Goal: Task Accomplishment & Management: Complete application form

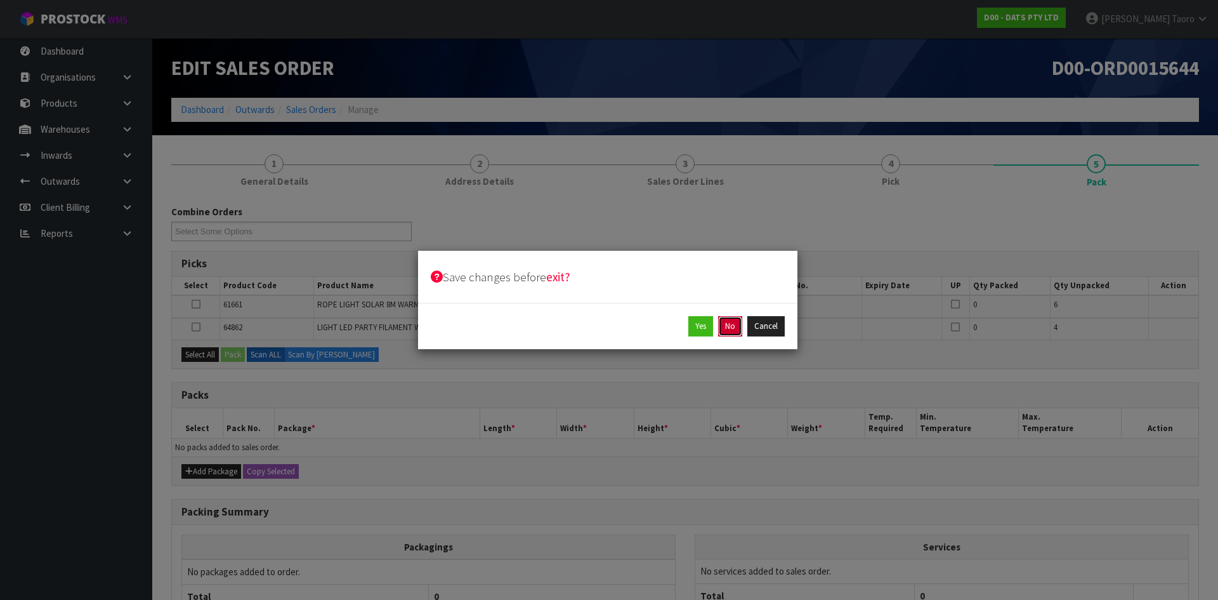
click at [732, 320] on button "No" at bounding box center [730, 326] width 24 height 20
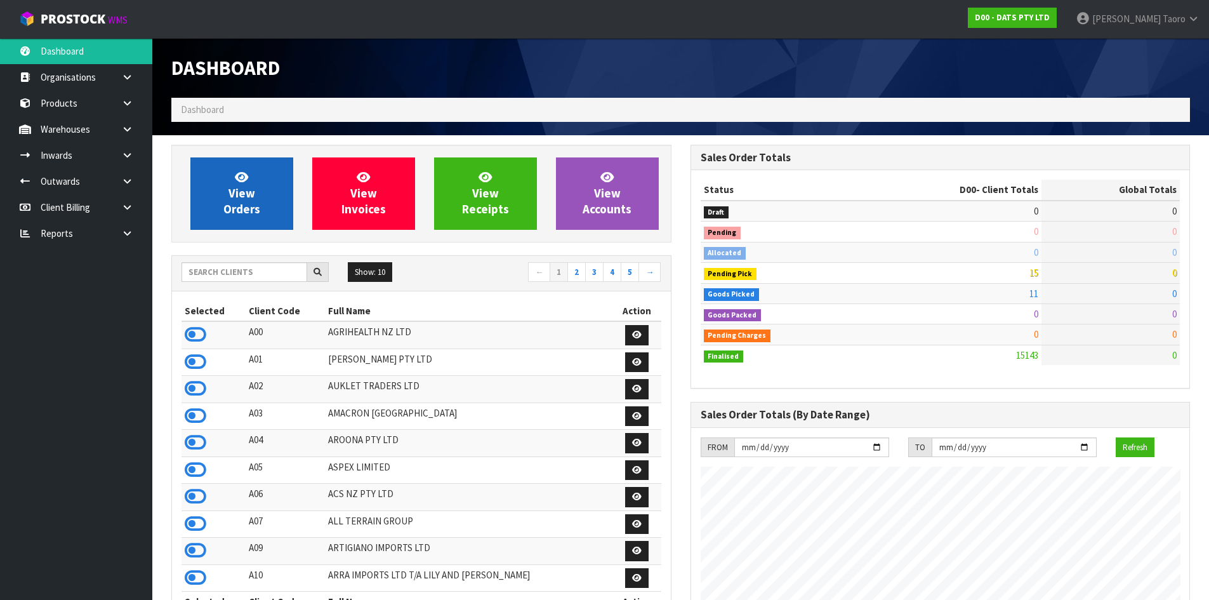
scroll to position [961, 518]
drag, startPoint x: 642, startPoint y: 86, endPoint x: 652, endPoint y: 84, distance: 10.3
click at [642, 86] on div "Dashboard" at bounding box center [421, 68] width 519 height 60
click at [249, 191] on span "View Orders" at bounding box center [241, 193] width 37 height 48
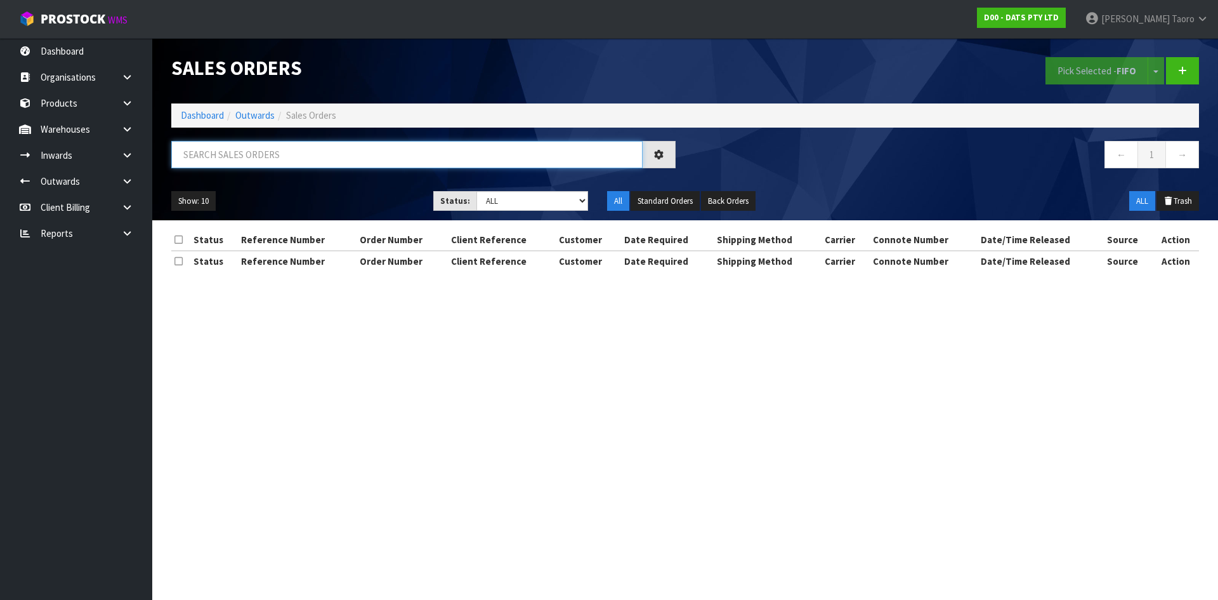
click at [255, 156] on input "text" at bounding box center [406, 154] width 471 height 27
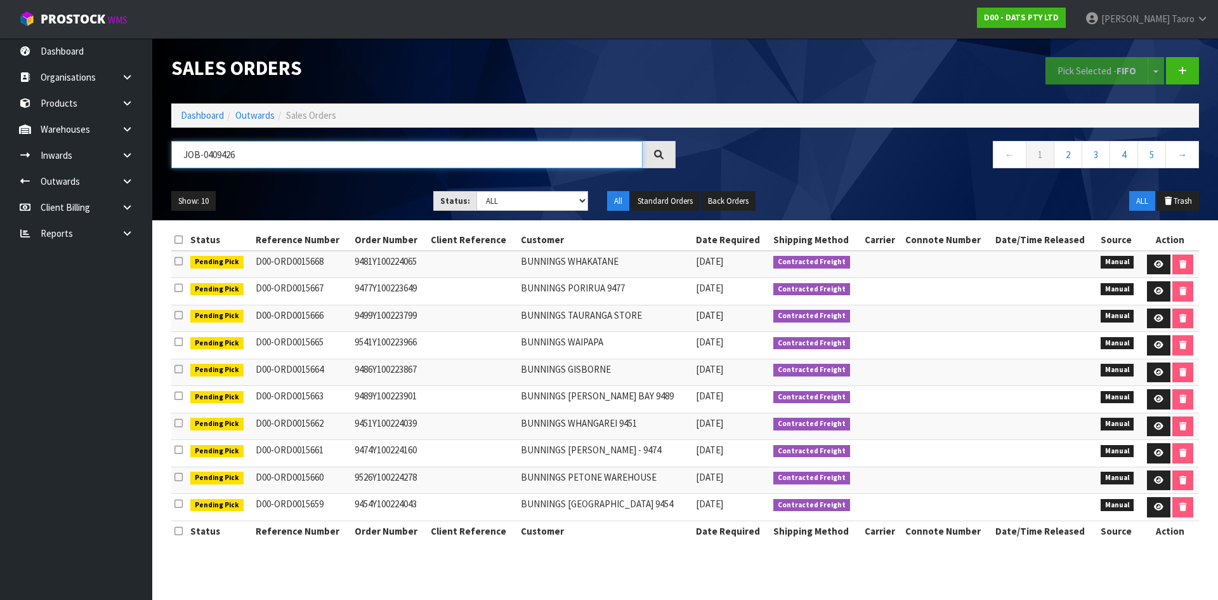
type input "JOB-0409426"
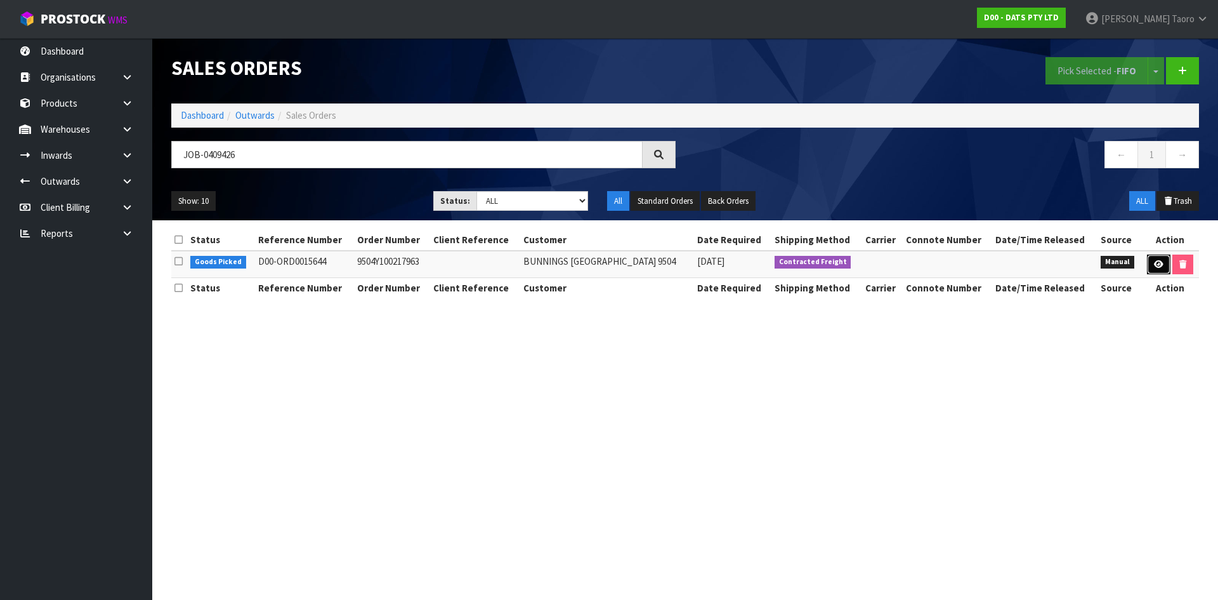
click at [1159, 257] on link at bounding box center [1158, 264] width 23 height 20
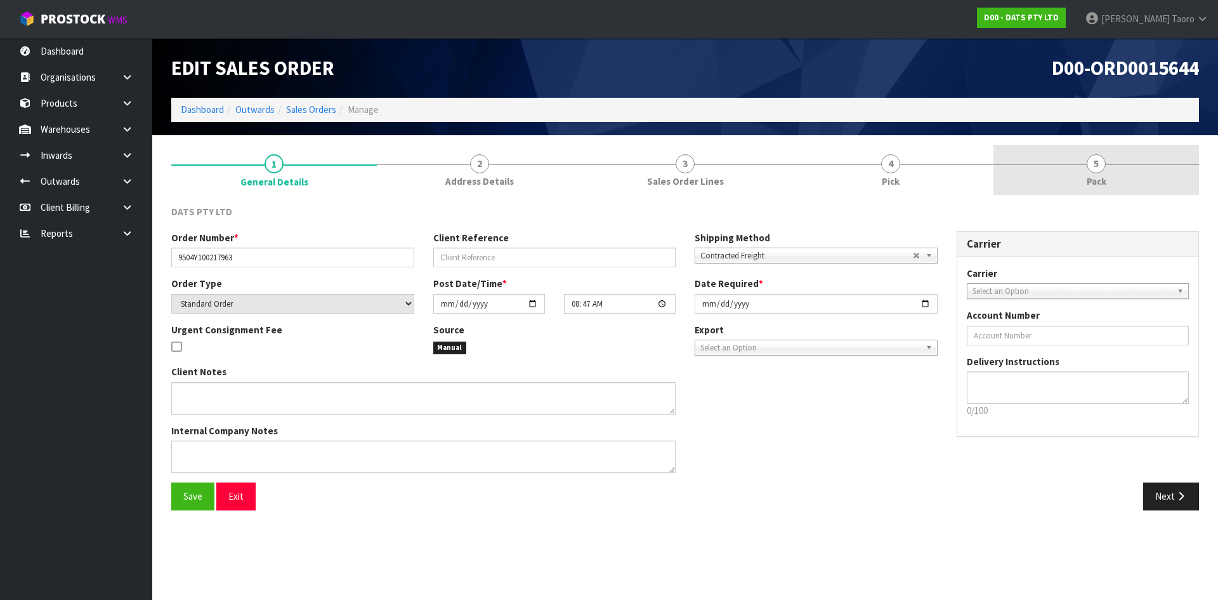
click at [1064, 169] on link "5 Pack" at bounding box center [1097, 170] width 206 height 50
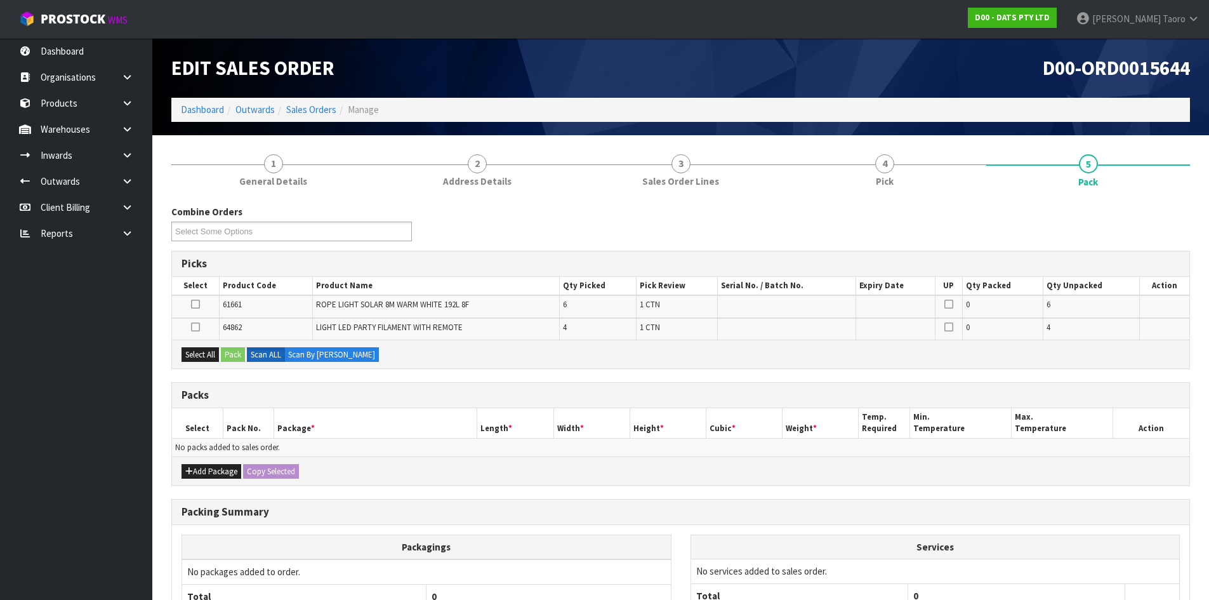
click at [904, 69] on h1 "D00-ORD0015644" at bounding box center [940, 68] width 500 height 22
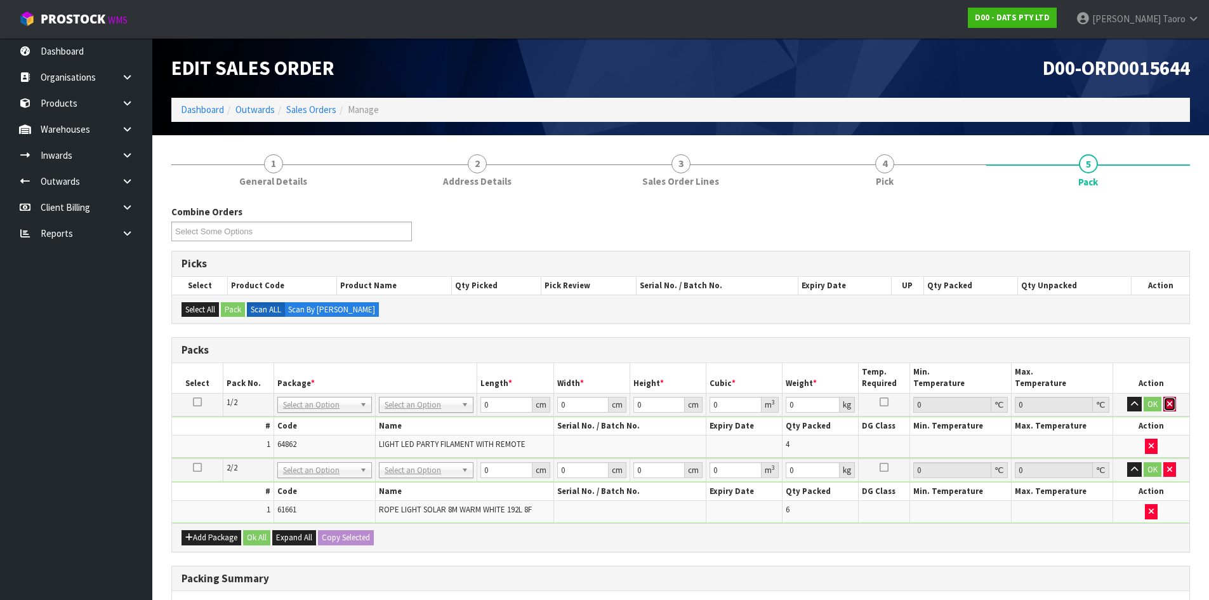
click at [1170, 407] on button "button" at bounding box center [1169, 404] width 13 height 15
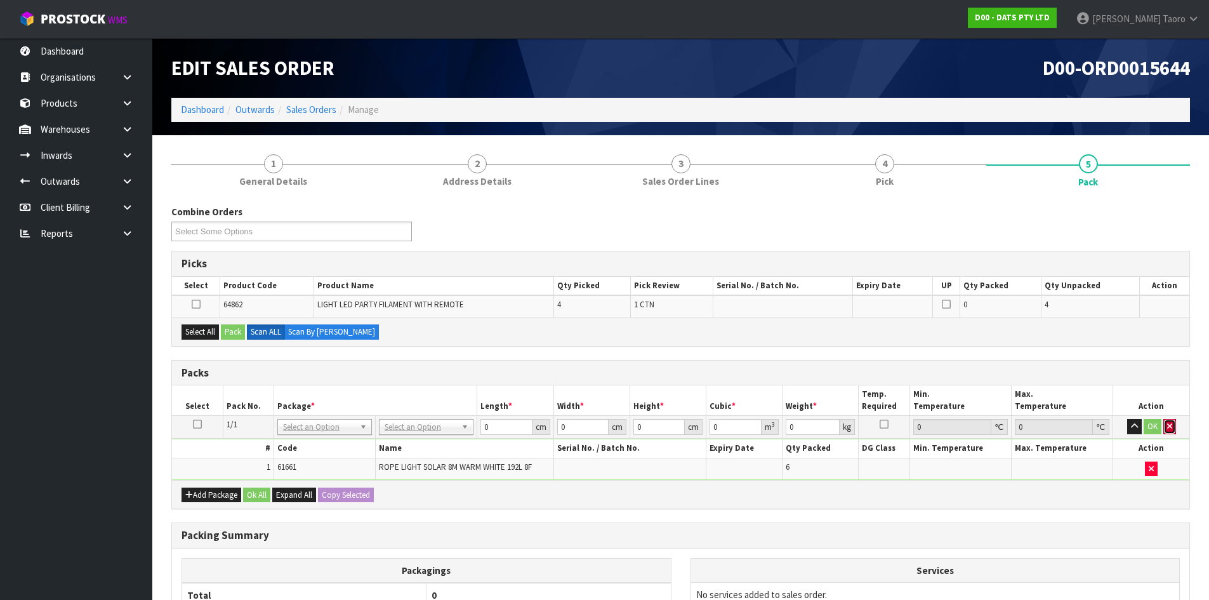
click at [1171, 426] on icon "button" at bounding box center [1169, 426] width 5 height 8
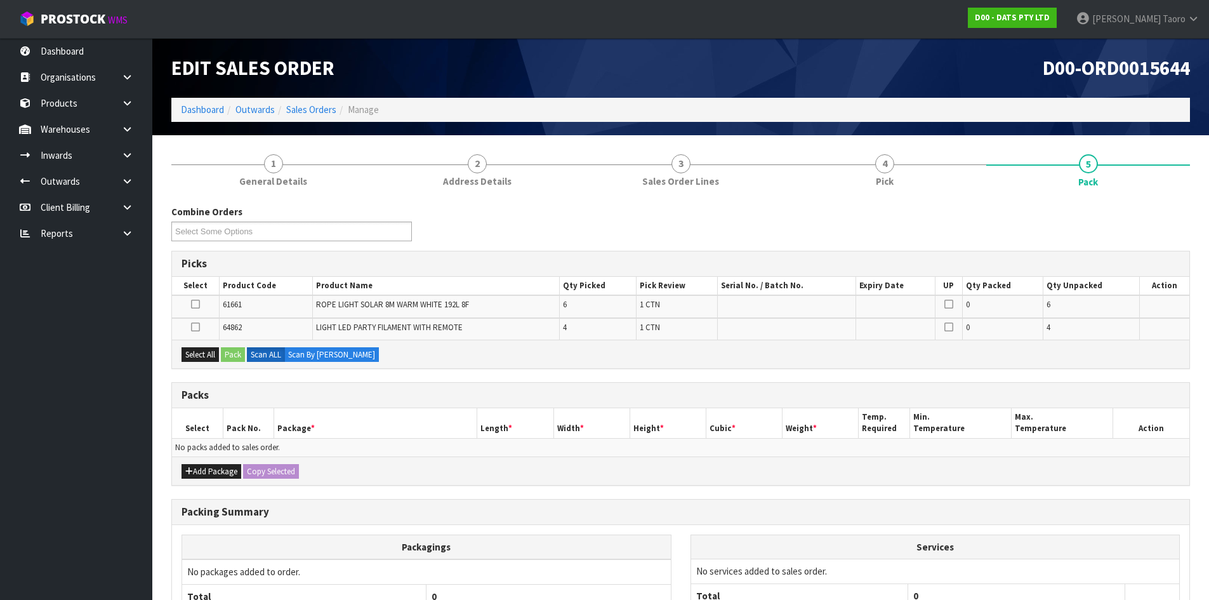
click at [671, 392] on h3 "Packs" at bounding box center [680, 395] width 998 height 12
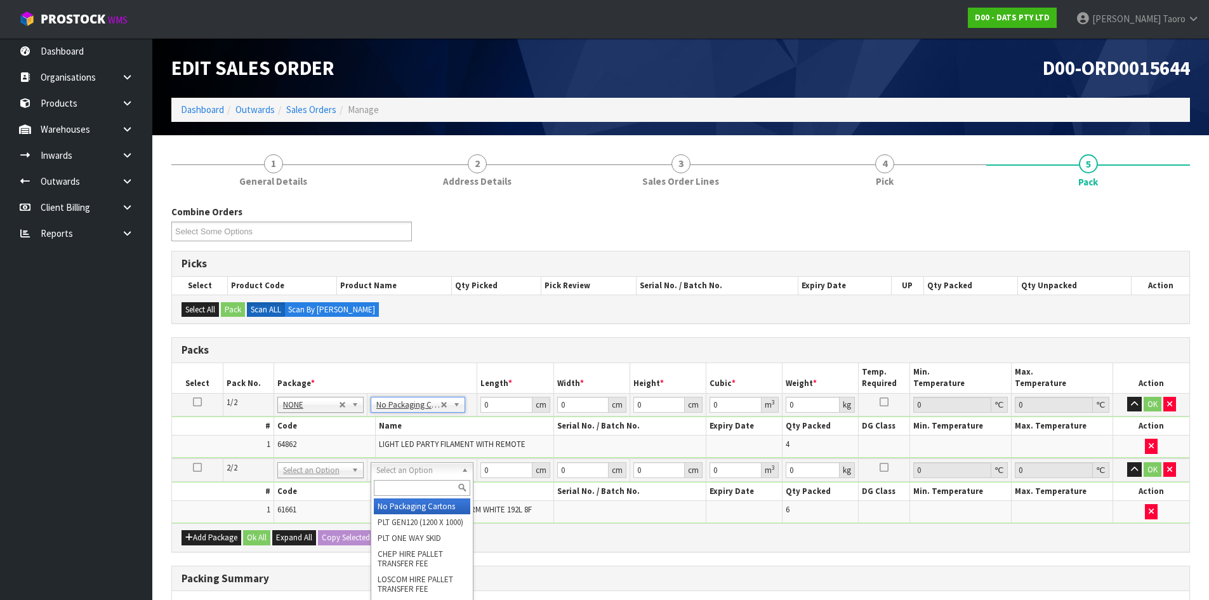
drag, startPoint x: 436, startPoint y: 468, endPoint x: 450, endPoint y: 501, distance: 35.2
type input "2"
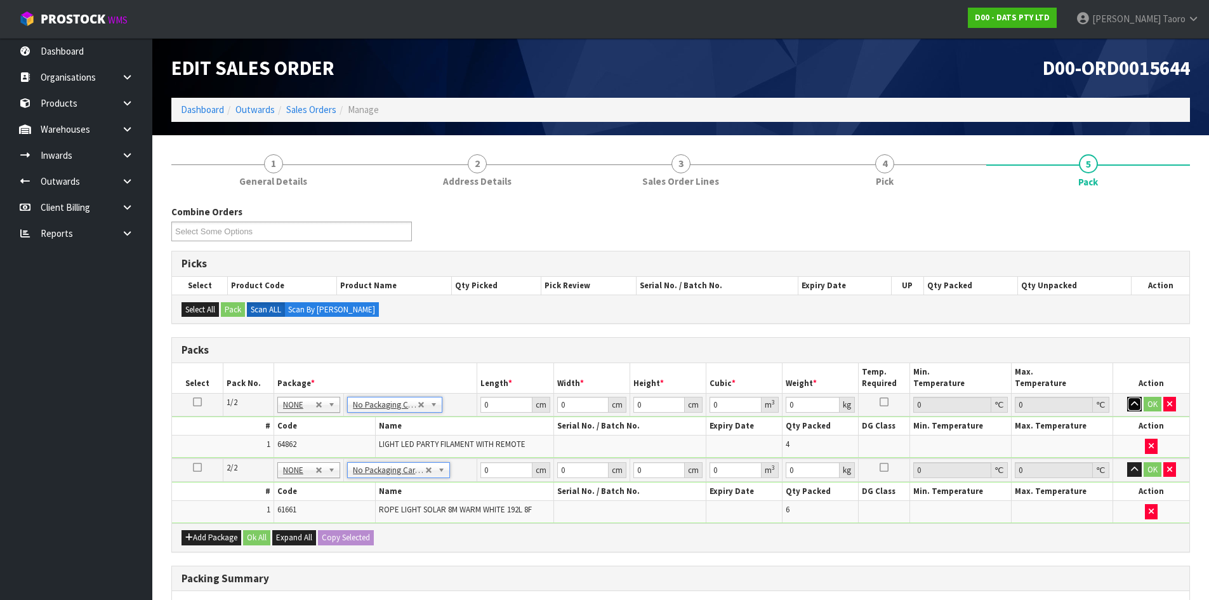
click at [1133, 404] on icon "button" at bounding box center [1134, 404] width 7 height 8
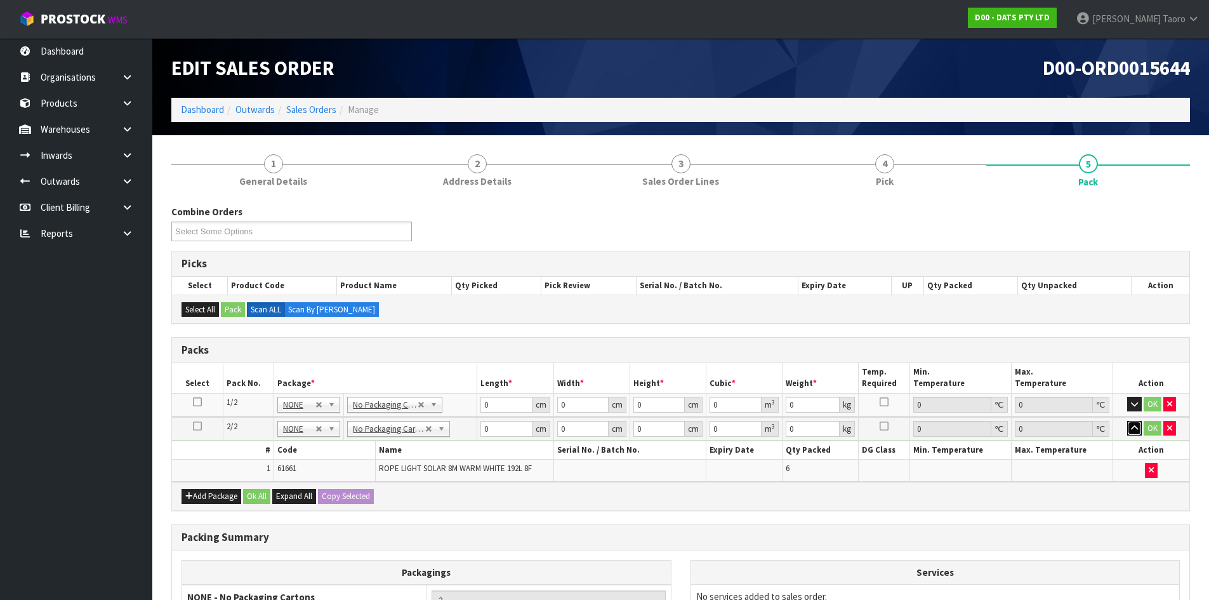
click at [1131, 426] on icon "button" at bounding box center [1134, 428] width 7 height 8
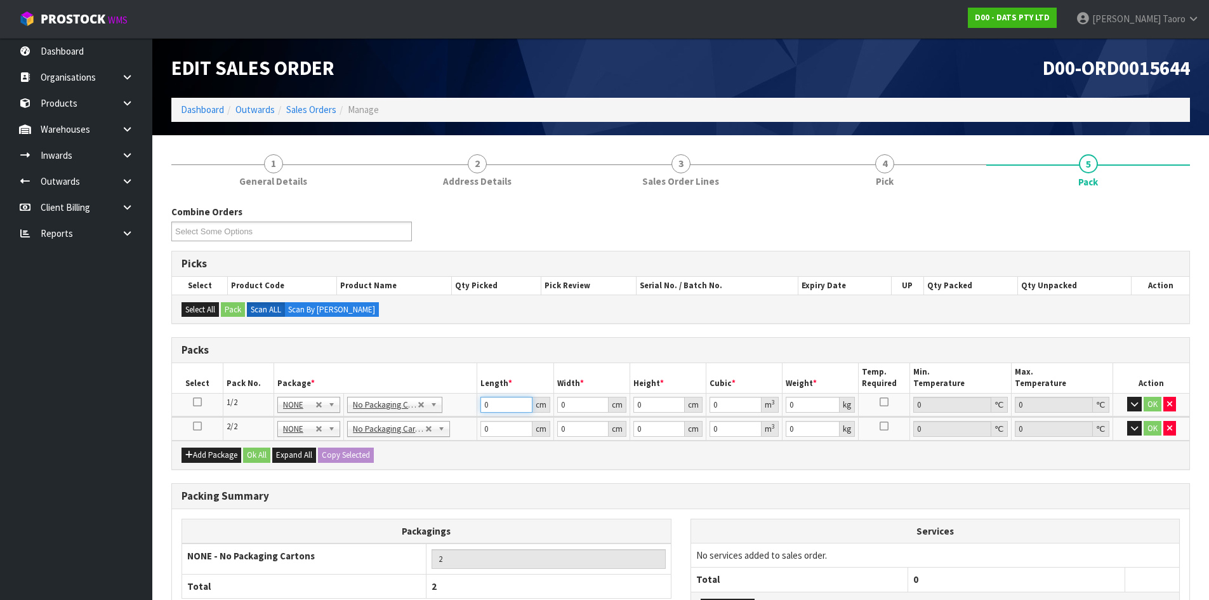
click at [504, 404] on input "0" at bounding box center [505, 405] width 51 height 16
type input "35"
type input "31"
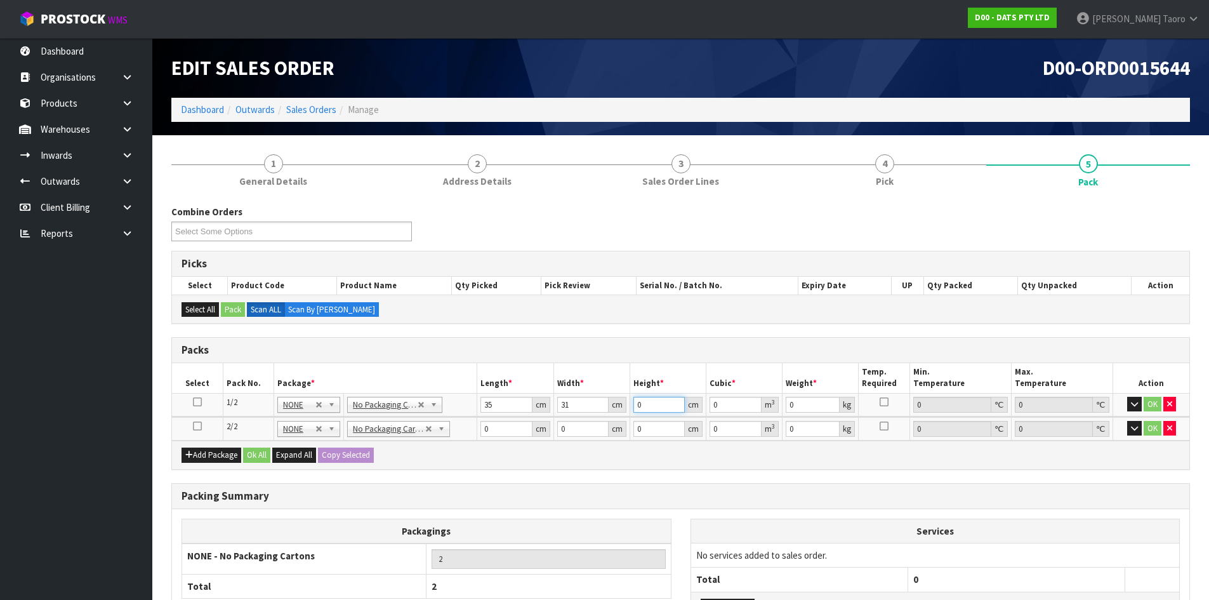
type input "3"
type input "0.003255"
type input "301"
type input "0.326585"
drag, startPoint x: 659, startPoint y: 402, endPoint x: 627, endPoint y: 414, distance: 33.9
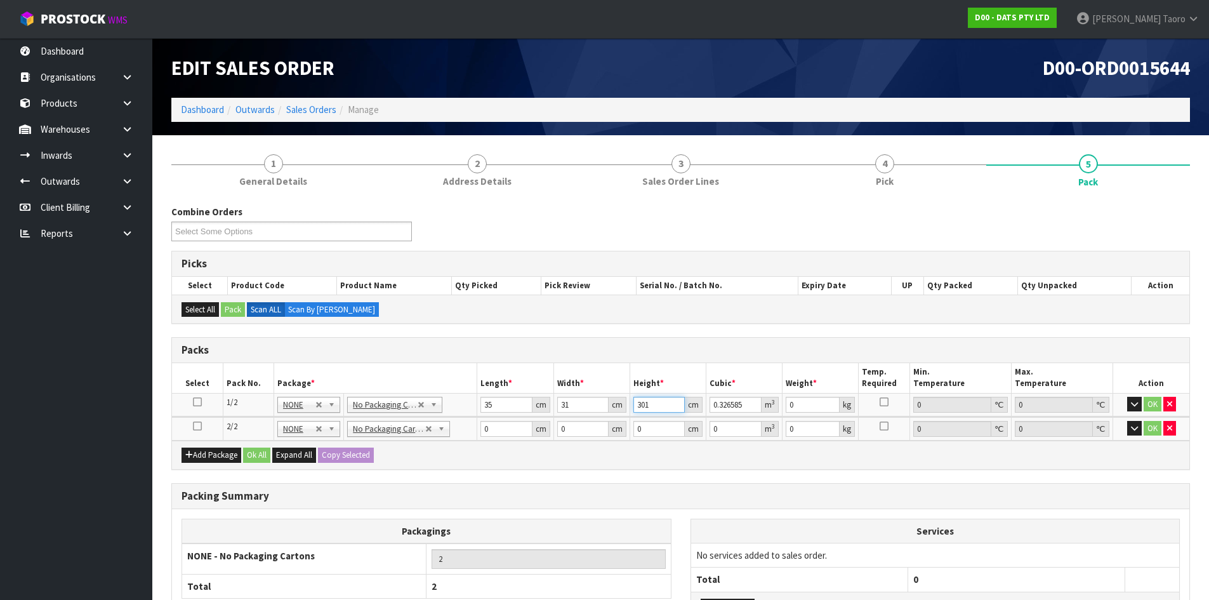
click at [627, 414] on tr "1/2 NONE 007-001 007-002 007-004 007-009 007-013 007-014 007-015 007-017 007-01…" at bounding box center [680, 404] width 1017 height 23
type input "3"
type input "0.003255"
type input "31"
type input "0.033635"
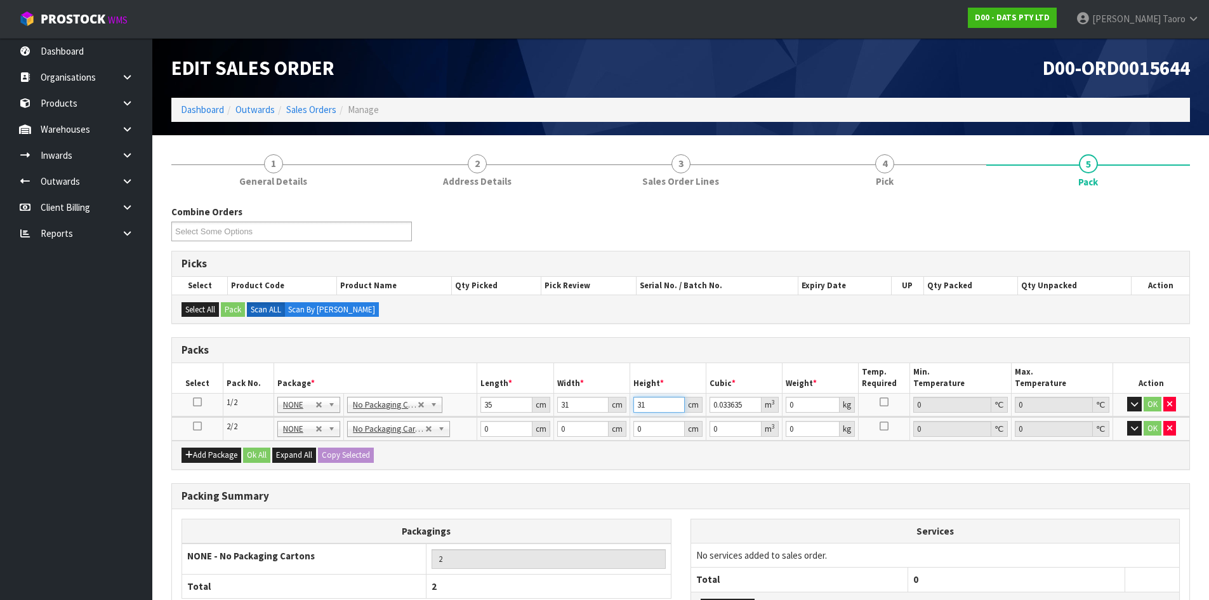
type input "31"
type input "5"
type input "51"
type input "23"
type input "2"
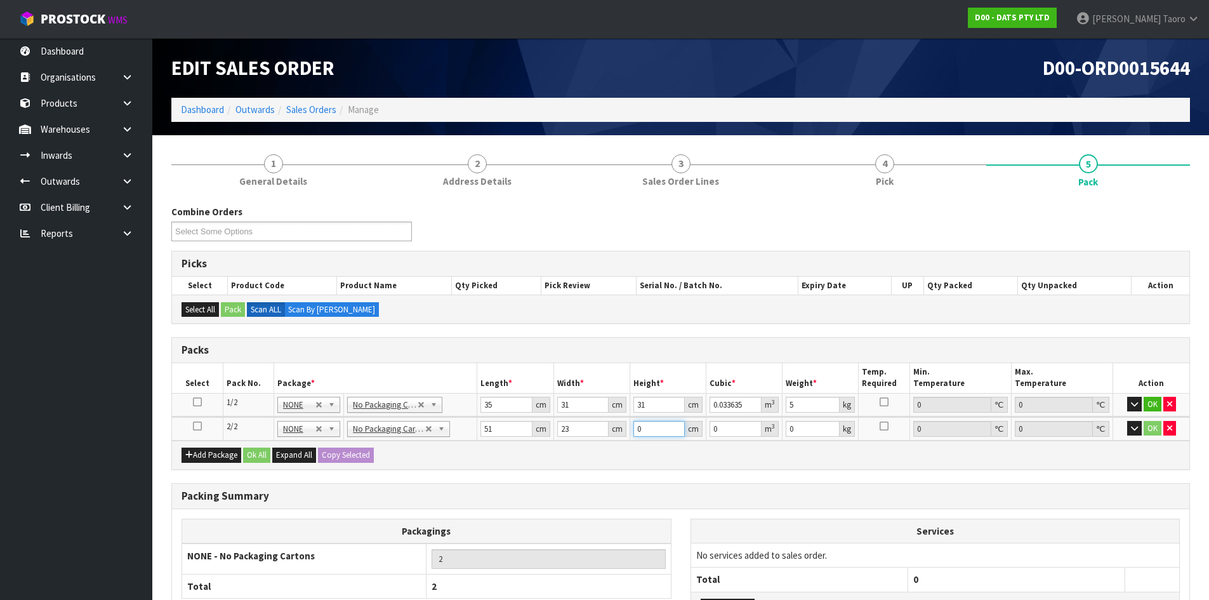
type input "0.002346"
type input "22"
type input "0.025806"
type input "22"
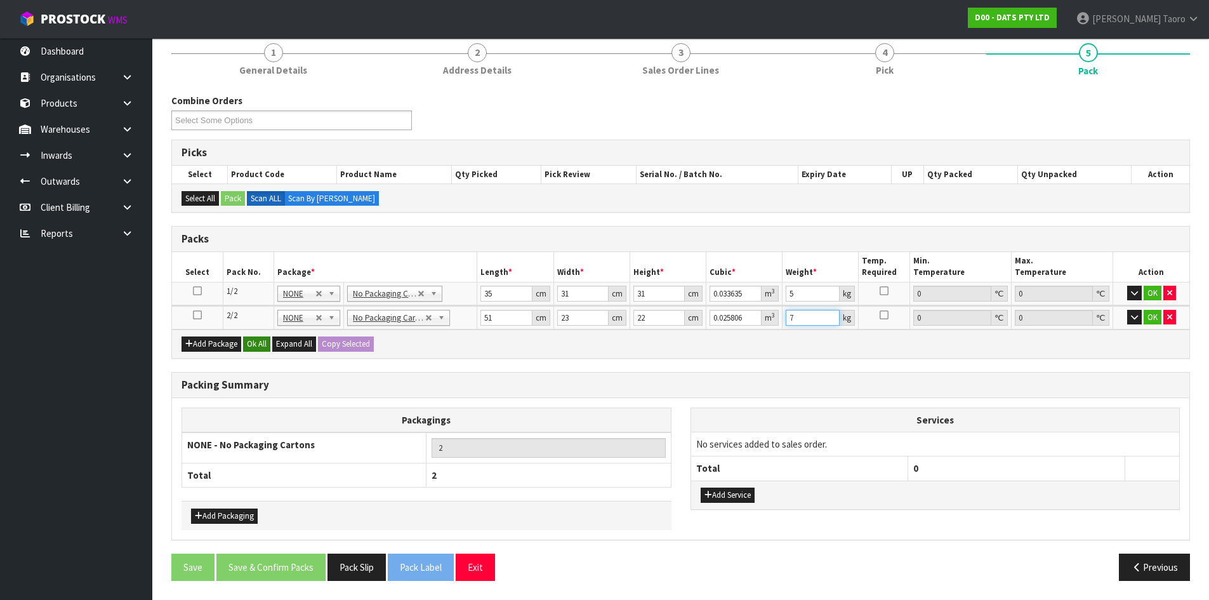
type input "7"
click at [262, 346] on button "Ok All" at bounding box center [256, 343] width 27 height 15
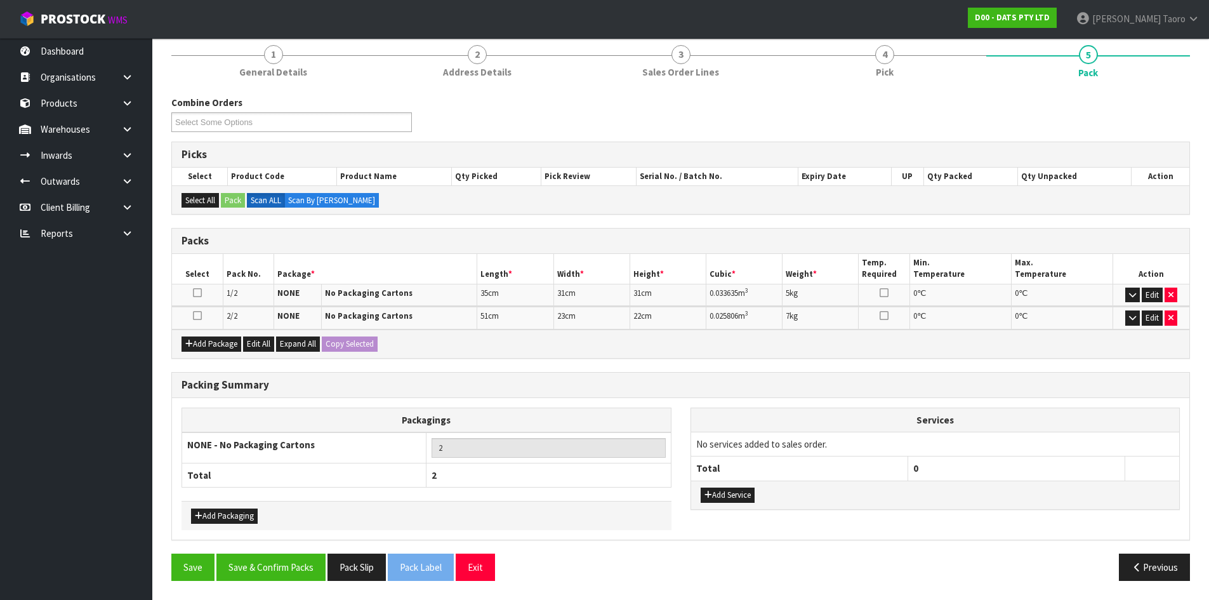
scroll to position [109, 0]
click at [298, 575] on button "Save & Confirm Packs" at bounding box center [270, 566] width 109 height 27
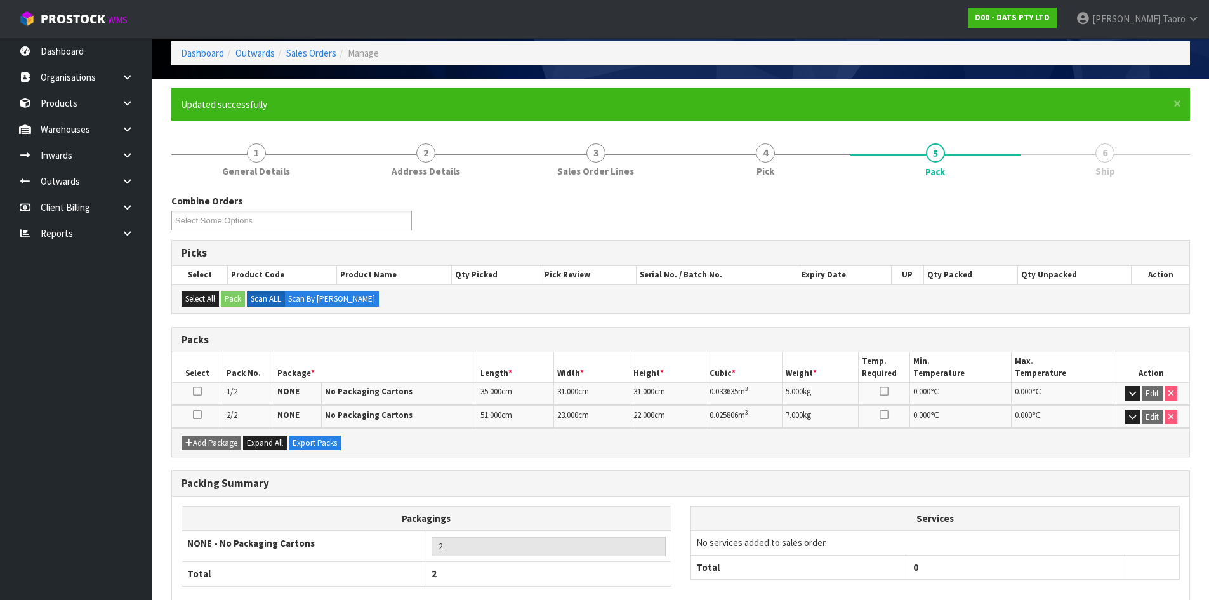
scroll to position [126, 0]
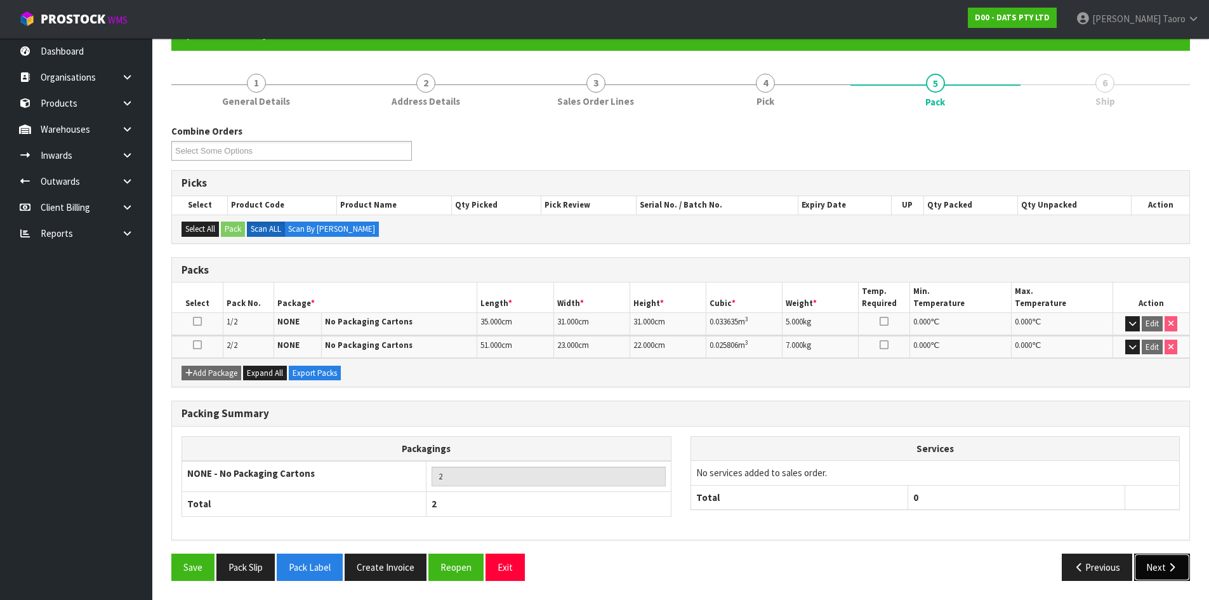
drag, startPoint x: 1154, startPoint y: 567, endPoint x: 1127, endPoint y: 563, distance: 26.8
click at [1154, 567] on button "Next" at bounding box center [1162, 566] width 56 height 27
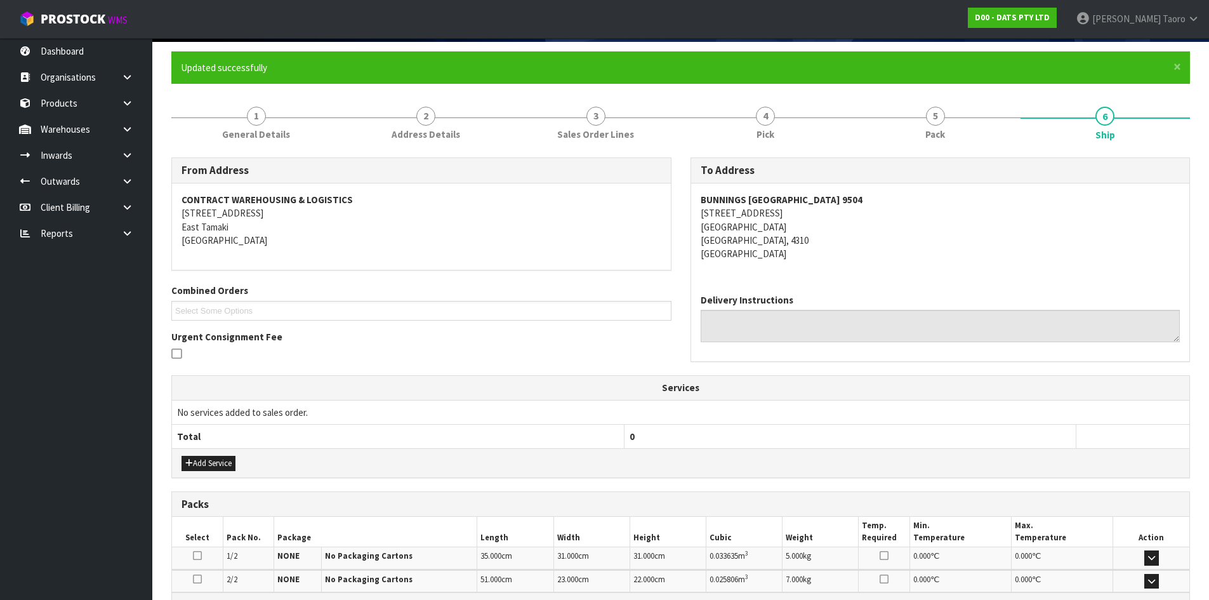
scroll to position [251, 0]
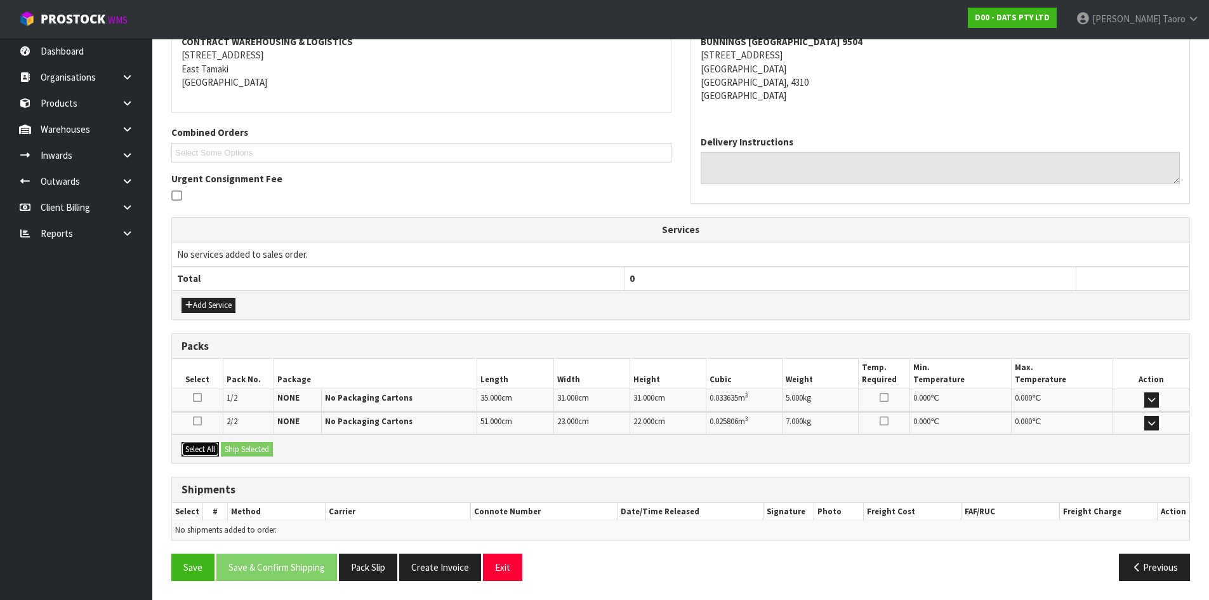
drag, startPoint x: 209, startPoint y: 449, endPoint x: 234, endPoint y: 451, distance: 24.2
click at [211, 449] on button "Select All" at bounding box center [199, 449] width 37 height 15
click at [235, 451] on button "Ship Selected" at bounding box center [247, 449] width 52 height 15
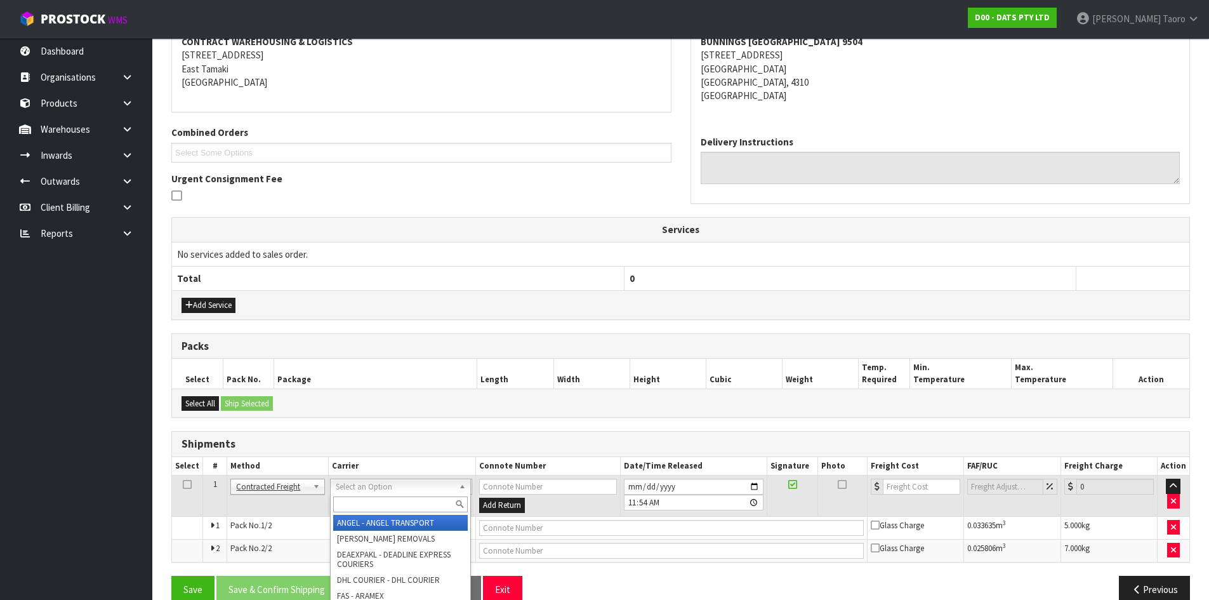
click at [387, 499] on input "text" at bounding box center [400, 504] width 135 height 16
type input "NZP"
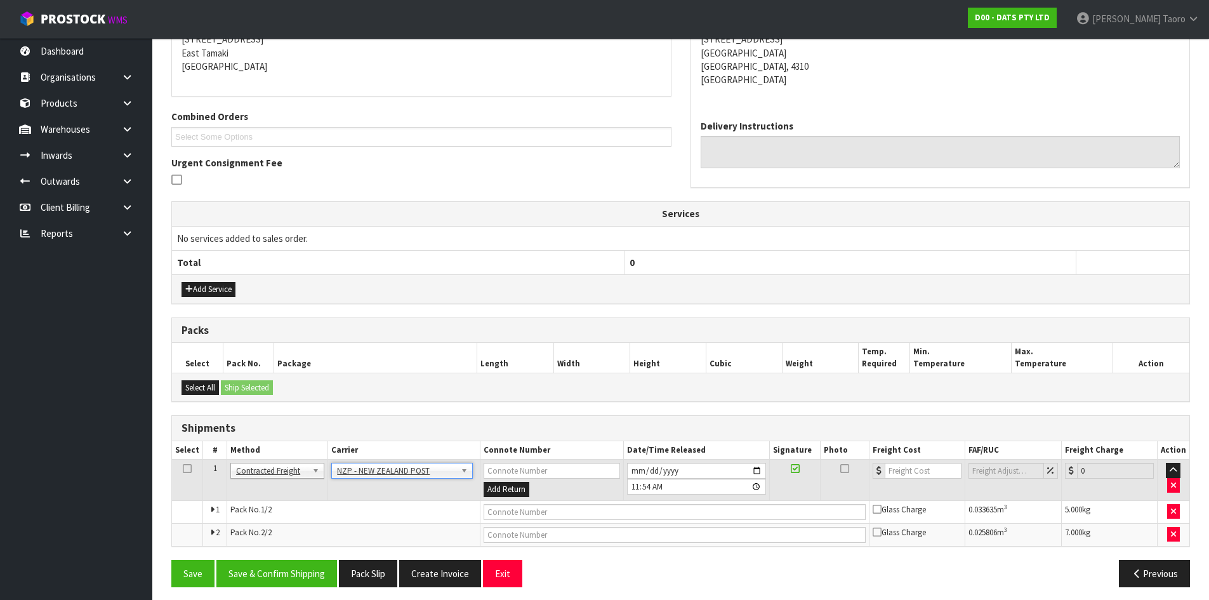
scroll to position [273, 0]
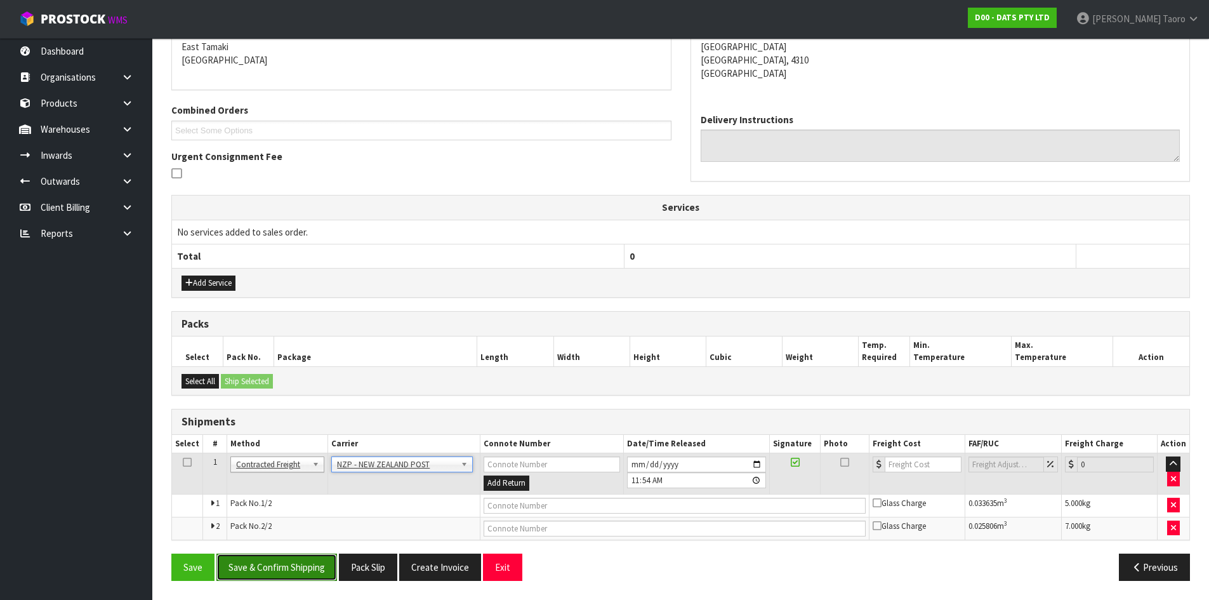
click at [319, 567] on button "Save & Confirm Shipping" at bounding box center [276, 566] width 121 height 27
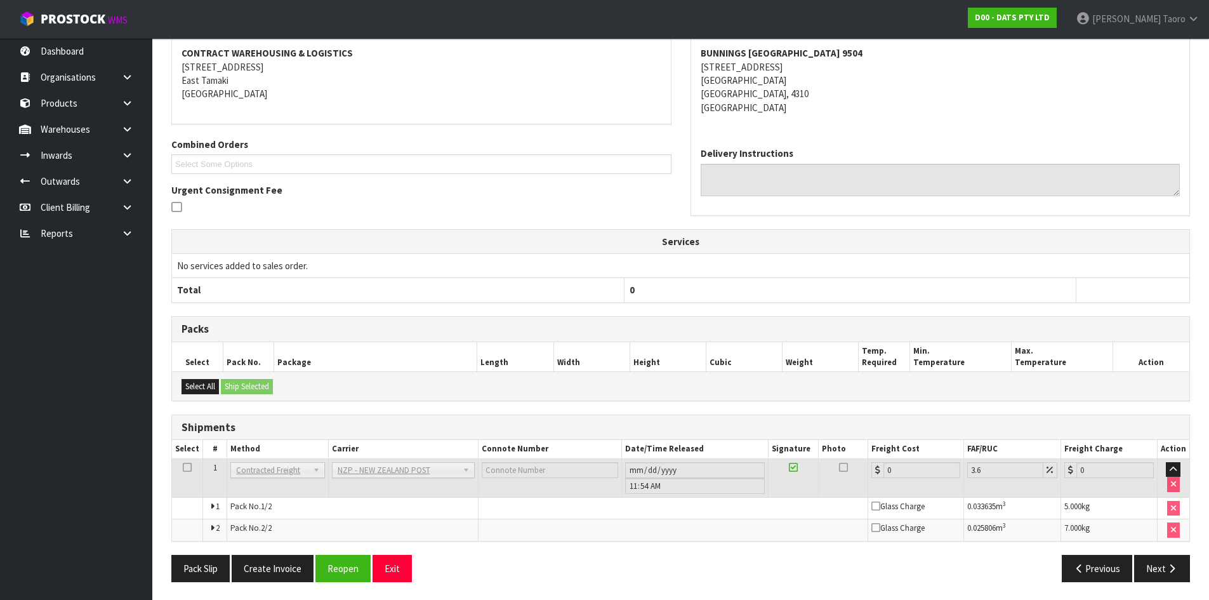
scroll to position [254, 0]
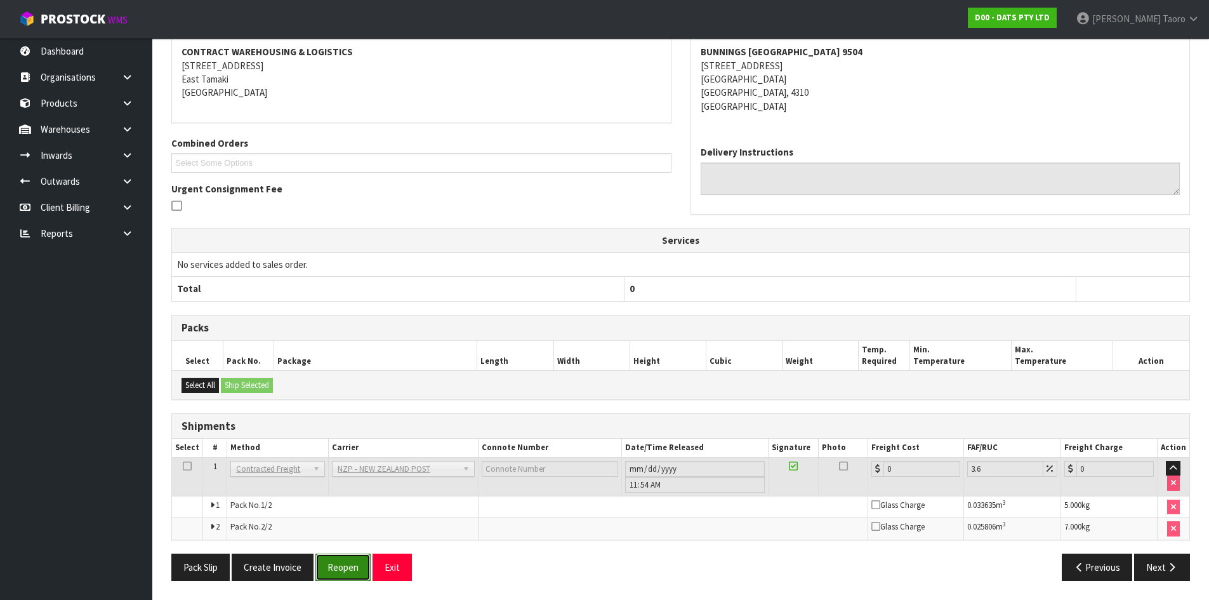
click at [353, 568] on button "Reopen" at bounding box center [342, 566] width 55 height 27
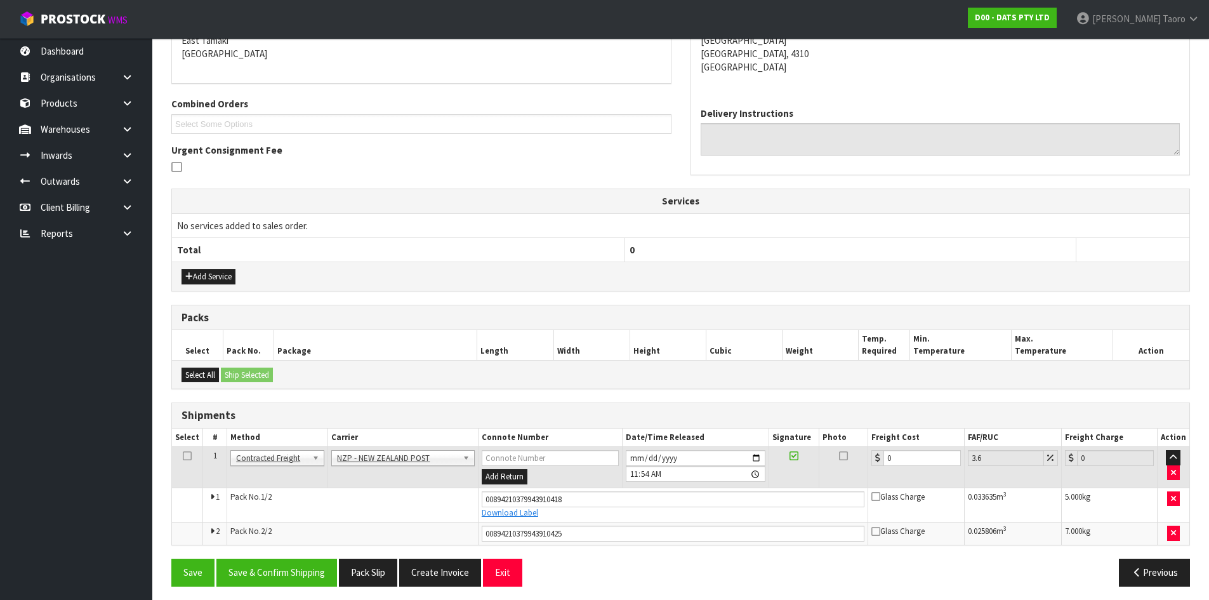
scroll to position [286, 0]
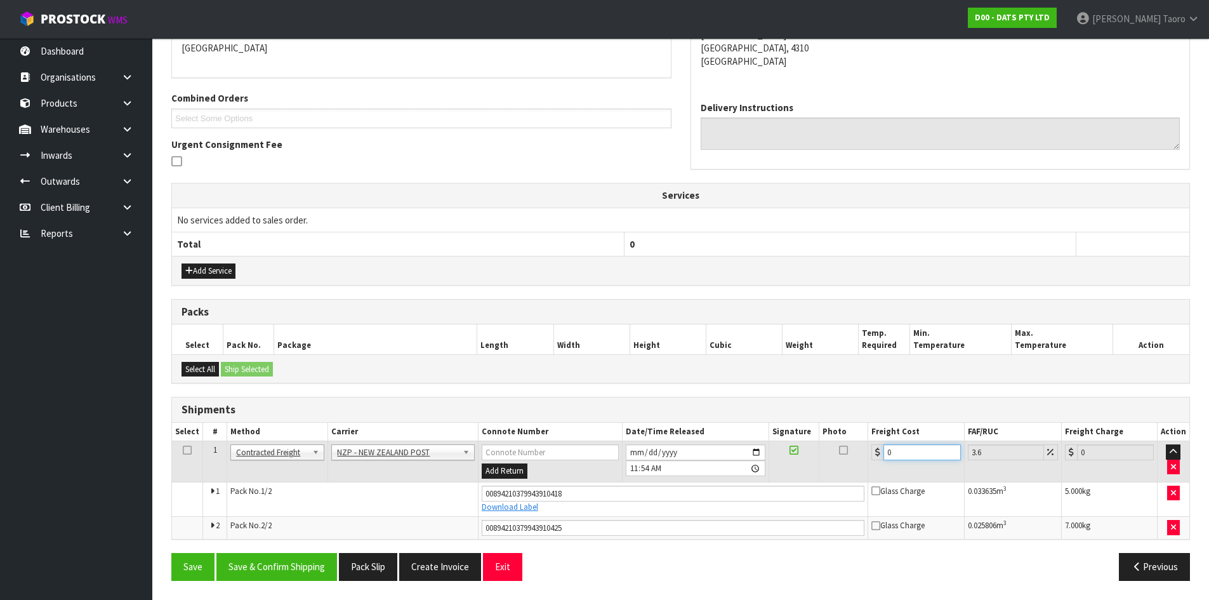
click at [932, 453] on input "0" at bounding box center [921, 452] width 77 height 16
type input "1"
type input "1.04"
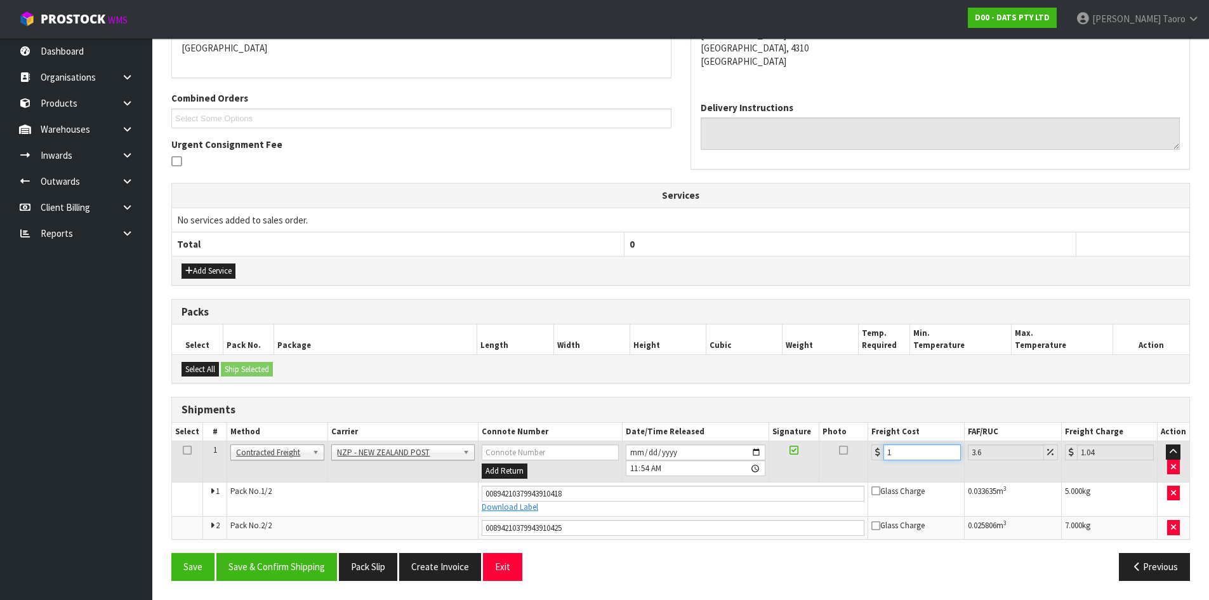
type input "19"
type input "19.68"
type input "1"
type input "1.04"
type input "16"
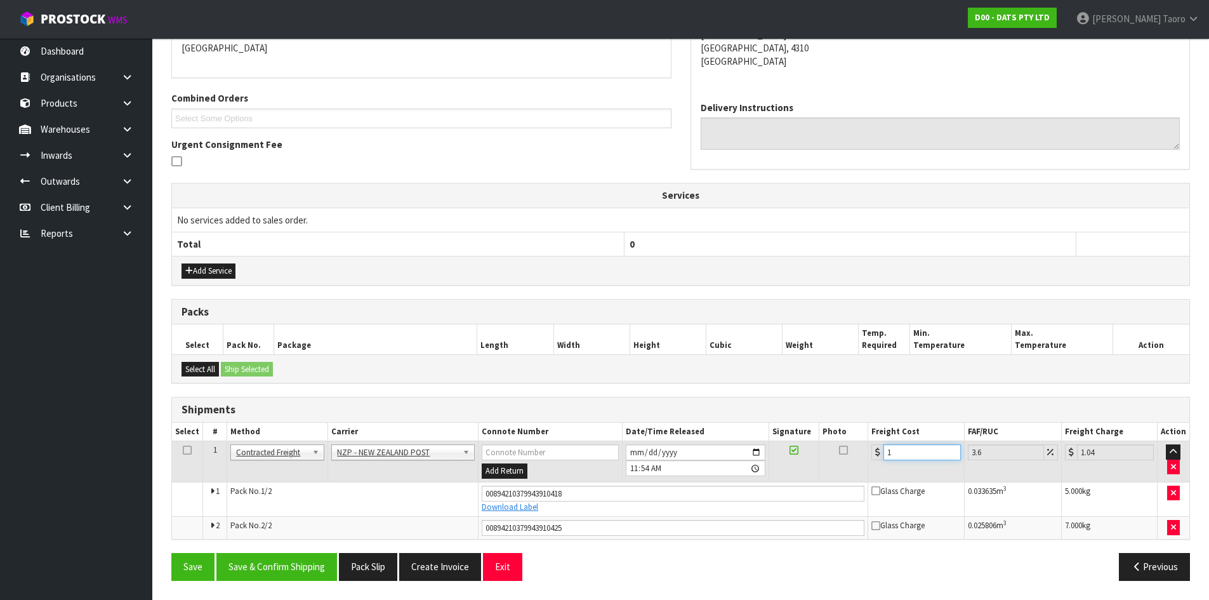
type input "16.58"
type input "16.9"
type input "17.51"
type input "16.90"
click at [302, 563] on button "Save & Confirm Shipping" at bounding box center [276, 566] width 121 height 27
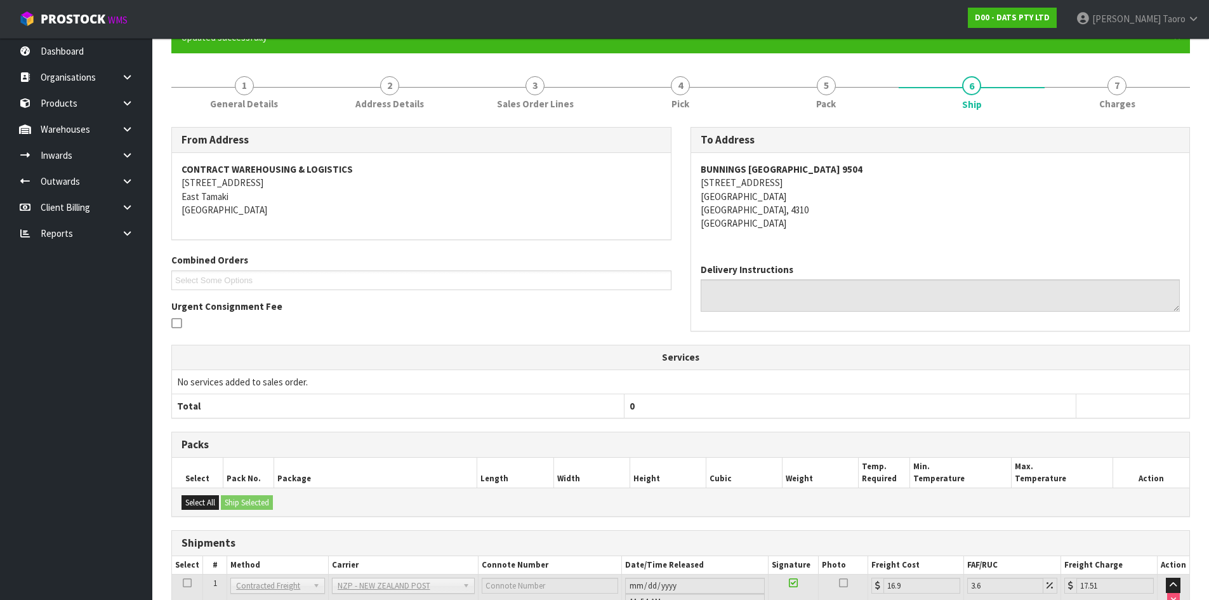
scroll to position [249, 0]
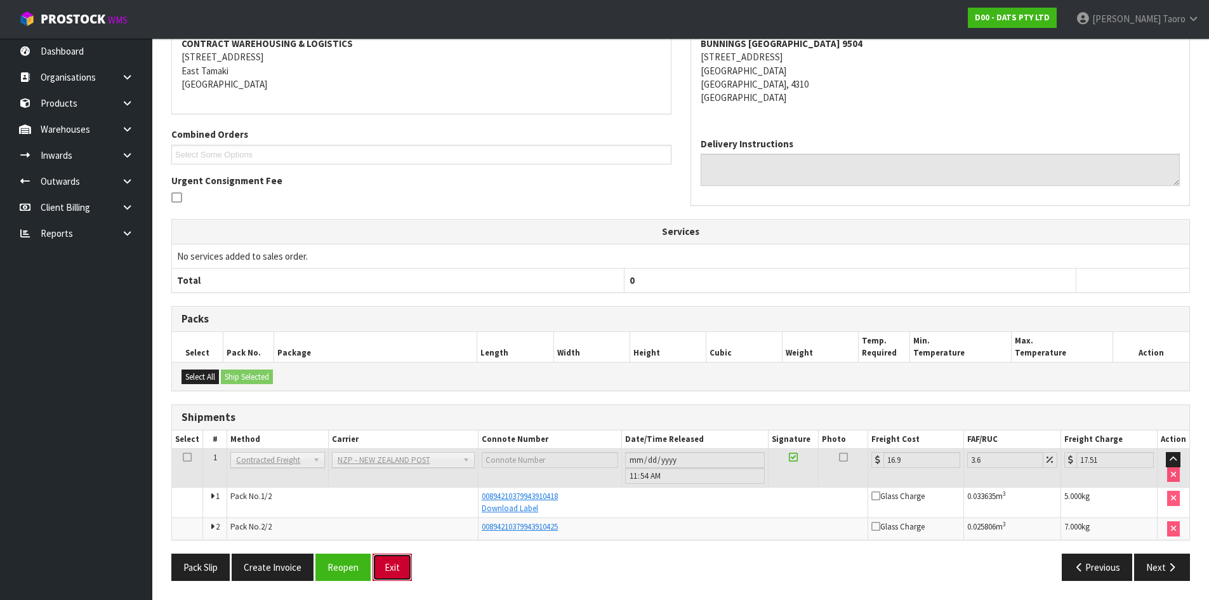
click at [392, 563] on button "Exit" at bounding box center [391, 566] width 39 height 27
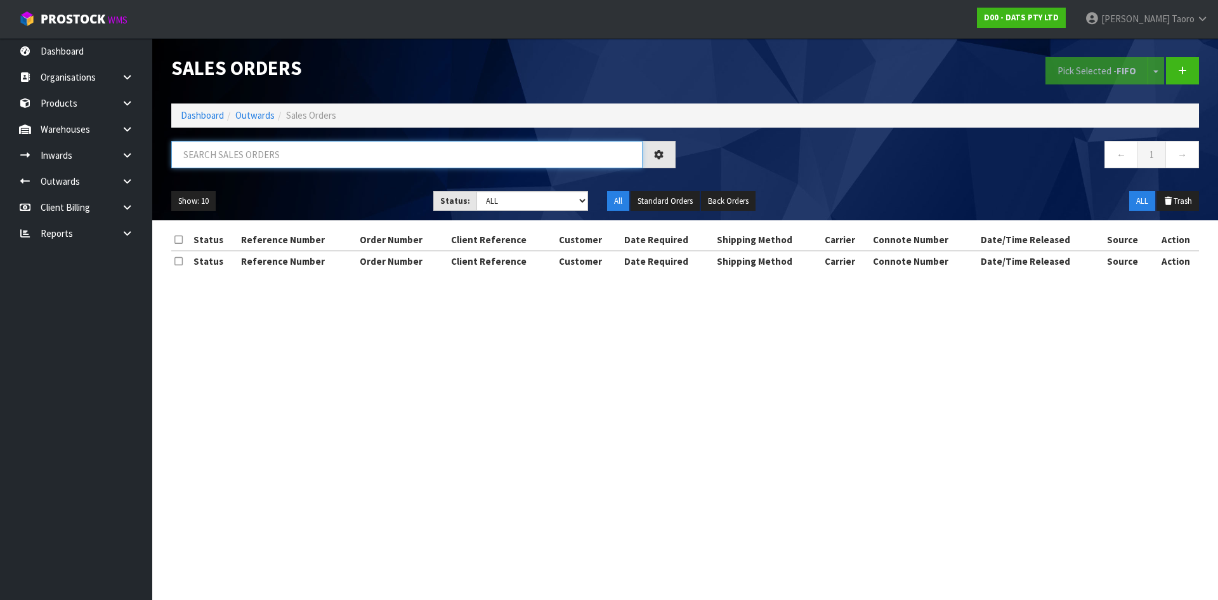
click at [214, 156] on input "text" at bounding box center [406, 154] width 471 height 27
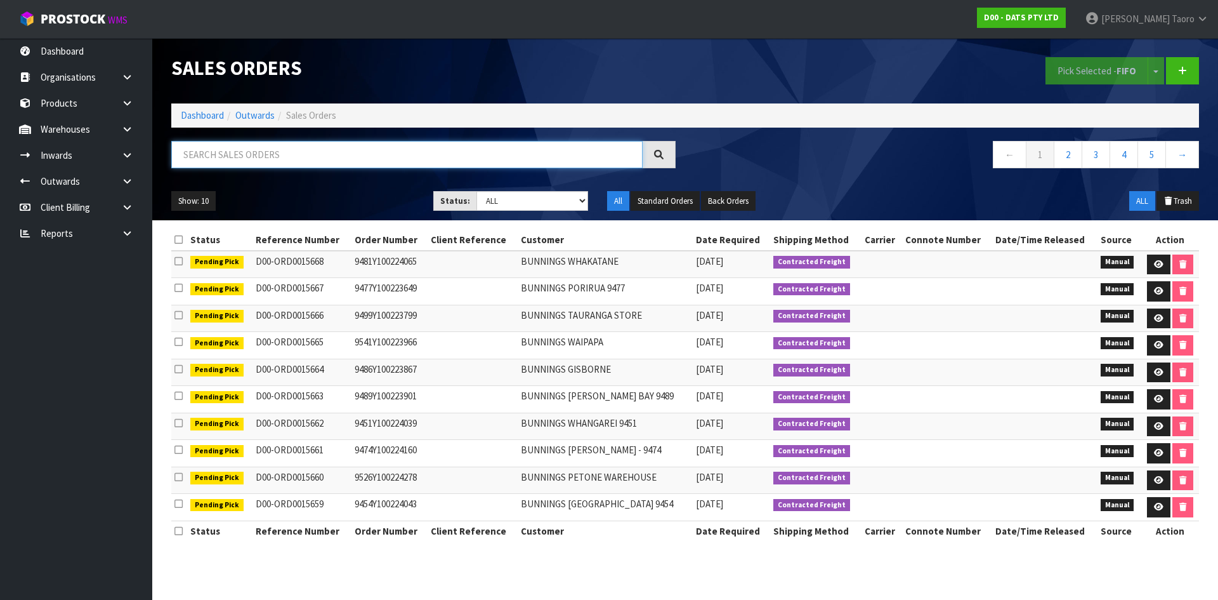
click at [411, 146] on input "text" at bounding box center [406, 154] width 471 height 27
type input "JOB-0409414"
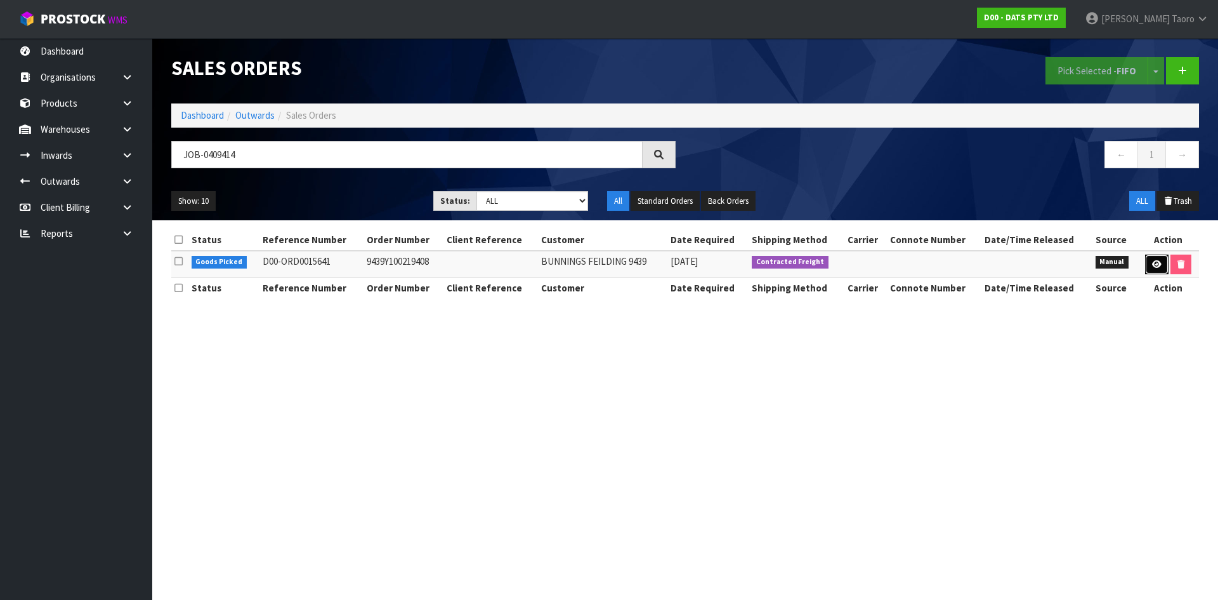
click at [1149, 262] on link at bounding box center [1156, 264] width 23 height 20
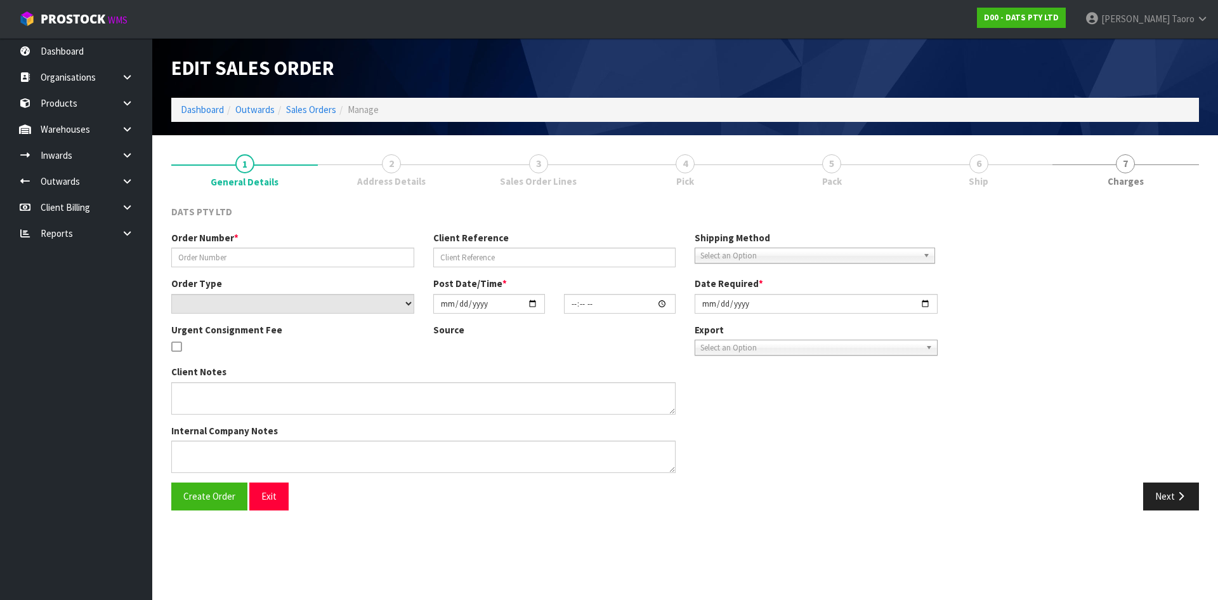
type input "9439Y100219408"
select select "number:0"
type input "[DATE]"
type input "08:40:00.000"
type input "[DATE]"
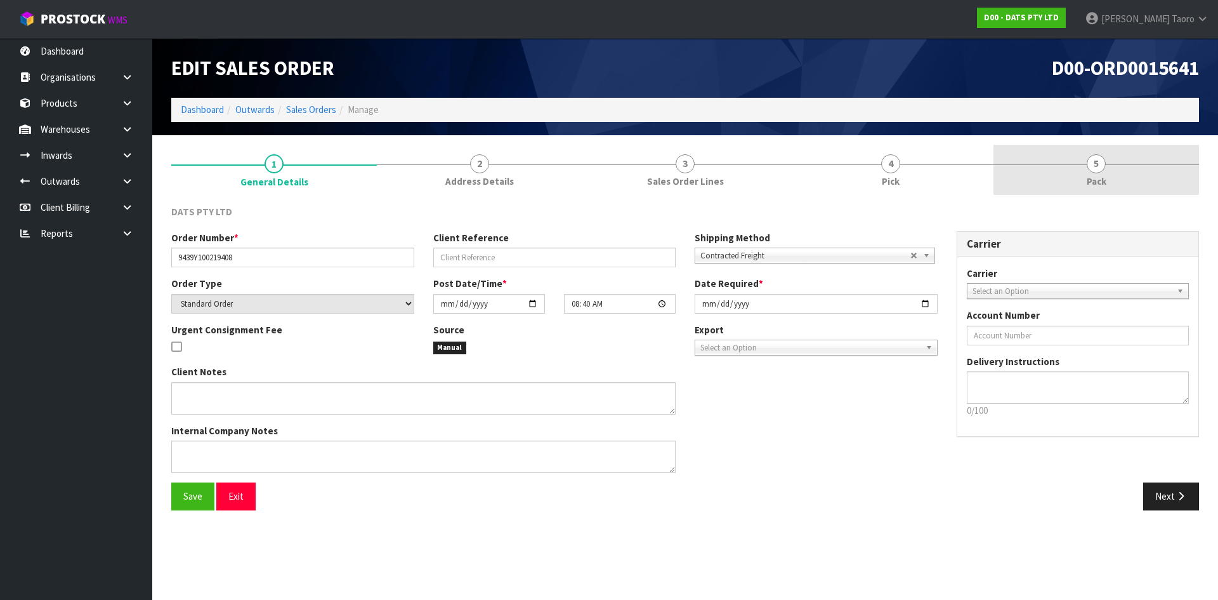
click at [1096, 168] on span "5" at bounding box center [1096, 163] width 19 height 19
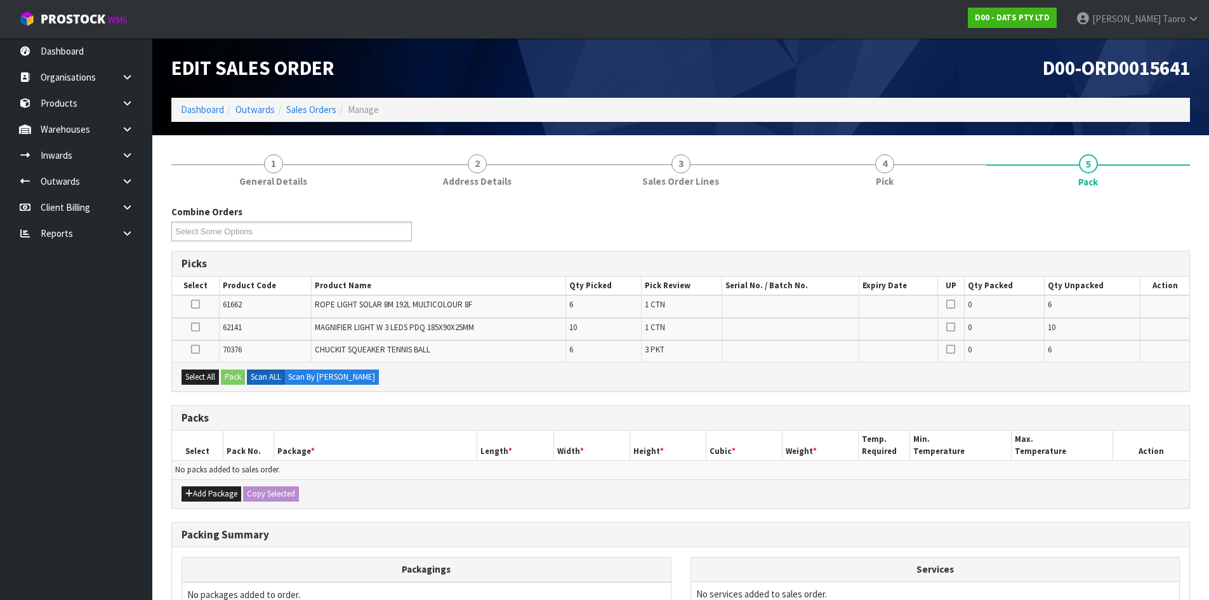
click at [342, 476] on td "No packs added to sales order." at bounding box center [680, 470] width 1017 height 18
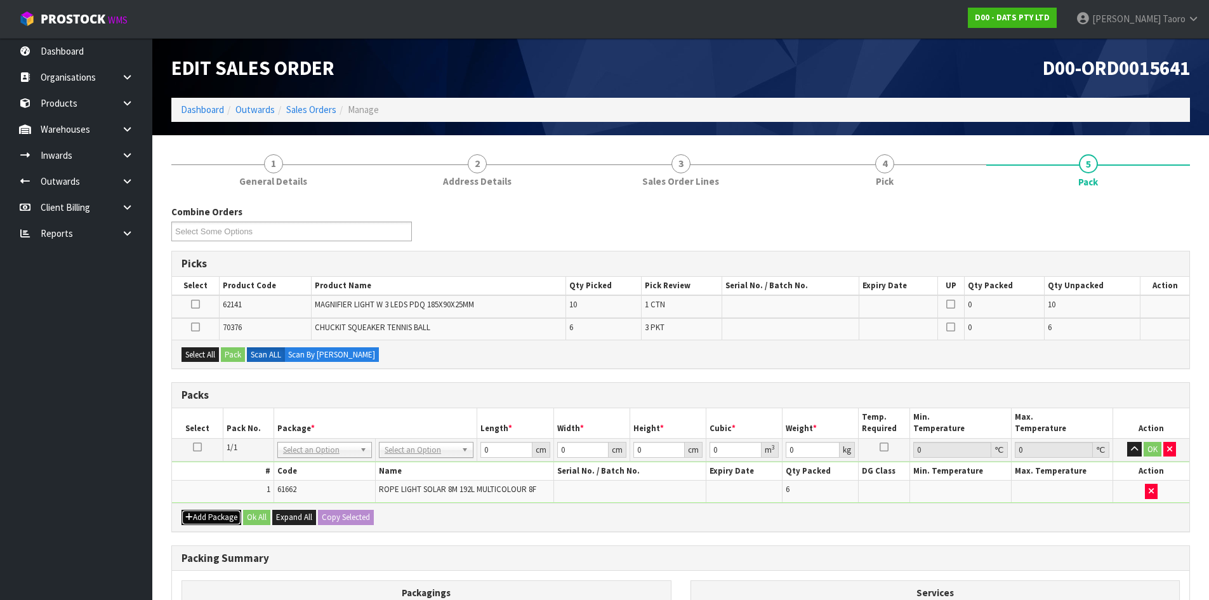
click at [199, 518] on button "Add Package" at bounding box center [211, 517] width 60 height 15
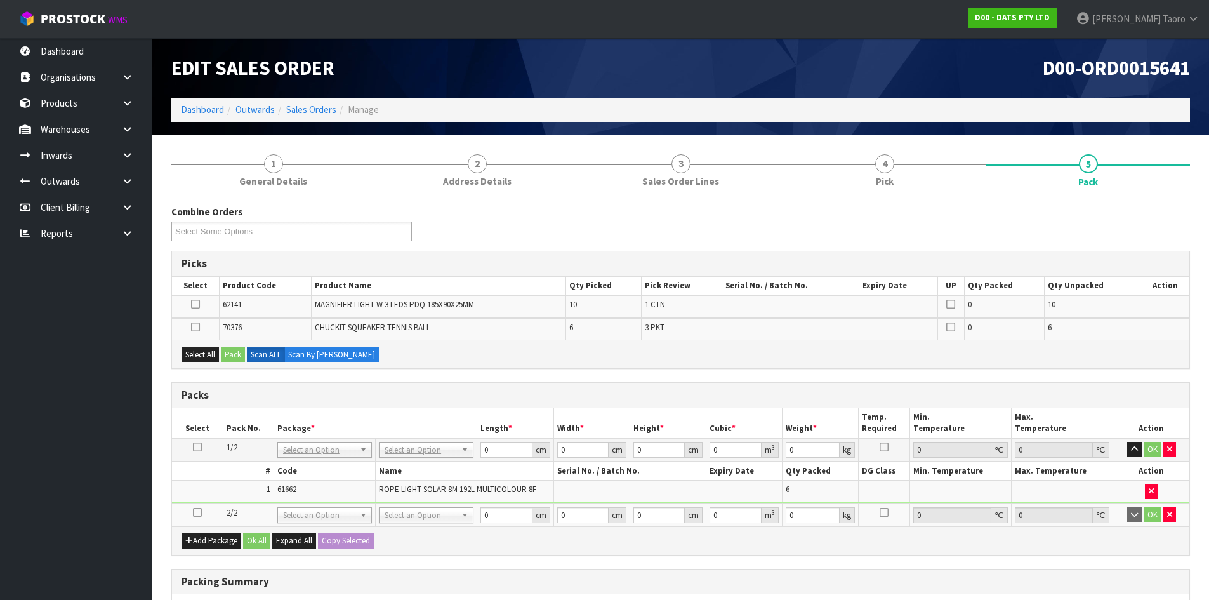
click at [195, 512] on icon at bounding box center [197, 512] width 9 height 1
click at [206, 493] on td "1" at bounding box center [223, 491] width 102 height 22
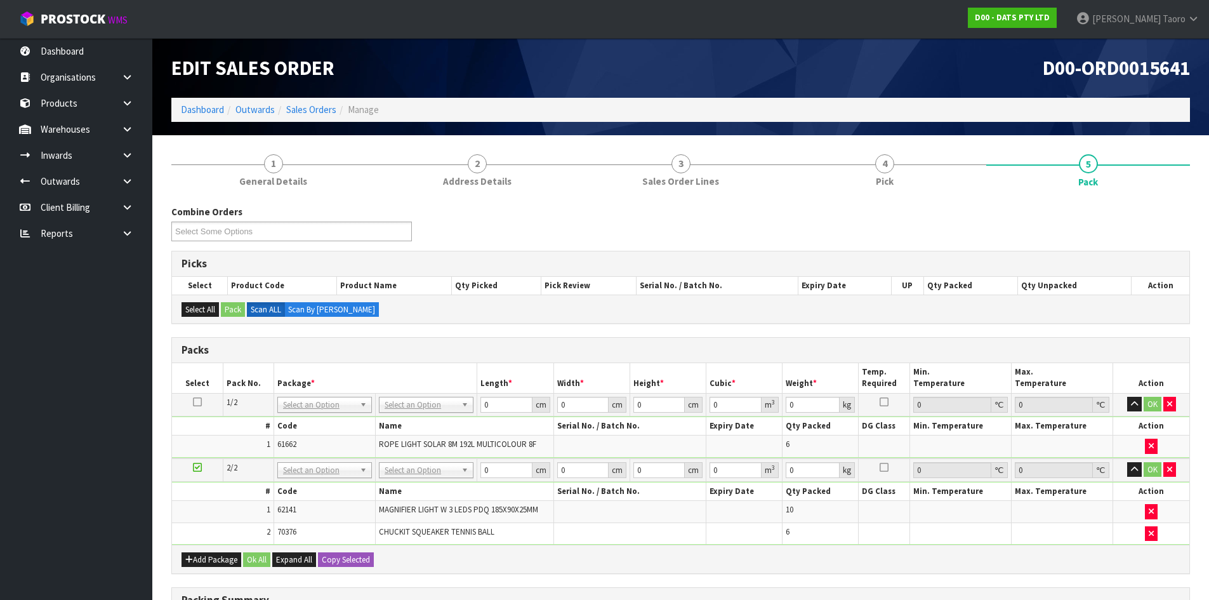
click at [261, 386] on th "Pack No." at bounding box center [248, 378] width 51 height 30
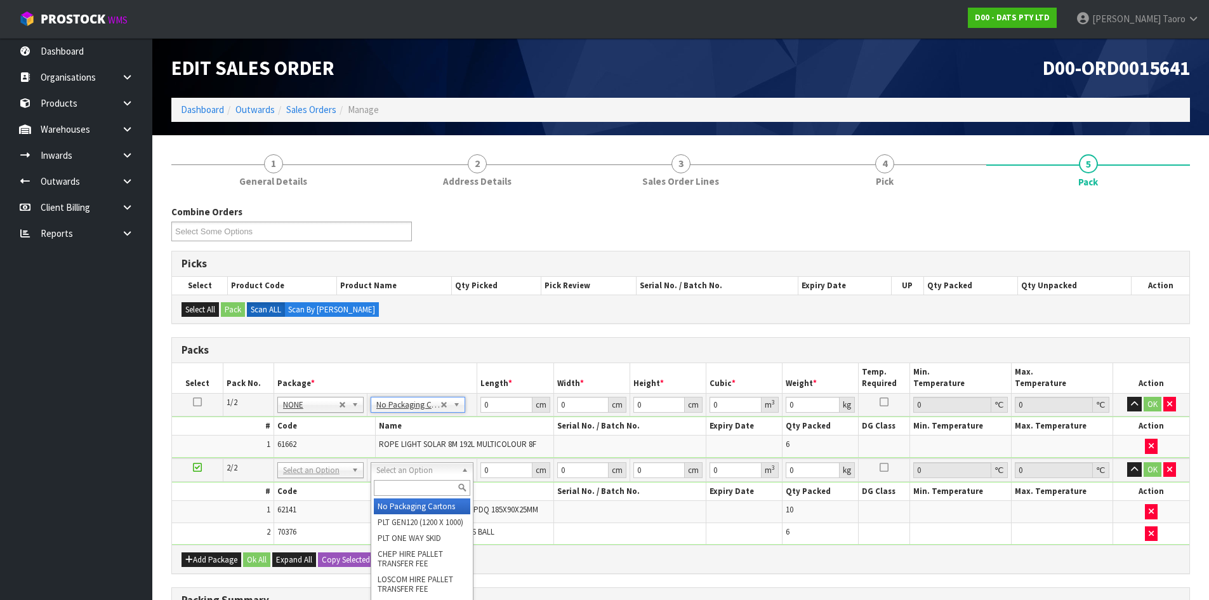
click at [431, 489] on input "text" at bounding box center [422, 488] width 96 height 16
type input "C"
type input "OC"
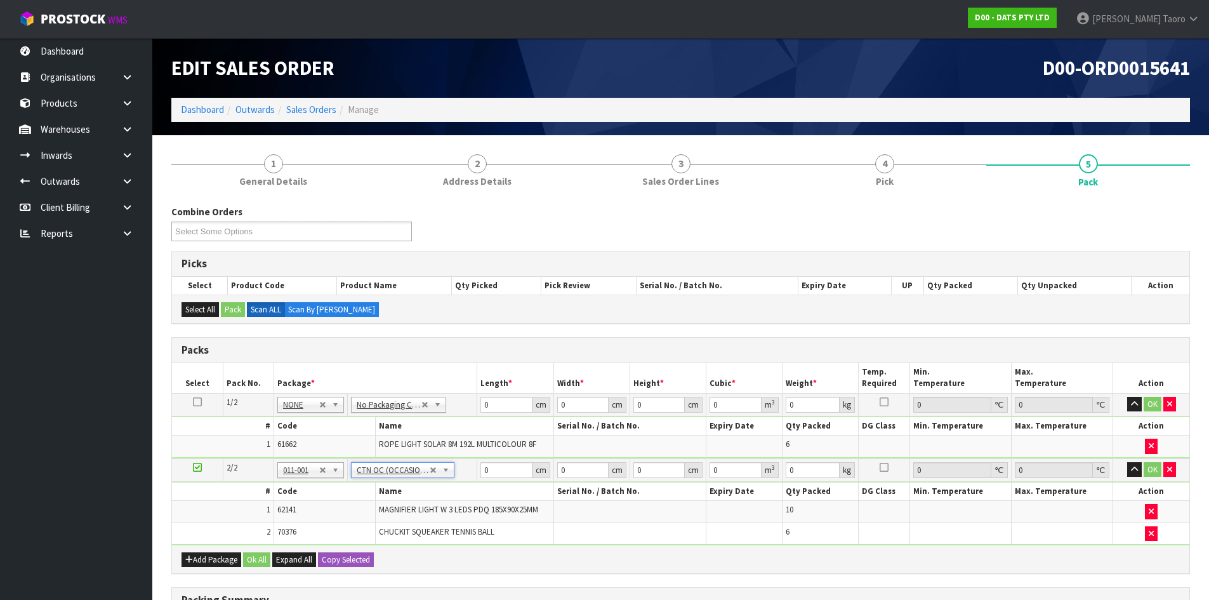
type input "2.16"
click at [1135, 408] on button "button" at bounding box center [1134, 404] width 15 height 15
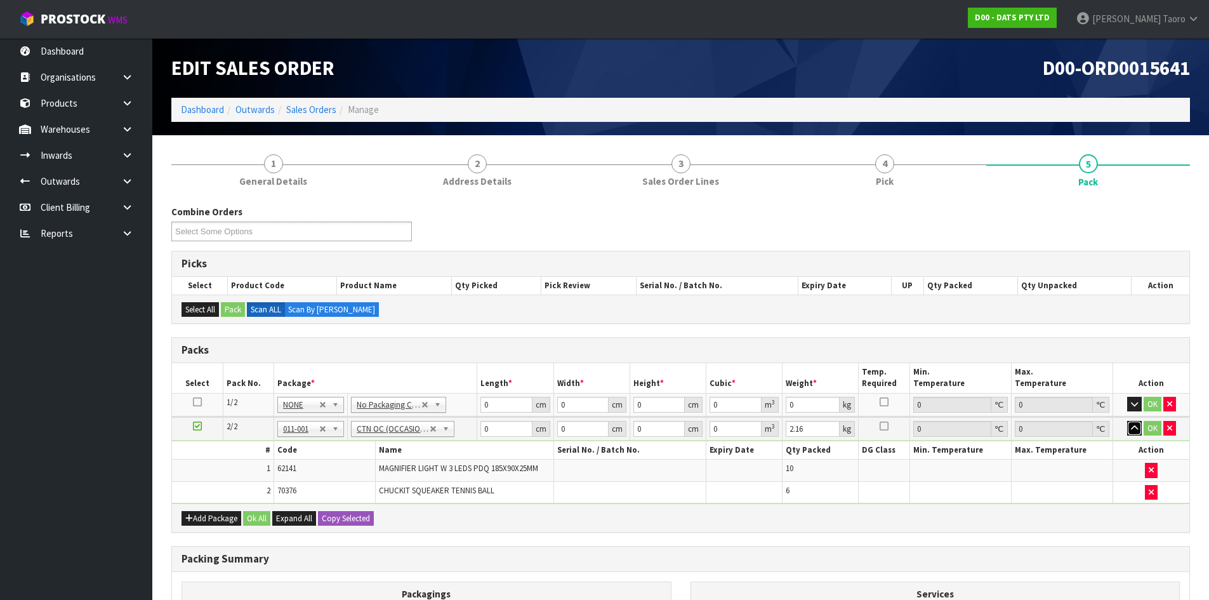
click at [1135, 435] on button "button" at bounding box center [1134, 428] width 15 height 15
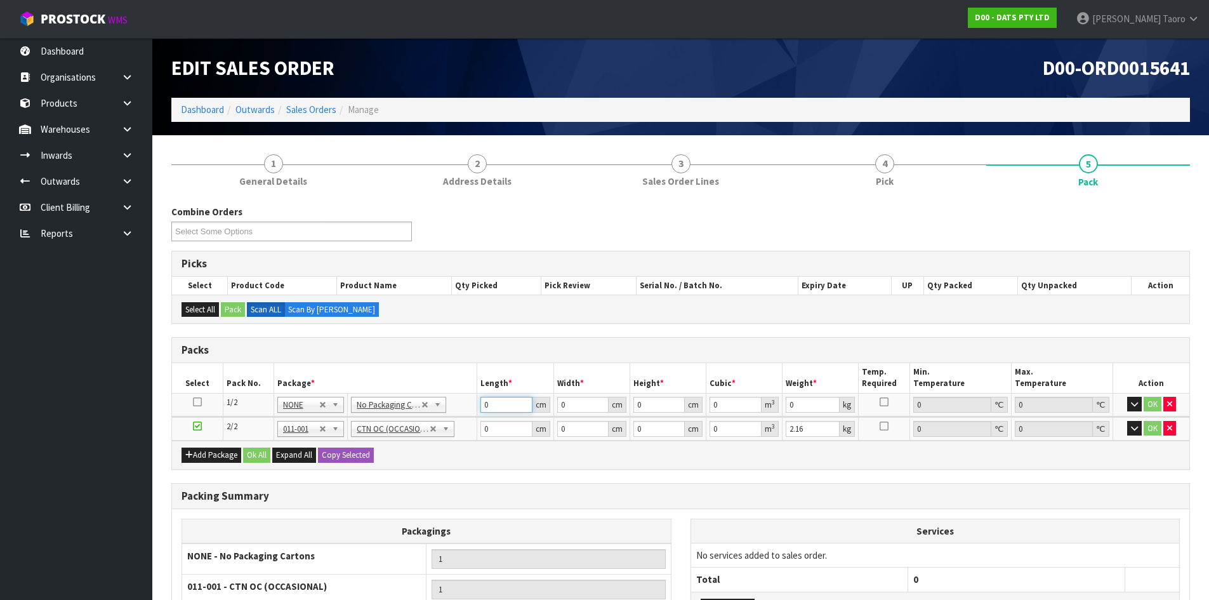
click at [505, 407] on input "0" at bounding box center [505, 405] width 51 height 16
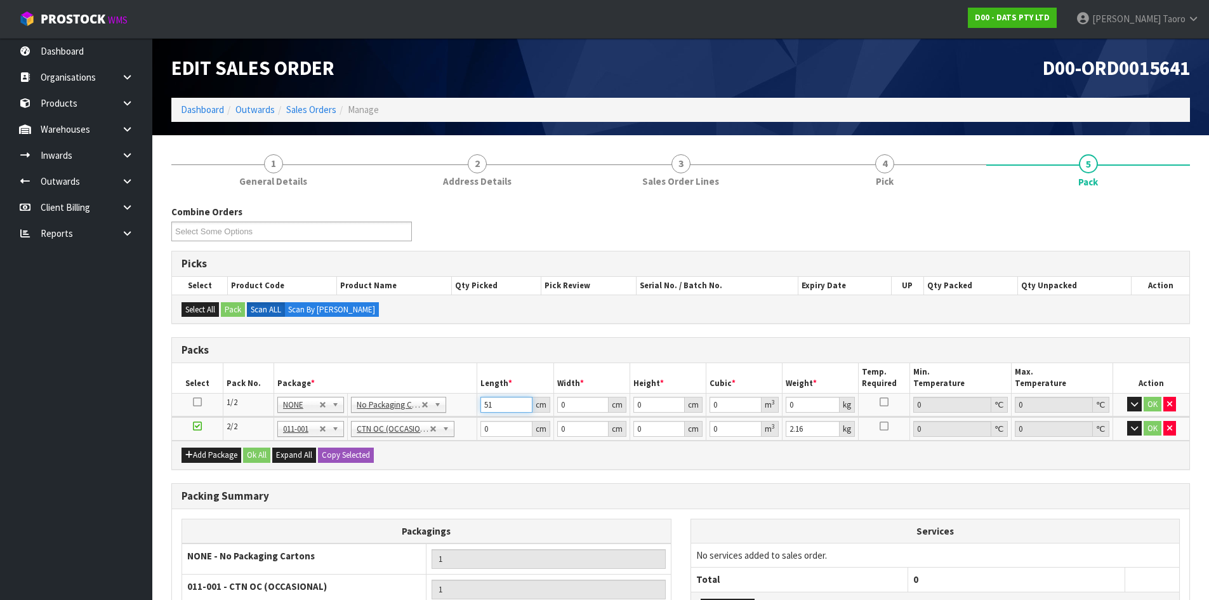
type input "51"
type input "23"
type input "2"
type input "0.002346"
type input "22"
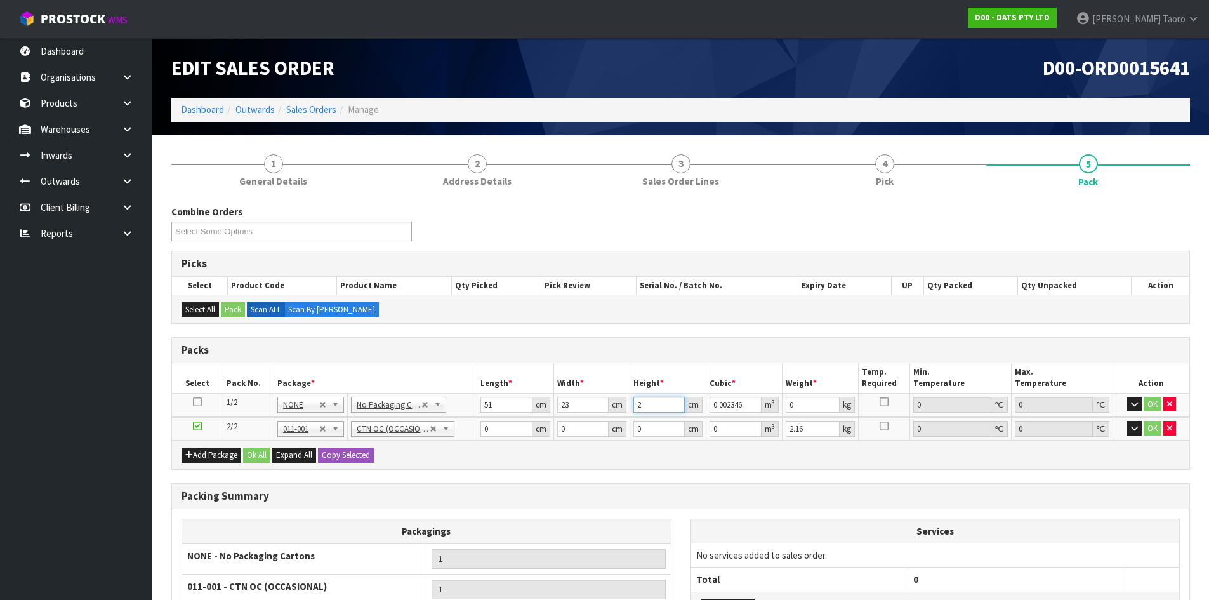
type input "0.025806"
type input "22"
type input "7"
type input "44"
type input "34"
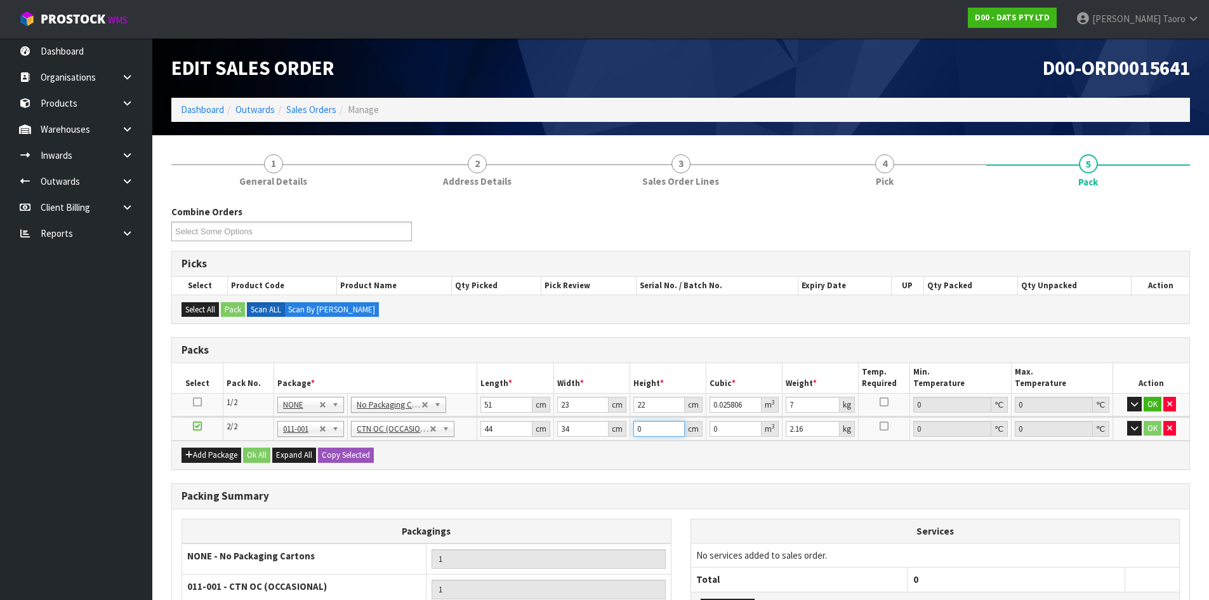
type input "1"
type input "0.001496"
type input "18"
type input "0.026928"
type input "18"
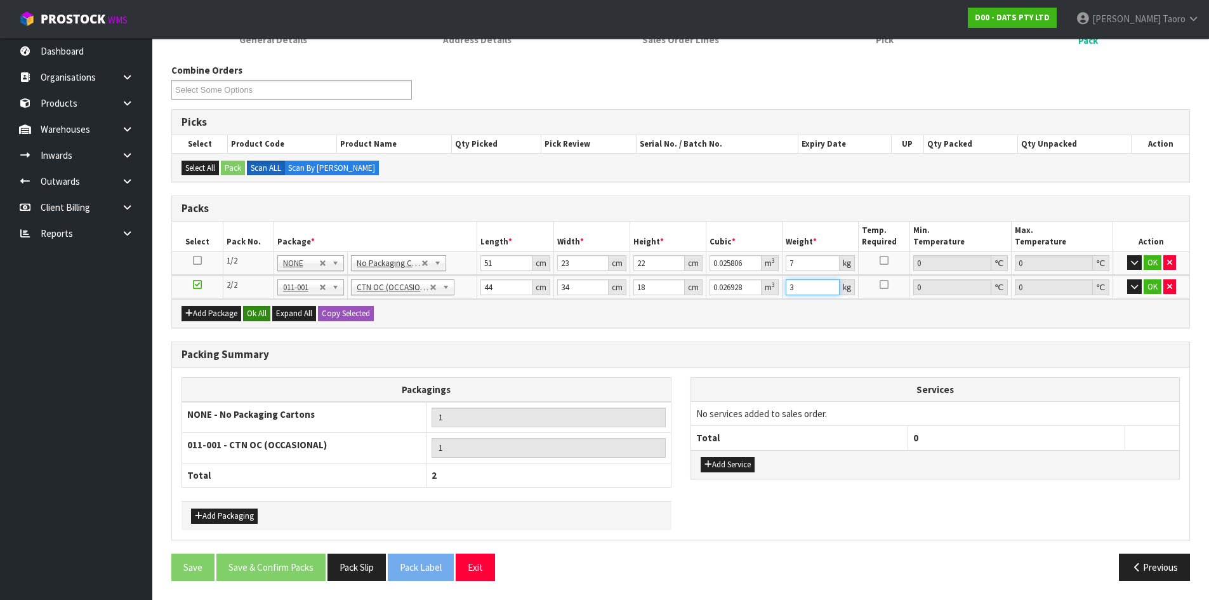
type input "3"
click at [256, 312] on button "Ok All" at bounding box center [256, 313] width 27 height 15
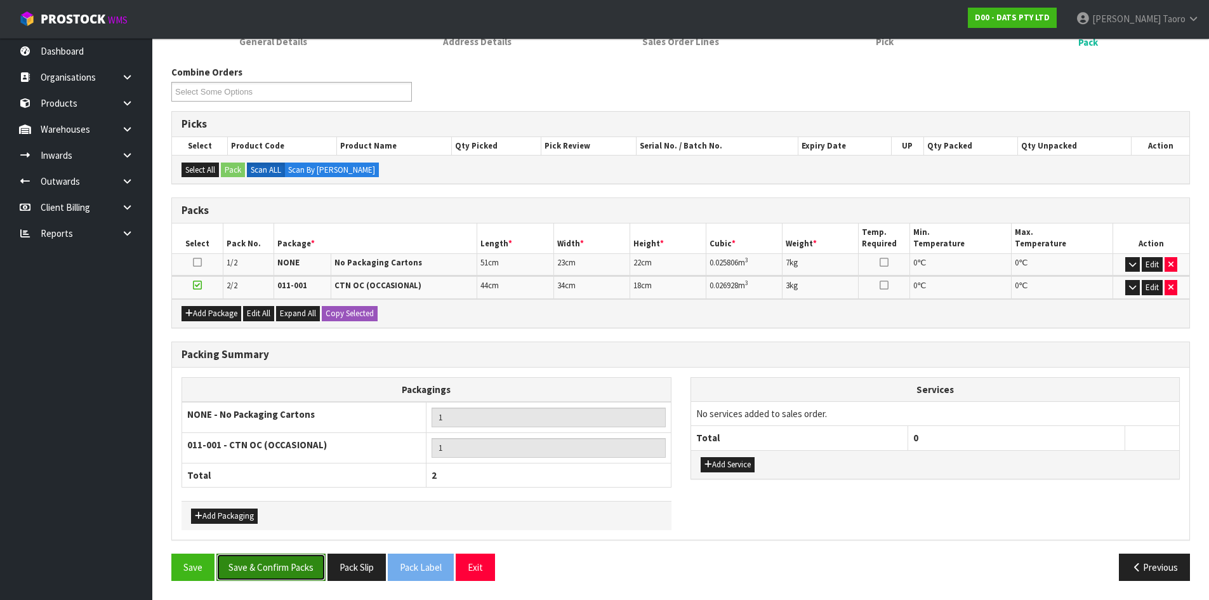
click at [287, 569] on button "Save & Confirm Packs" at bounding box center [270, 566] width 109 height 27
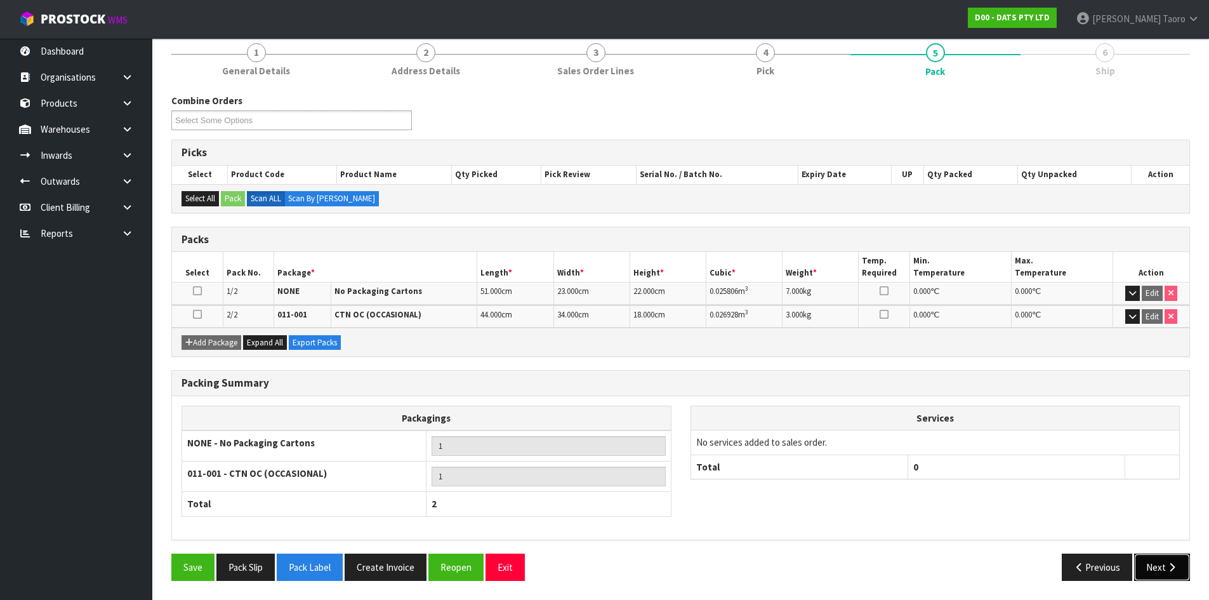
click at [1151, 563] on button "Next" at bounding box center [1162, 566] width 56 height 27
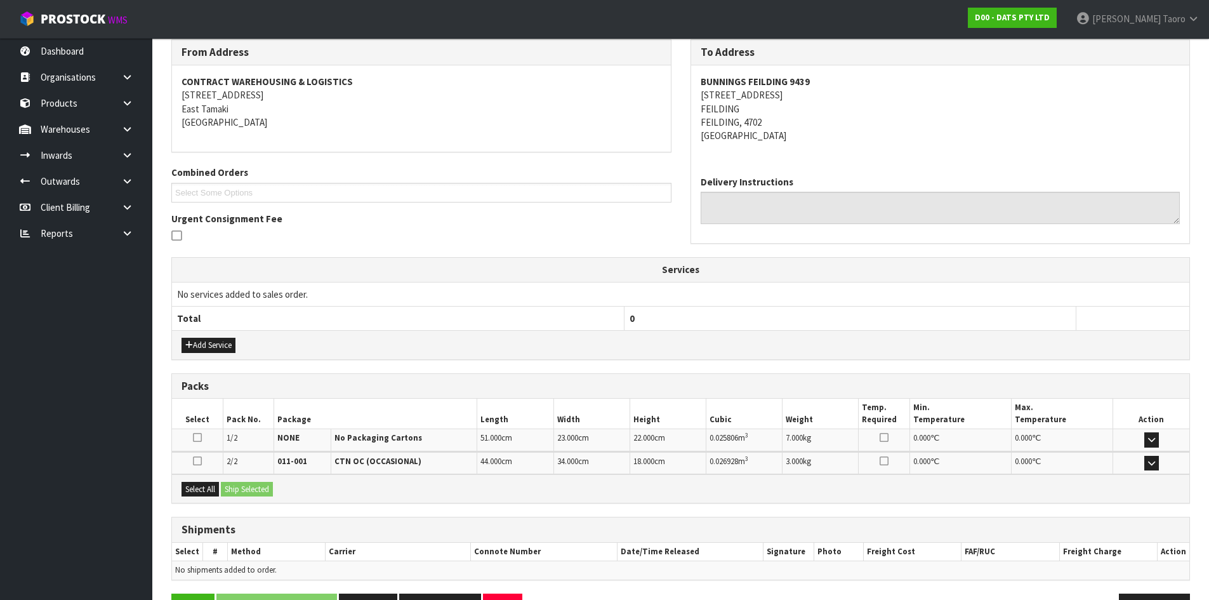
scroll to position [251, 0]
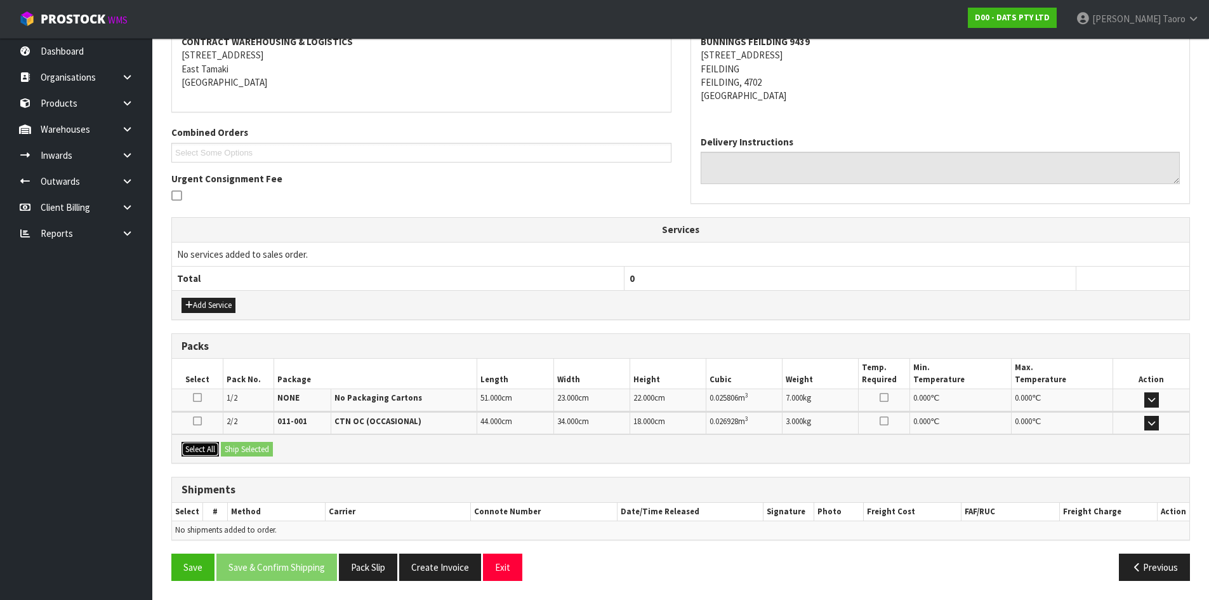
drag, startPoint x: 193, startPoint y: 449, endPoint x: 210, endPoint y: 449, distance: 17.1
click at [196, 449] on button "Select All" at bounding box center [199, 449] width 37 height 15
click at [229, 447] on button "Ship Selected" at bounding box center [247, 449] width 52 height 15
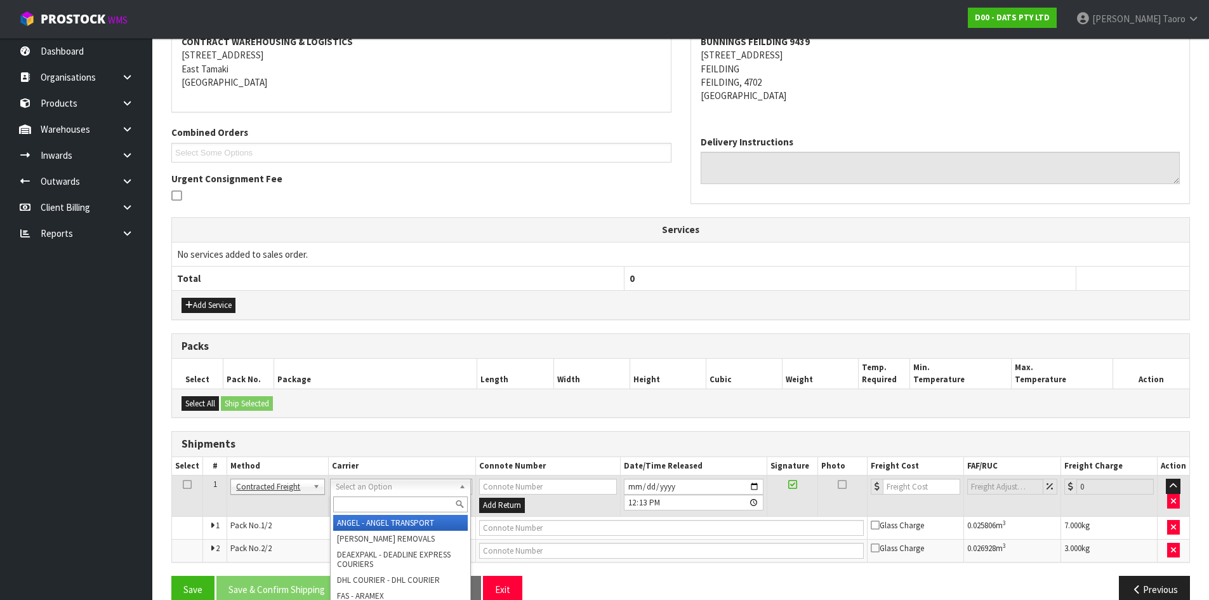
click at [428, 507] on input "text" at bounding box center [400, 504] width 135 height 16
type input "NZP"
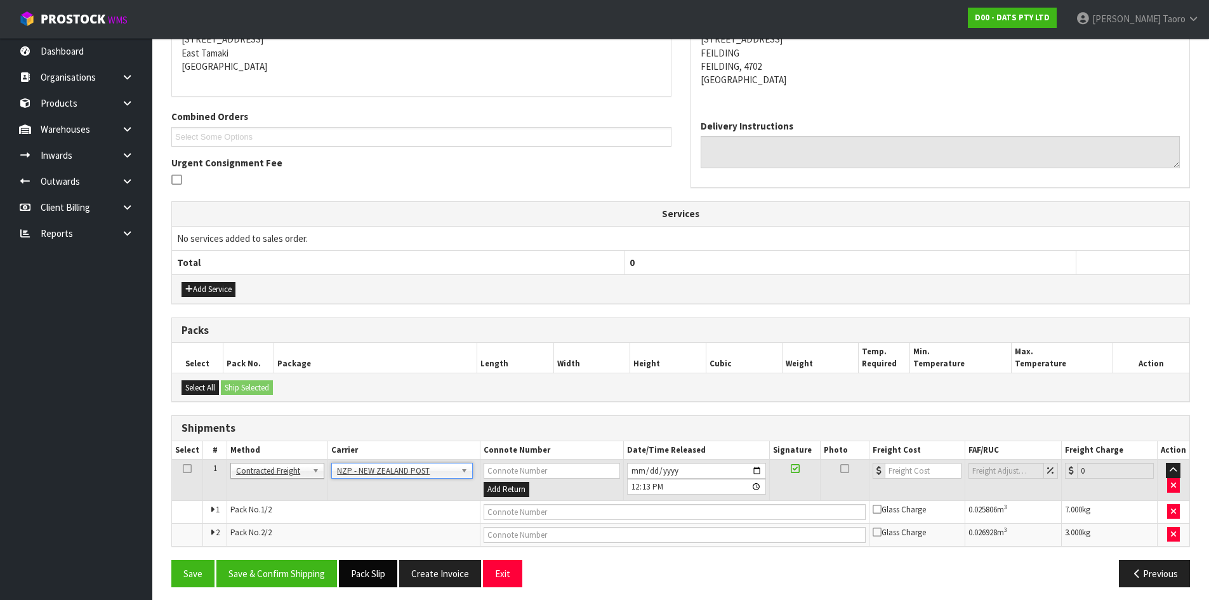
scroll to position [273, 0]
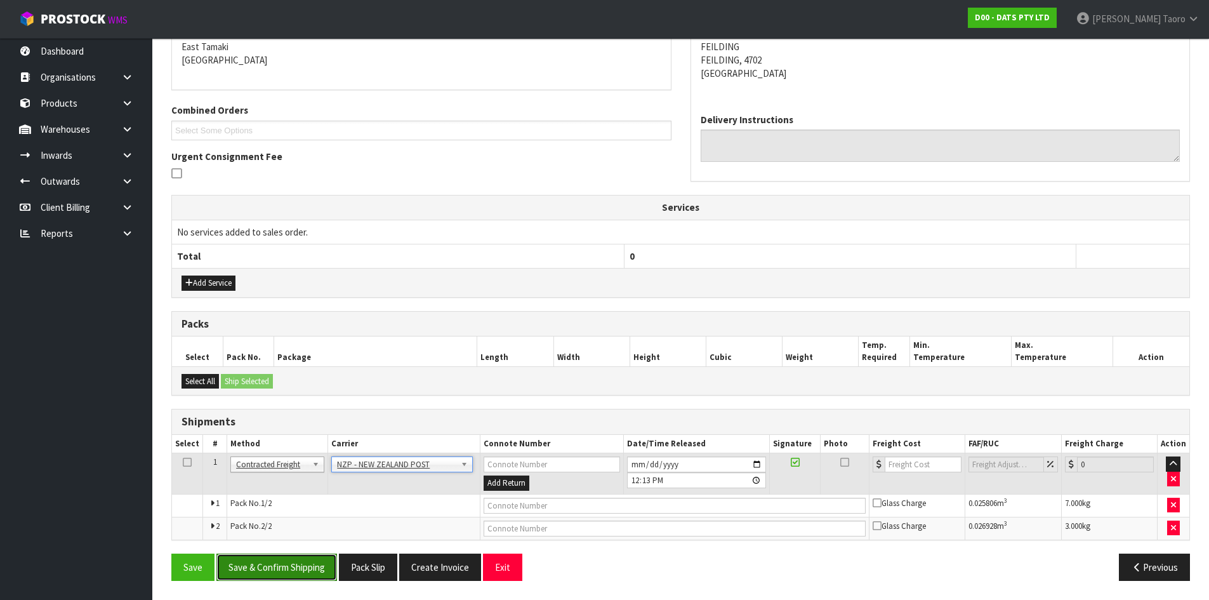
click at [306, 567] on button "Save & Confirm Shipping" at bounding box center [276, 566] width 121 height 27
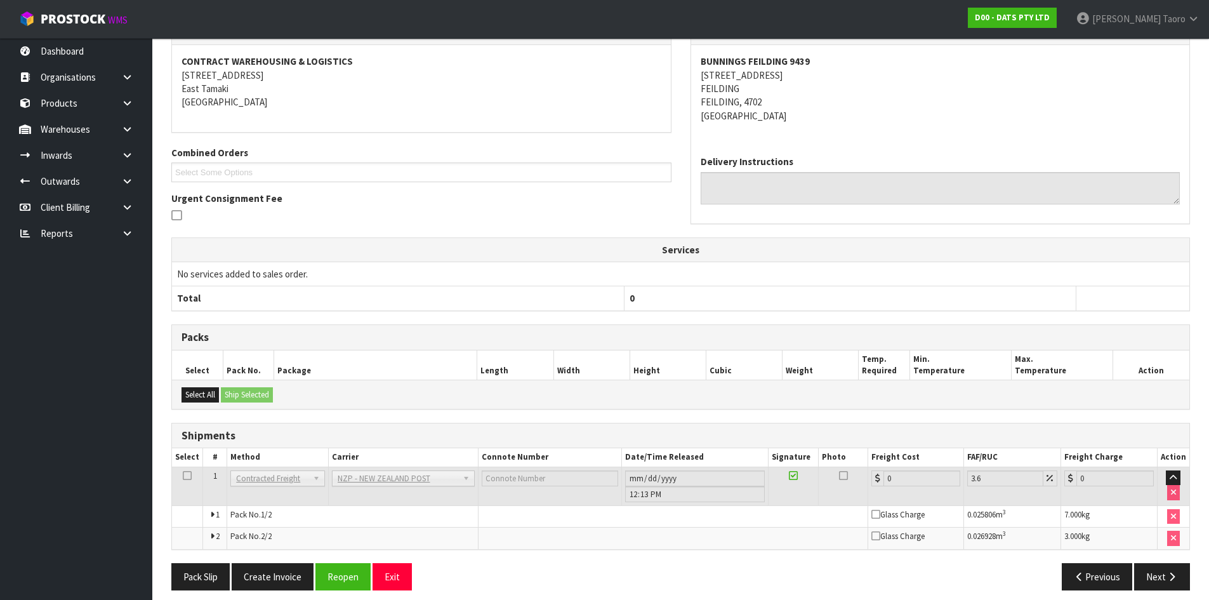
scroll to position [254, 0]
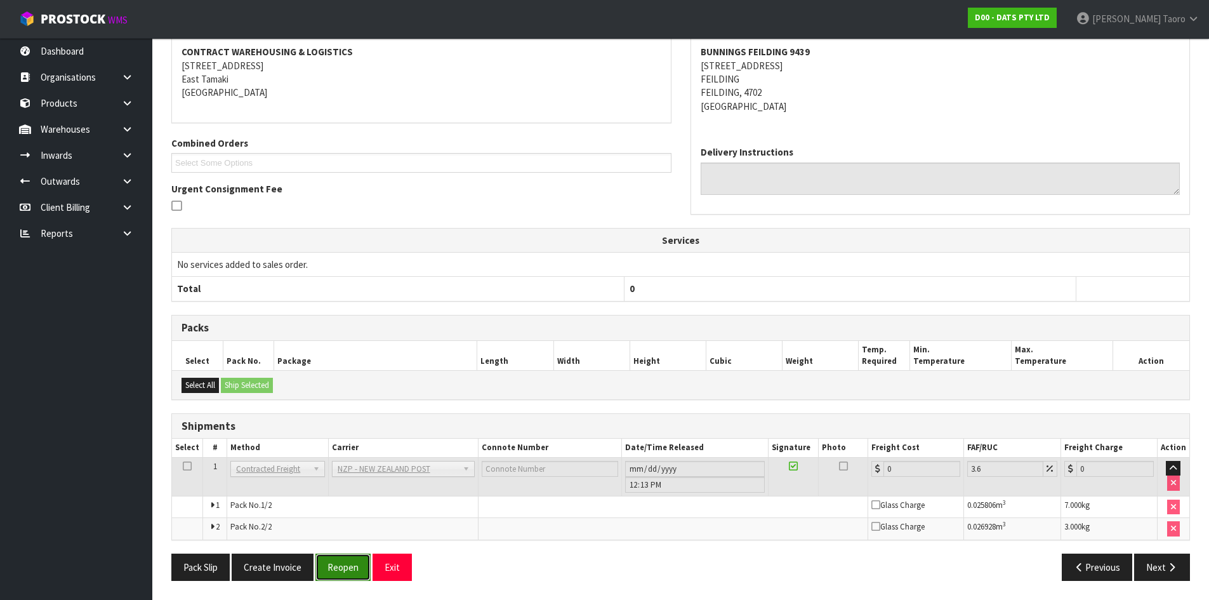
click at [320, 569] on button "Reopen" at bounding box center [342, 566] width 55 height 27
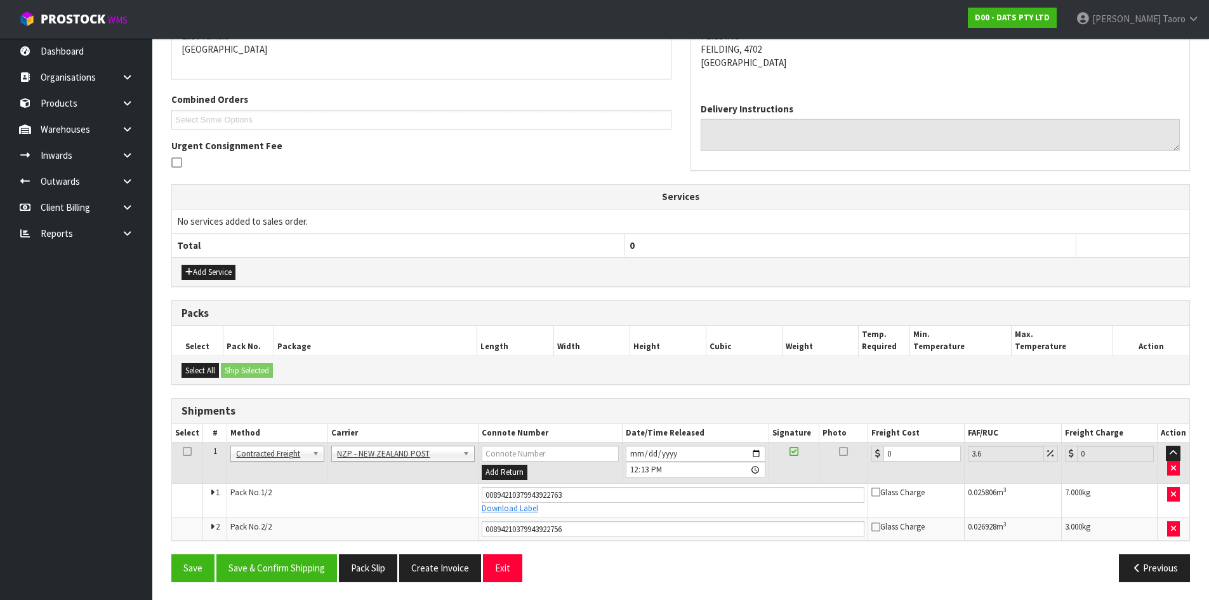
scroll to position [286, 0]
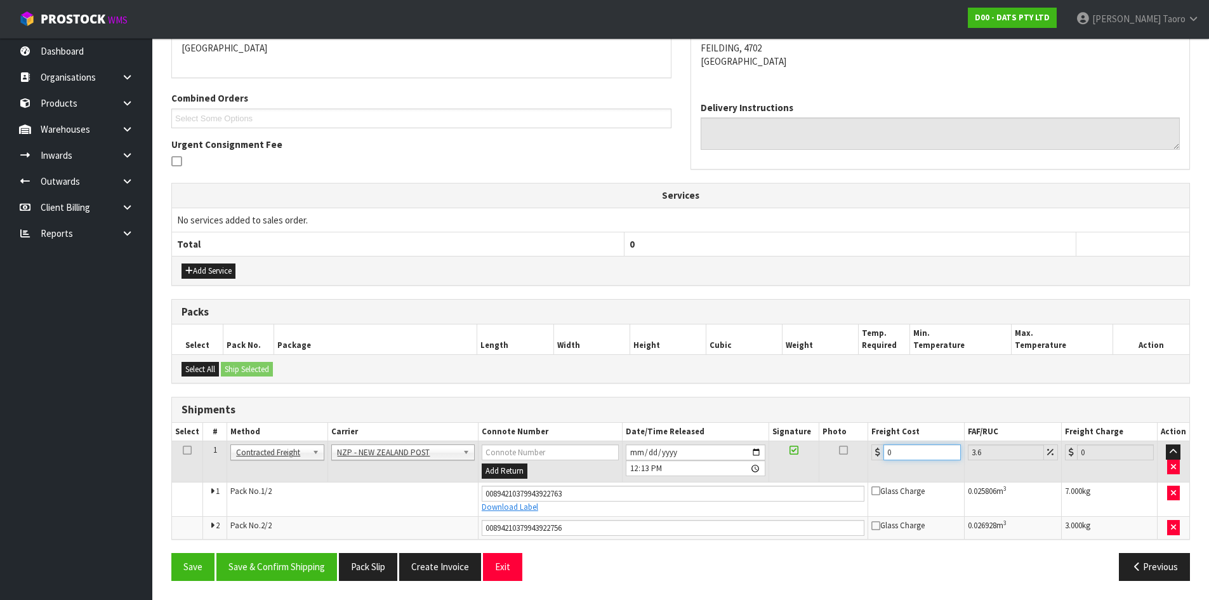
click at [905, 451] on input "0" at bounding box center [921, 452] width 77 height 16
type input "1"
type input "1.04"
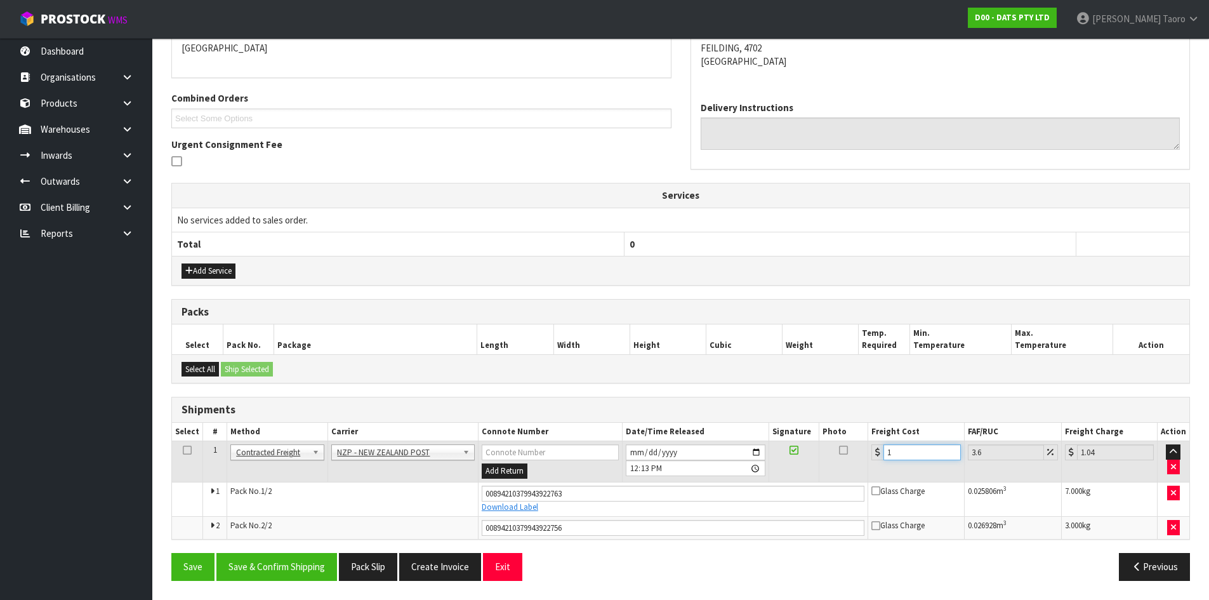
type input "16"
type input "16.58"
type input "16.9"
type input "17.51"
type input "16.90"
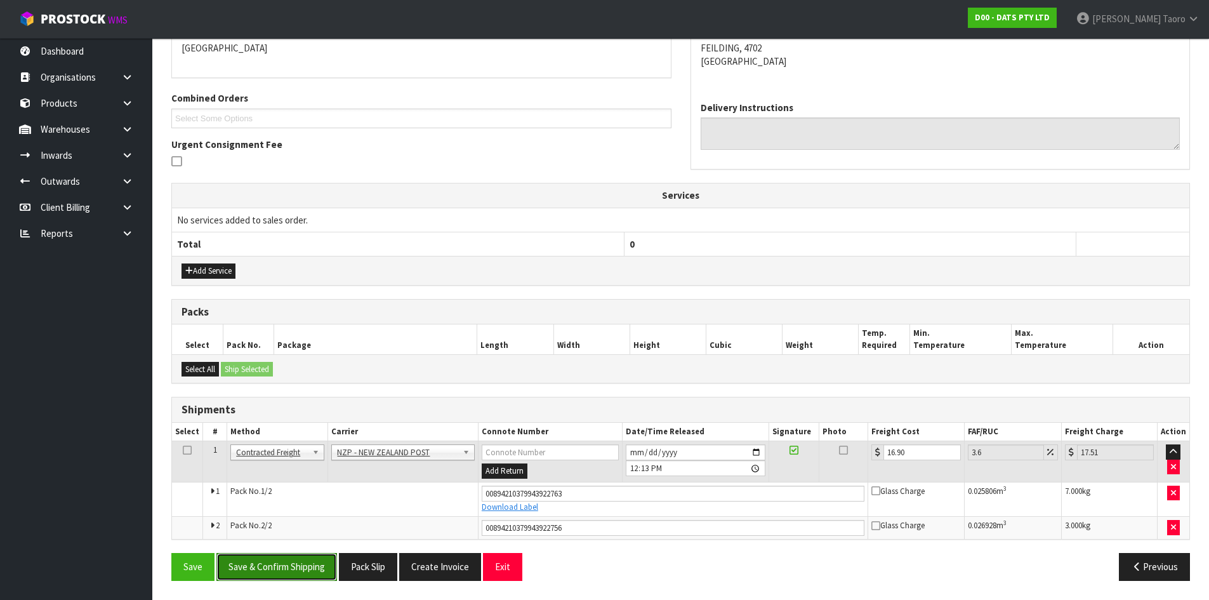
click at [312, 569] on button "Save & Confirm Shipping" at bounding box center [276, 566] width 121 height 27
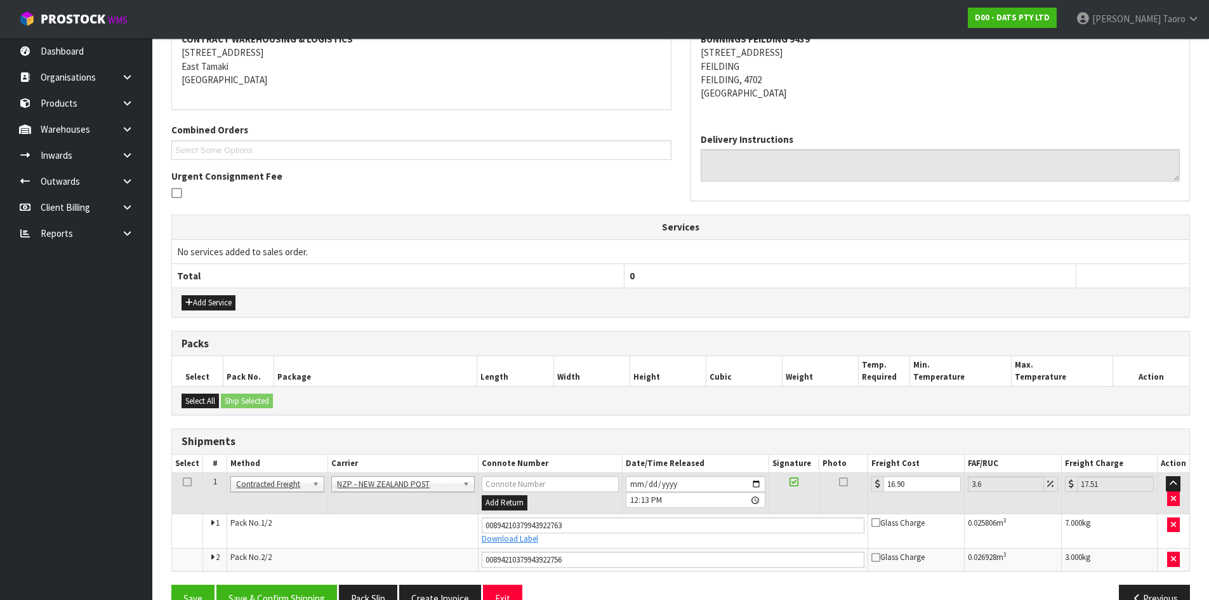
scroll to position [249, 0]
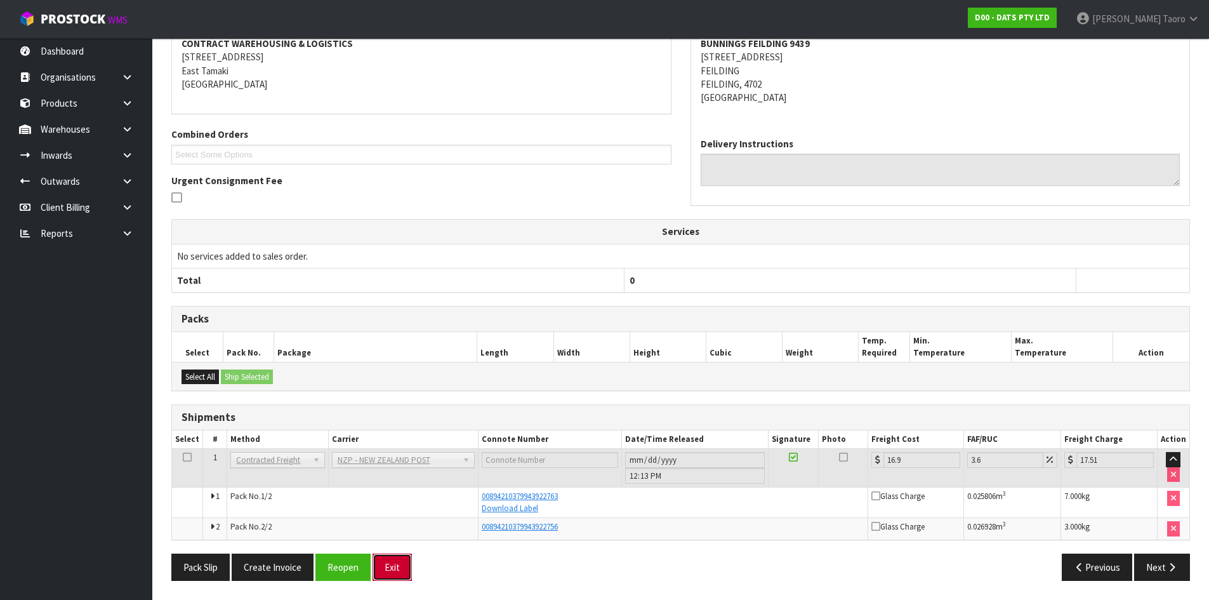
click at [395, 566] on button "Exit" at bounding box center [391, 566] width 39 height 27
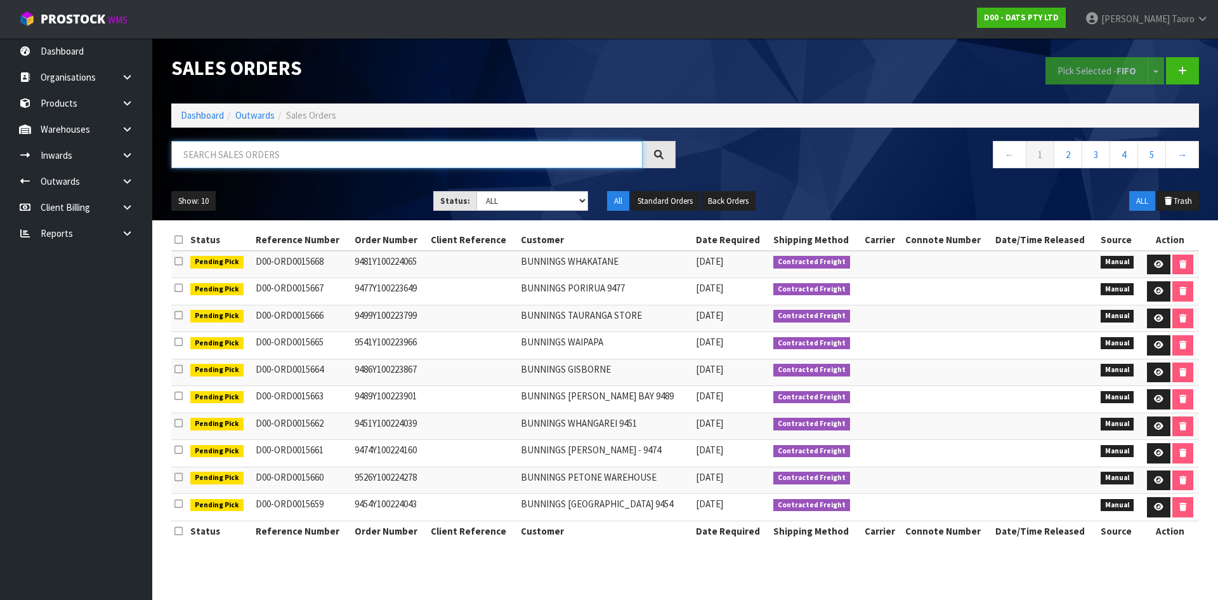
click at [567, 157] on input "text" at bounding box center [406, 154] width 471 height 27
type input "JOB-0409415"
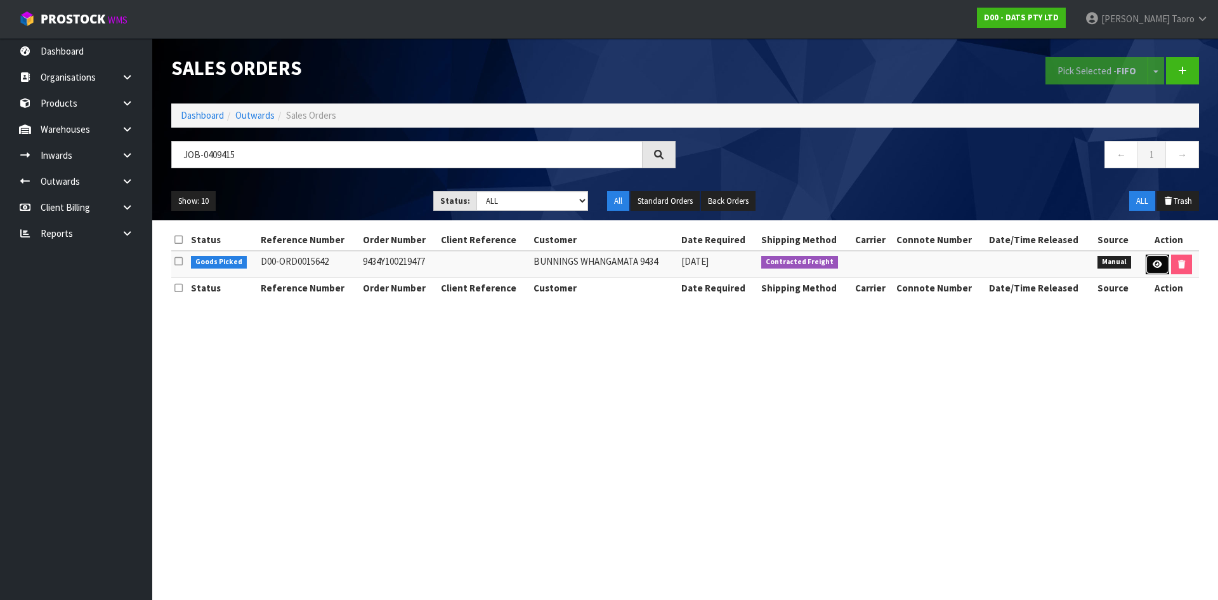
click at [1155, 262] on icon at bounding box center [1158, 264] width 10 height 8
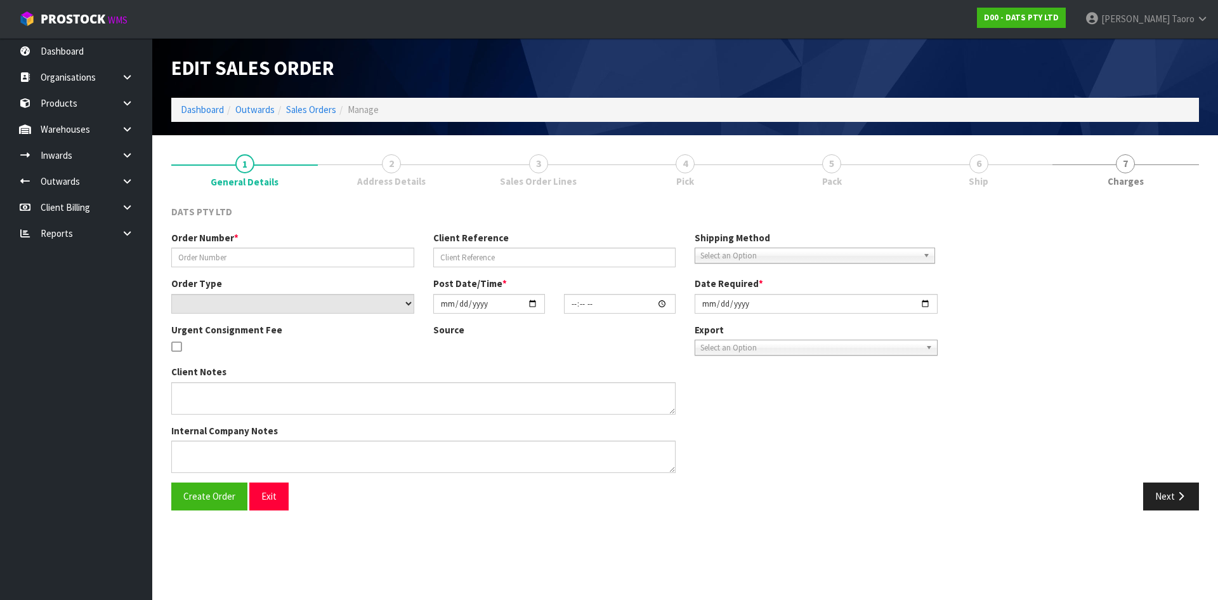
type input "9434Y100219477"
select select "number:0"
type input "[DATE]"
type input "08:42:00.000"
type input "[DATE]"
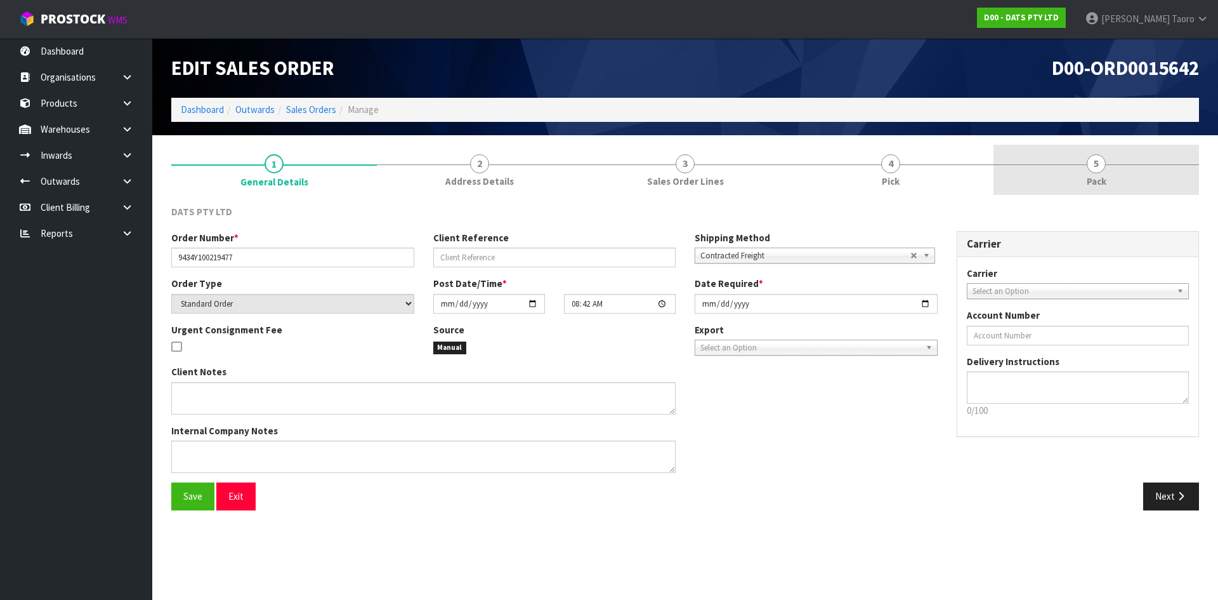
click at [1129, 183] on link "5 Pack" at bounding box center [1097, 170] width 206 height 50
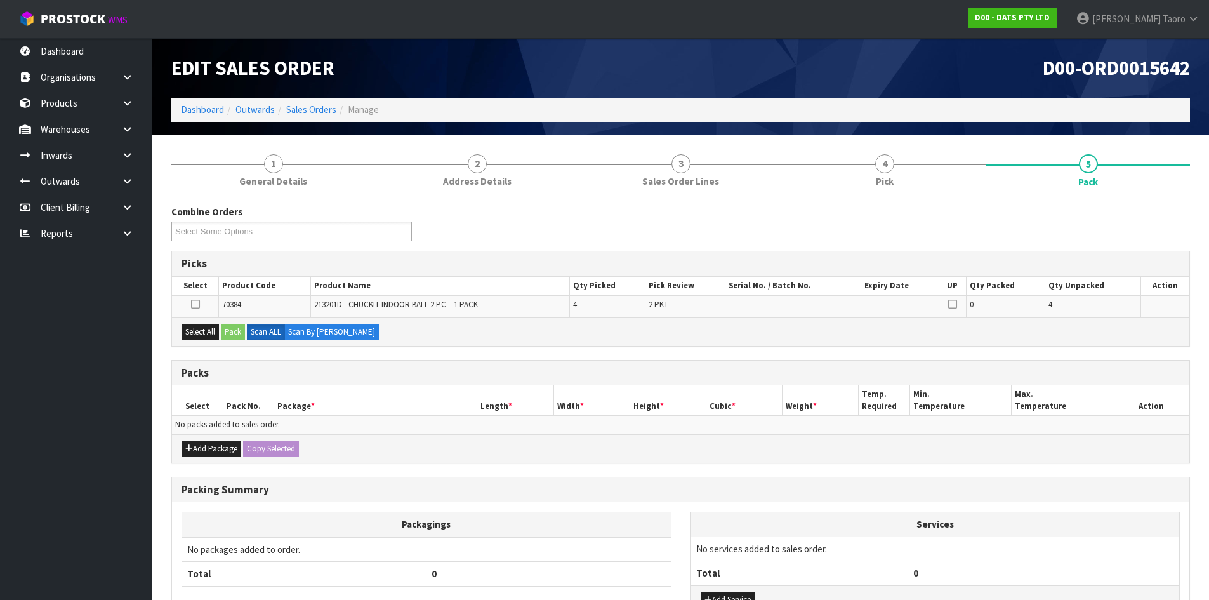
click at [201, 456] on div "Add Package Copy Selected" at bounding box center [680, 448] width 1017 height 29
click at [199, 444] on button "Add Package" at bounding box center [211, 448] width 60 height 15
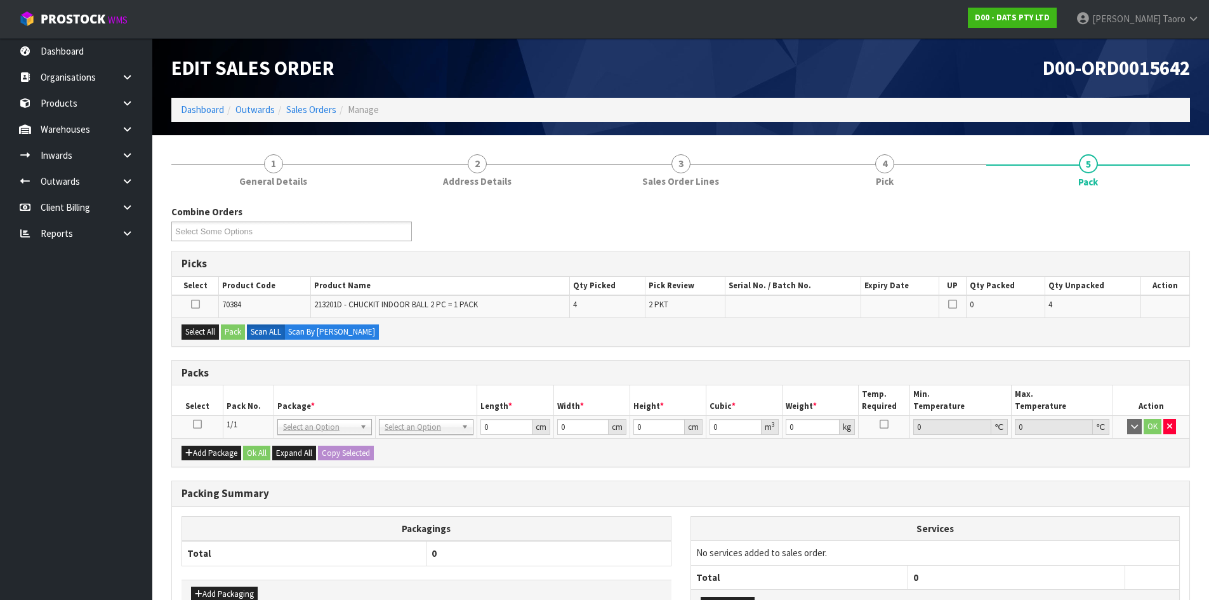
click at [200, 424] on icon at bounding box center [197, 424] width 9 height 1
click at [279, 376] on h3 "Packs" at bounding box center [680, 373] width 998 height 12
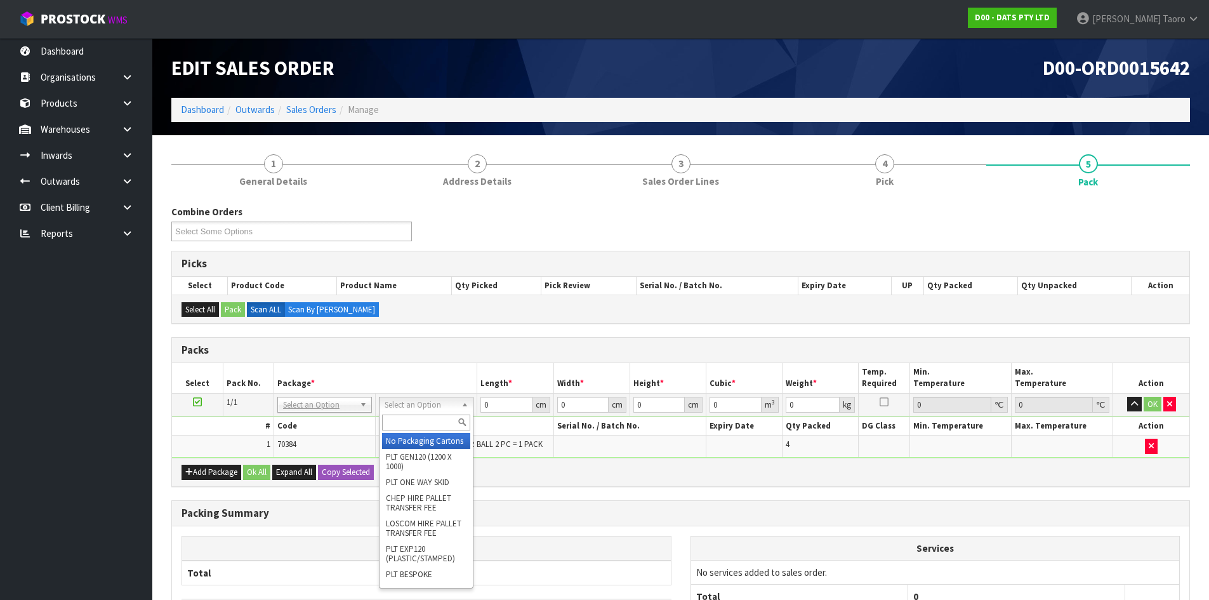
click at [425, 427] on input "text" at bounding box center [426, 422] width 88 height 16
type input "OC"
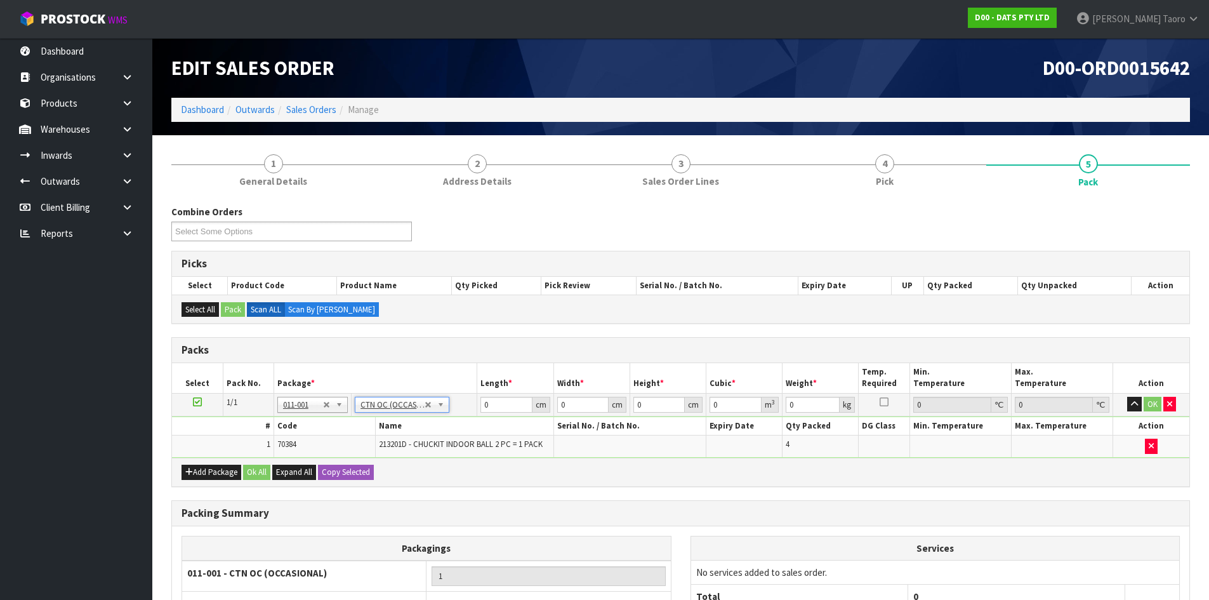
type input "0.3"
click at [499, 402] on input "0" at bounding box center [505, 405] width 51 height 16
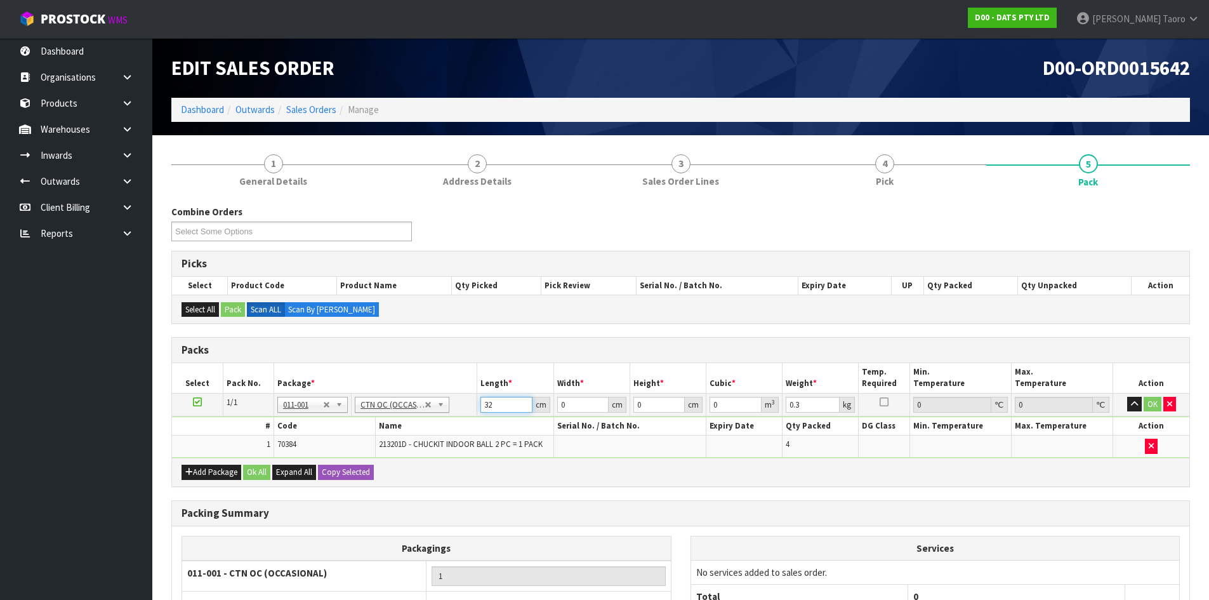
type input "32"
type input "24"
type input "1"
type input "0.000768"
type input "15"
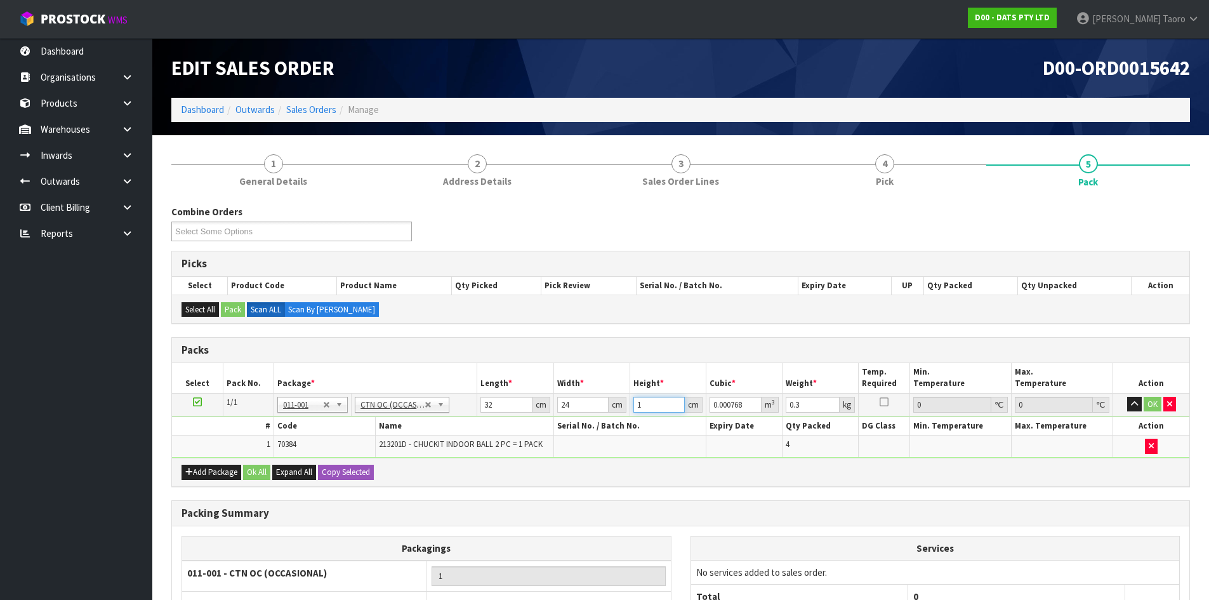
type input "0.01152"
type input "15"
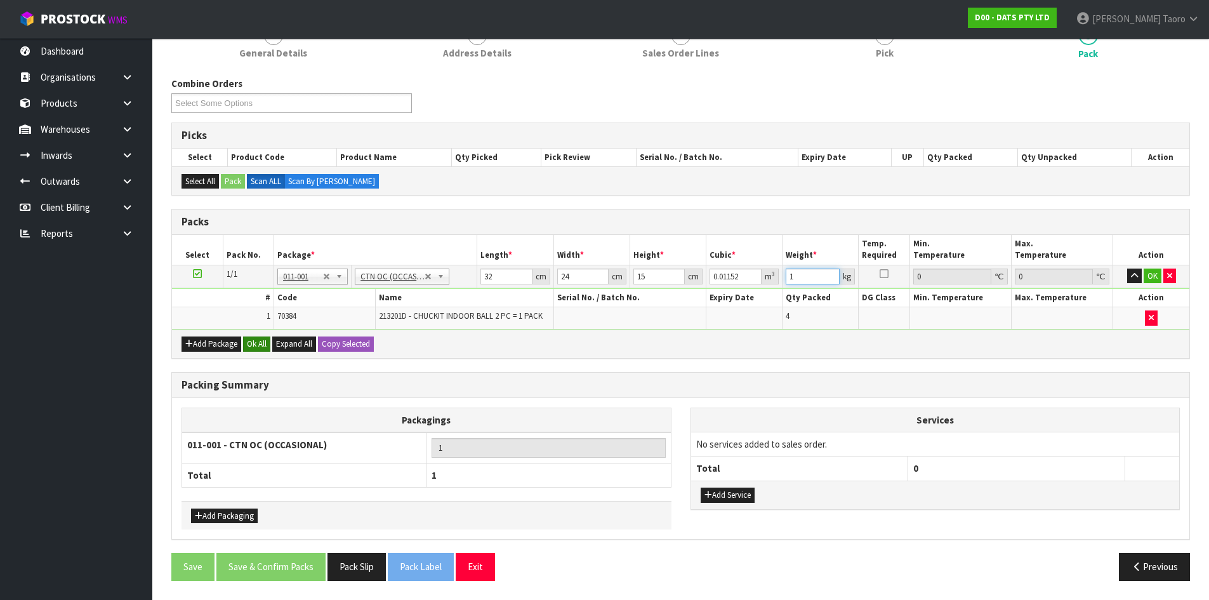
type input "1"
click at [256, 344] on button "Ok All" at bounding box center [256, 343] width 27 height 15
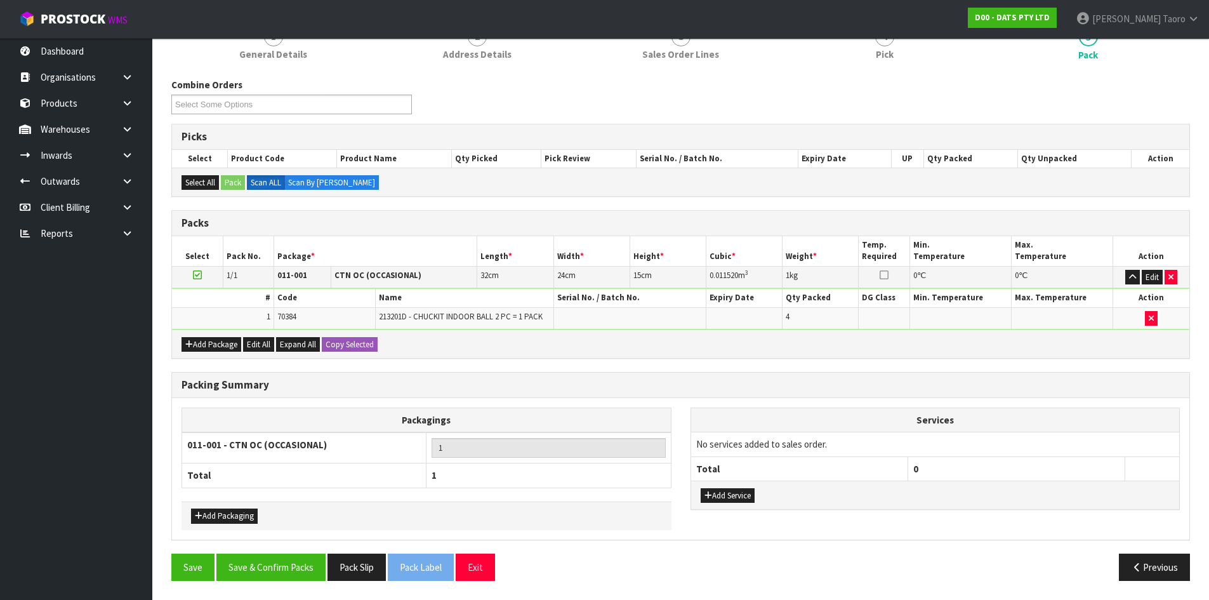
scroll to position [127, 0]
click at [300, 573] on button "Save & Confirm Packs" at bounding box center [270, 566] width 109 height 27
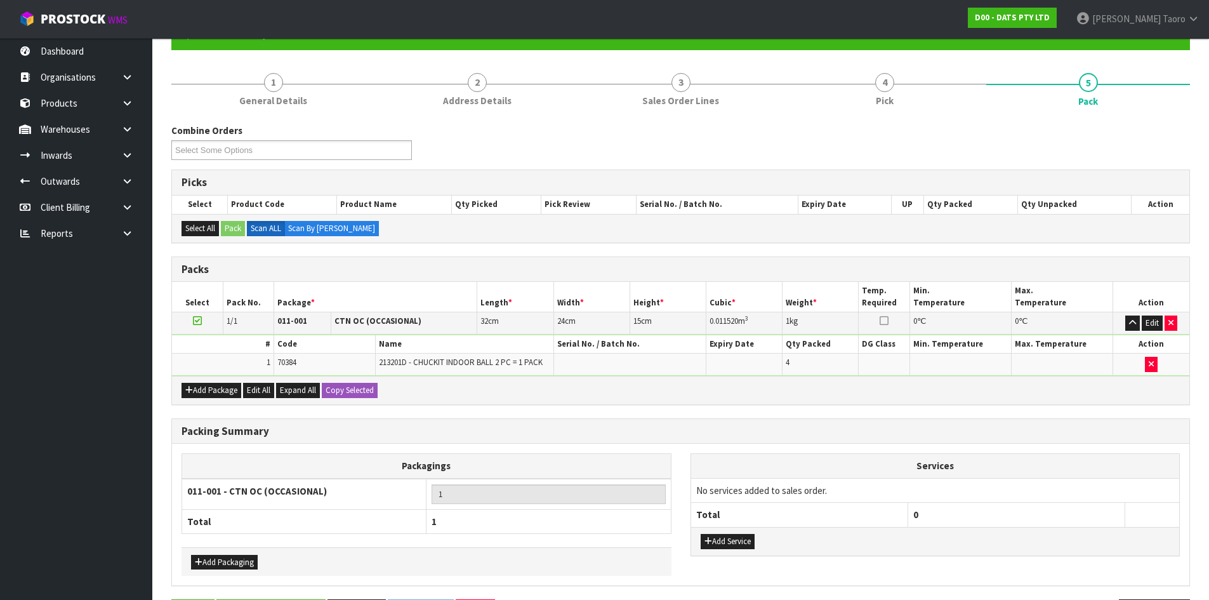
scroll to position [0, 0]
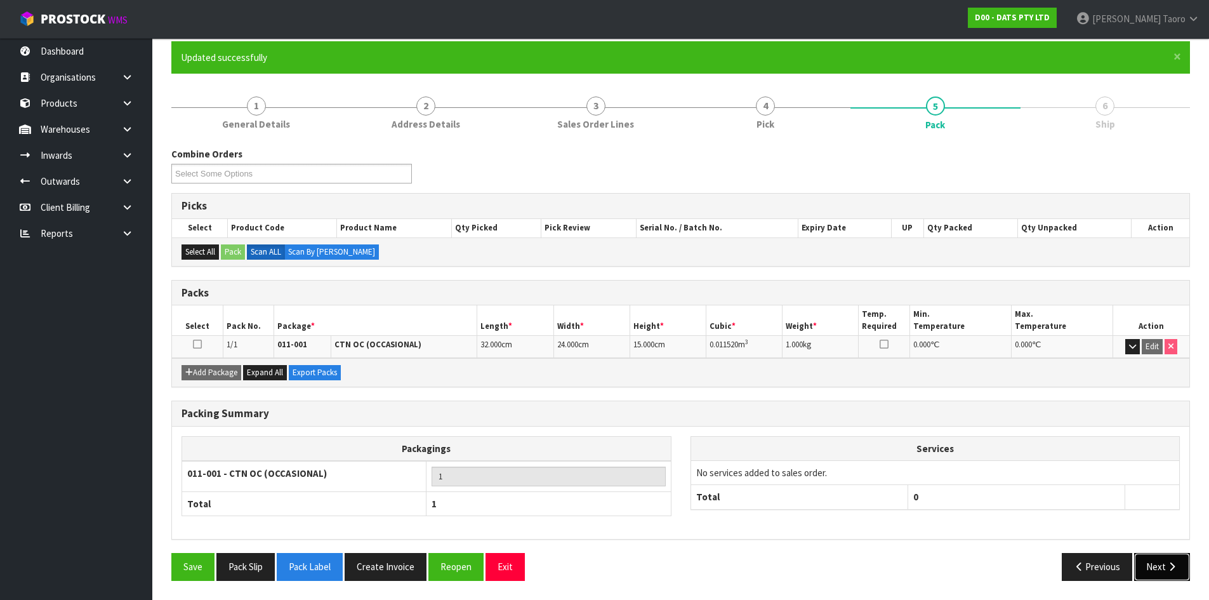
click at [1154, 563] on button "Next" at bounding box center [1162, 566] width 56 height 27
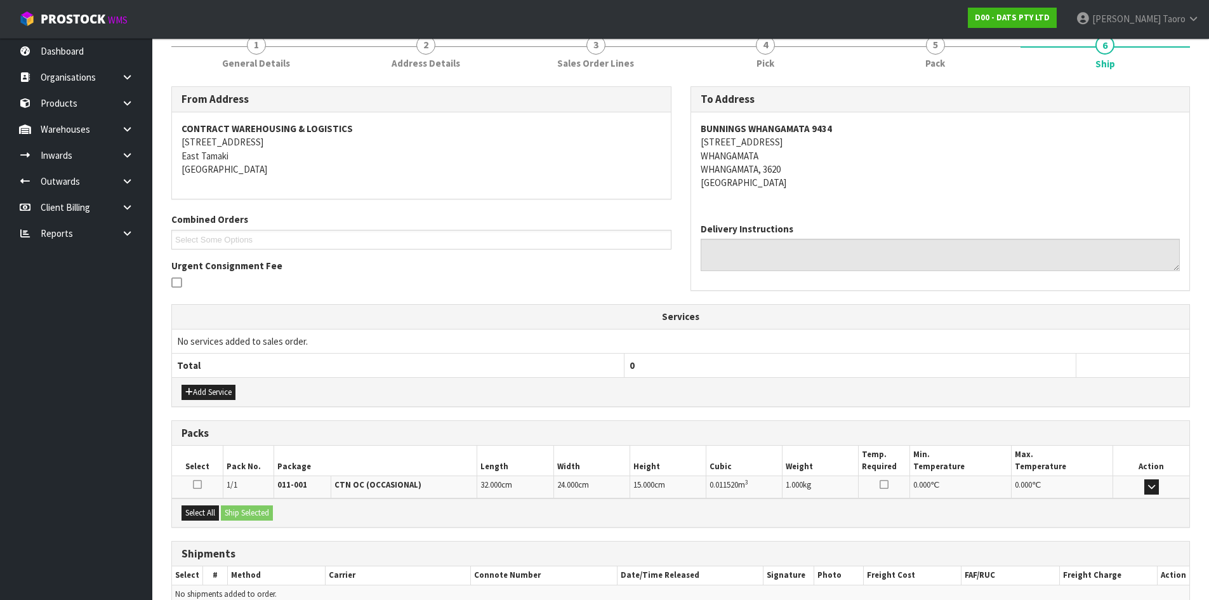
scroll to position [228, 0]
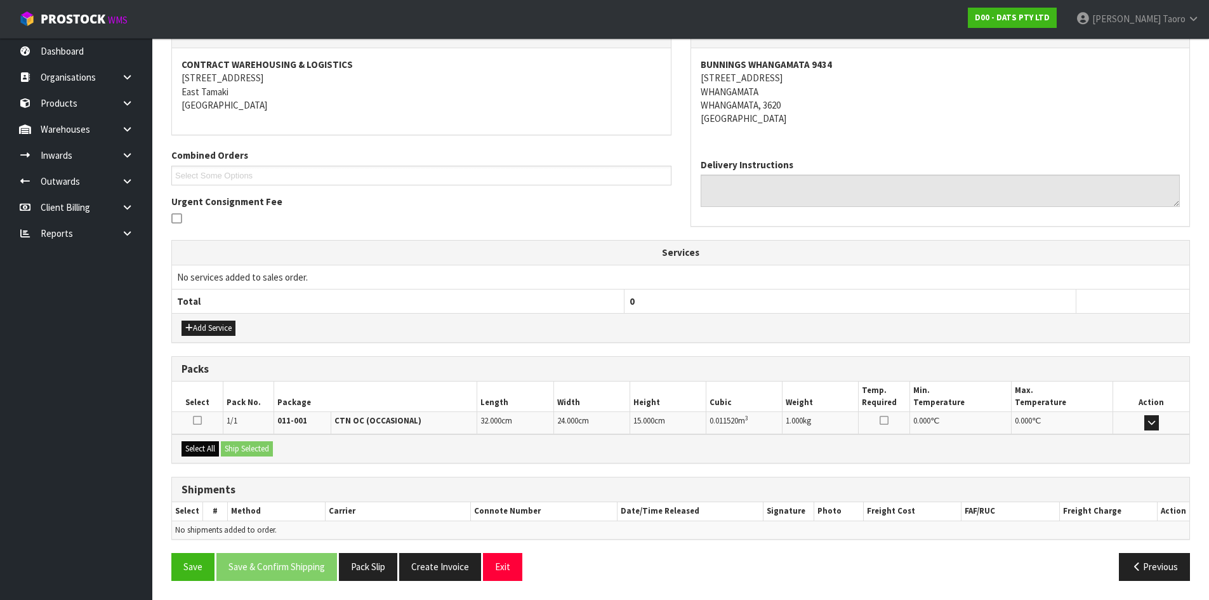
drag, startPoint x: 173, startPoint y: 451, endPoint x: 201, endPoint y: 452, distance: 27.9
click at [177, 453] on div "Select All Ship Selected" at bounding box center [680, 448] width 1017 height 29
click at [206, 445] on button "Select All" at bounding box center [199, 448] width 37 height 15
drag, startPoint x: 214, startPoint y: 451, endPoint x: 226, endPoint y: 451, distance: 12.1
click at [218, 451] on button "Select All" at bounding box center [199, 448] width 37 height 15
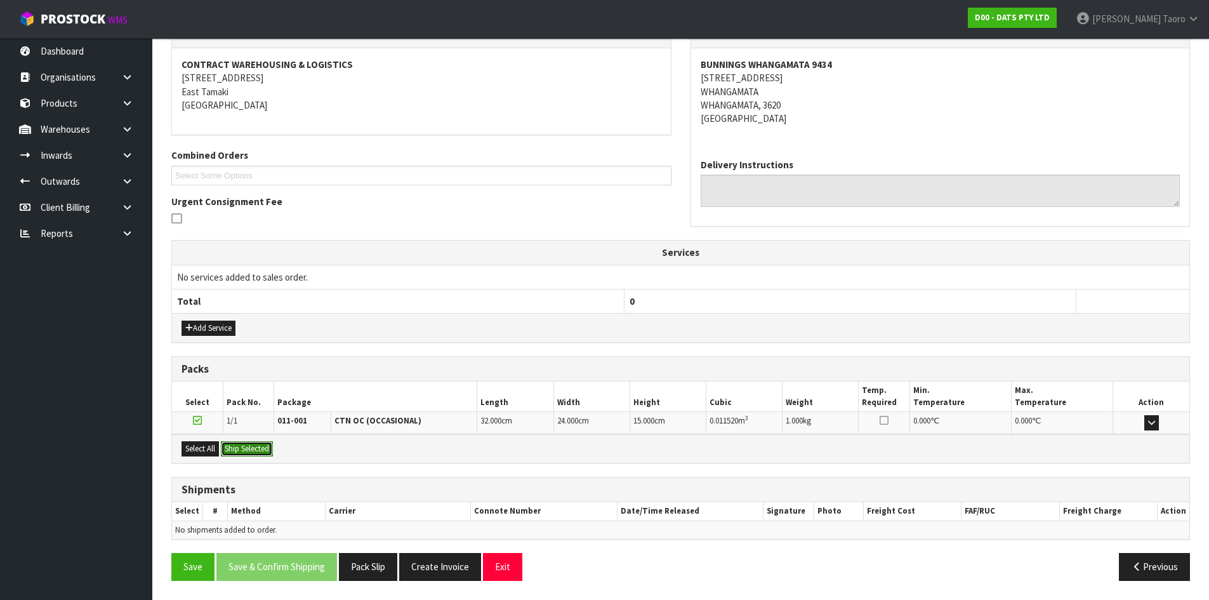
click at [228, 450] on button "Ship Selected" at bounding box center [247, 448] width 52 height 15
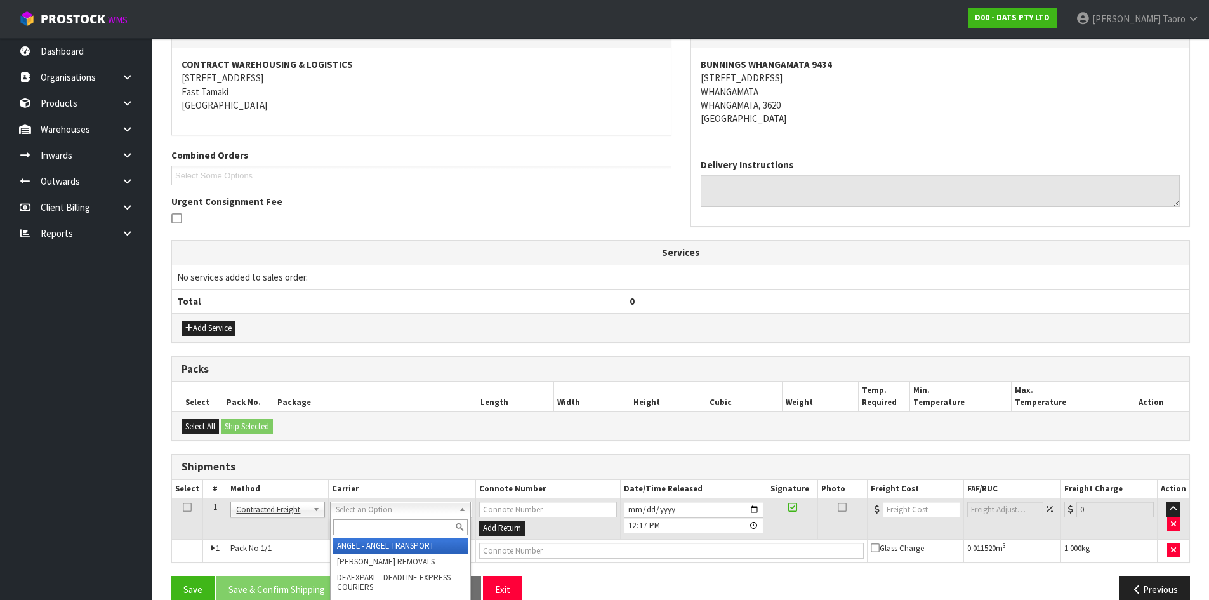
click at [388, 524] on input "text" at bounding box center [400, 527] width 135 height 16
type input "NZP"
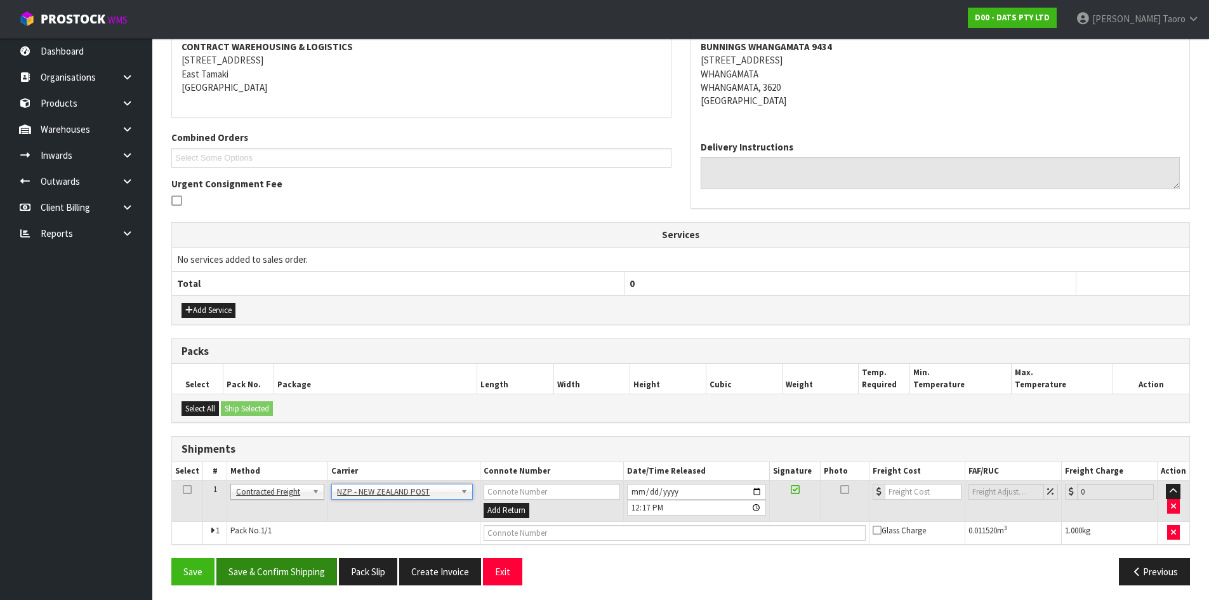
scroll to position [251, 0]
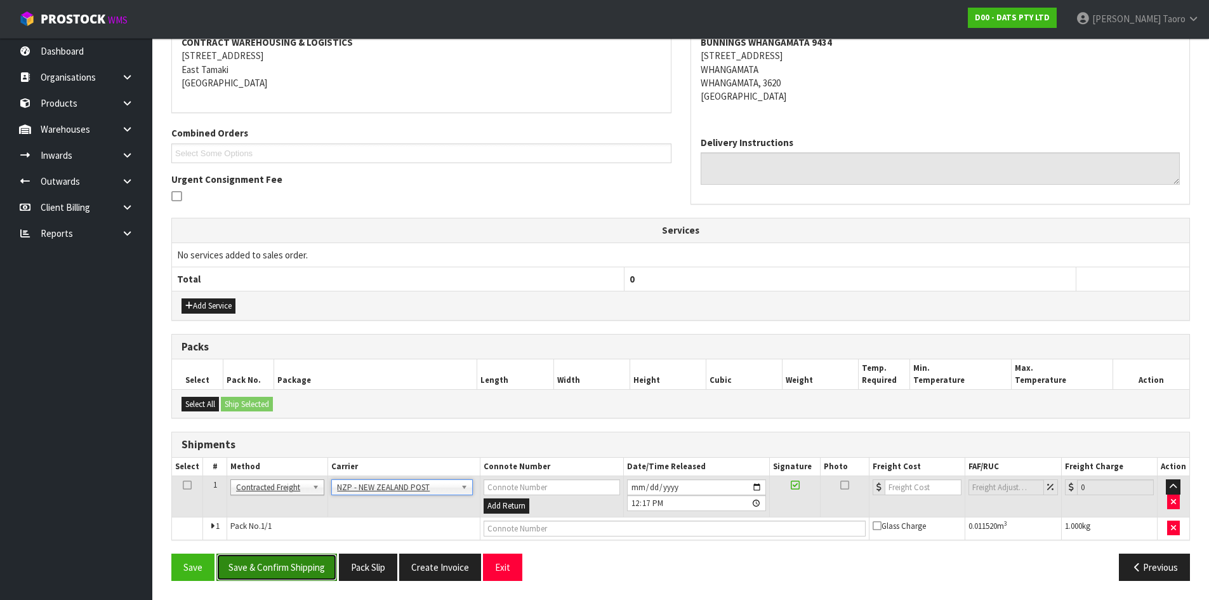
click at [316, 573] on button "Save & Confirm Shipping" at bounding box center [276, 566] width 121 height 27
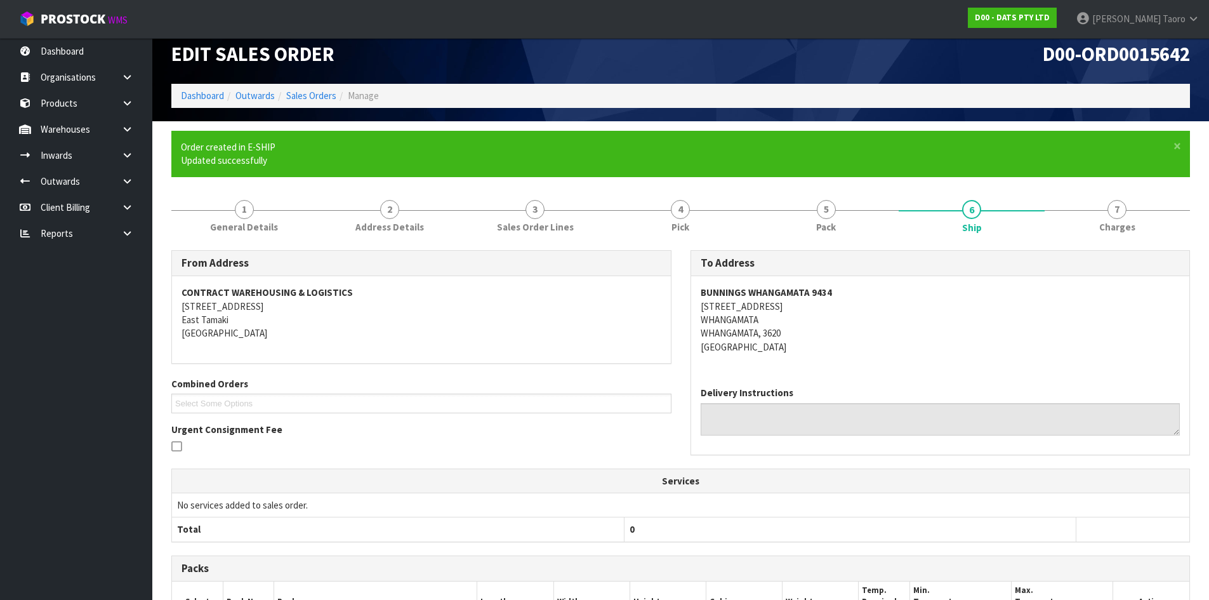
scroll to position [233, 0]
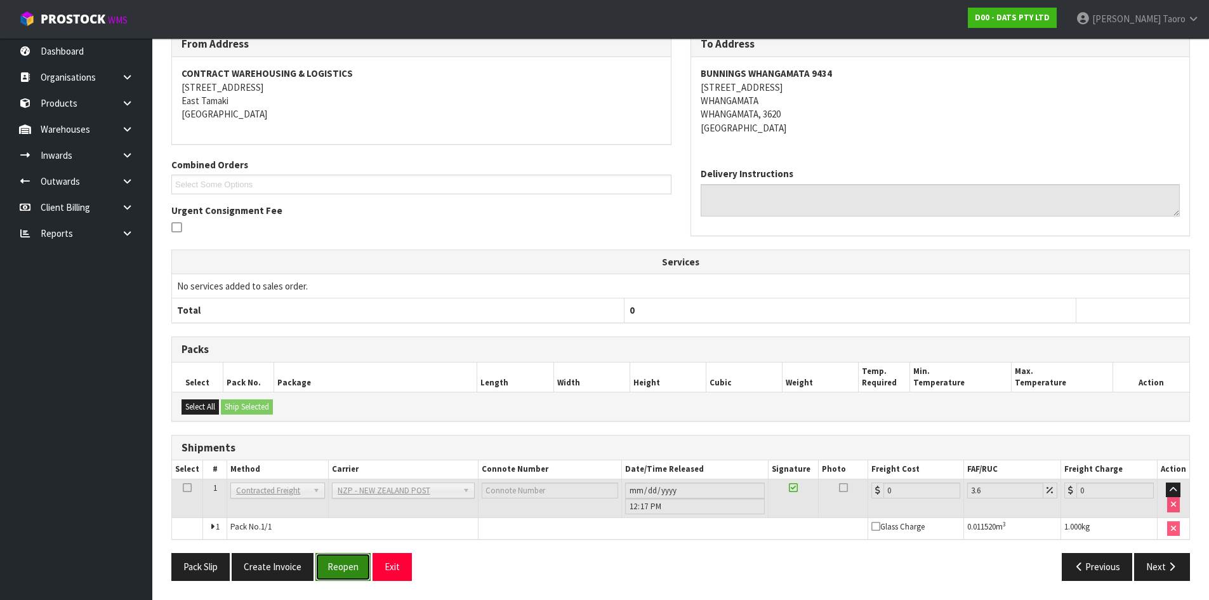
click at [347, 567] on button "Reopen" at bounding box center [342, 566] width 55 height 27
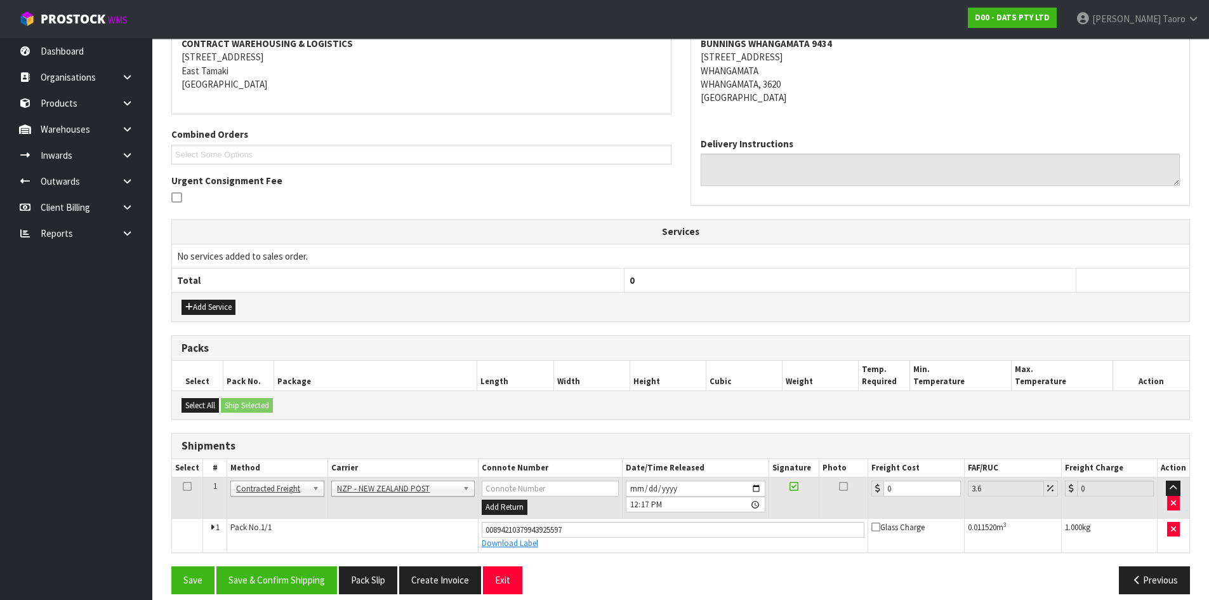
scroll to position [263, 0]
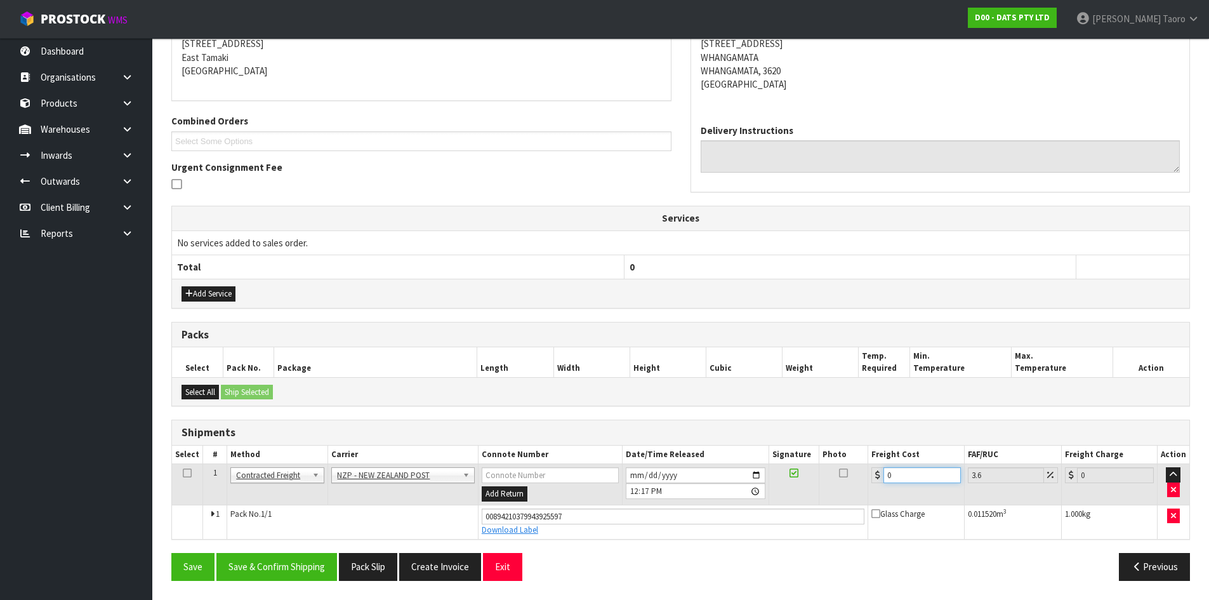
click at [893, 478] on input "0" at bounding box center [921, 475] width 77 height 16
click at [893, 477] on input "0" at bounding box center [921, 475] width 77 height 16
type input "7"
type input "7.25"
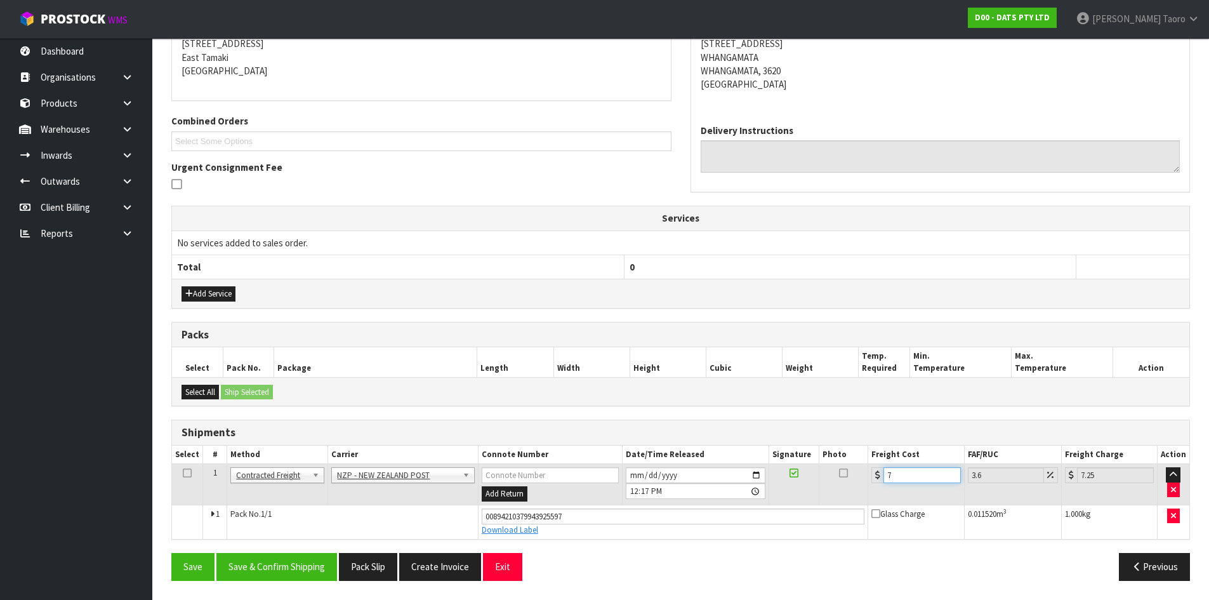
type input "7.3"
type input "7.56"
type input "7.31"
type input "7.57"
type input "7.31"
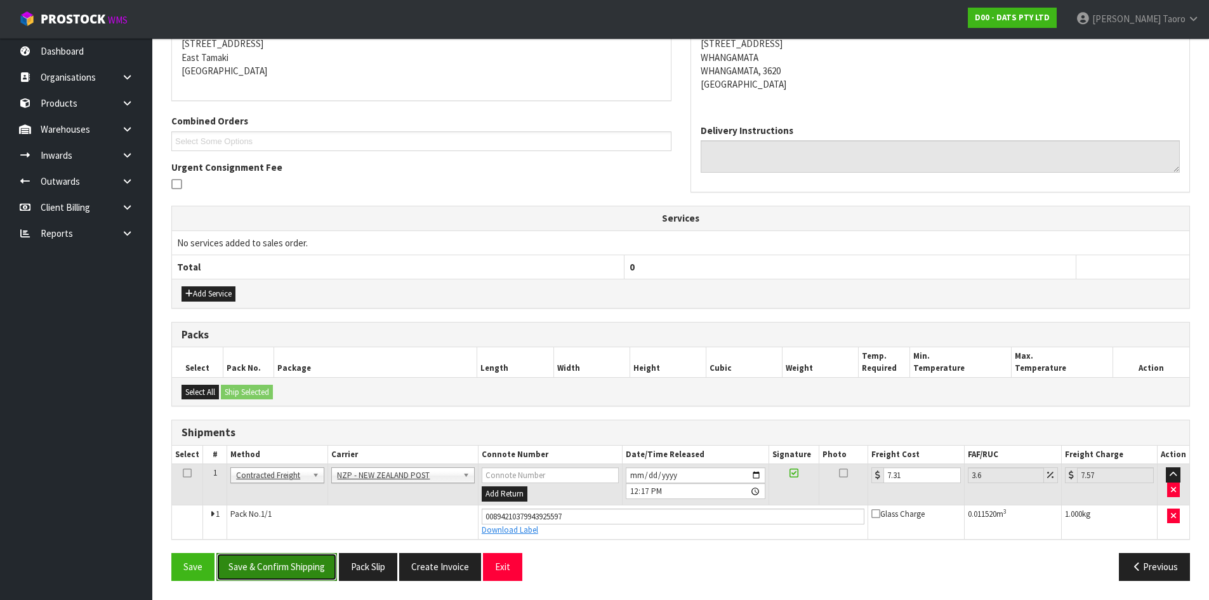
click at [284, 576] on button "Save & Confirm Shipping" at bounding box center [276, 566] width 121 height 27
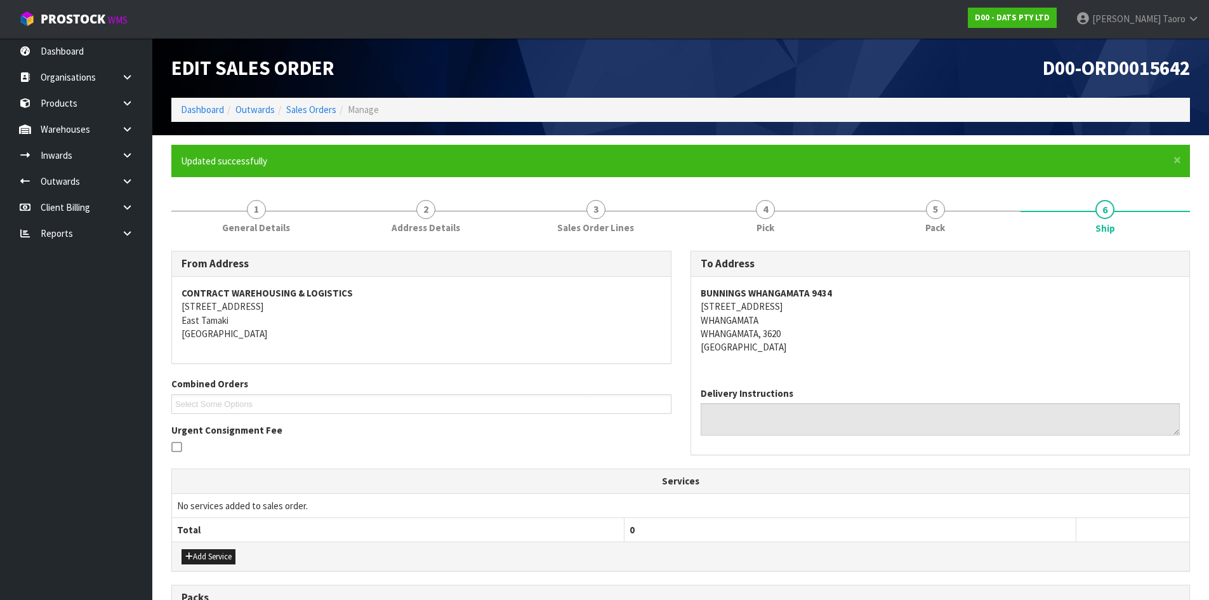
scroll to position [228, 0]
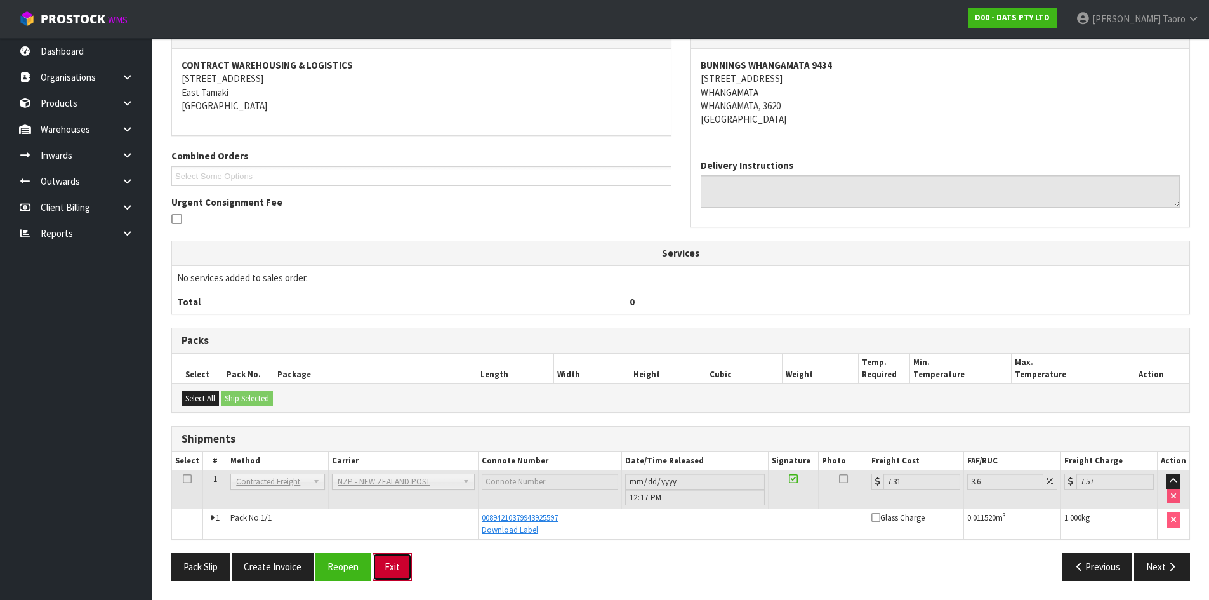
drag, startPoint x: 390, startPoint y: 560, endPoint x: 386, endPoint y: 555, distance: 6.9
click at [390, 558] on button "Exit" at bounding box center [391, 566] width 39 height 27
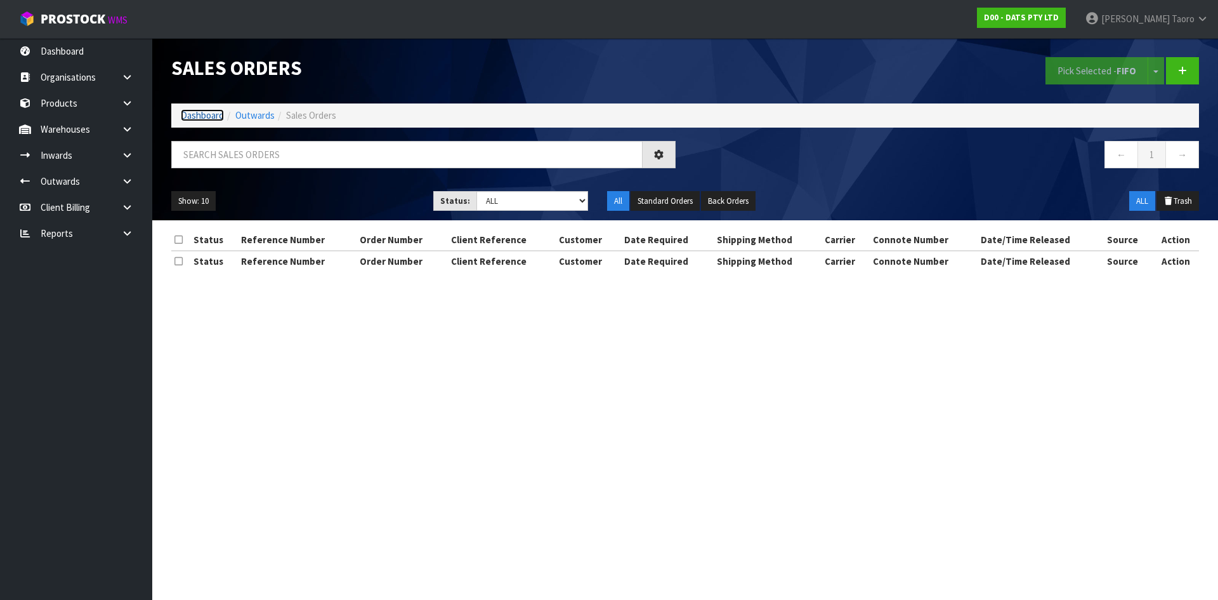
click at [202, 117] on link "Dashboard" at bounding box center [202, 115] width 43 height 12
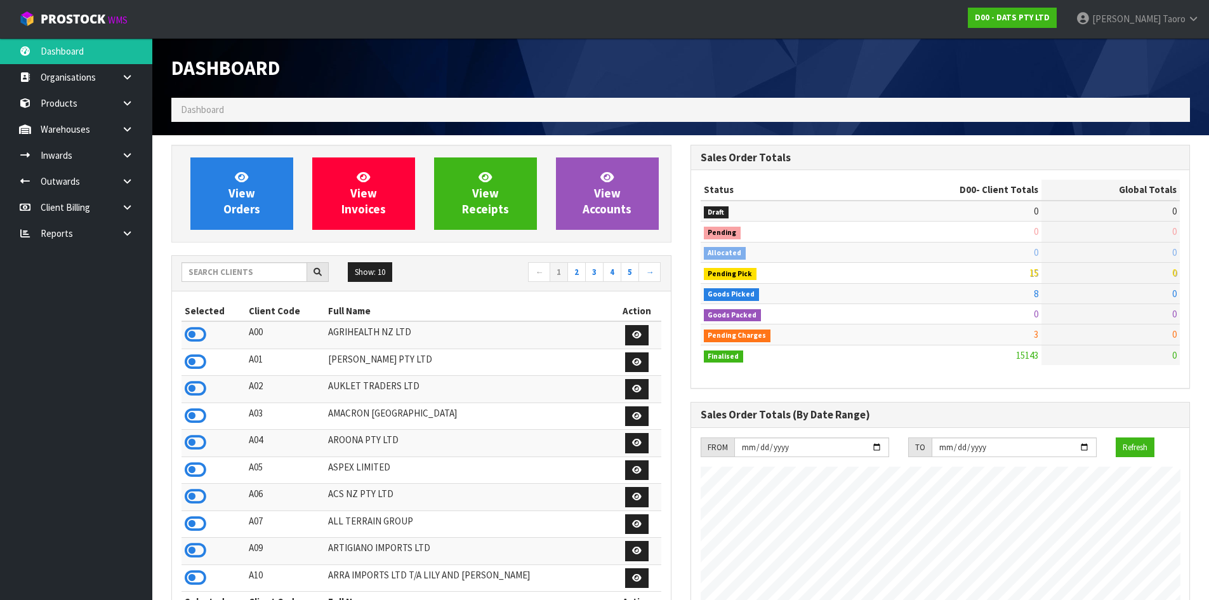
scroll to position [961, 518]
click at [255, 195] on link "View Orders" at bounding box center [241, 193] width 103 height 72
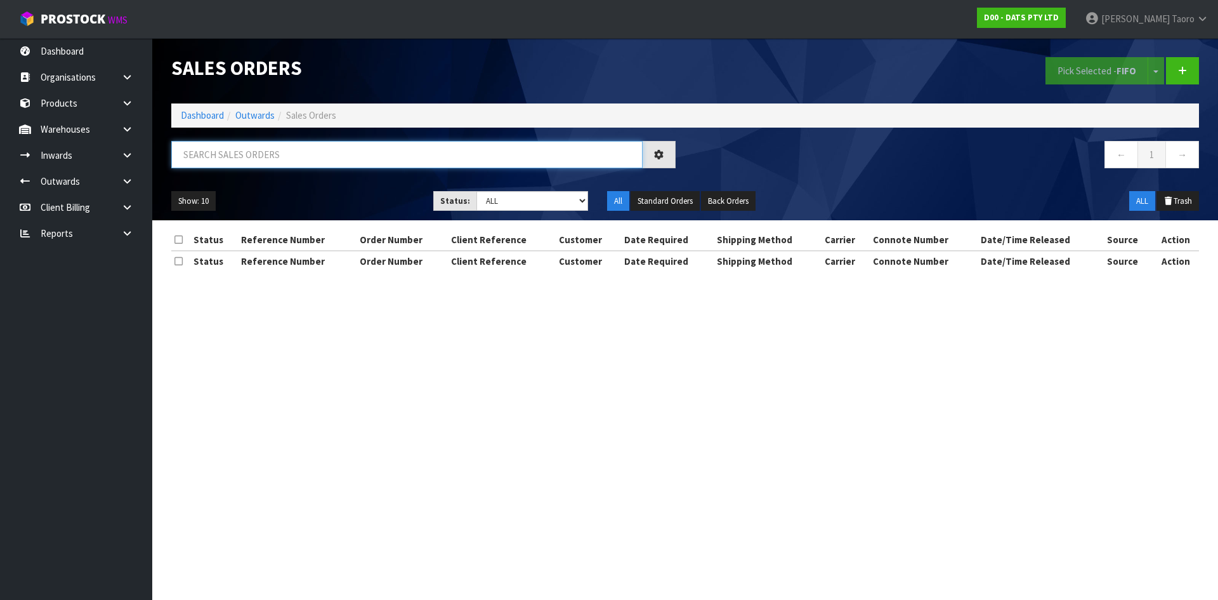
click at [267, 150] on input "text" at bounding box center [406, 154] width 471 height 27
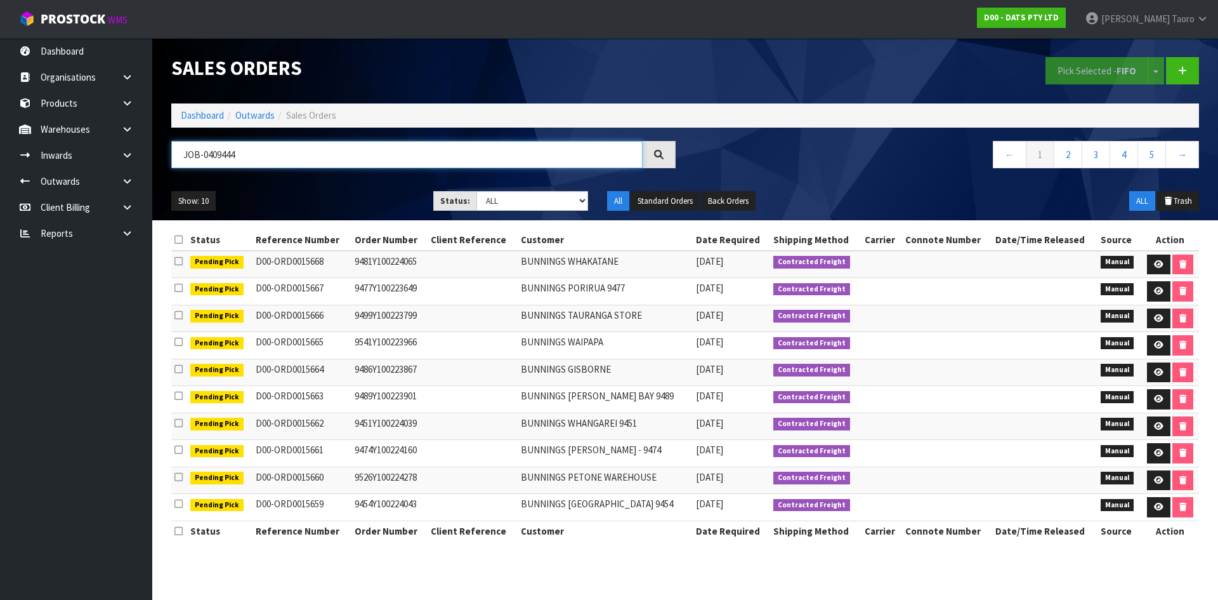
type input "JOB-0409444"
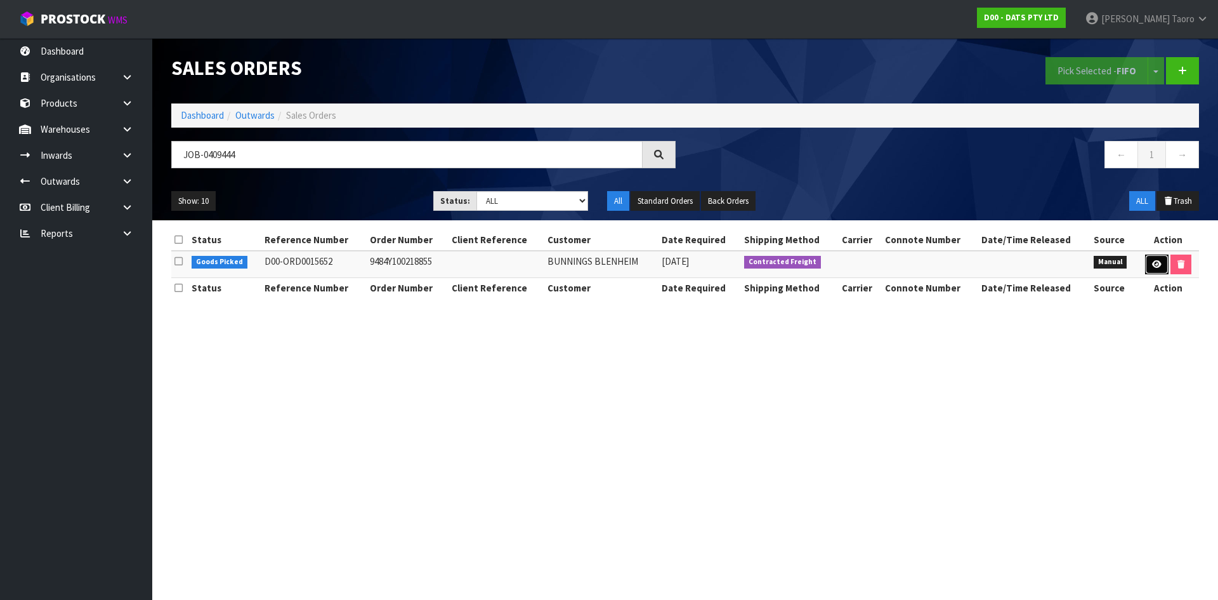
click at [1152, 265] on icon at bounding box center [1157, 264] width 10 height 8
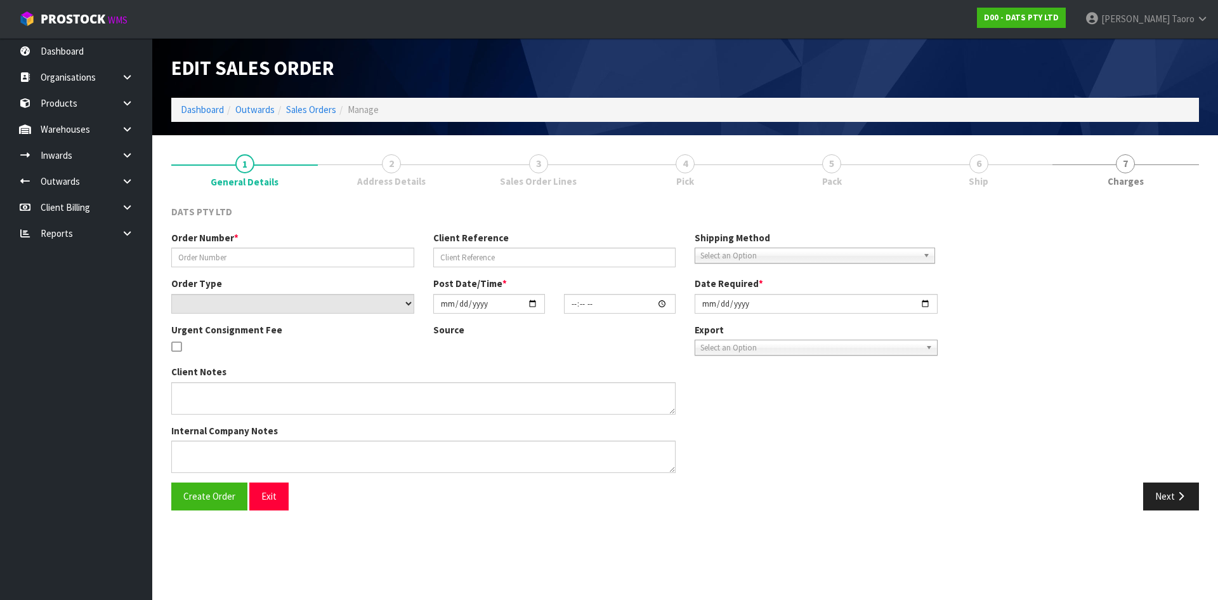
type input "9484Y100218855"
select select "number:0"
type input "[DATE]"
type input "09:04:00.000"
type input "[DATE]"
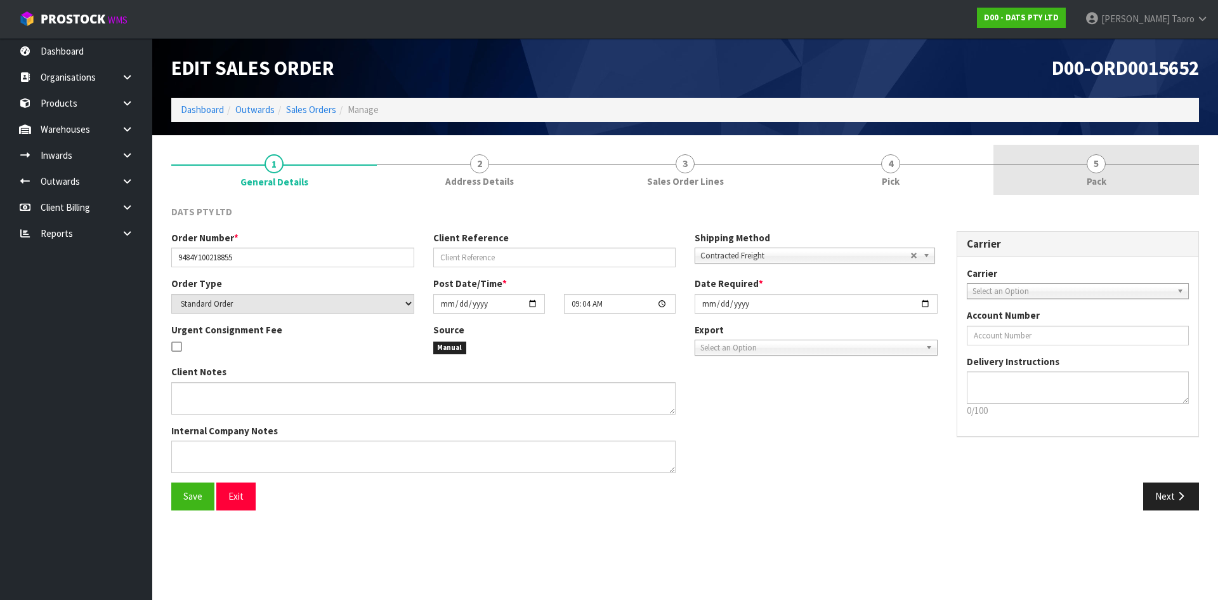
drag, startPoint x: 1123, startPoint y: 169, endPoint x: 1113, endPoint y: 155, distance: 17.8
click at [1123, 167] on link "5 Pack" at bounding box center [1097, 170] width 206 height 50
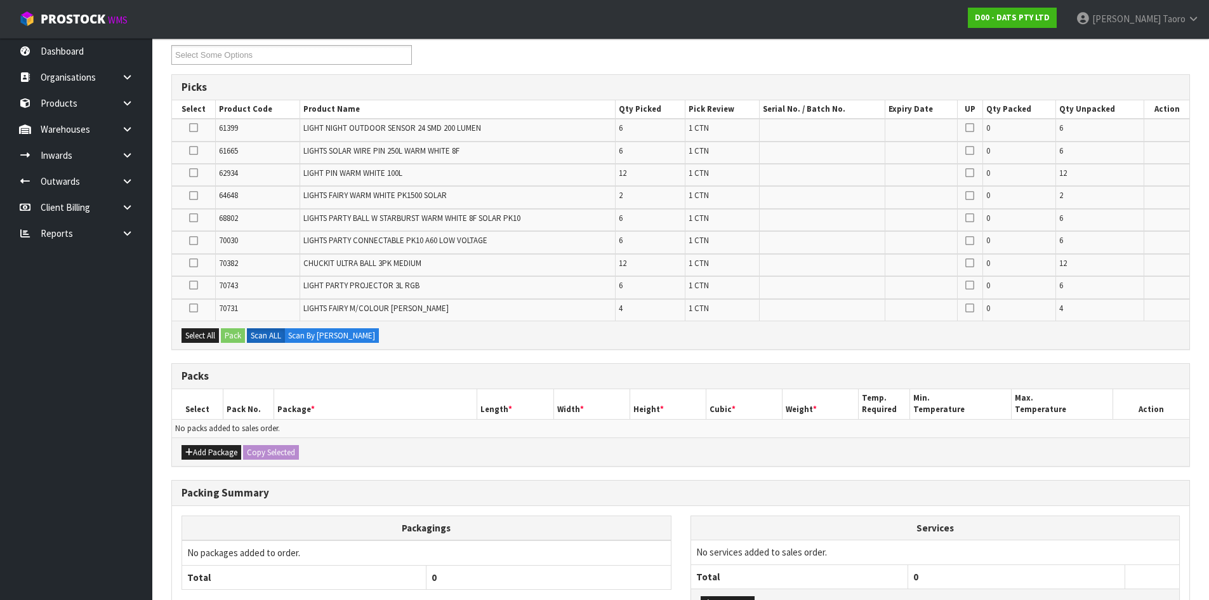
scroll to position [254, 0]
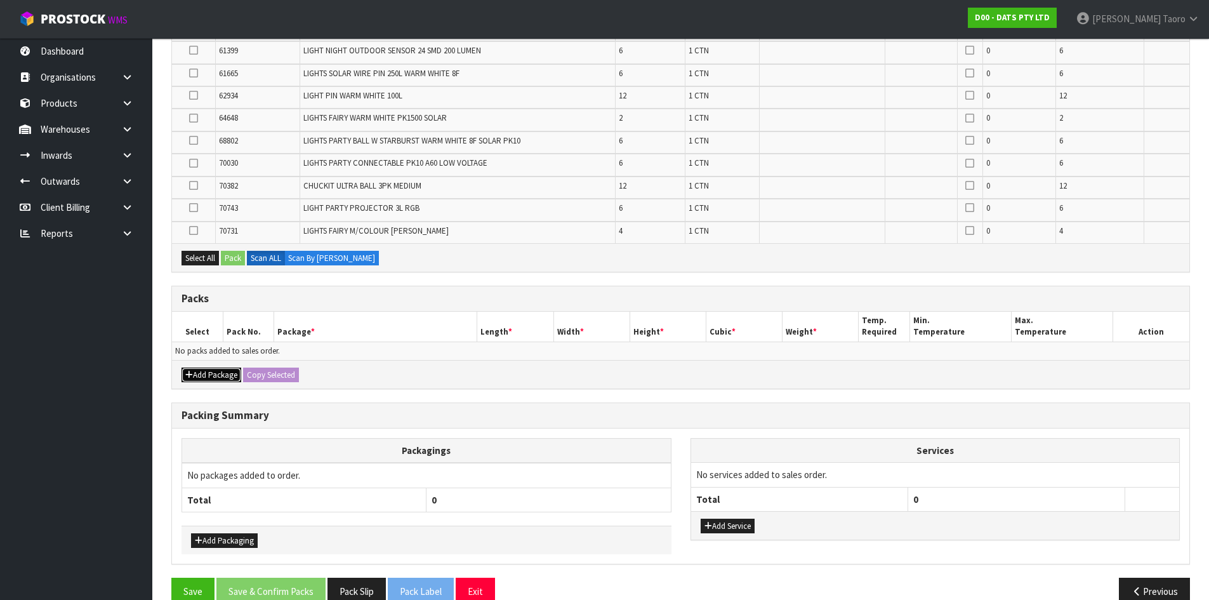
drag, startPoint x: 207, startPoint y: 378, endPoint x: 203, endPoint y: 369, distance: 9.9
click at [205, 374] on button "Add Package" at bounding box center [211, 374] width 60 height 15
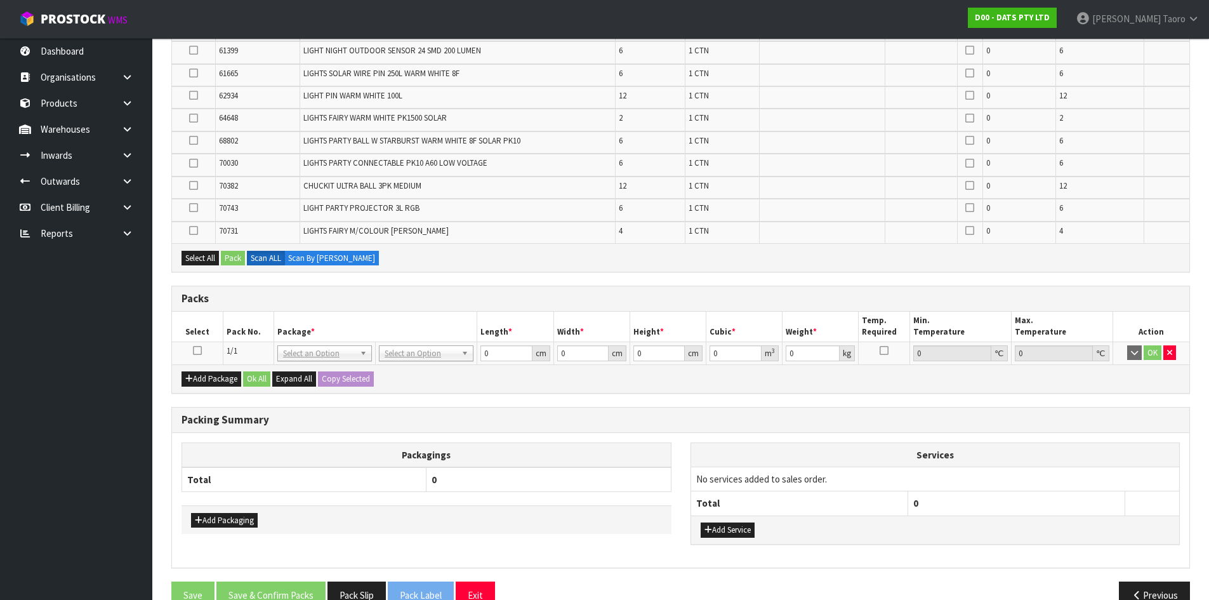
click at [197, 351] on icon at bounding box center [197, 350] width 9 height 1
click at [220, 325] on th "Select" at bounding box center [197, 327] width 51 height 30
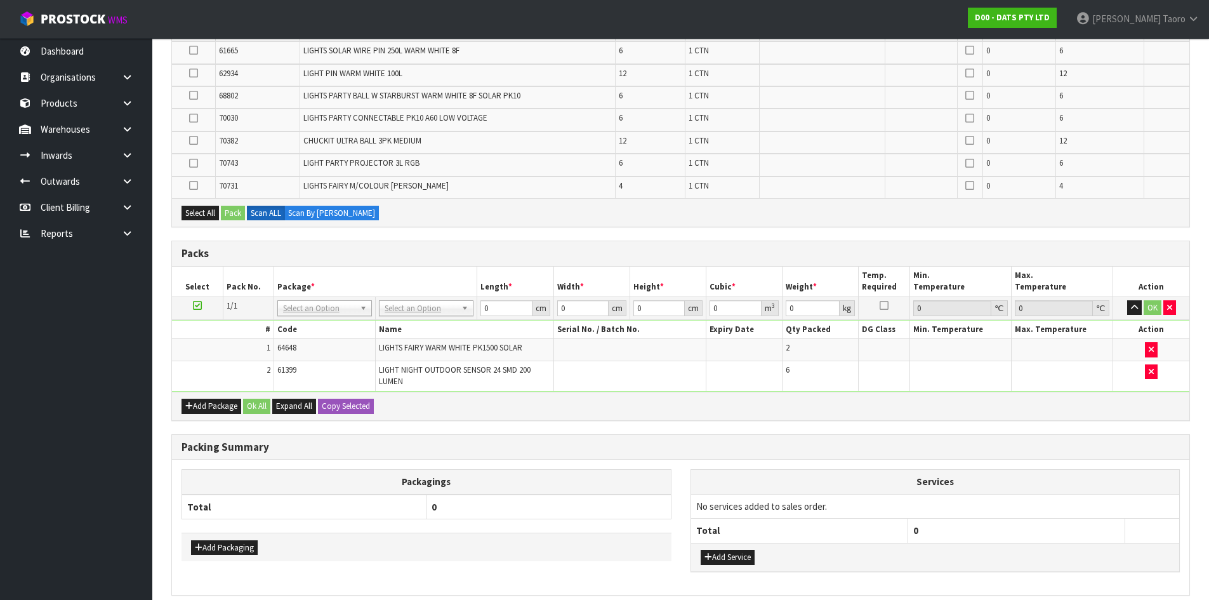
click at [974, 435] on div "Packing Summary" at bounding box center [680, 447] width 1017 height 25
click at [1005, 470] on th "Services" at bounding box center [935, 482] width 489 height 24
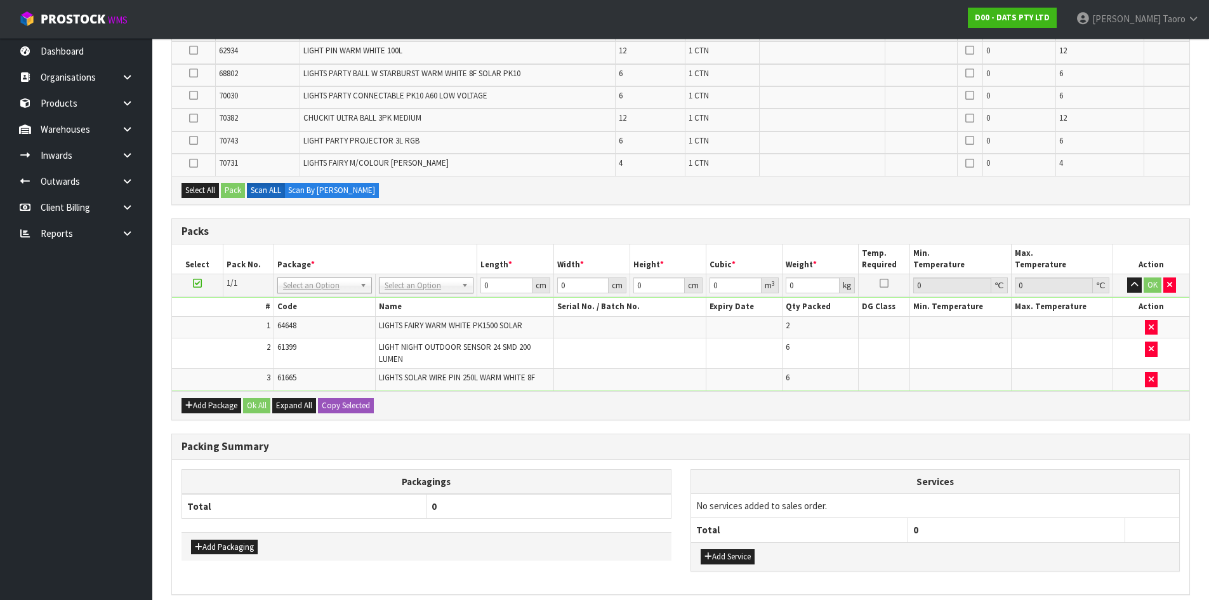
click at [1140, 508] on td "No services added to sales order." at bounding box center [935, 505] width 489 height 24
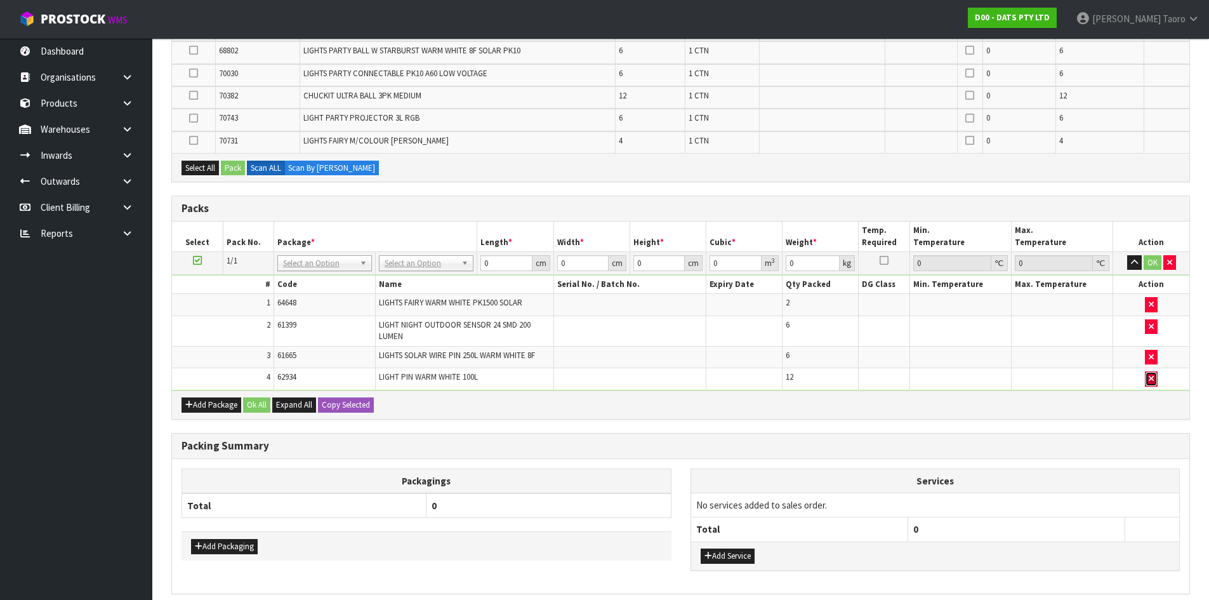
click at [1150, 376] on icon "button" at bounding box center [1151, 378] width 5 height 8
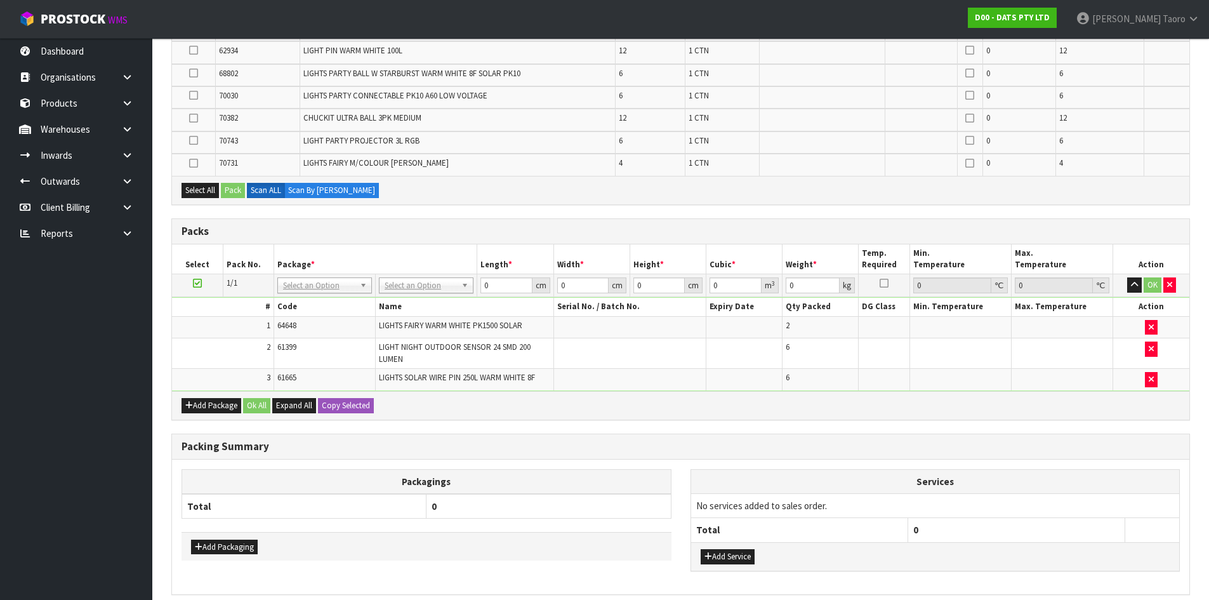
click at [952, 456] on div "Packing Summary" at bounding box center [680, 446] width 1017 height 25
click at [209, 404] on button "Add Package" at bounding box center [211, 405] width 60 height 15
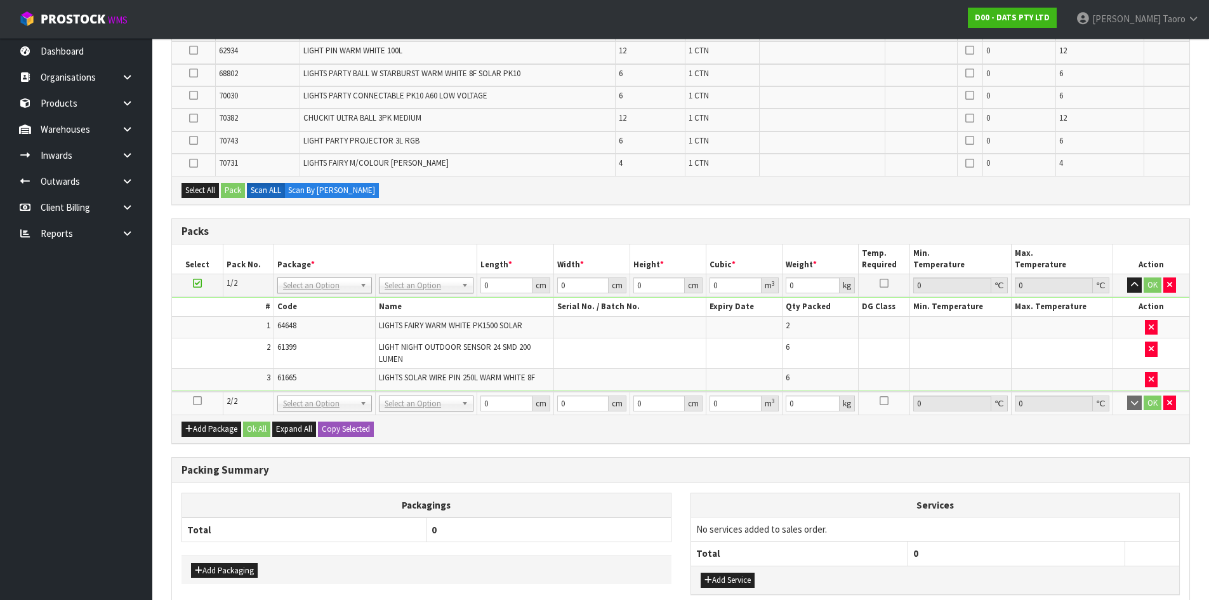
click at [197, 400] on icon at bounding box center [197, 400] width 9 height 1
click at [216, 372] on td "3" at bounding box center [223, 380] width 102 height 22
click at [1173, 404] on button "button" at bounding box center [1169, 402] width 13 height 15
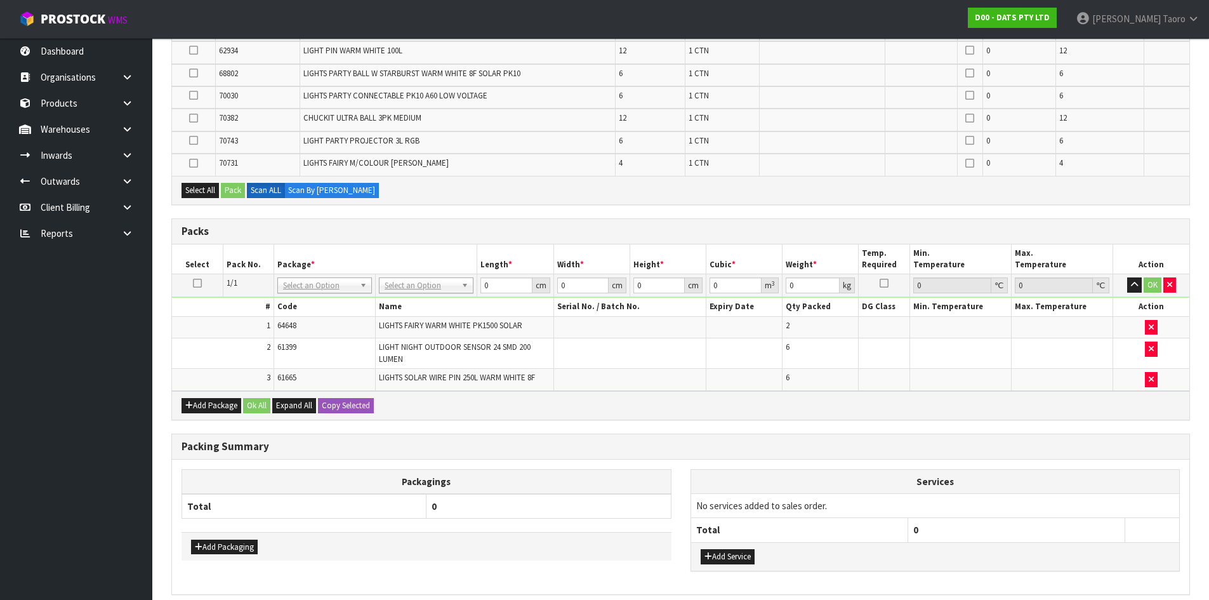
click at [1156, 435] on div "Packing Summary" at bounding box center [680, 446] width 1017 height 25
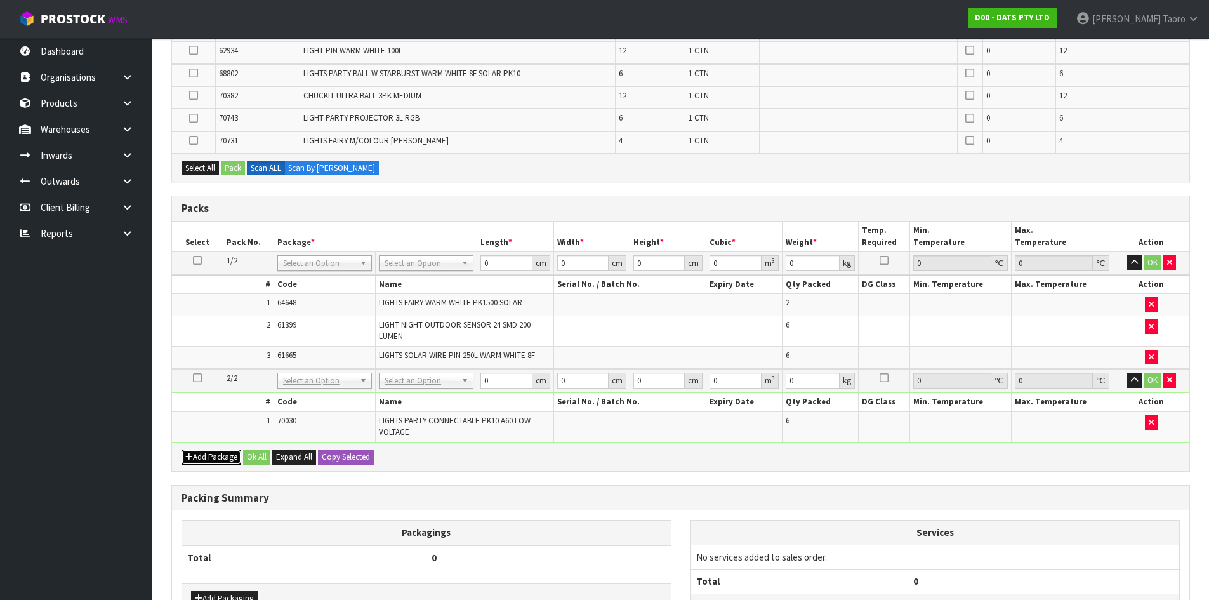
click at [212, 455] on button "Add Package" at bounding box center [211, 456] width 60 height 15
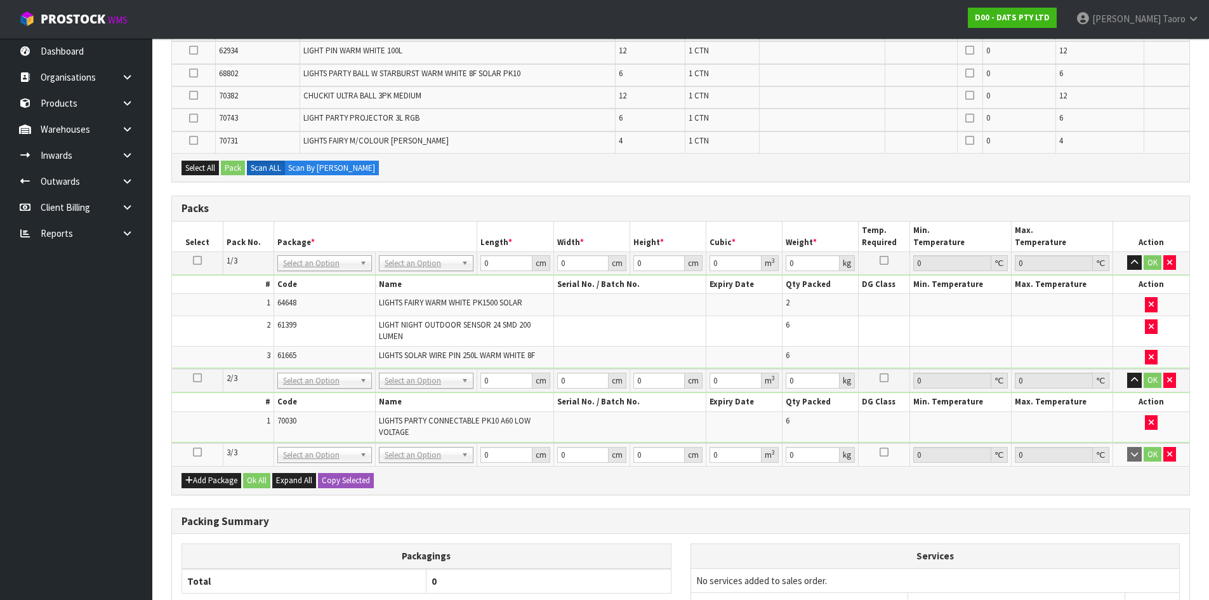
click at [197, 452] on icon at bounding box center [197, 452] width 9 height 1
click at [204, 431] on td "1" at bounding box center [223, 426] width 102 height 30
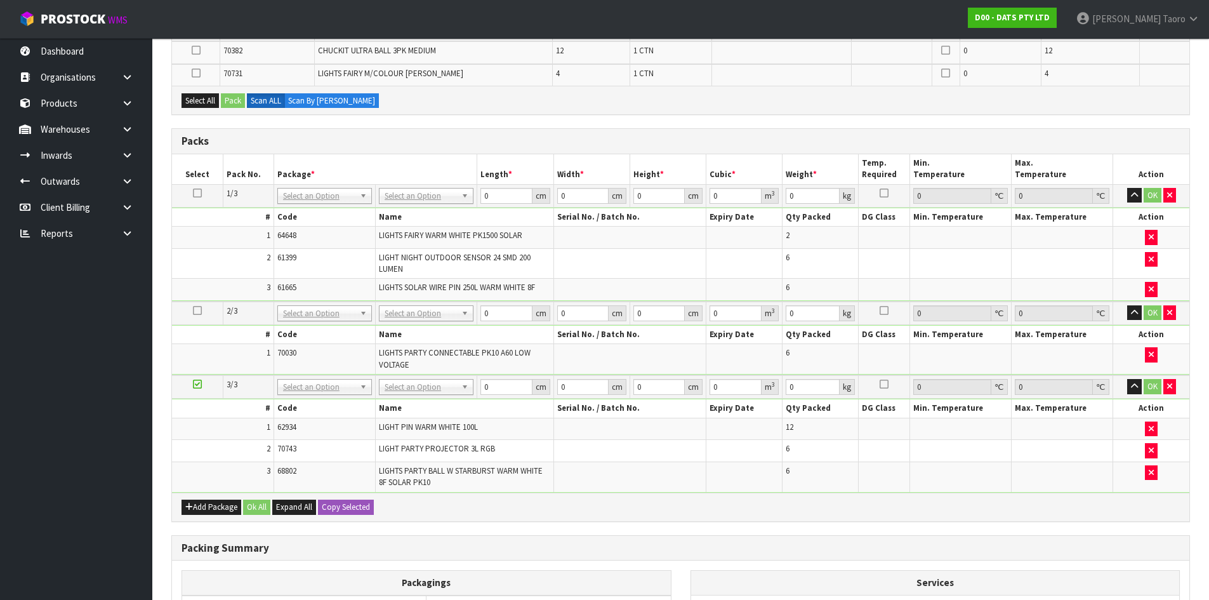
drag, startPoint x: 196, startPoint y: 378, endPoint x: 192, endPoint y: 412, distance: 34.5
click at [201, 379] on td at bounding box center [197, 386] width 51 height 23
click at [199, 384] on icon at bounding box center [197, 384] width 9 height 1
click at [189, 458] on td "2" at bounding box center [223, 451] width 102 height 22
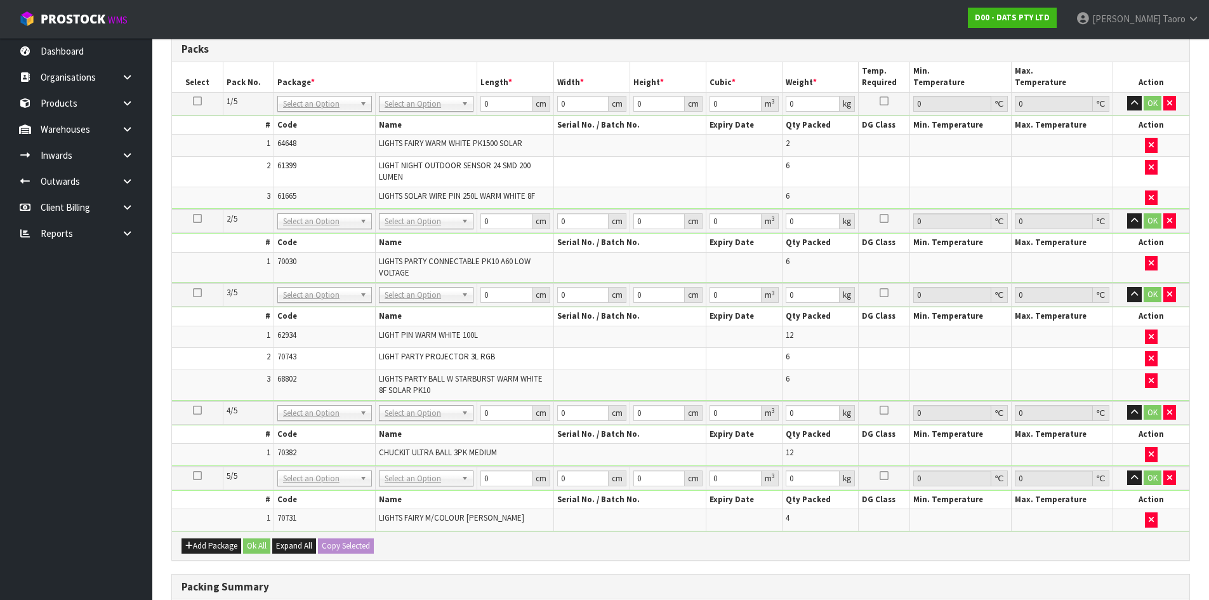
scroll to position [115, 0]
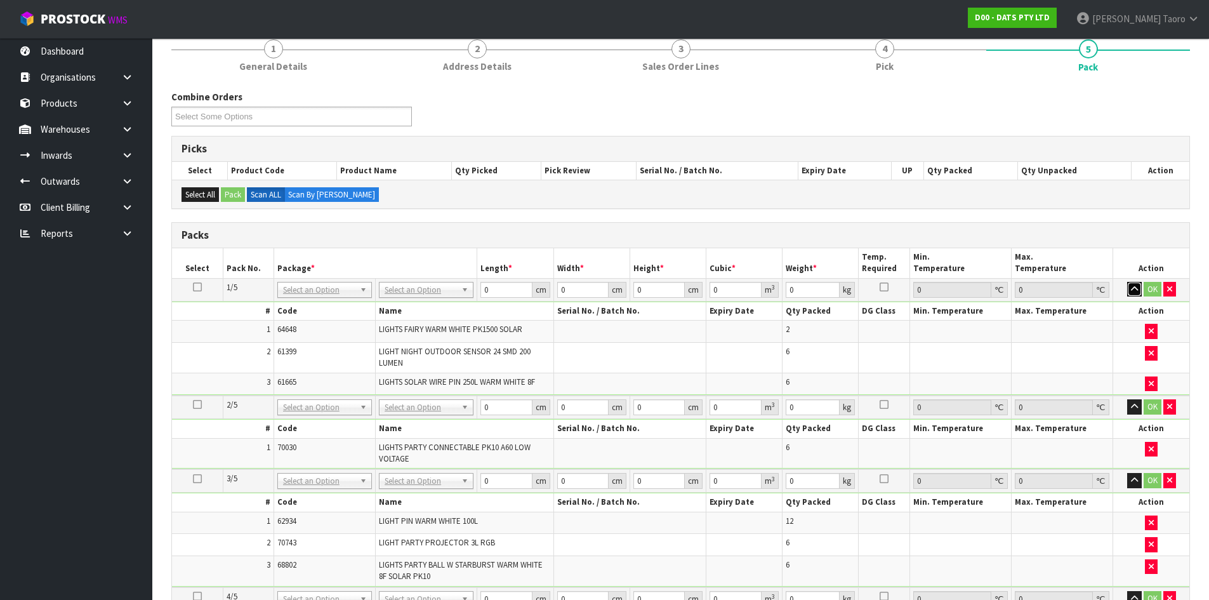
click at [1130, 284] on button "button" at bounding box center [1134, 289] width 15 height 15
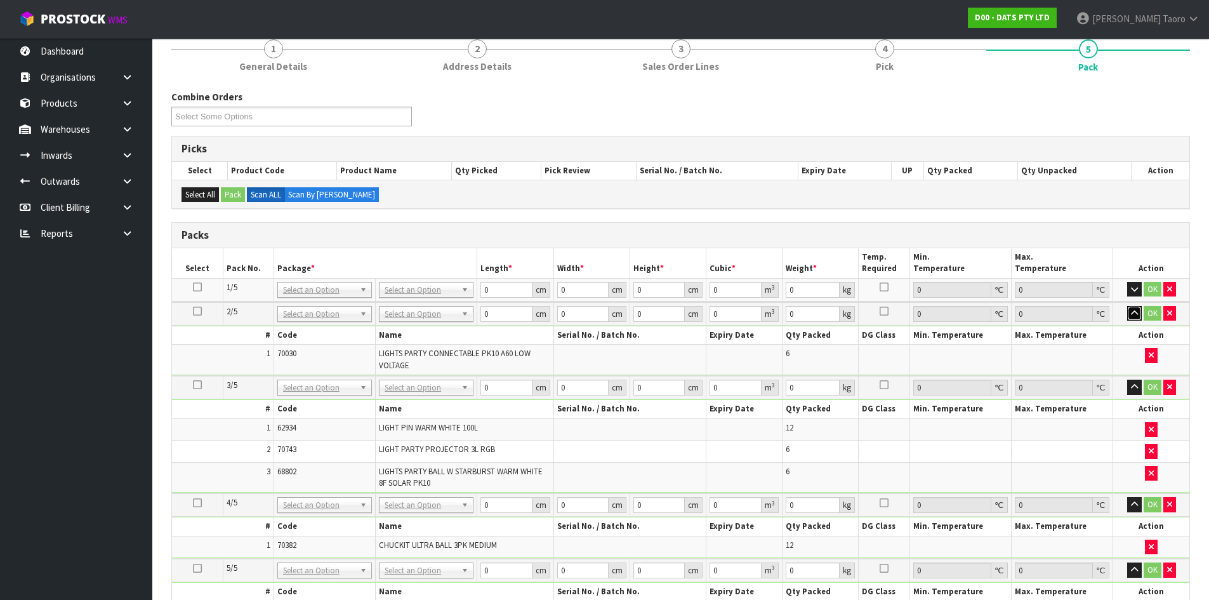
click at [1135, 310] on icon "button" at bounding box center [1134, 313] width 7 height 8
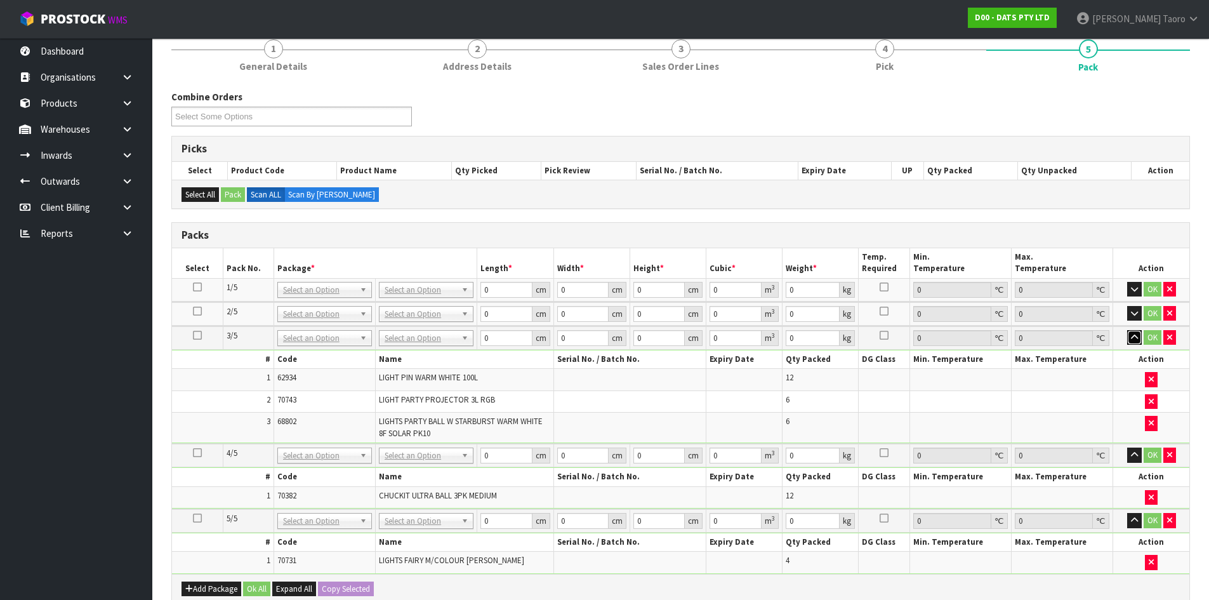
click at [1135, 333] on icon "button" at bounding box center [1134, 337] width 7 height 8
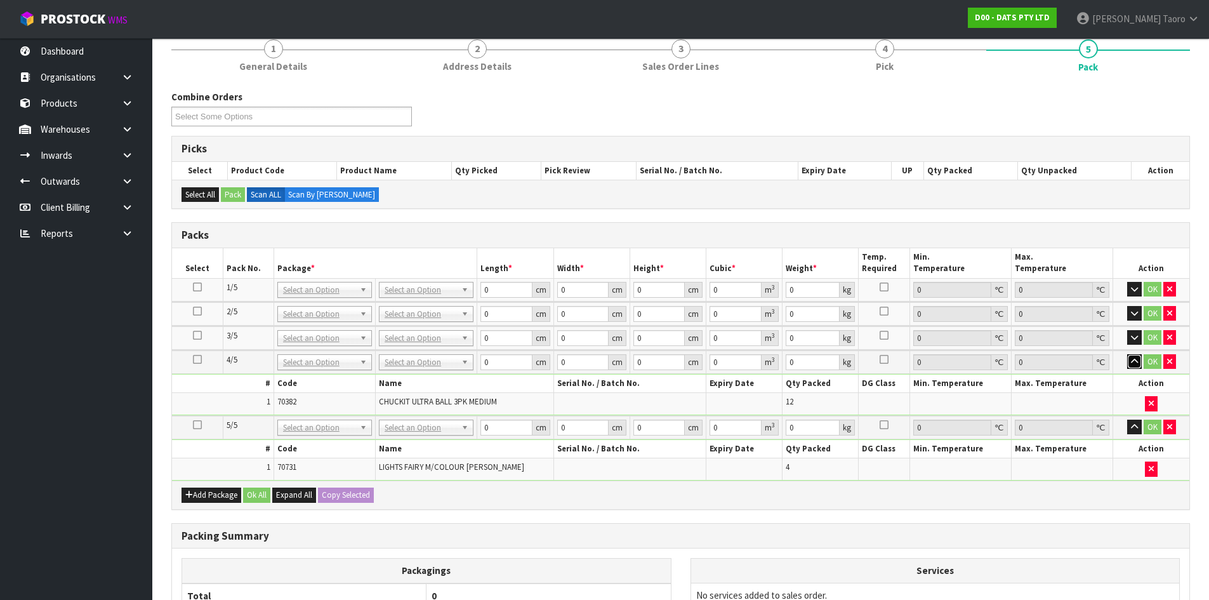
click at [1133, 357] on icon "button" at bounding box center [1134, 361] width 7 height 8
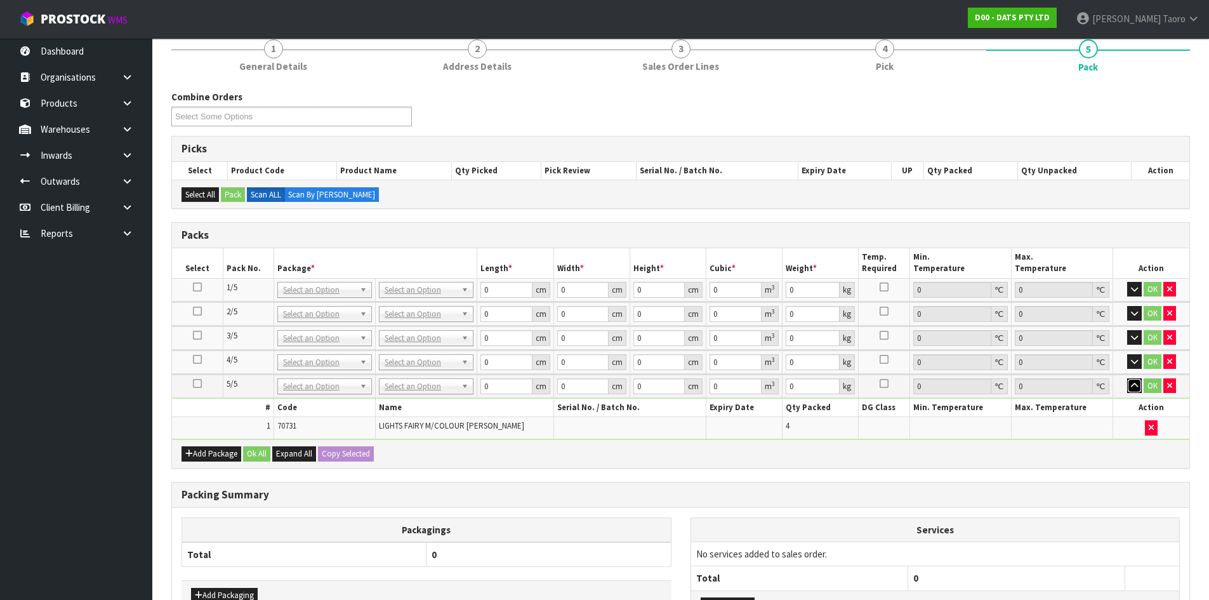
drag, startPoint x: 1136, startPoint y: 385, endPoint x: 943, endPoint y: 365, distance: 194.0
click at [1135, 383] on icon "button" at bounding box center [1134, 385] width 7 height 8
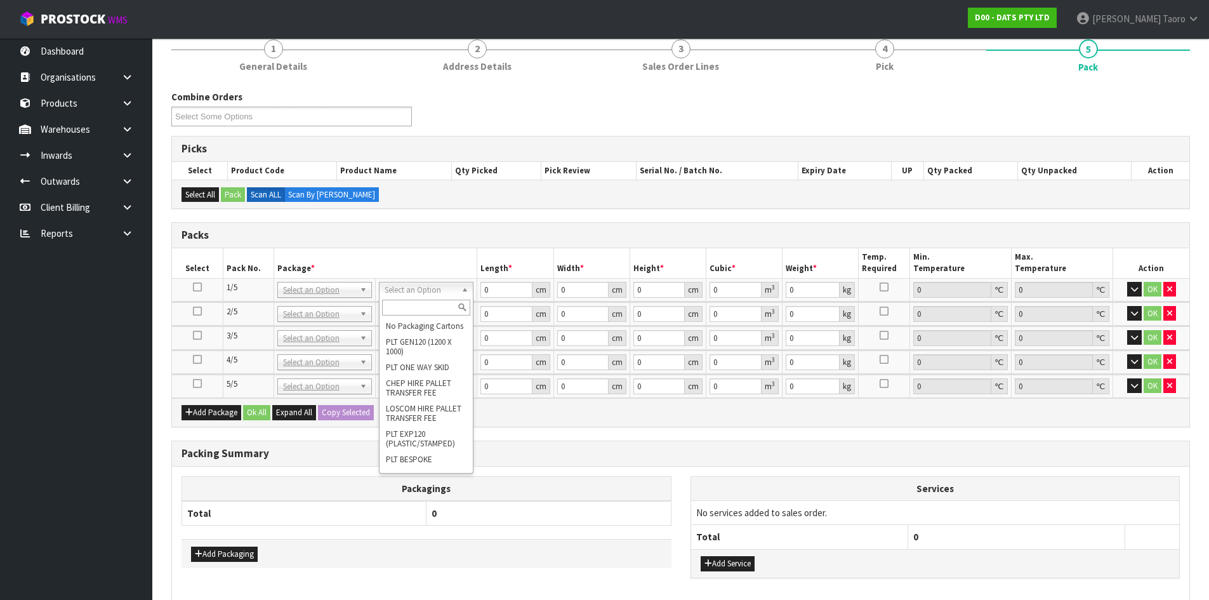
click at [430, 305] on input "text" at bounding box center [426, 308] width 88 height 16
click at [441, 244] on div "Packs" at bounding box center [680, 235] width 1017 height 25
drag, startPoint x: 434, startPoint y: 294, endPoint x: 428, endPoint y: 300, distance: 8.1
click at [425, 310] on input "text" at bounding box center [418, 308] width 88 height 16
type input "CTN9"
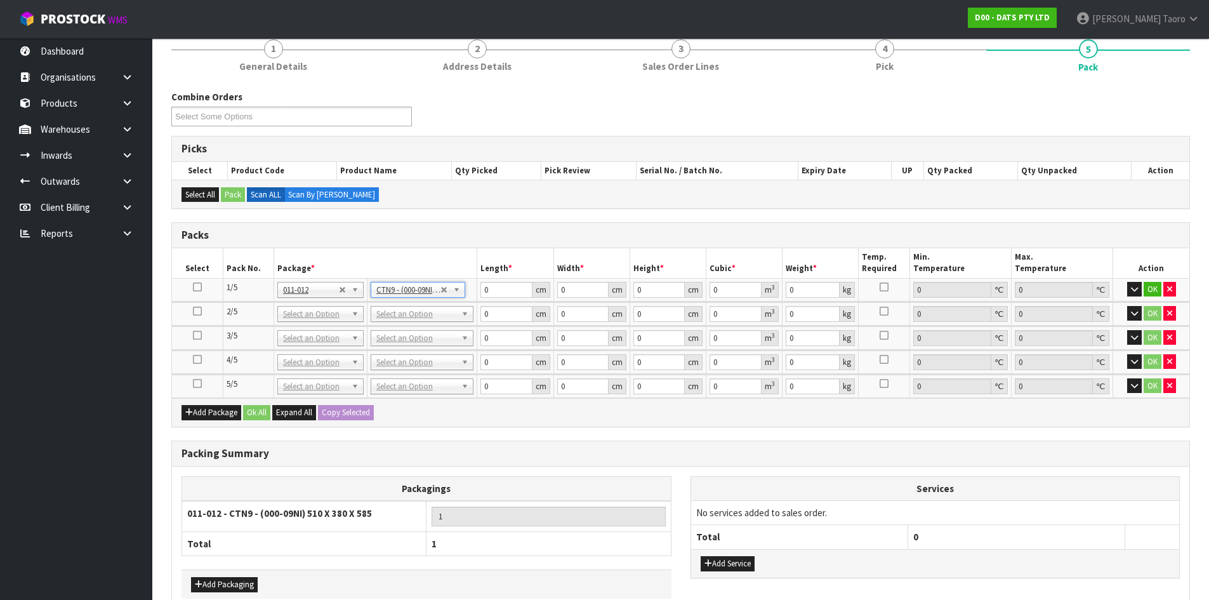
type input "51"
type input "38"
type input "58.5"
type input "0.113373"
type input "10.5"
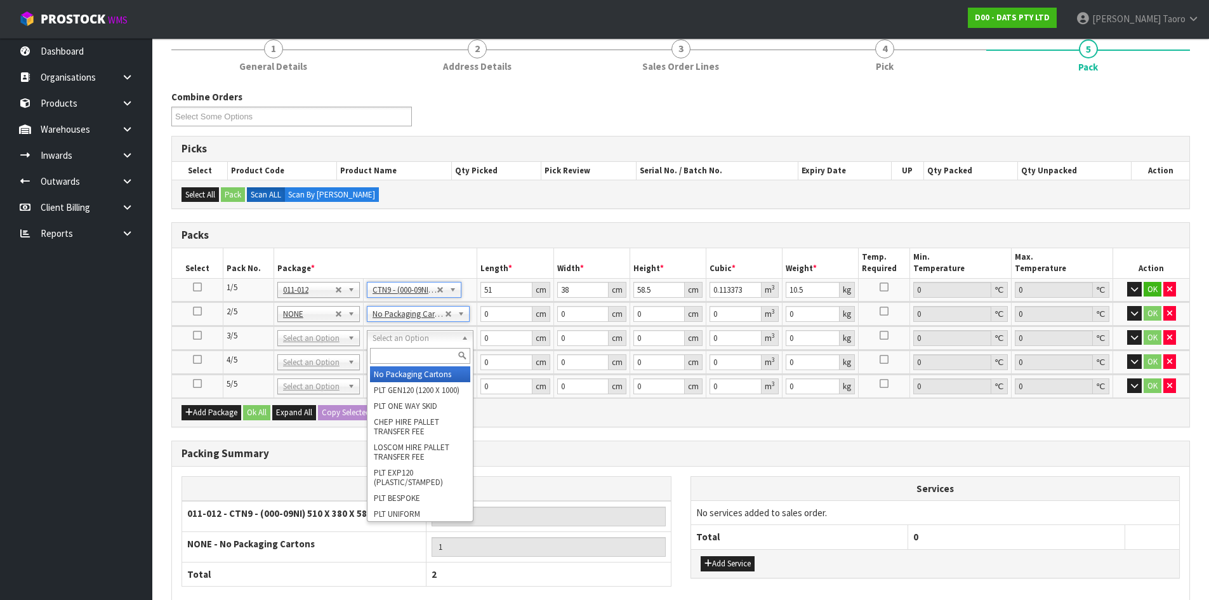
click at [442, 358] on input "text" at bounding box center [420, 356] width 100 height 16
type input "CTN9"
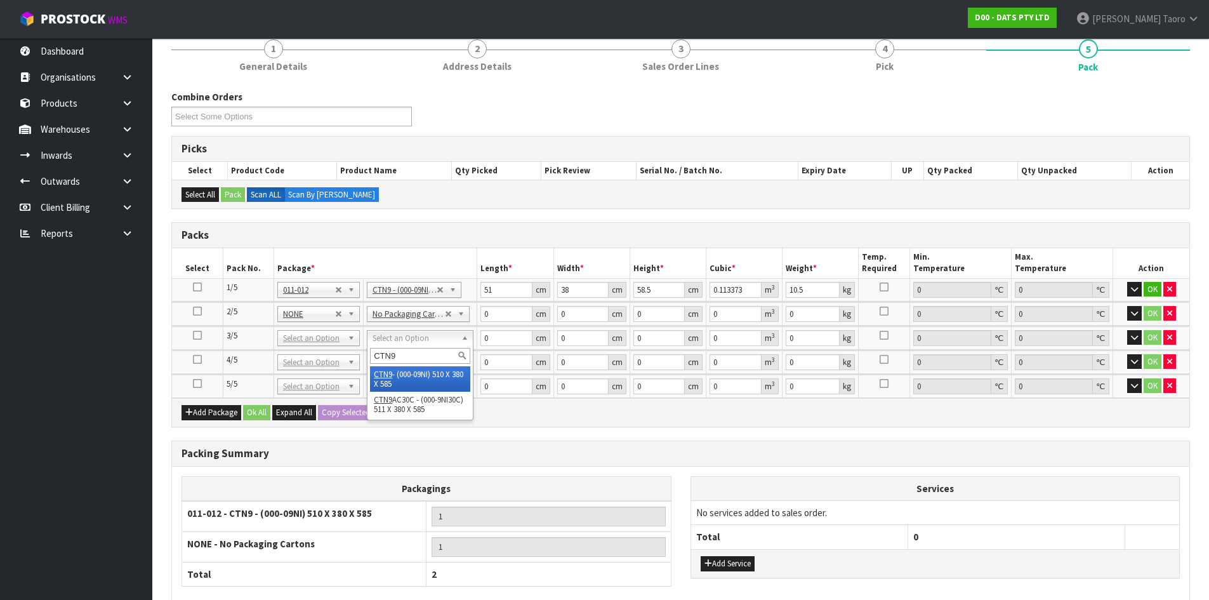
type input "2"
type input "51"
type input "38"
type input "58.5"
type input "0.113373"
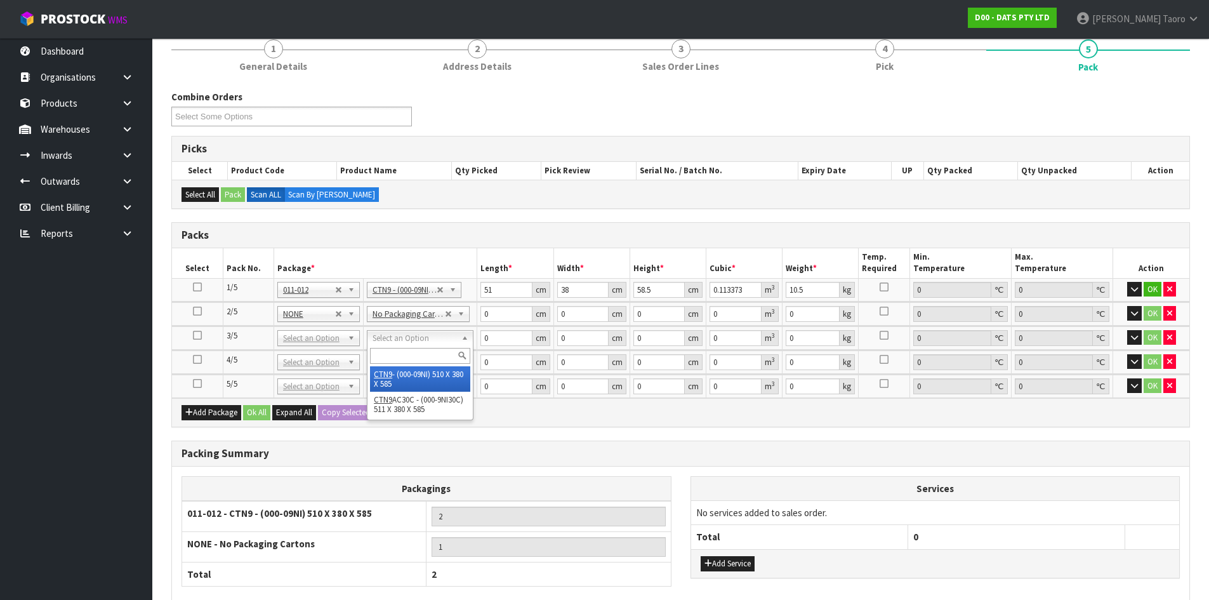
type input "9.04"
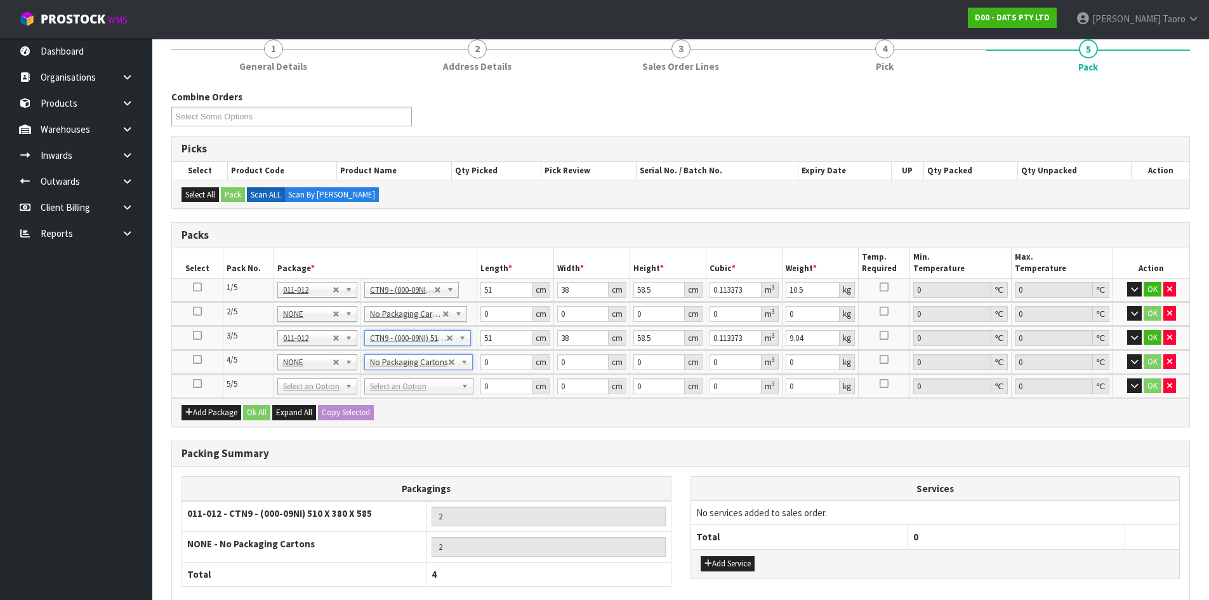
click at [415, 394] on td "No Packaging Cartons PLT GEN120 (1200 X 1000) PLT ONE WAY SKID CHEP HIRE PALLET…" at bounding box center [418, 385] width 116 height 23
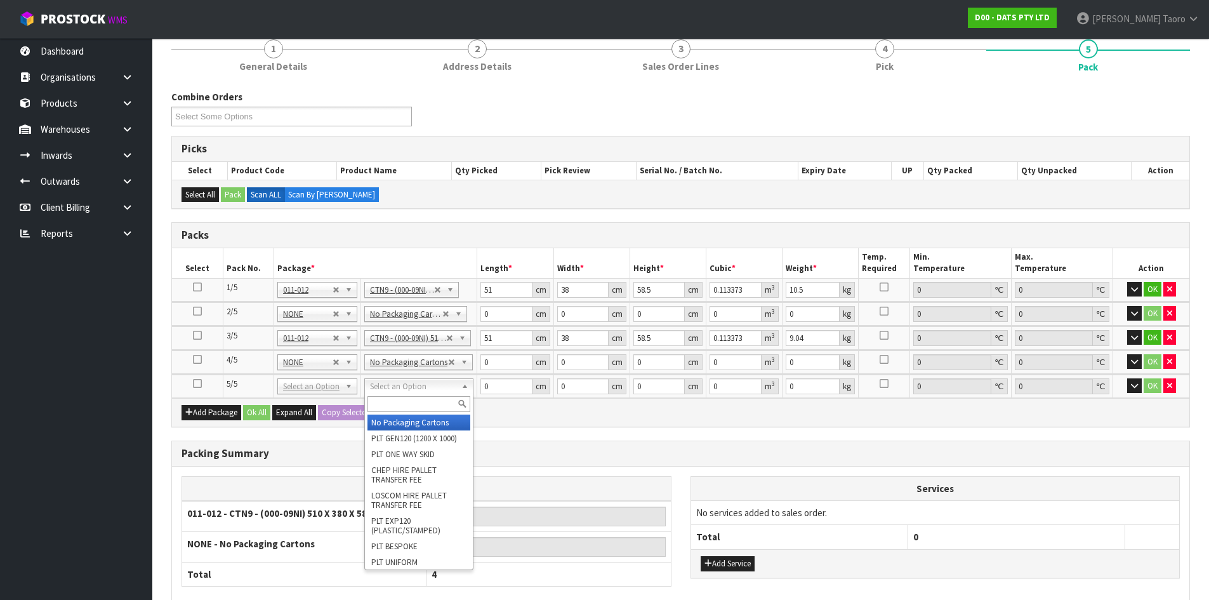
type input "3"
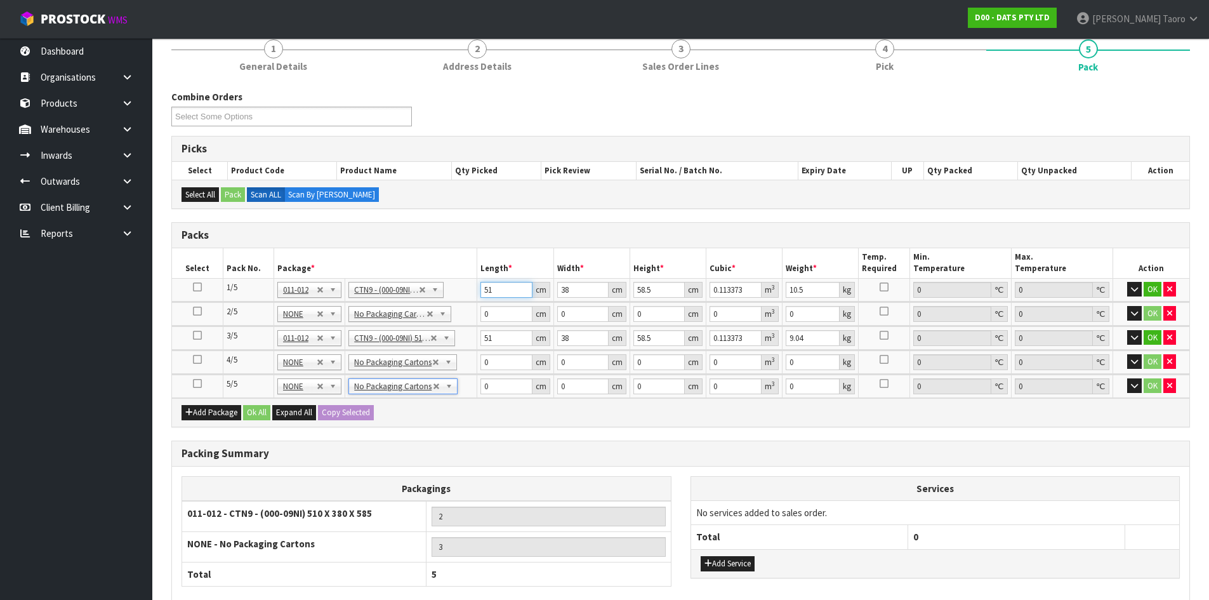
click at [502, 289] on input "51" at bounding box center [505, 290] width 51 height 16
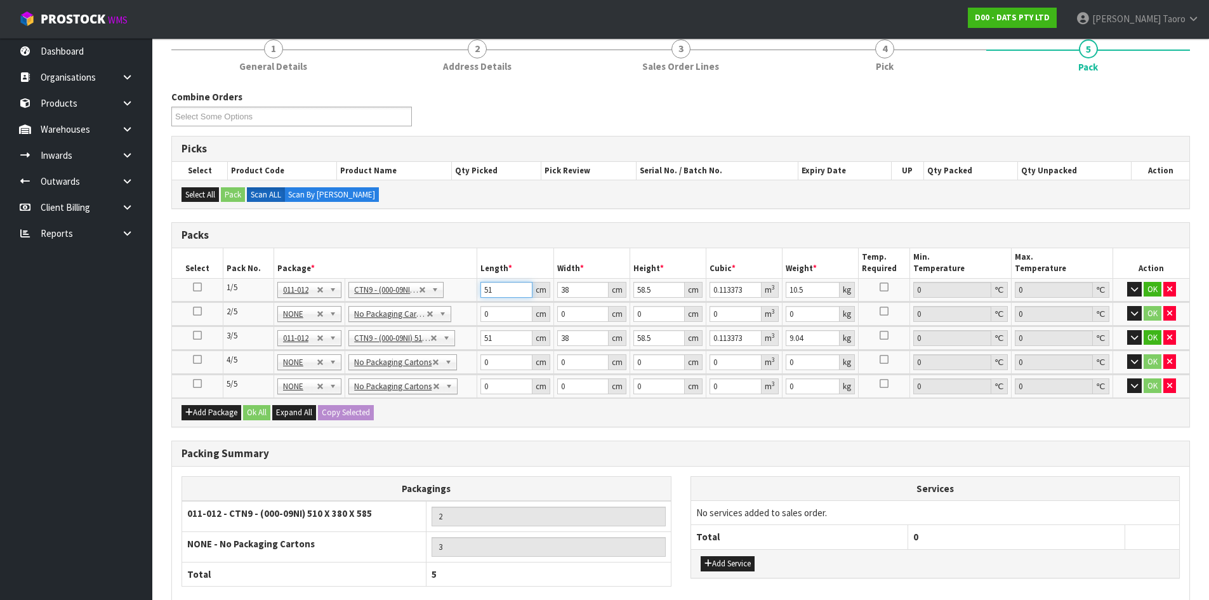
type input "5"
type input "0.011115"
type input "53"
type input "0.117819"
type input "53"
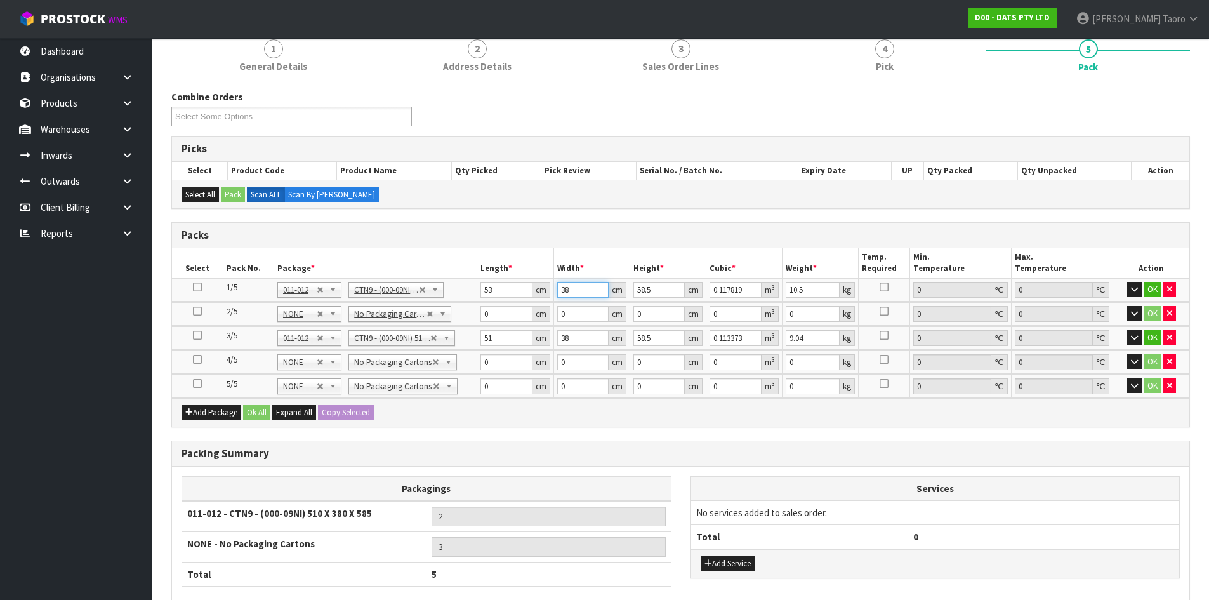
type input "4"
type input "0.012402"
type input "40"
type input "0.12402"
type input "404"
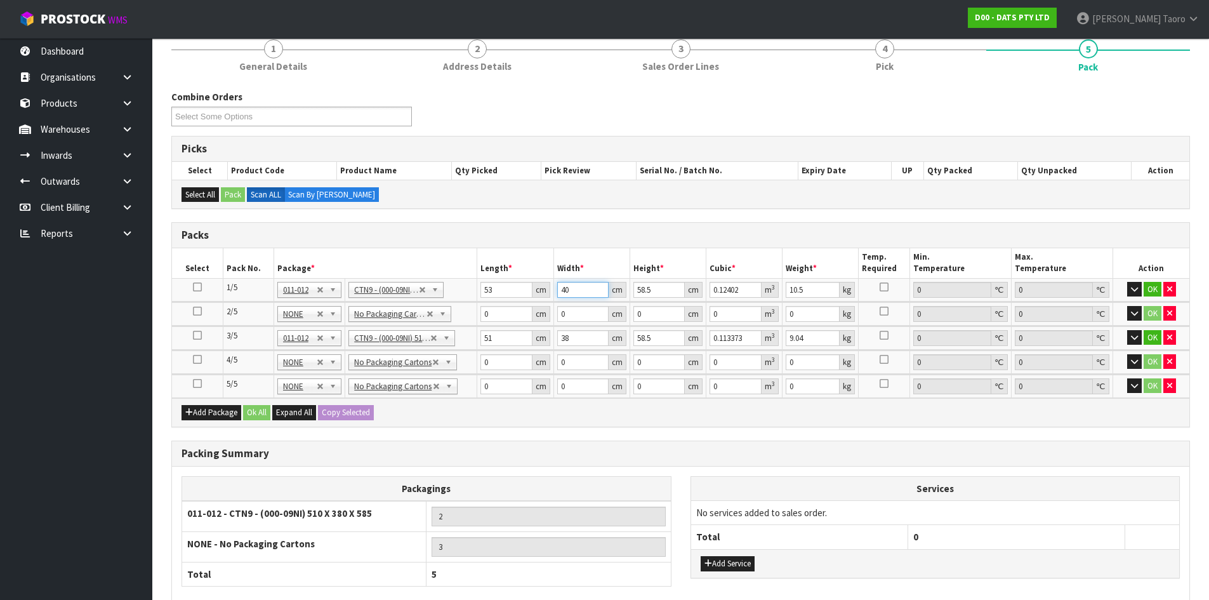
type input "1.252602"
type input "4046"
type input "12.544623"
type input "4046.001"
type input "12.544626"
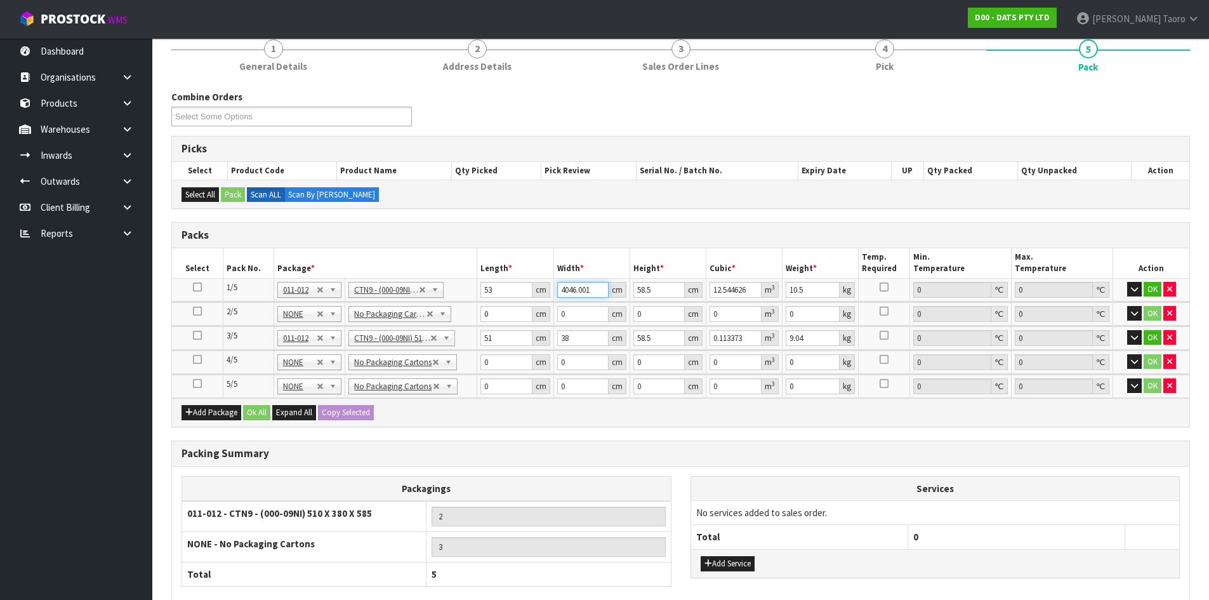
drag, startPoint x: 601, startPoint y: 289, endPoint x: 593, endPoint y: 283, distance: 10.4
click at [595, 287] on input "4046.001" at bounding box center [582, 290] width 51 height 16
click at [579, 286] on input "4046.001" at bounding box center [582, 290] width 51 height 16
click at [578, 286] on input "4046.001" at bounding box center [582, 290] width 51 height 16
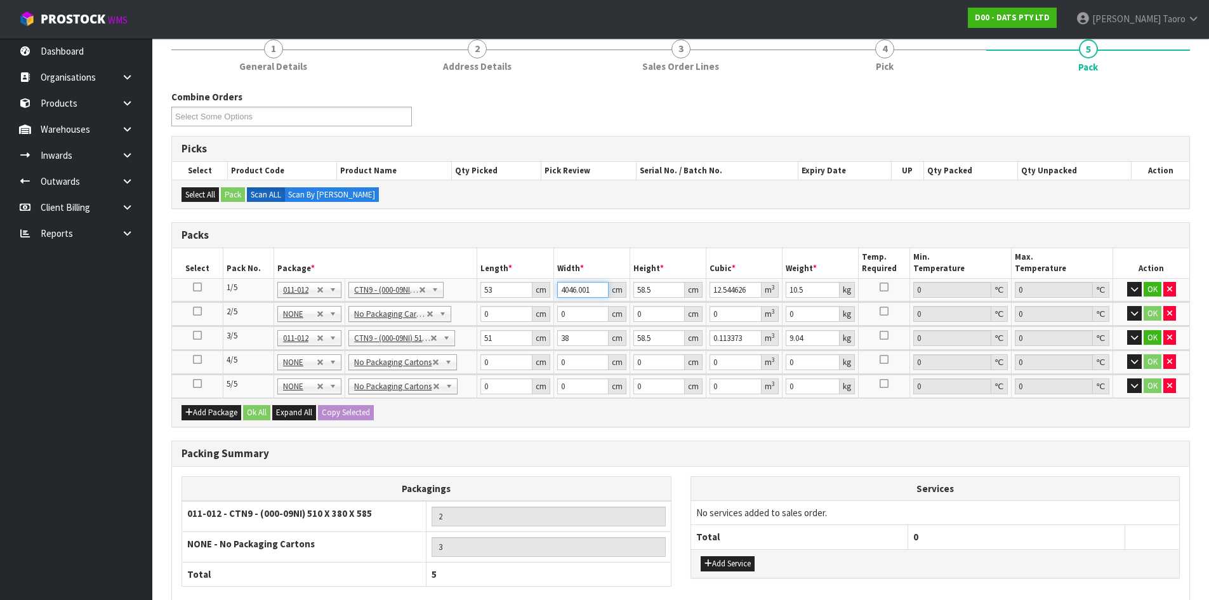
click at [578, 286] on input "4046.001" at bounding box center [582, 290] width 51 height 16
type input "4"
type input "0.012402"
type input "40"
type input "0.12402"
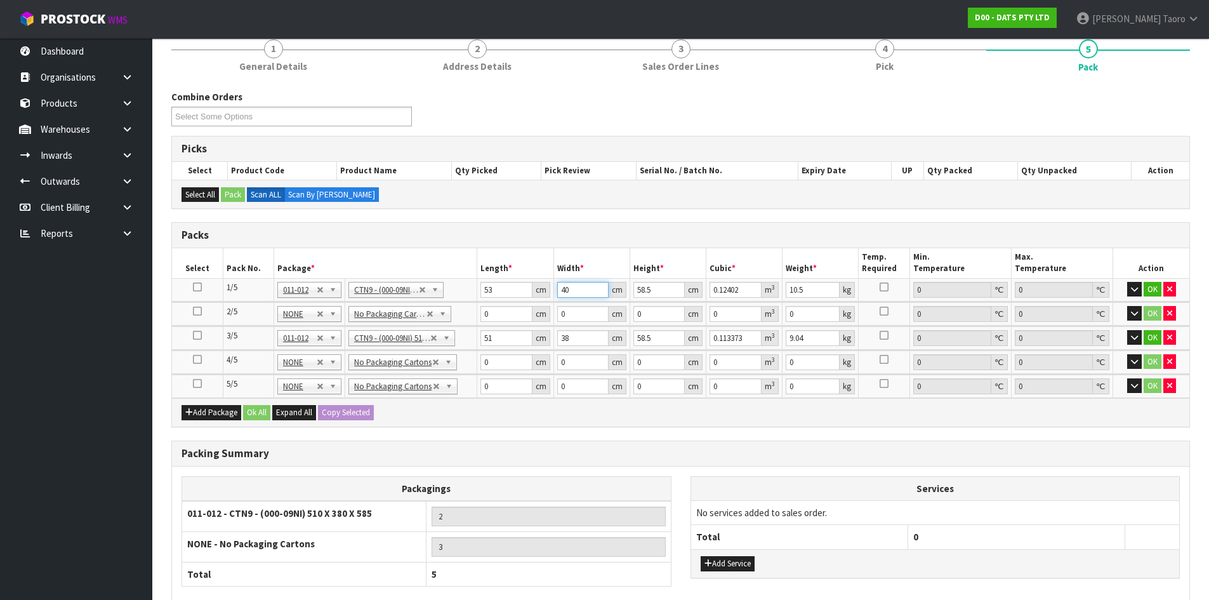
type input "40"
type input "4"
type input "0.00848"
type input "46"
type input "0.09752"
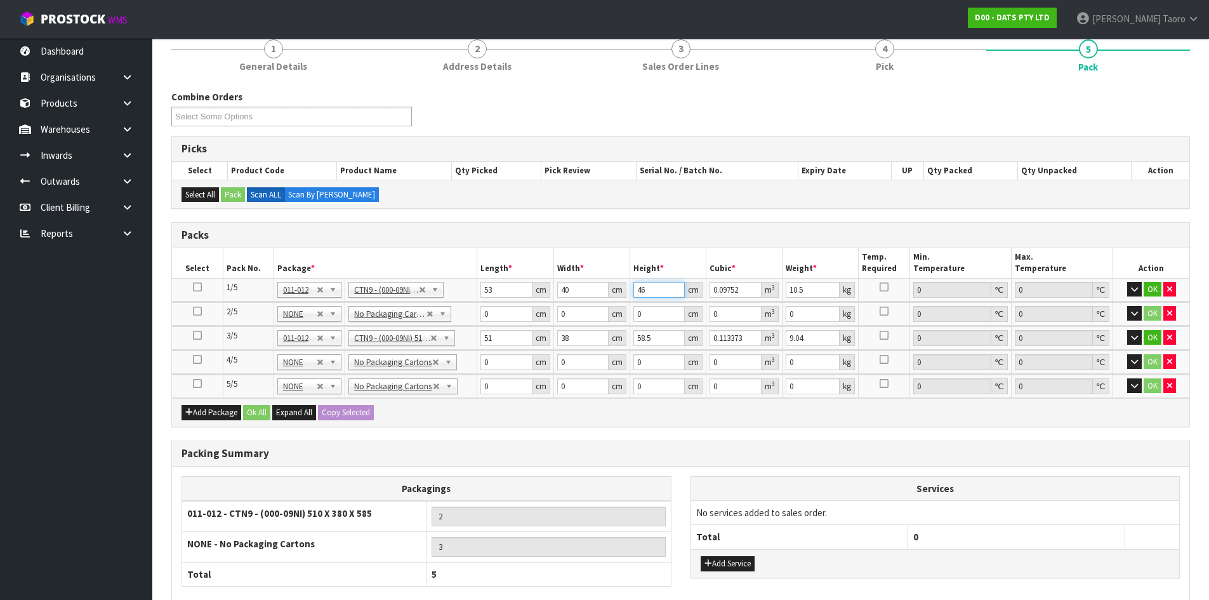
type input "46"
type input "11"
type input "43"
type input "31"
type input "3"
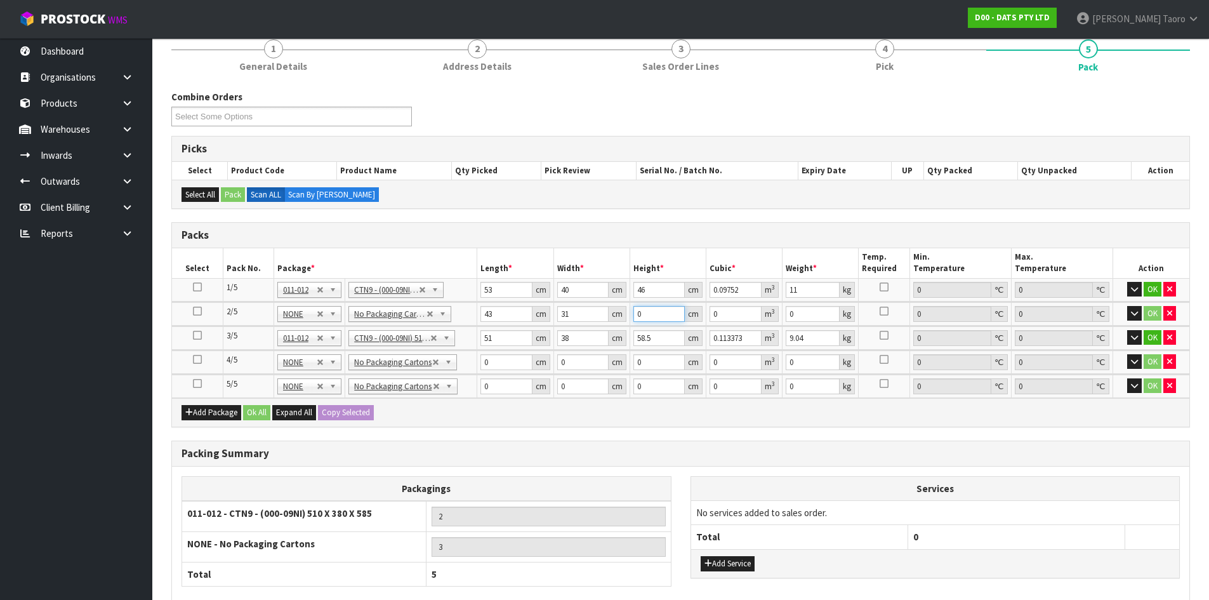
type input "0.003999"
type input "32"
type input "0.042656"
type input "32"
type input "6"
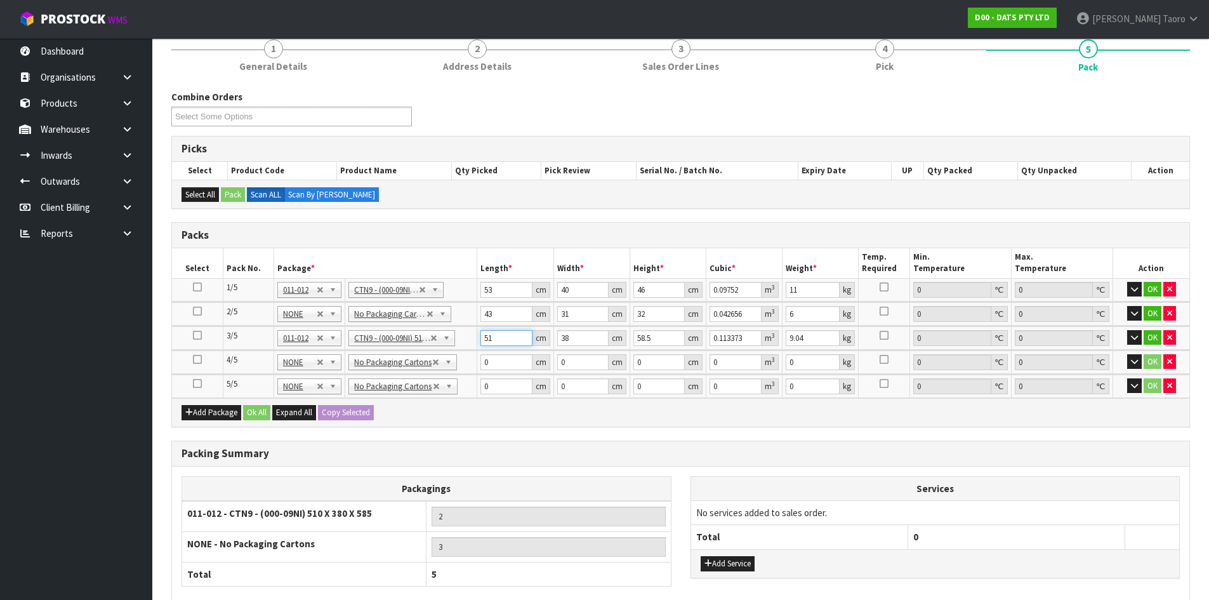
type input "4"
type input "0.008892"
type input "42"
type input "0.093366"
type input "42"
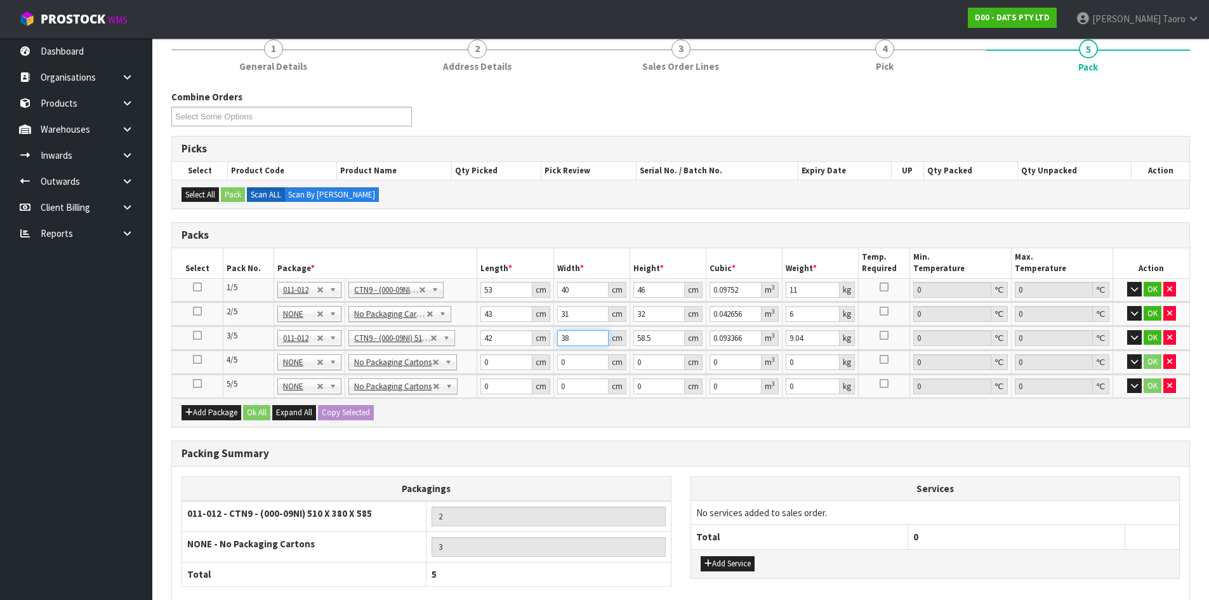
type input "4"
type input "0.009828"
type input "40"
type input "0.09828"
type input "40"
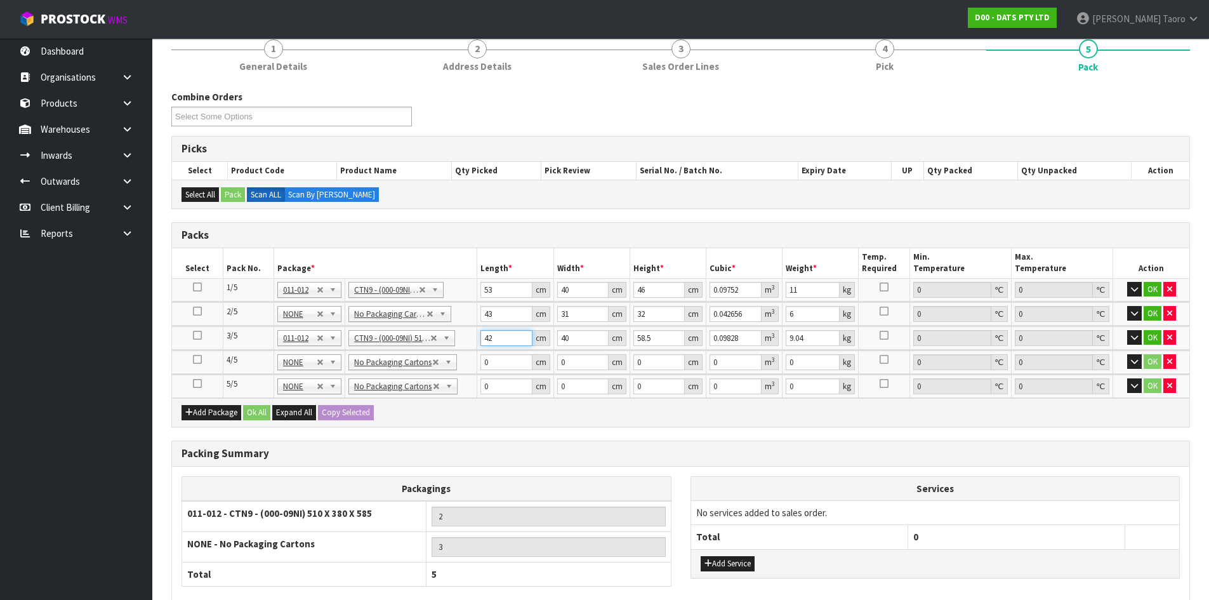
drag, startPoint x: 497, startPoint y: 338, endPoint x: 486, endPoint y: 340, distance: 11.7
click at [482, 341] on input "42" at bounding box center [505, 338] width 51 height 16
type input "5"
type input "0.0117"
type input "52"
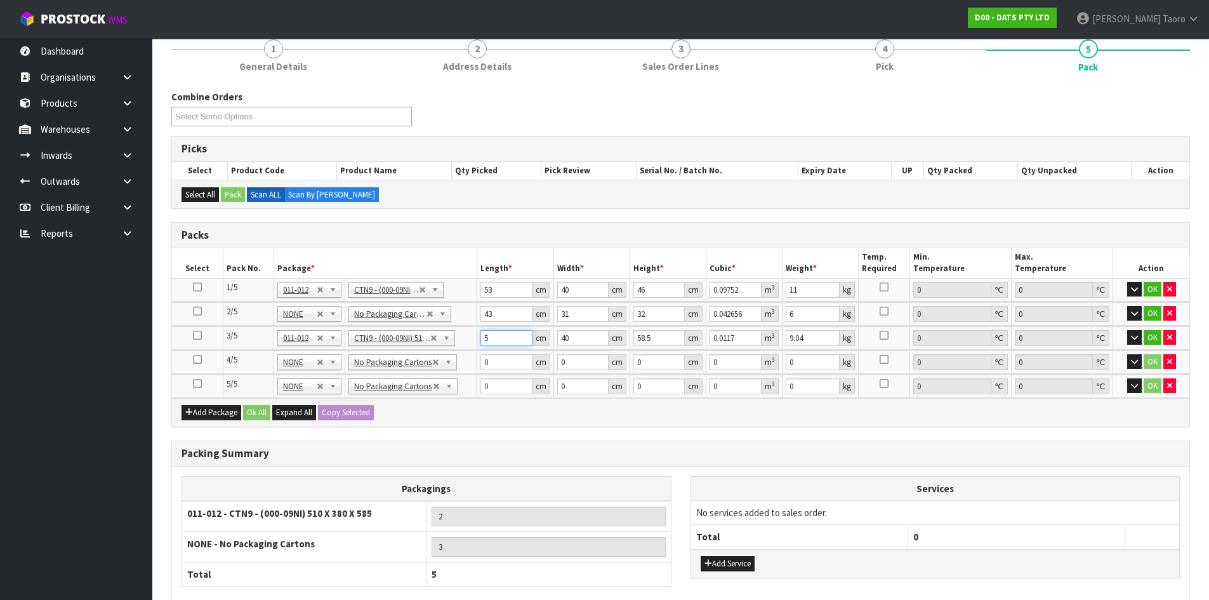
type input "0.12168"
type input "52"
type input "4"
type input "0.012168"
type input "40"
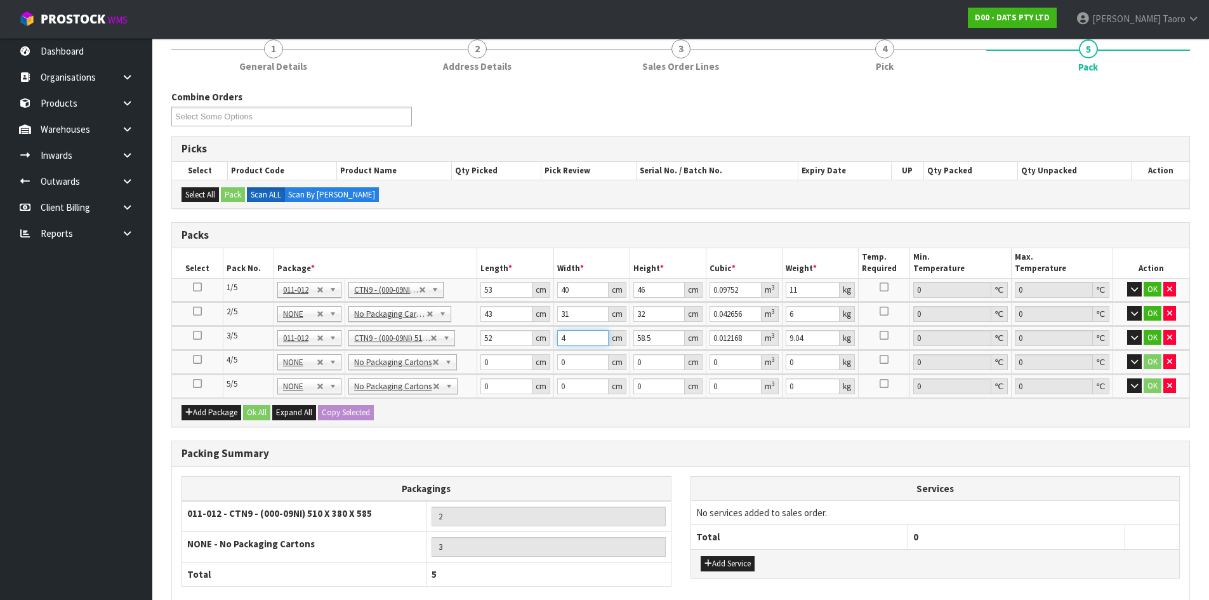
type input "0.12168"
type input "5"
type input "0.0104"
type input "53"
type input "0.11024"
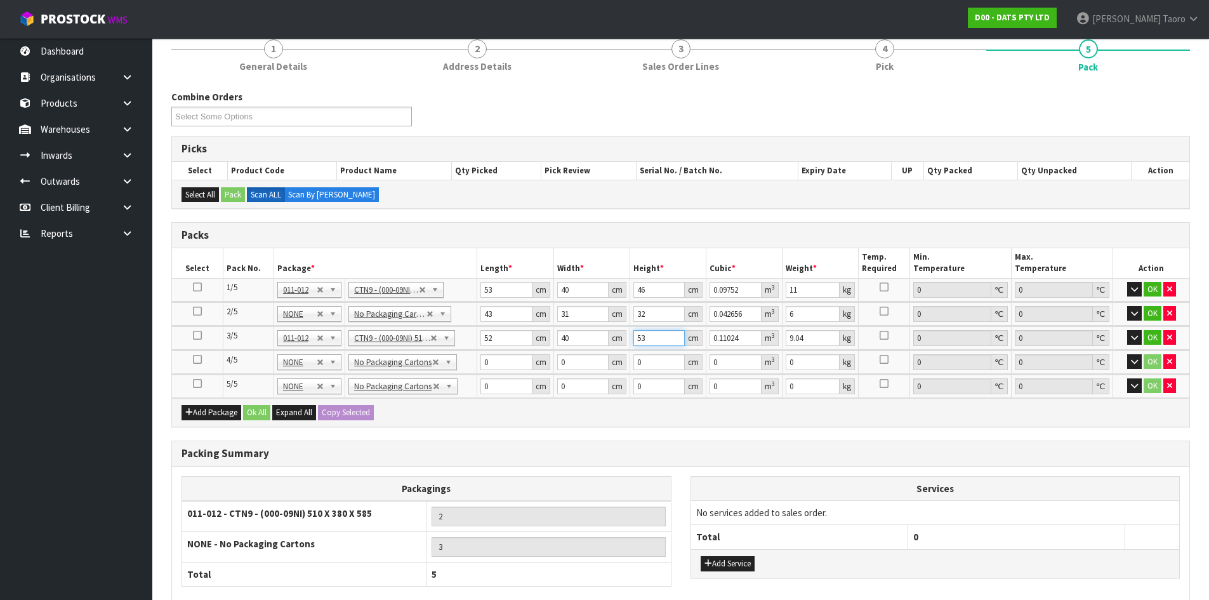
type input "53"
type input "10"
type input "42"
type input "30"
type input "3"
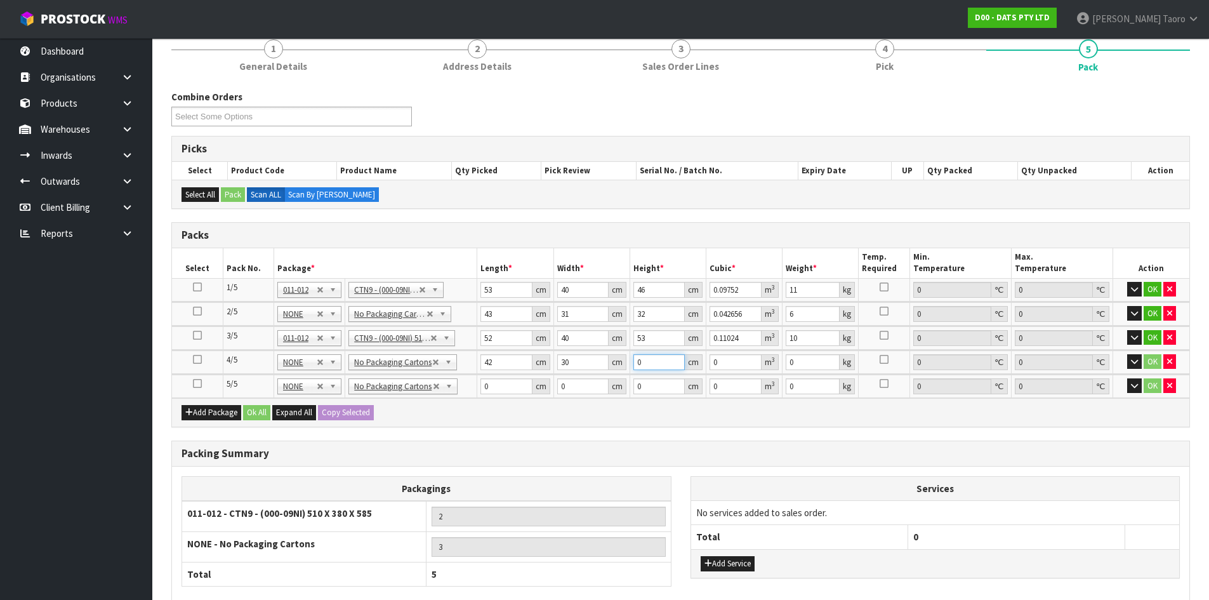
type input "0.00378"
type input "30"
type input "0.0378"
type input "30"
type input "6"
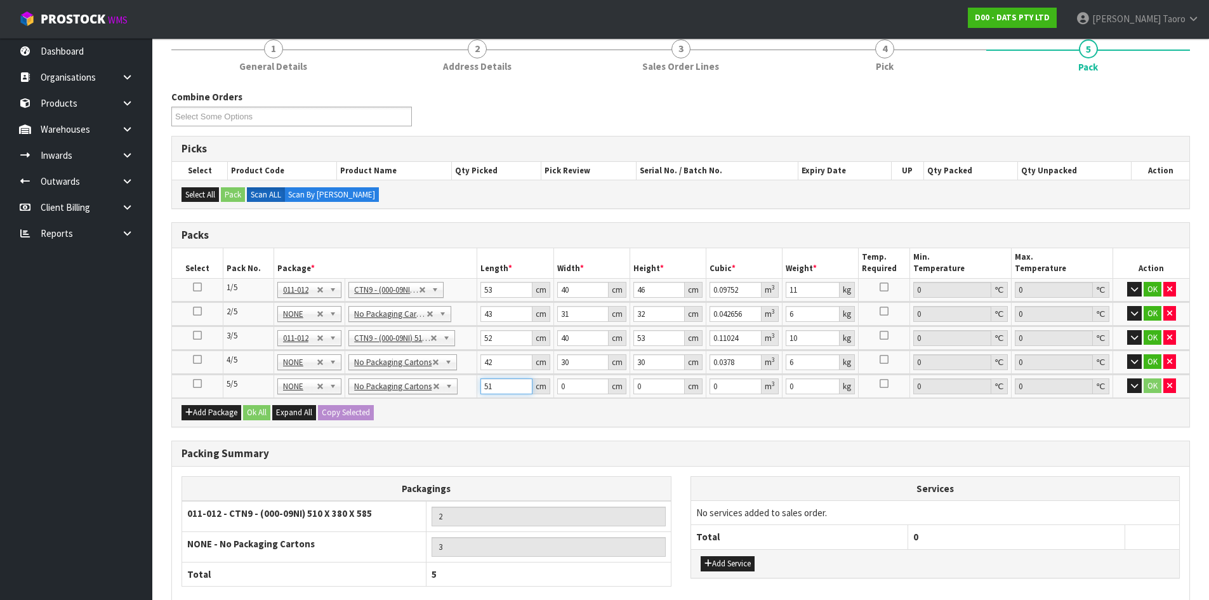
type input "51"
type input "24"
type input "2"
type input "0.002448"
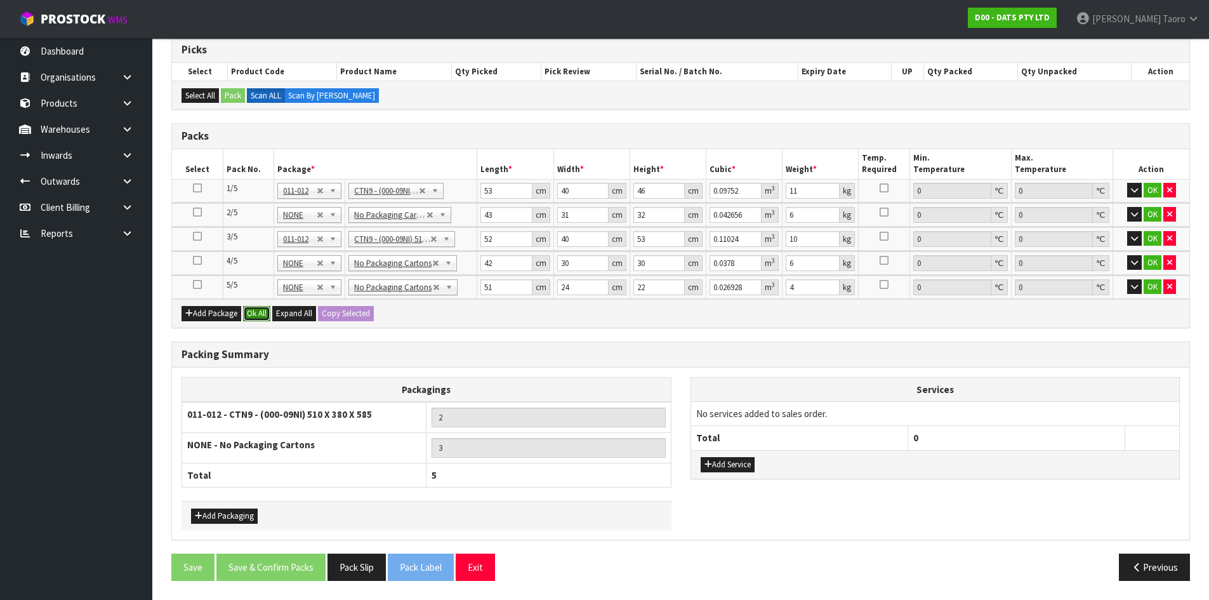
click at [256, 311] on button "Ok All" at bounding box center [256, 313] width 27 height 15
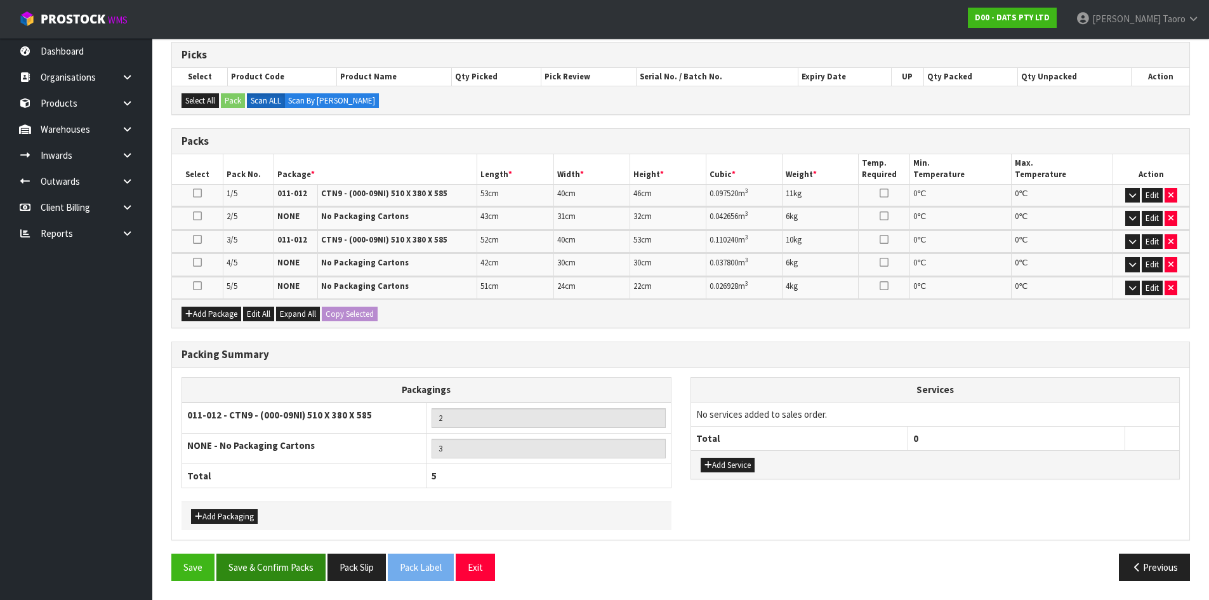
scroll to position [209, 0]
click at [308, 570] on button "Save & Confirm Packs" at bounding box center [270, 566] width 109 height 27
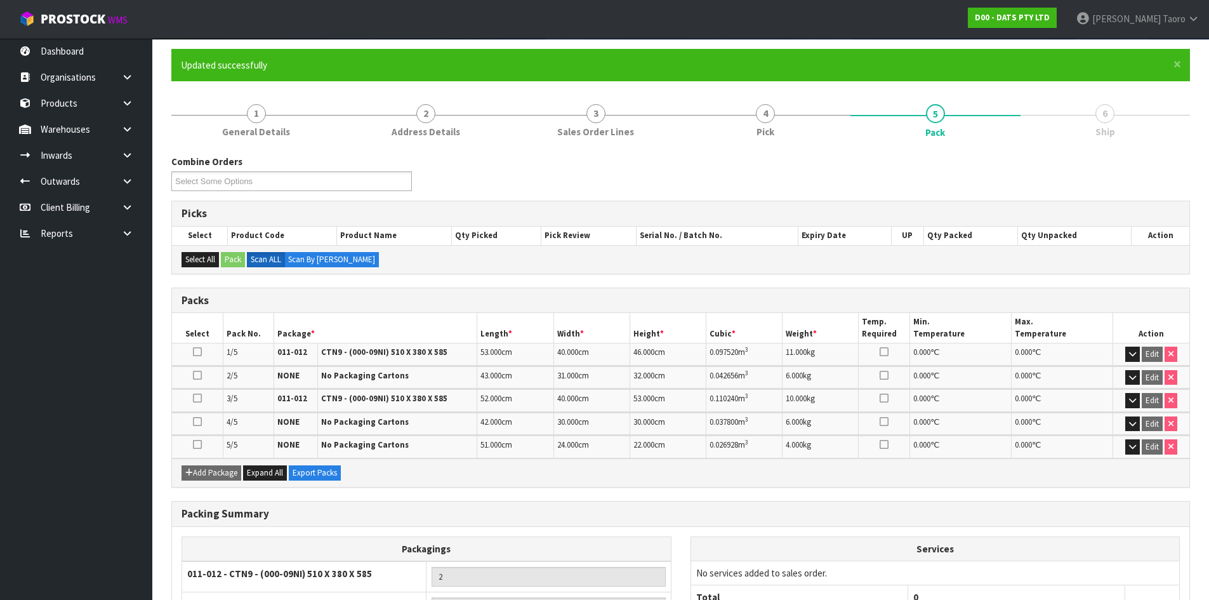
scroll to position [227, 0]
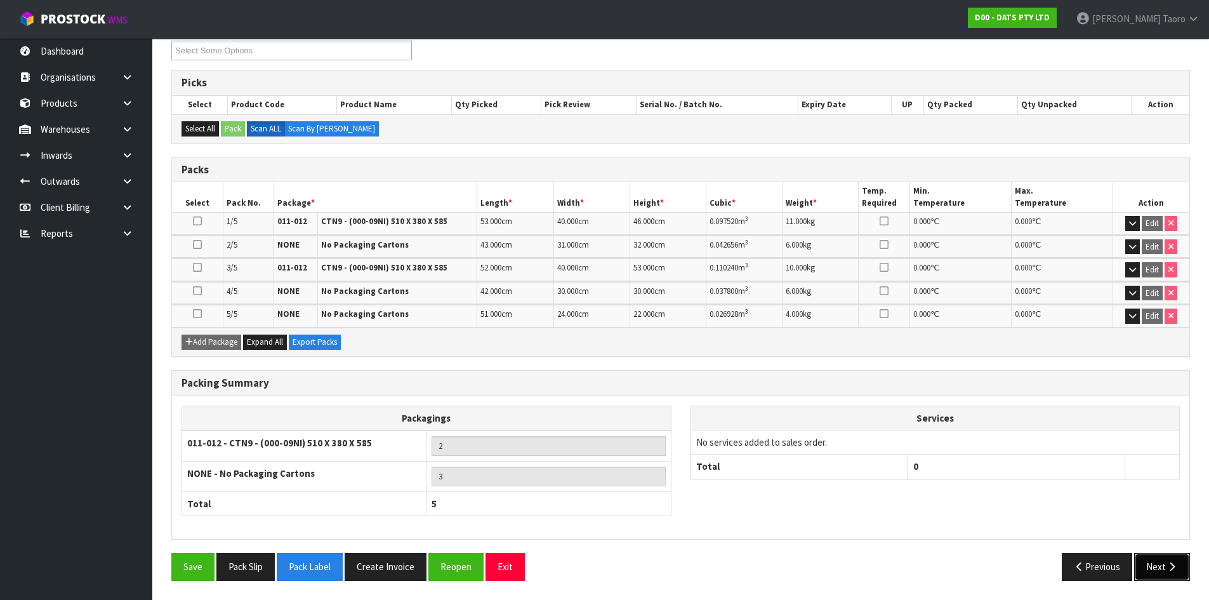
click at [1149, 570] on button "Next" at bounding box center [1162, 566] width 56 height 27
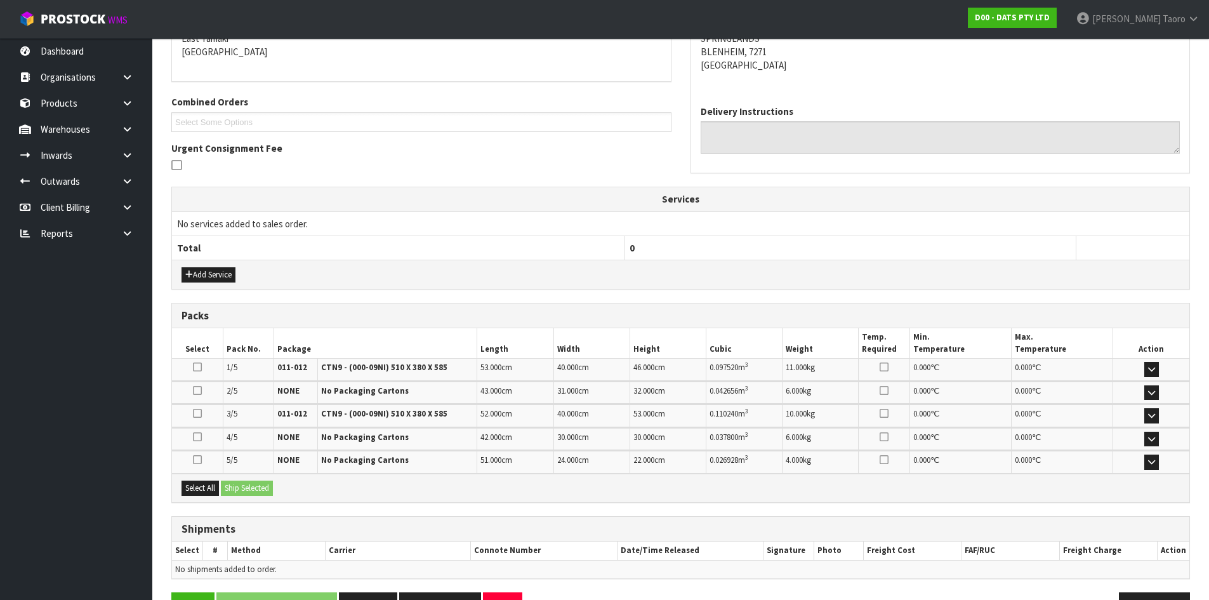
scroll to position [321, 0]
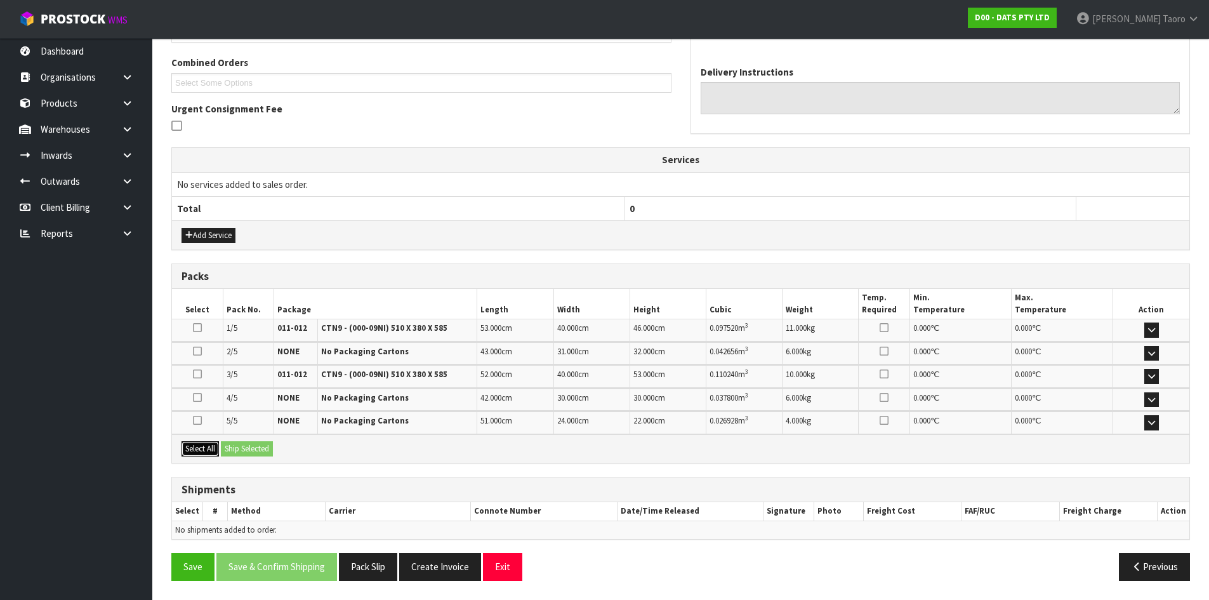
click at [207, 448] on button "Select All" at bounding box center [199, 448] width 37 height 15
click at [219, 449] on button "Select All" at bounding box center [199, 448] width 37 height 15
click at [270, 452] on button "Ship Selected" at bounding box center [247, 448] width 52 height 15
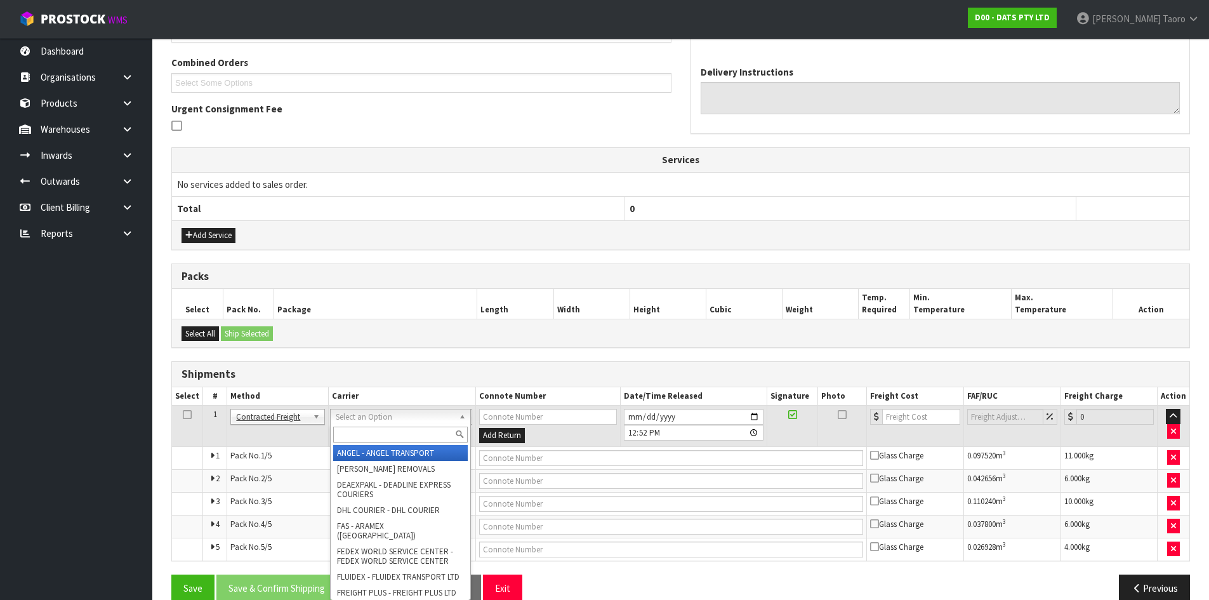
click at [365, 431] on input "text" at bounding box center [400, 434] width 135 height 16
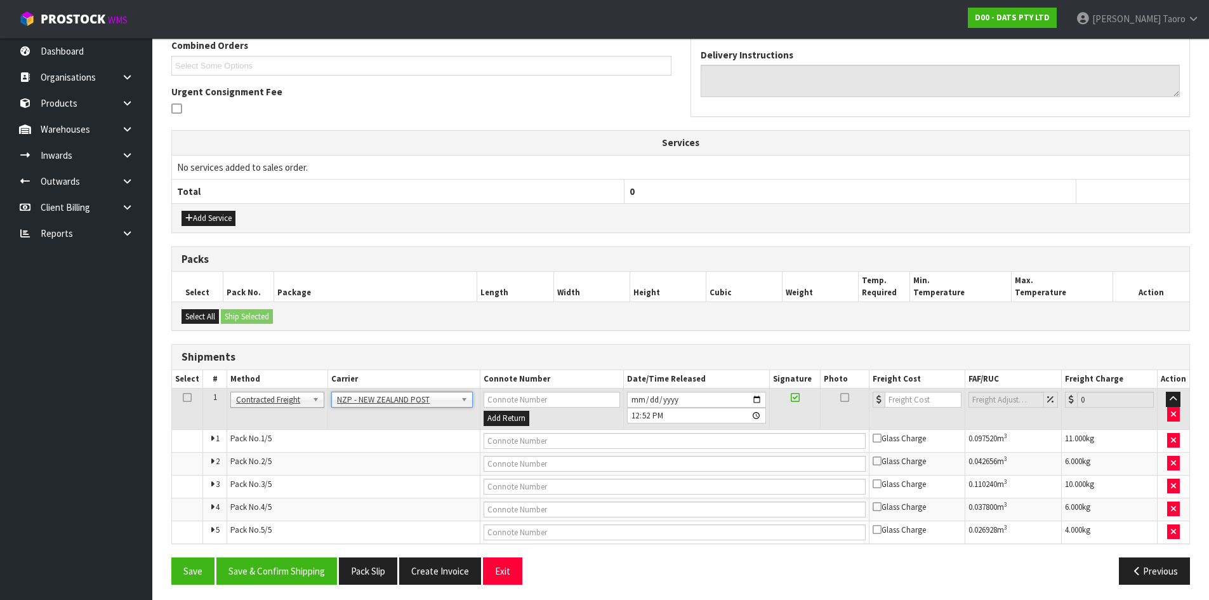
scroll to position [342, 0]
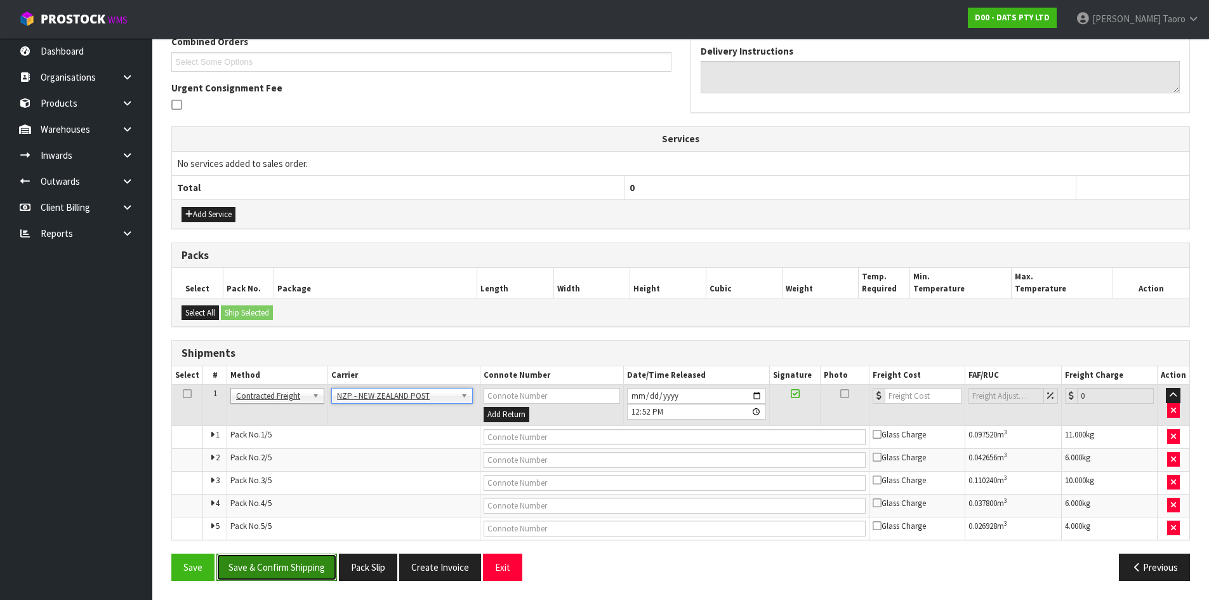
click at [312, 572] on button "Save & Confirm Shipping" at bounding box center [276, 566] width 121 height 27
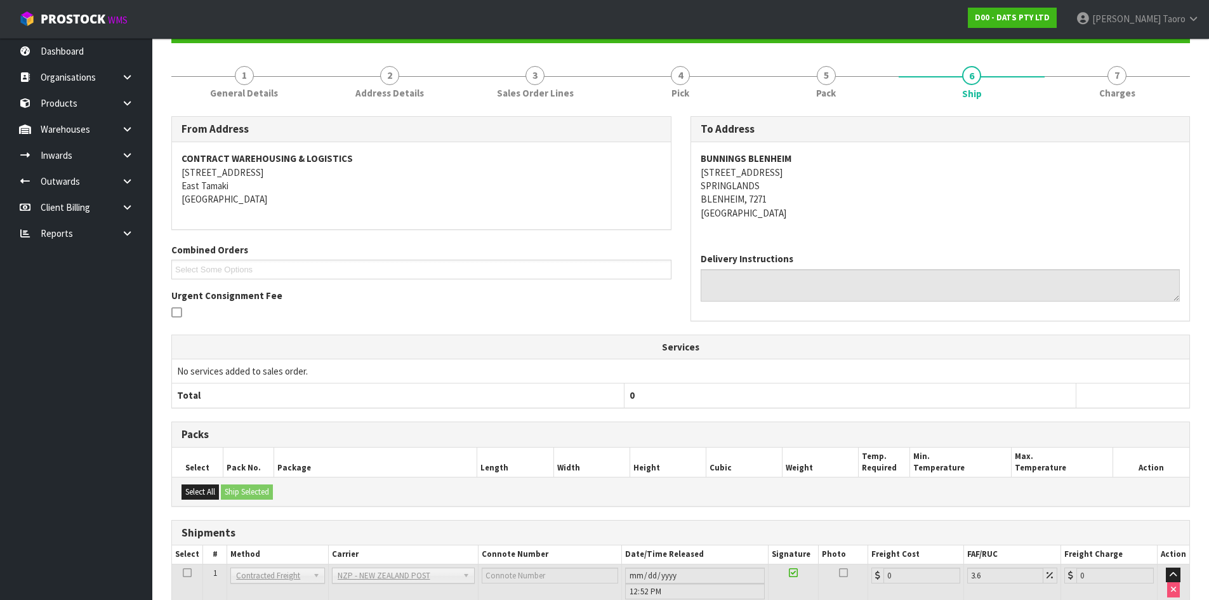
scroll to position [320, 0]
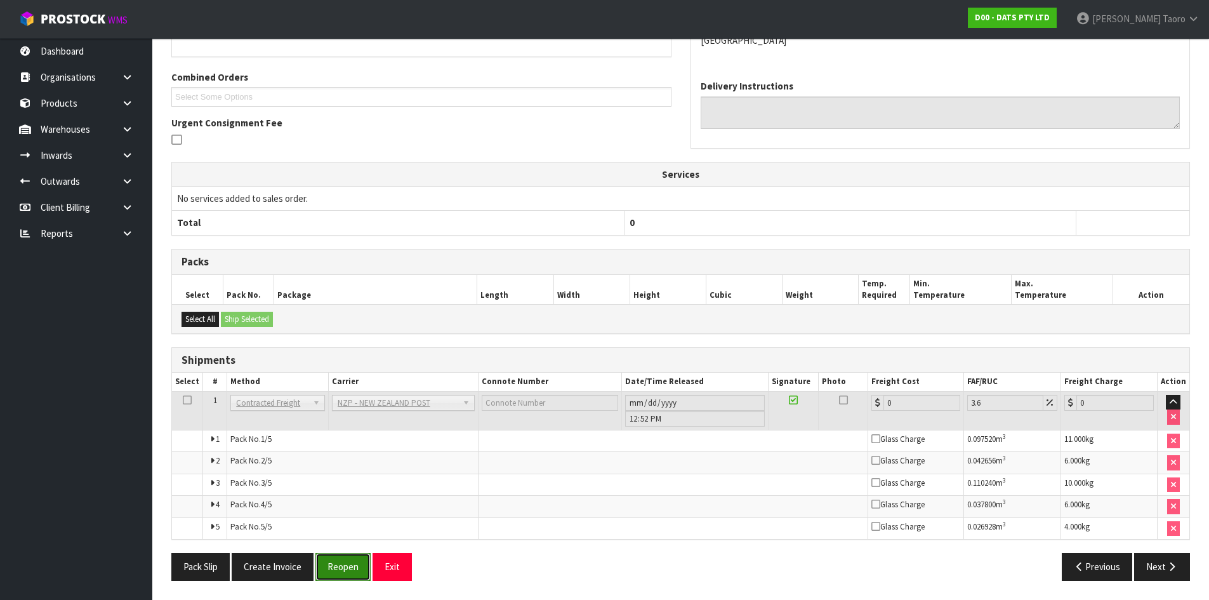
click at [343, 563] on button "Reopen" at bounding box center [342, 566] width 55 height 27
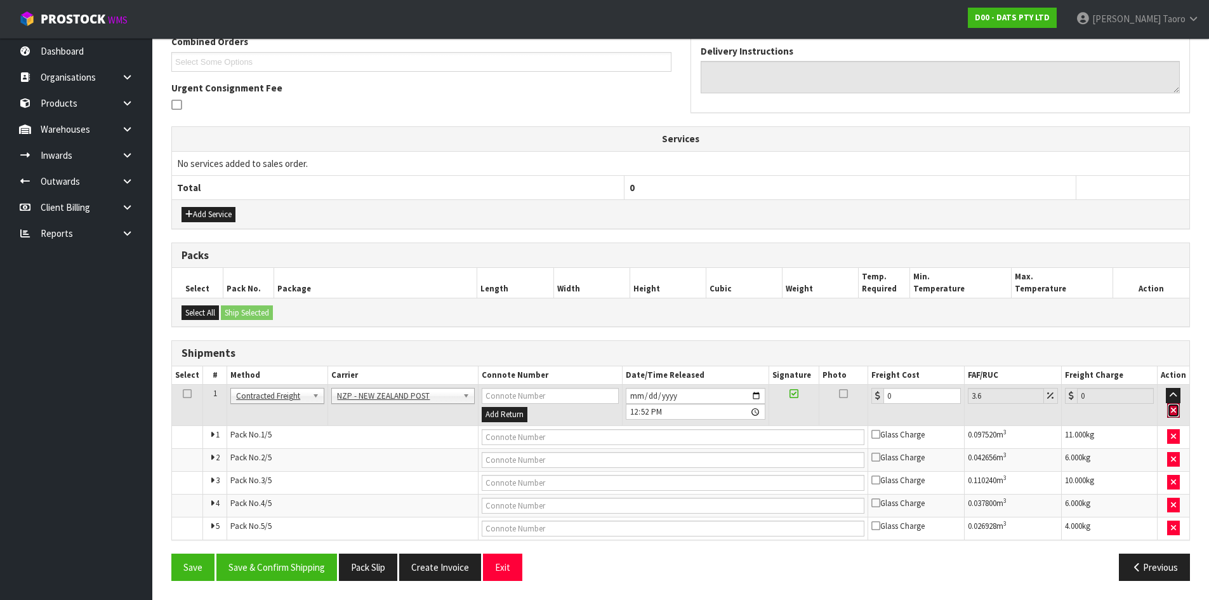
drag, startPoint x: 1176, startPoint y: 410, endPoint x: 643, endPoint y: 504, distance: 541.2
click at [1171, 410] on icon "button" at bounding box center [1173, 410] width 5 height 8
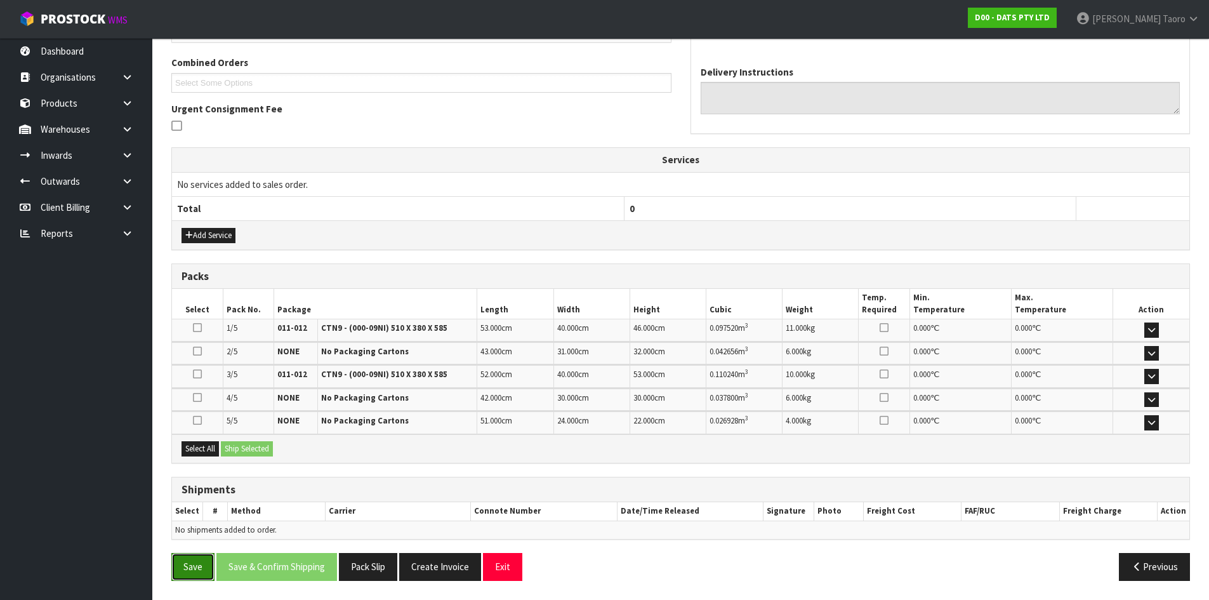
click at [181, 574] on button "Save" at bounding box center [192, 566] width 43 height 27
click at [495, 565] on button "Exit" at bounding box center [502, 566] width 39 height 27
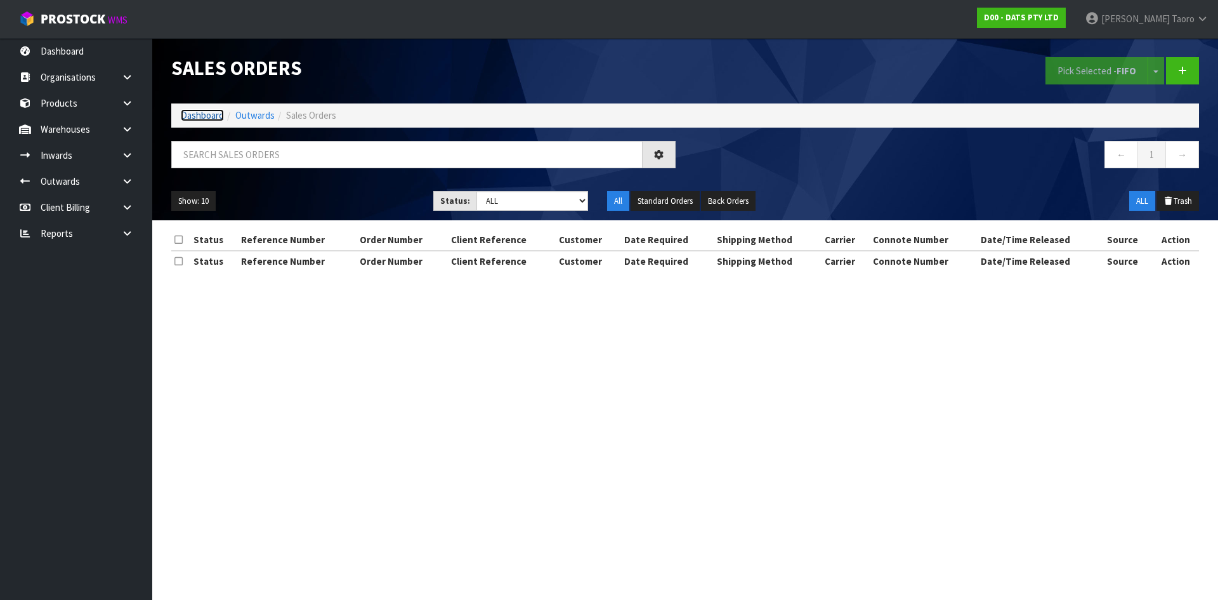
click at [214, 121] on link "Dashboard" at bounding box center [202, 115] width 43 height 12
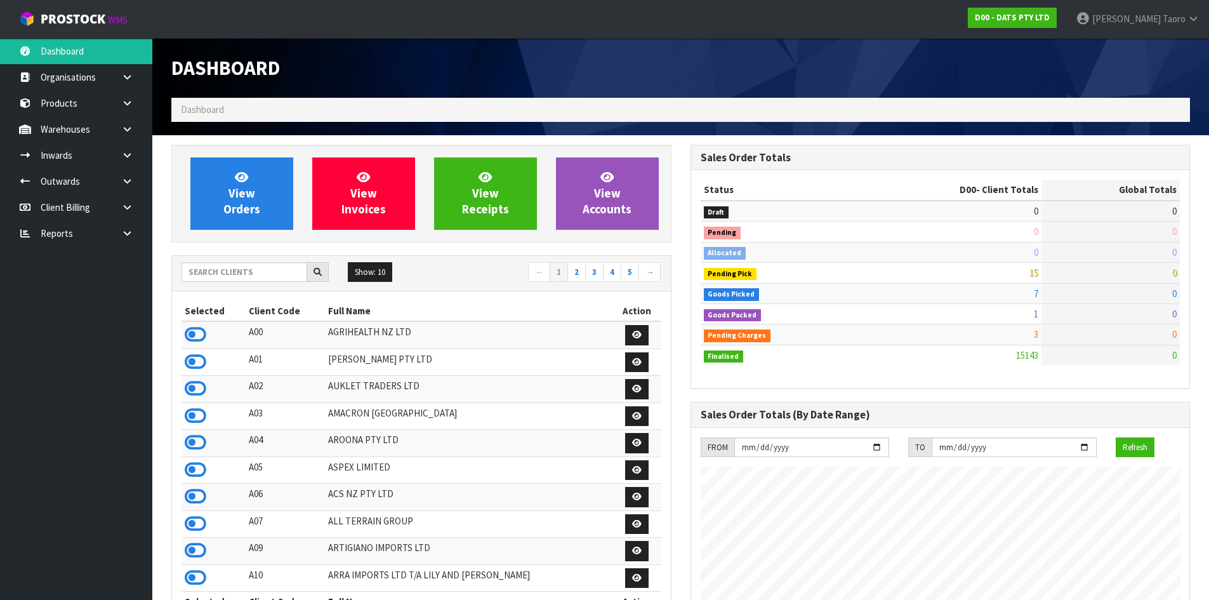
scroll to position [961, 518]
click at [194, 497] on icon at bounding box center [196, 496] width 22 height 19
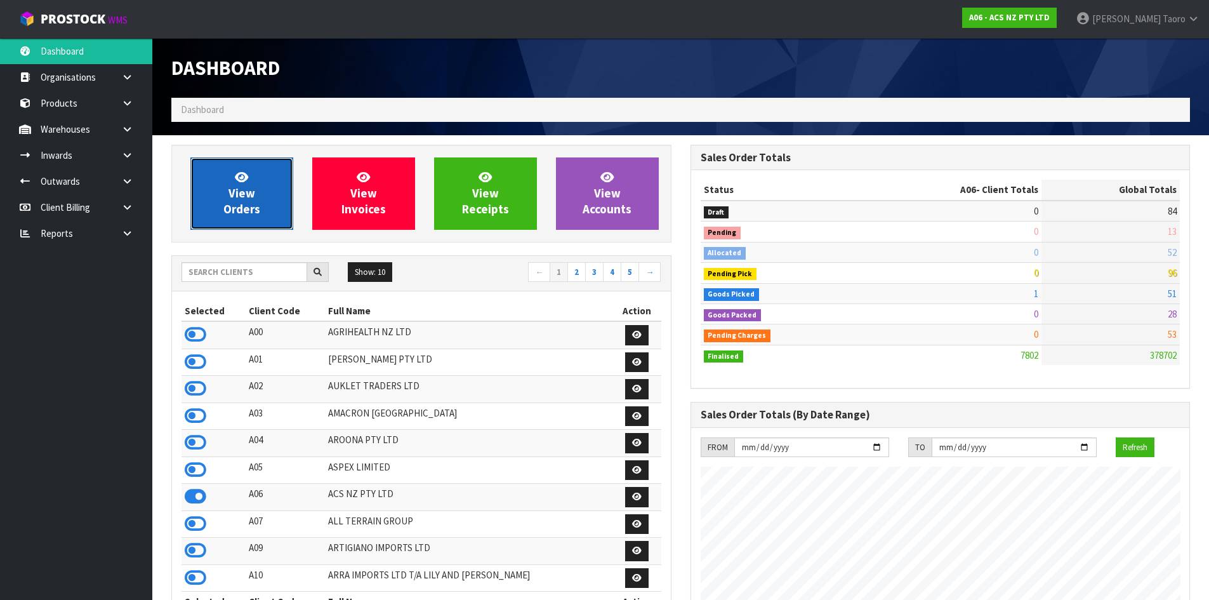
click at [244, 207] on span "View Orders" at bounding box center [241, 193] width 37 height 48
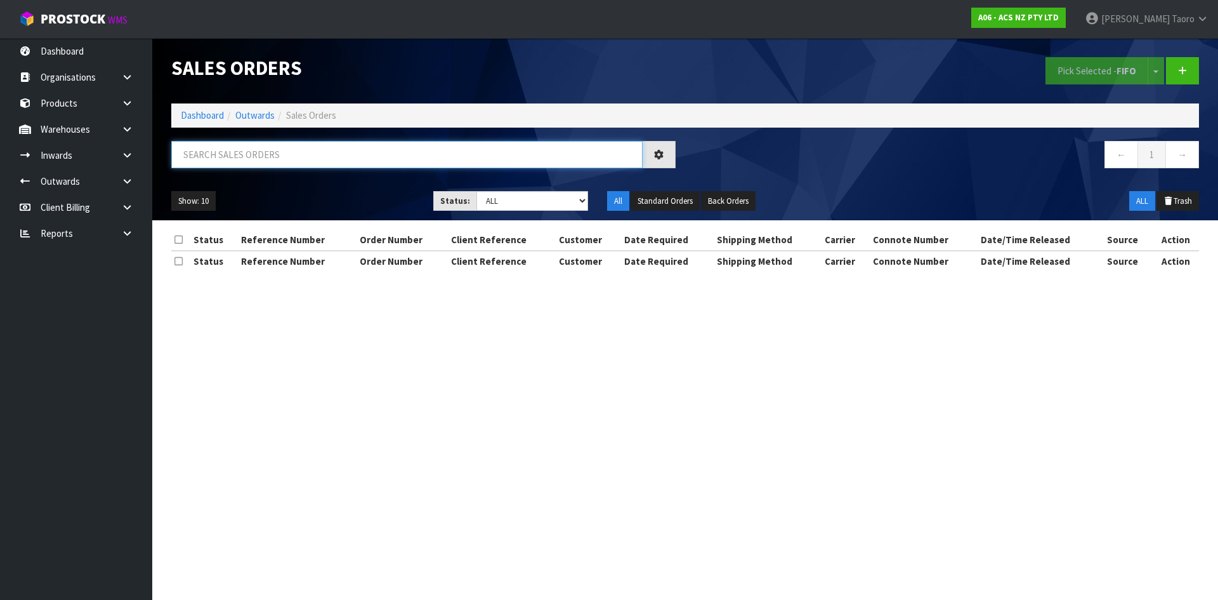
click at [258, 154] on input "text" at bounding box center [406, 154] width 471 height 27
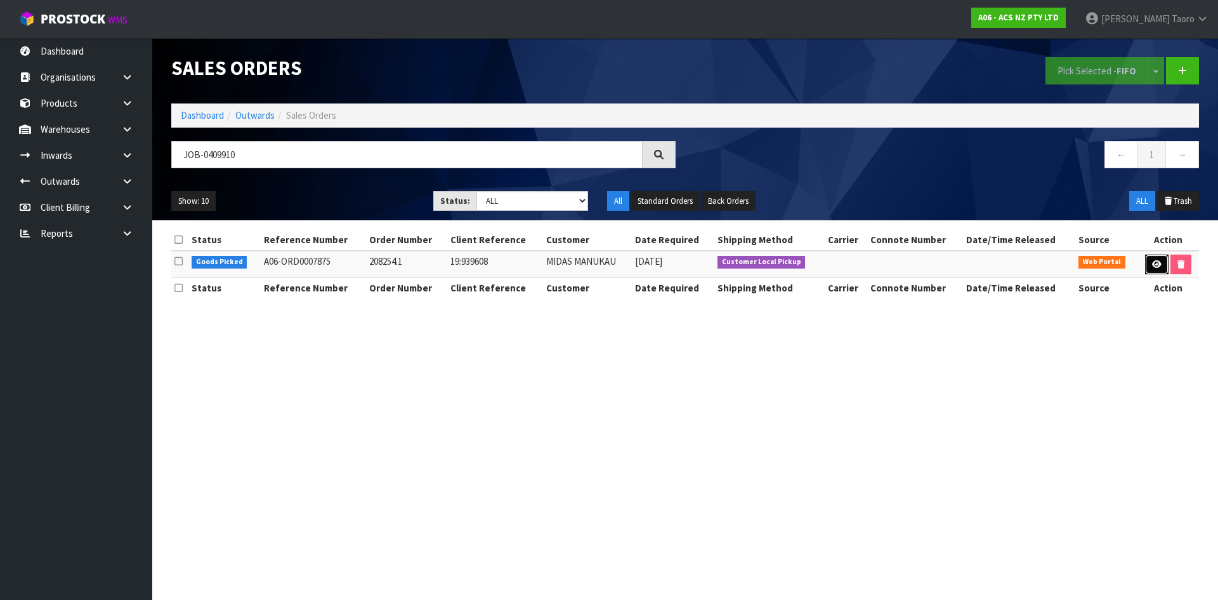
click at [1152, 262] on icon at bounding box center [1157, 264] width 10 height 8
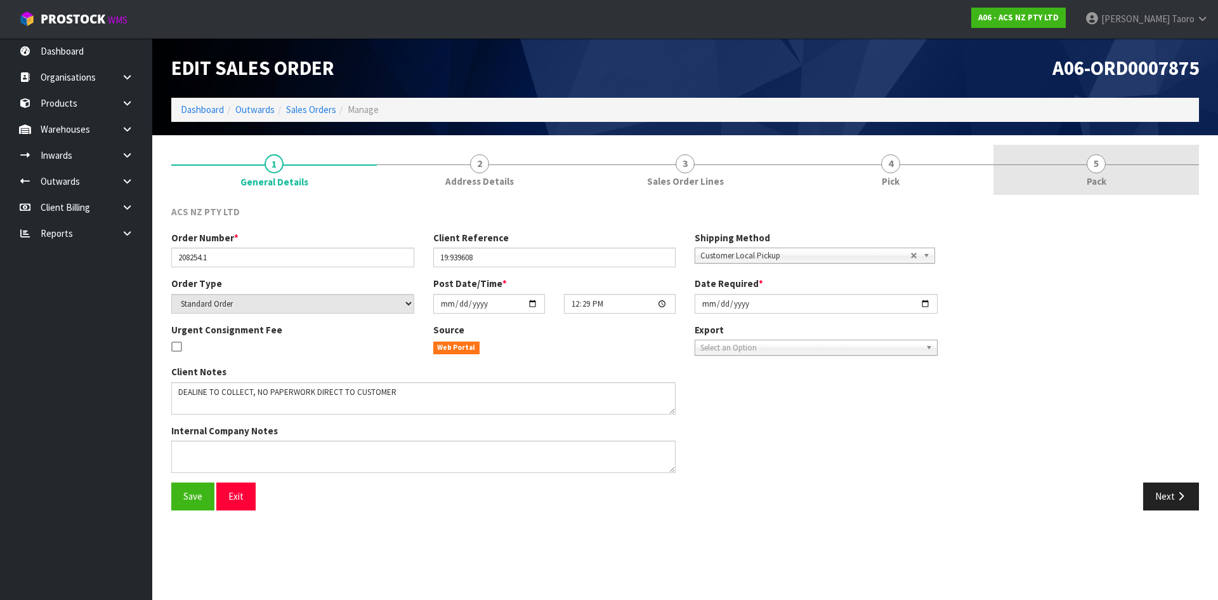
click at [1121, 174] on link "5 Pack" at bounding box center [1097, 170] width 206 height 50
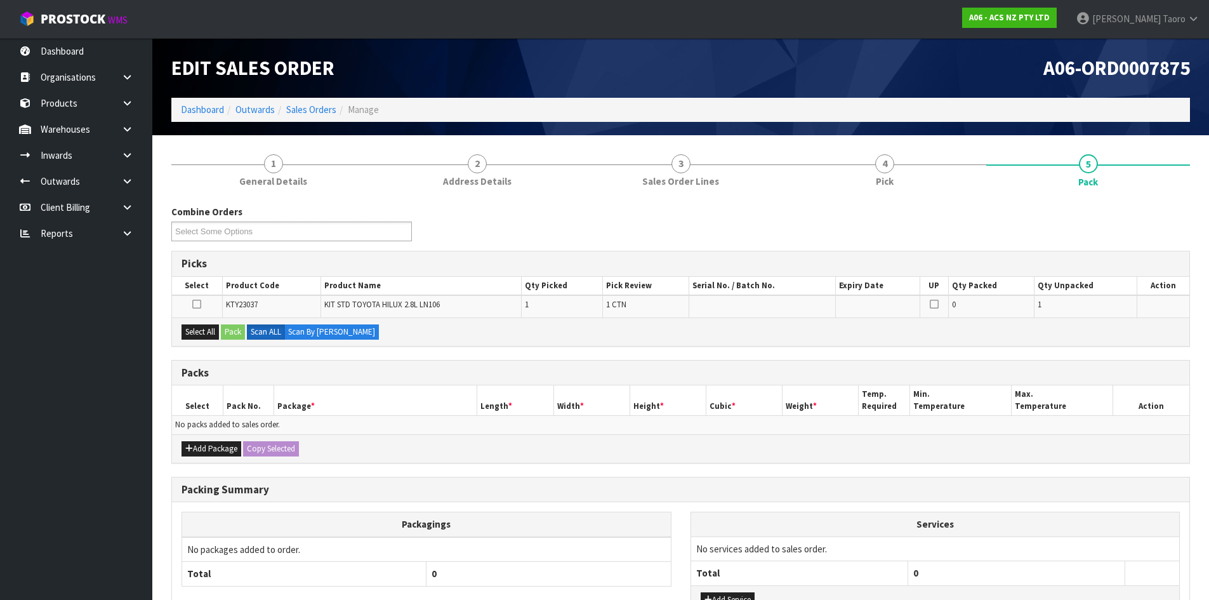
click at [897, 63] on h1 "A06-ORD0007875" at bounding box center [940, 68] width 500 height 22
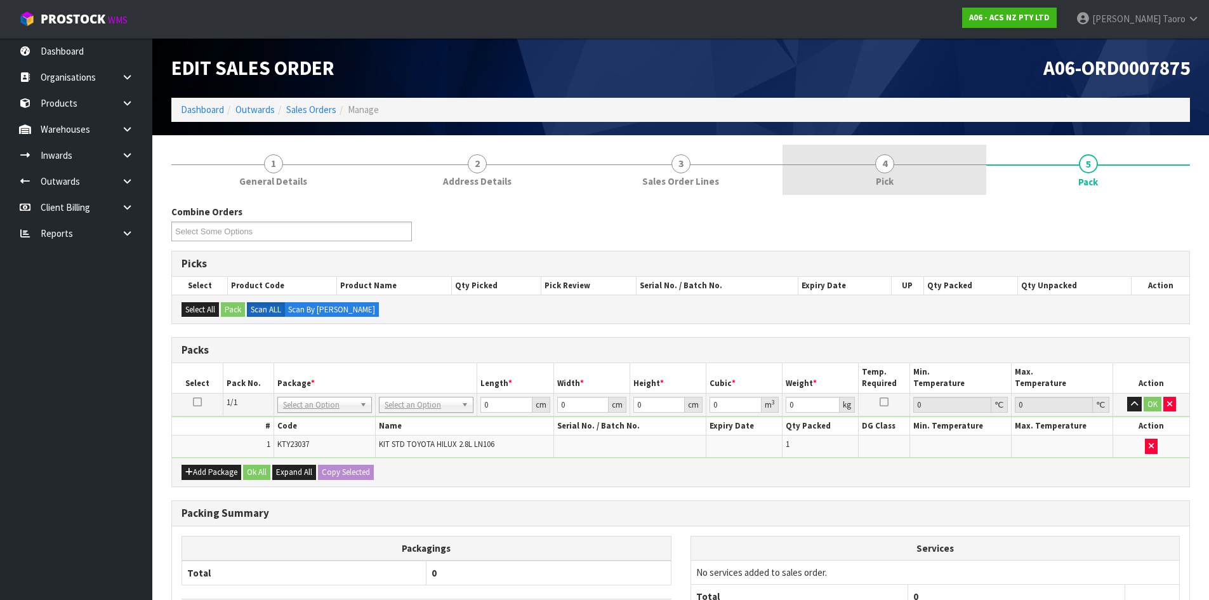
click at [937, 181] on link "4 Pick" at bounding box center [884, 170] width 204 height 50
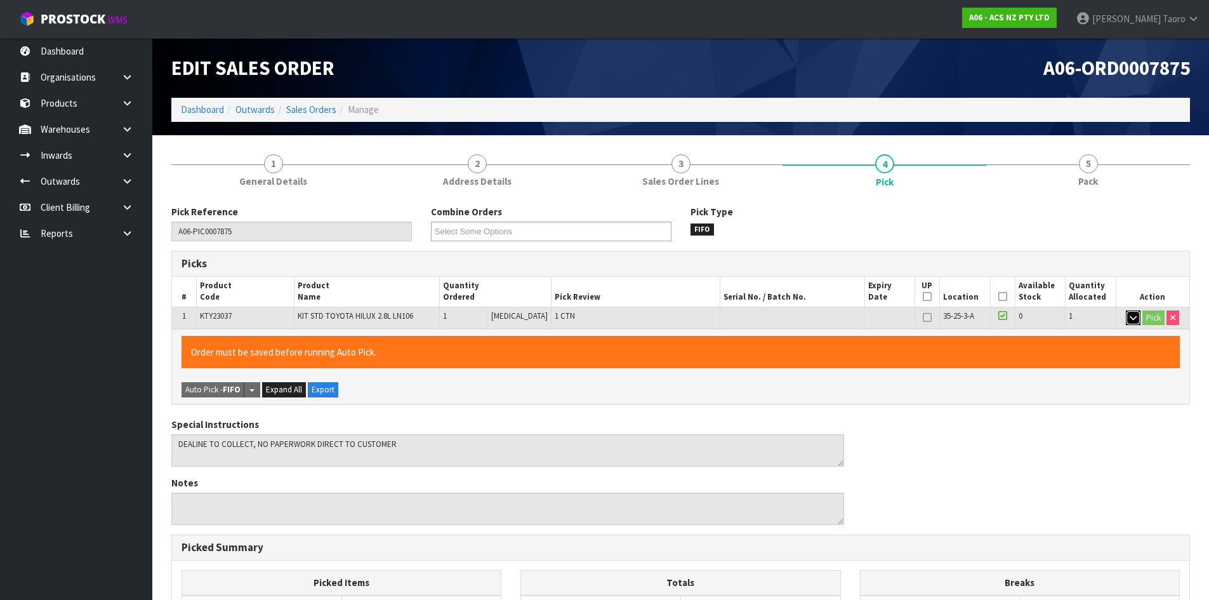
click at [1135, 317] on icon "button" at bounding box center [1133, 317] width 7 height 8
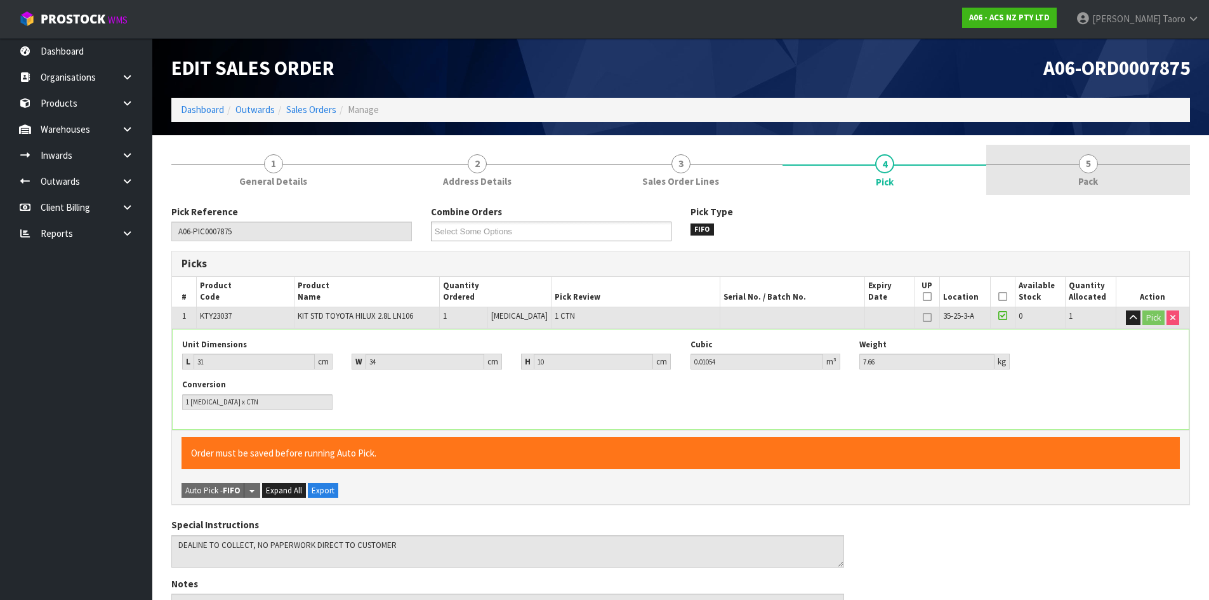
click at [1081, 145] on link "5 Pack" at bounding box center [1088, 170] width 204 height 50
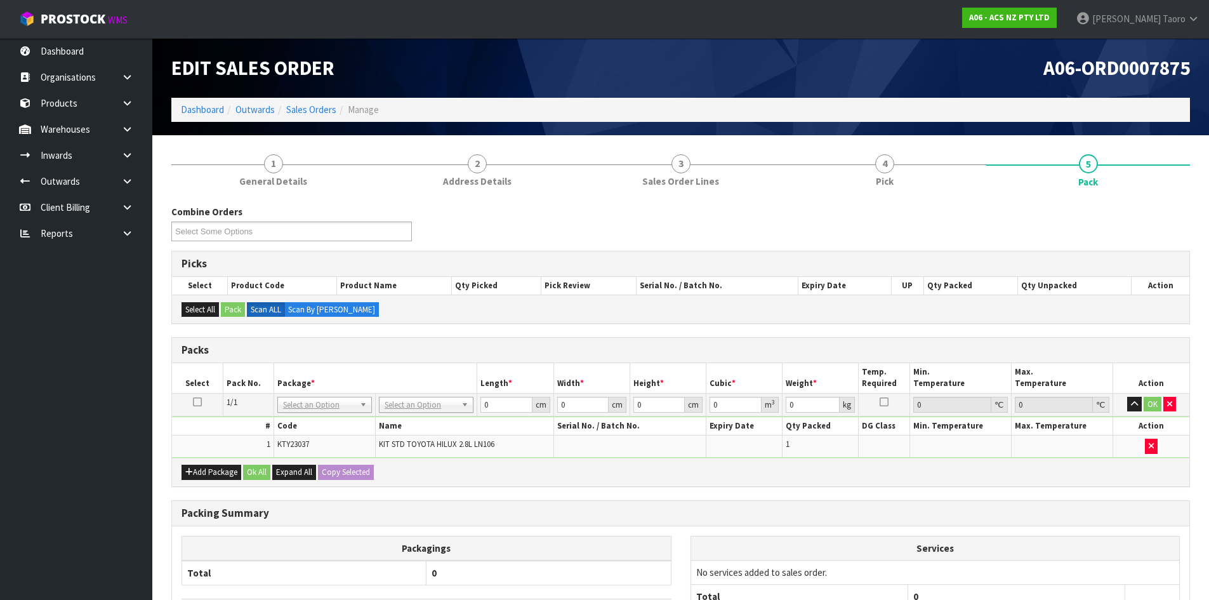
drag, startPoint x: 447, startPoint y: 399, endPoint x: 447, endPoint y: 430, distance: 30.5
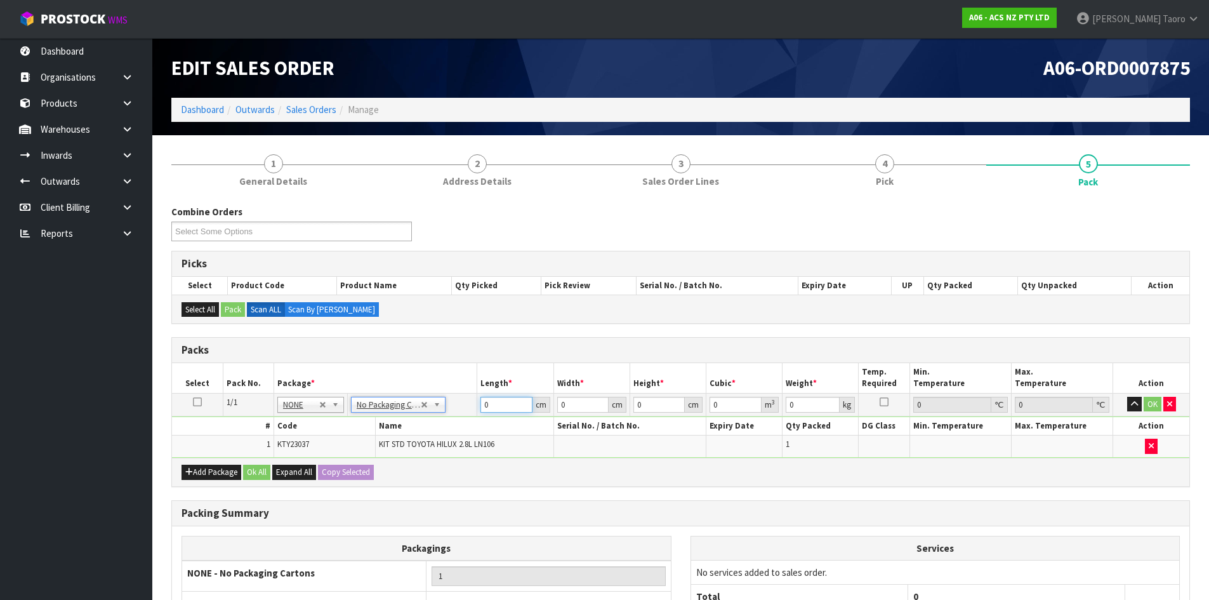
click at [496, 405] on input "0" at bounding box center [505, 405] width 51 height 16
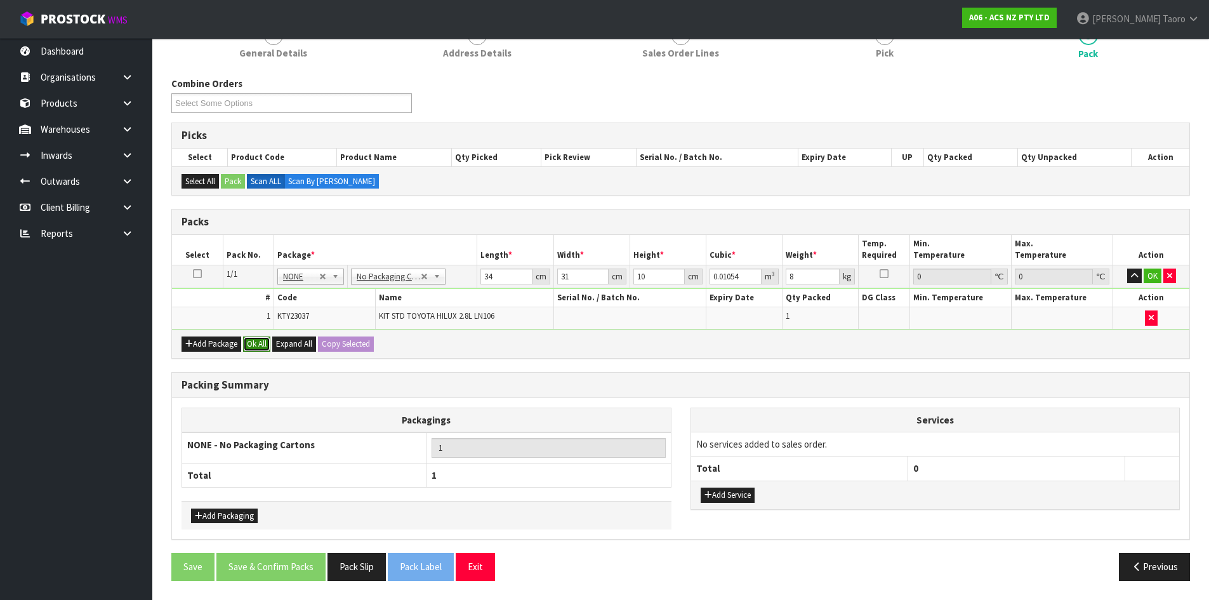
drag, startPoint x: 261, startPoint y: 340, endPoint x: 289, endPoint y: 506, distance: 168.5
click at [263, 343] on button "Ok All" at bounding box center [256, 343] width 27 height 15
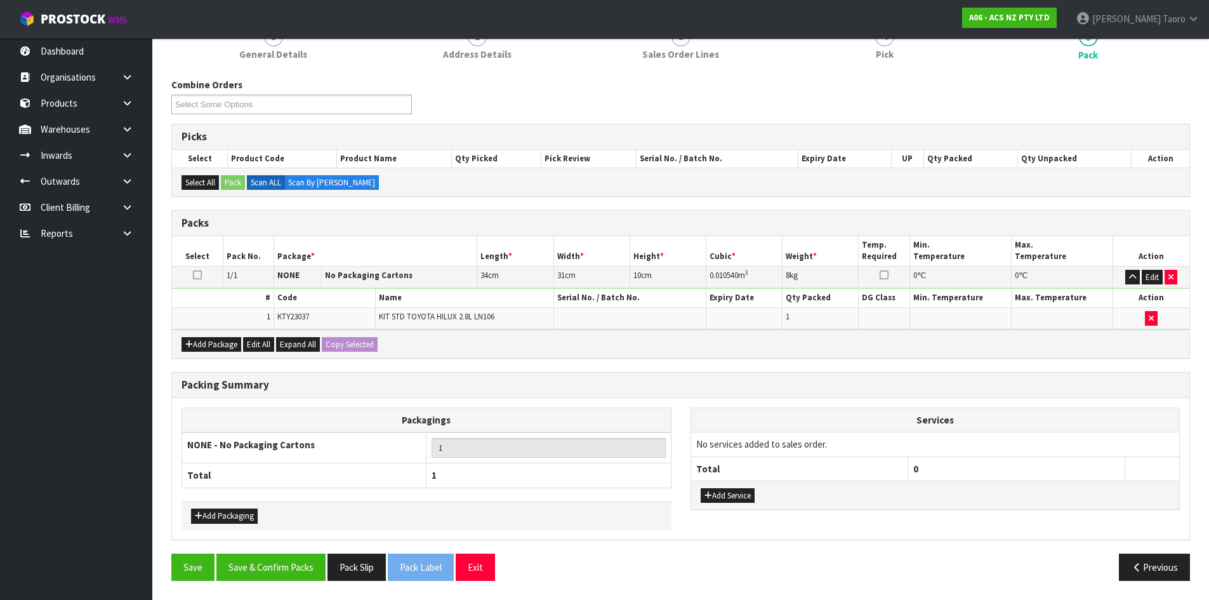
scroll to position [127, 0]
click at [289, 574] on button "Save & Confirm Packs" at bounding box center [270, 566] width 109 height 27
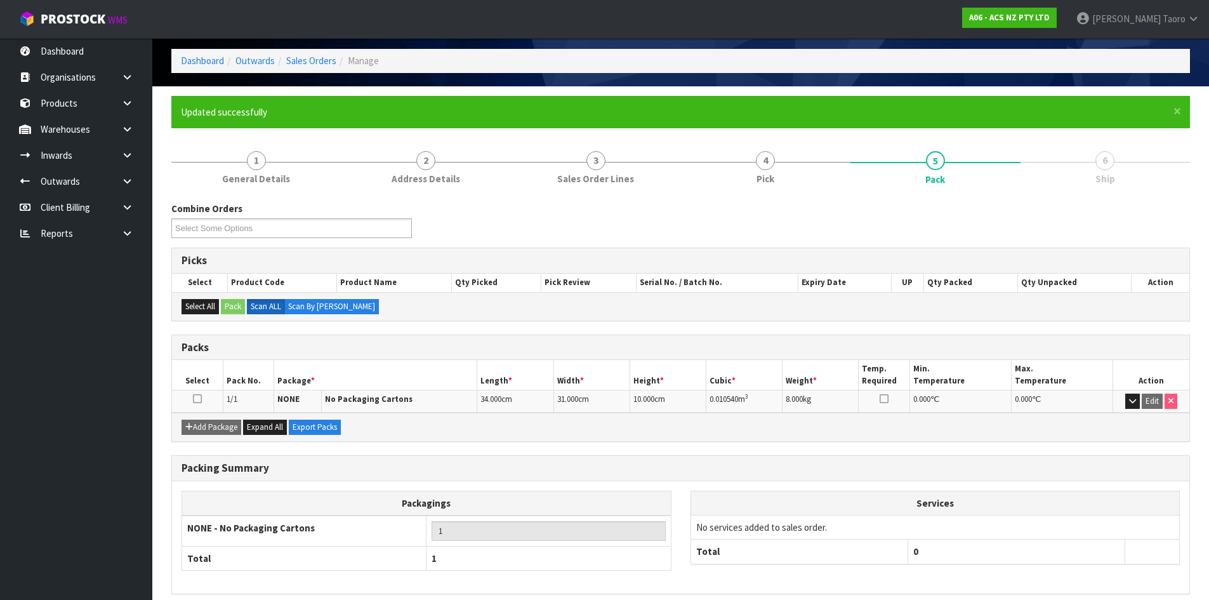
scroll to position [103, 0]
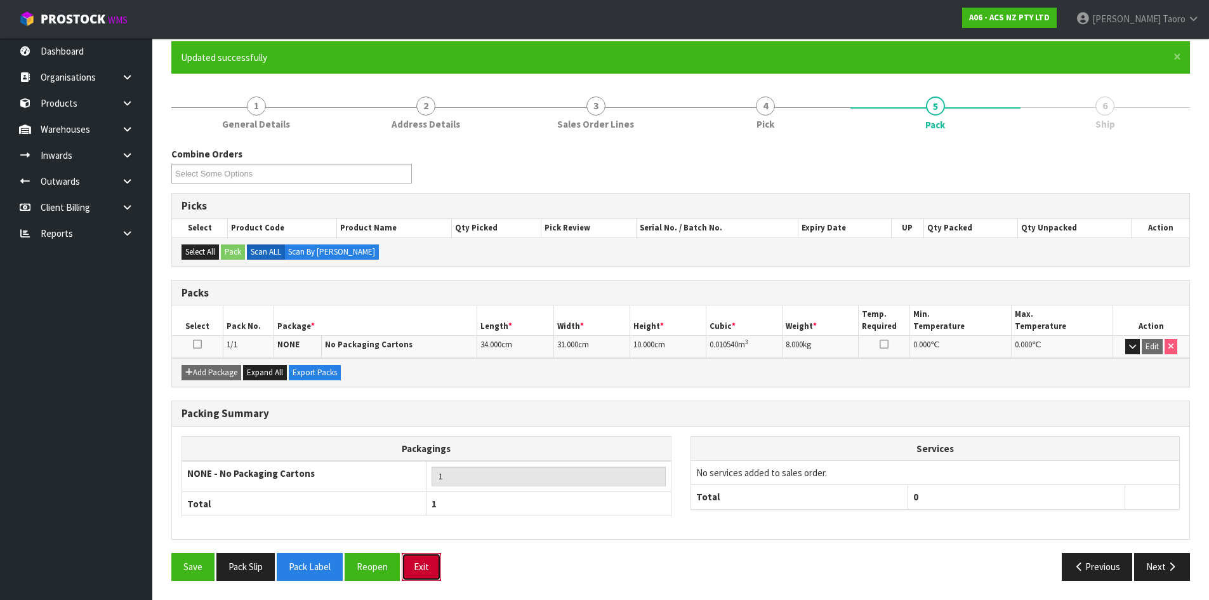
click at [417, 567] on button "Exit" at bounding box center [421, 566] width 39 height 27
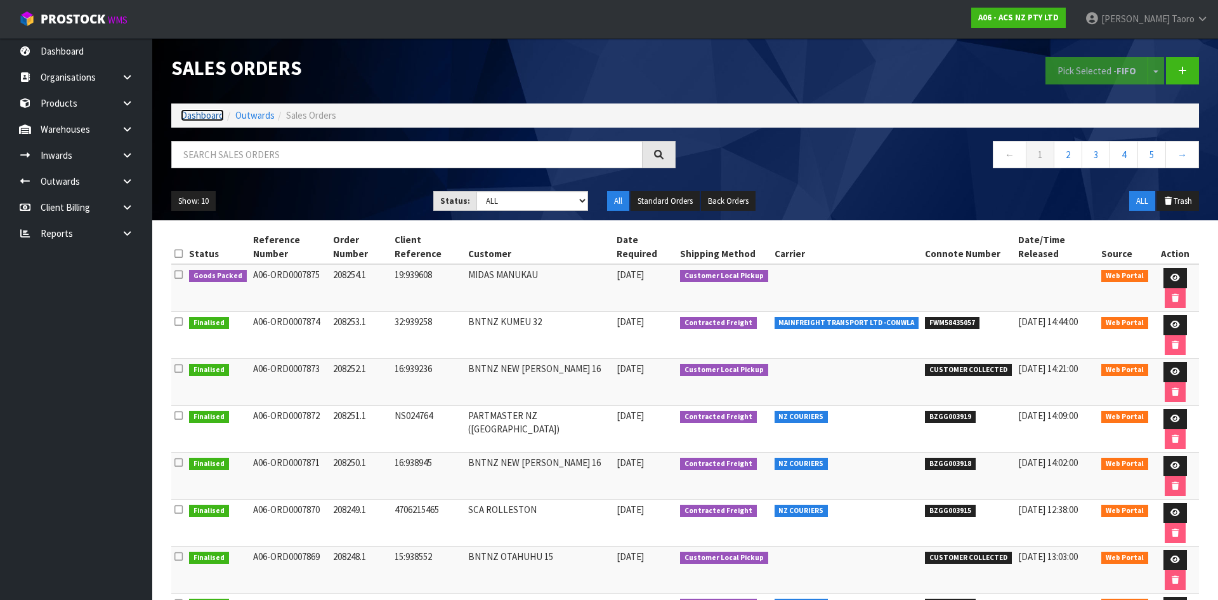
click at [207, 115] on link "Dashboard" at bounding box center [202, 115] width 43 height 12
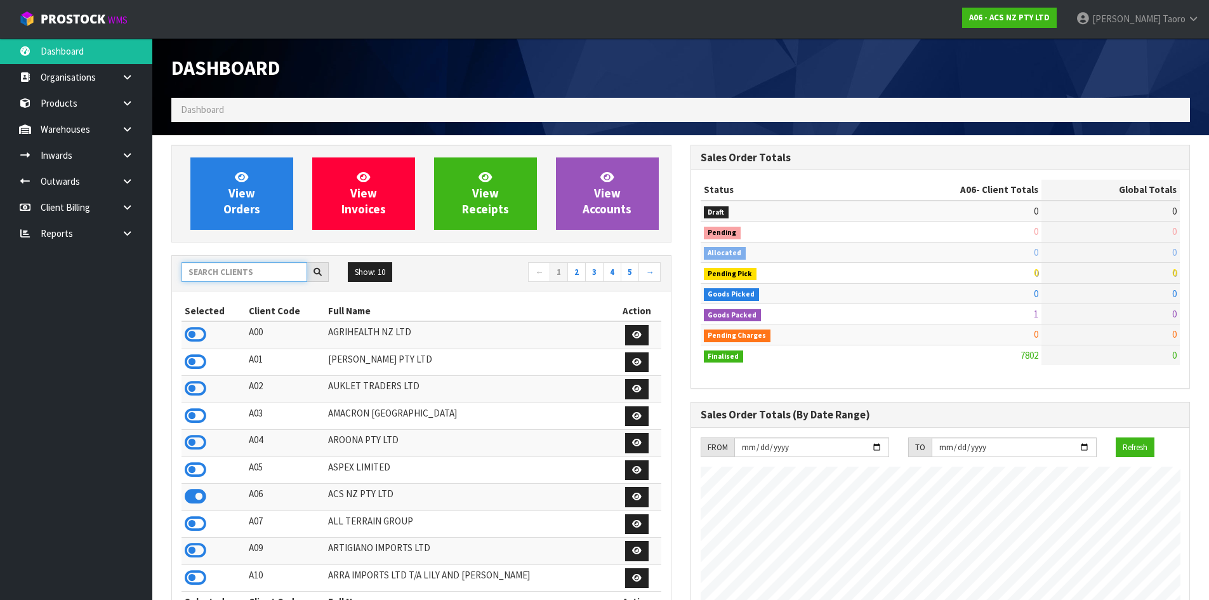
scroll to position [961, 518]
click at [274, 272] on input "text" at bounding box center [244, 272] width 126 height 20
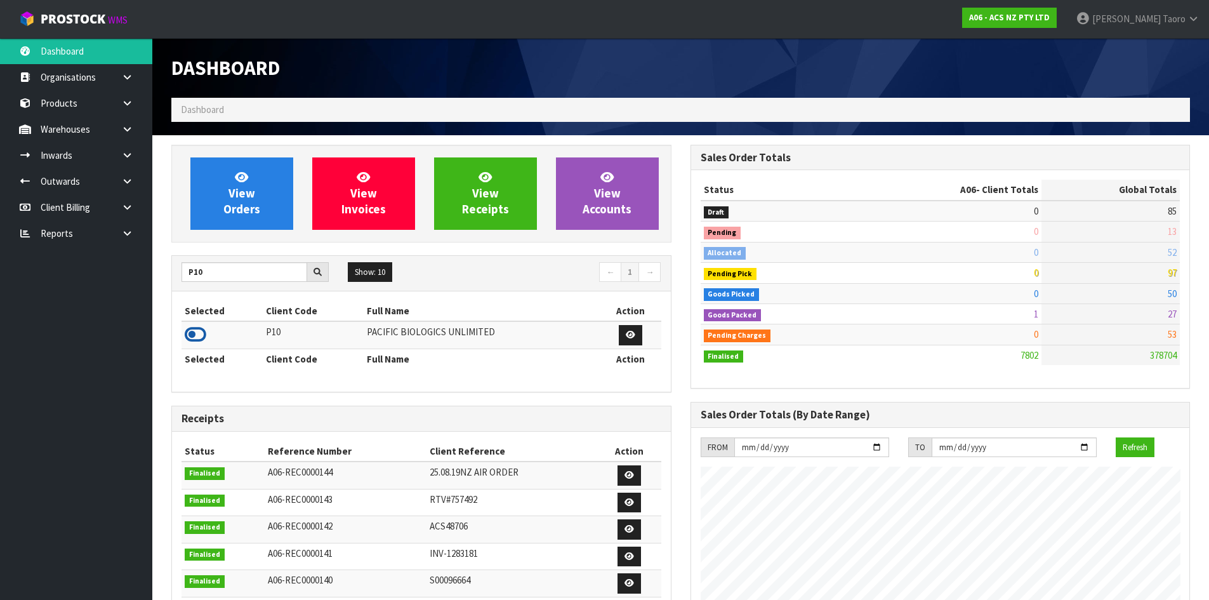
click at [201, 331] on icon at bounding box center [196, 334] width 22 height 19
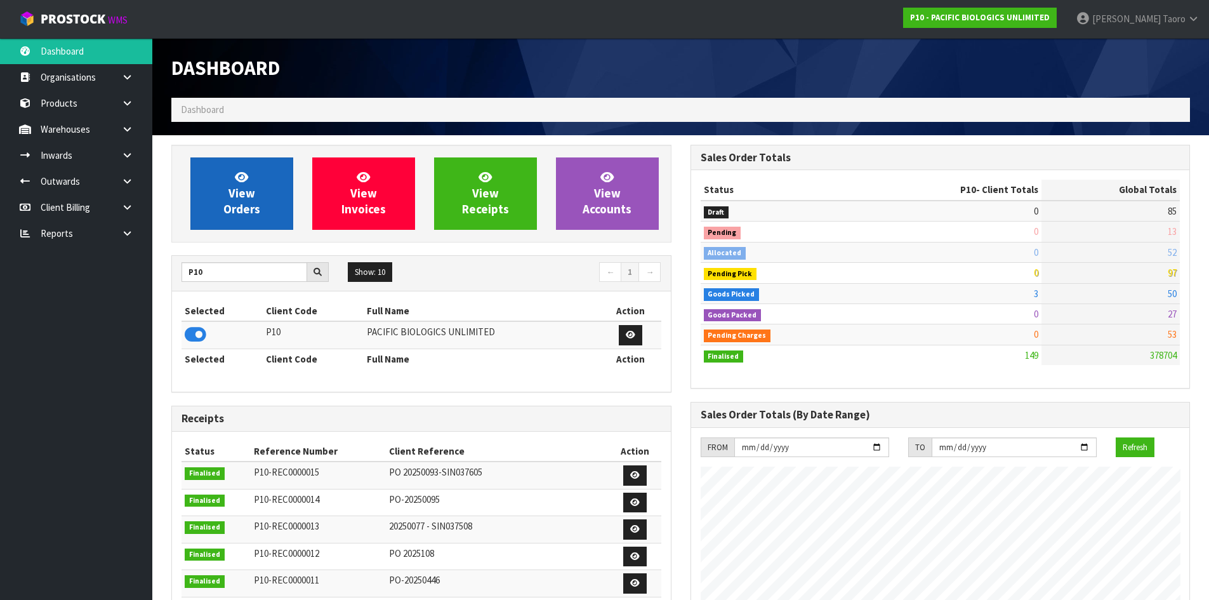
scroll to position [838, 518]
click at [228, 213] on span "View Orders" at bounding box center [241, 193] width 37 height 48
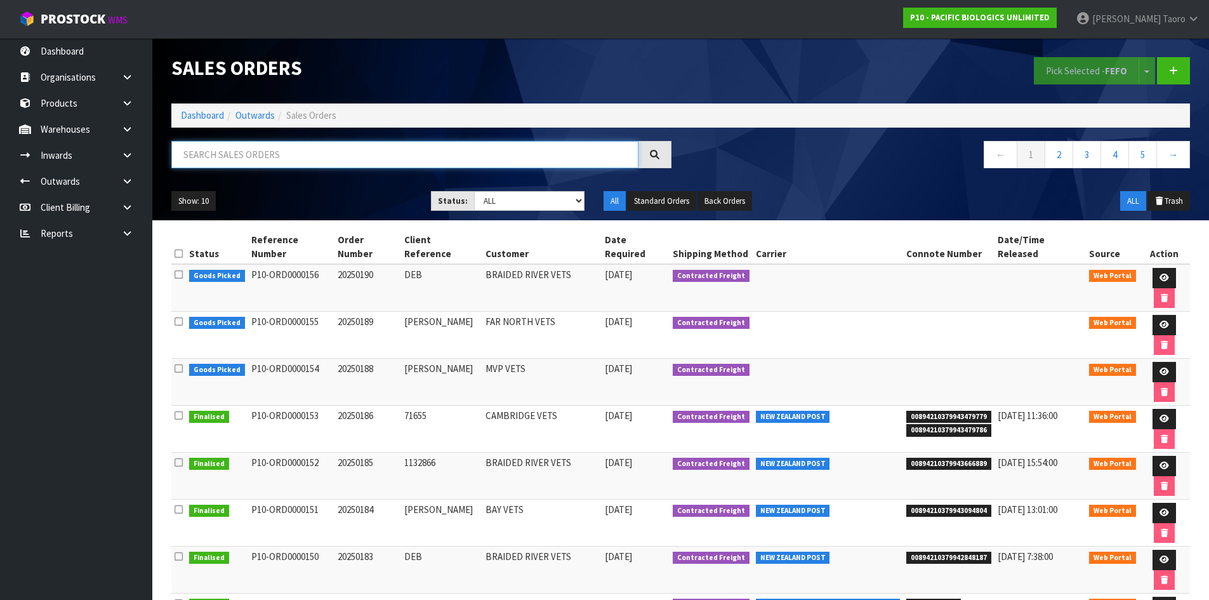
click at [247, 157] on input "text" at bounding box center [404, 154] width 467 height 27
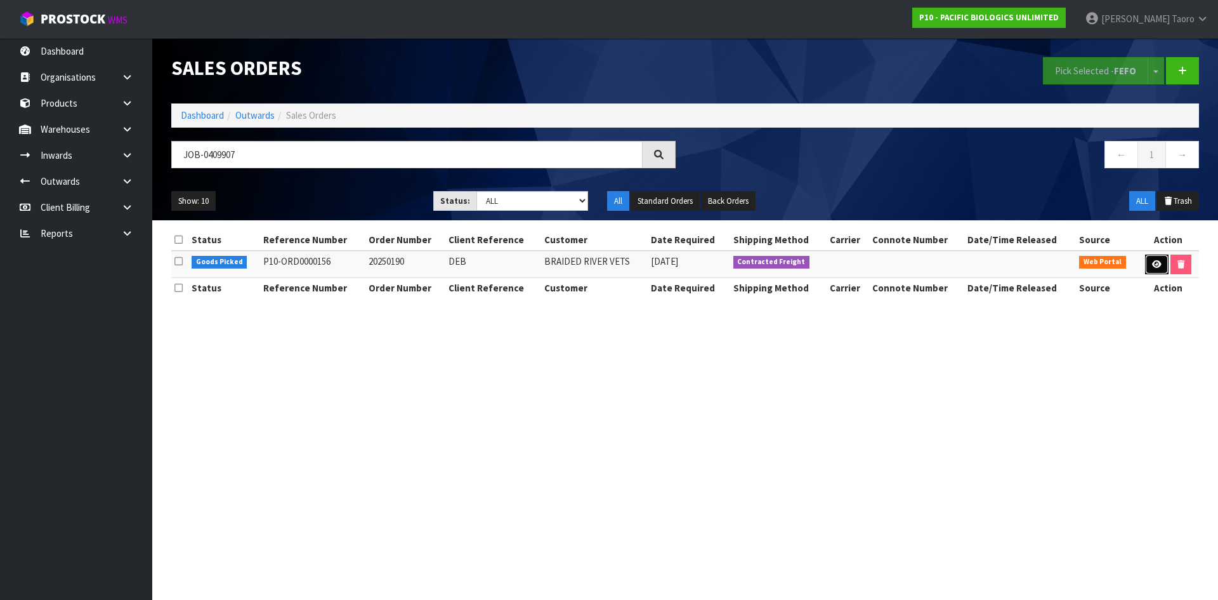
click at [1152, 261] on icon at bounding box center [1157, 264] width 10 height 8
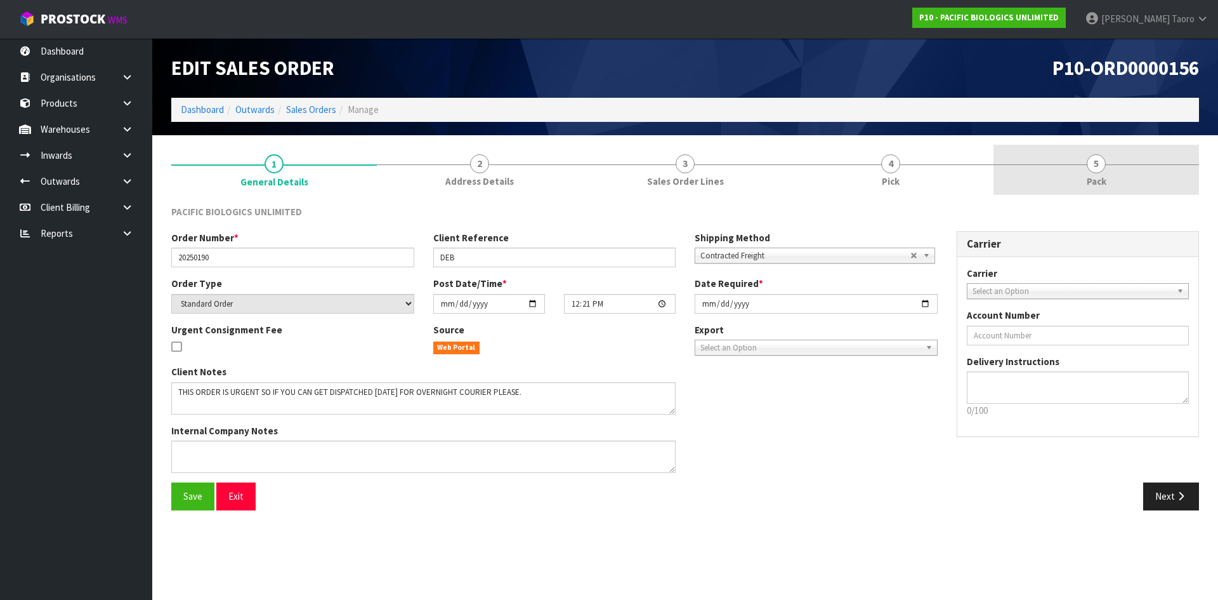
click at [1115, 178] on link "5 Pack" at bounding box center [1097, 170] width 206 height 50
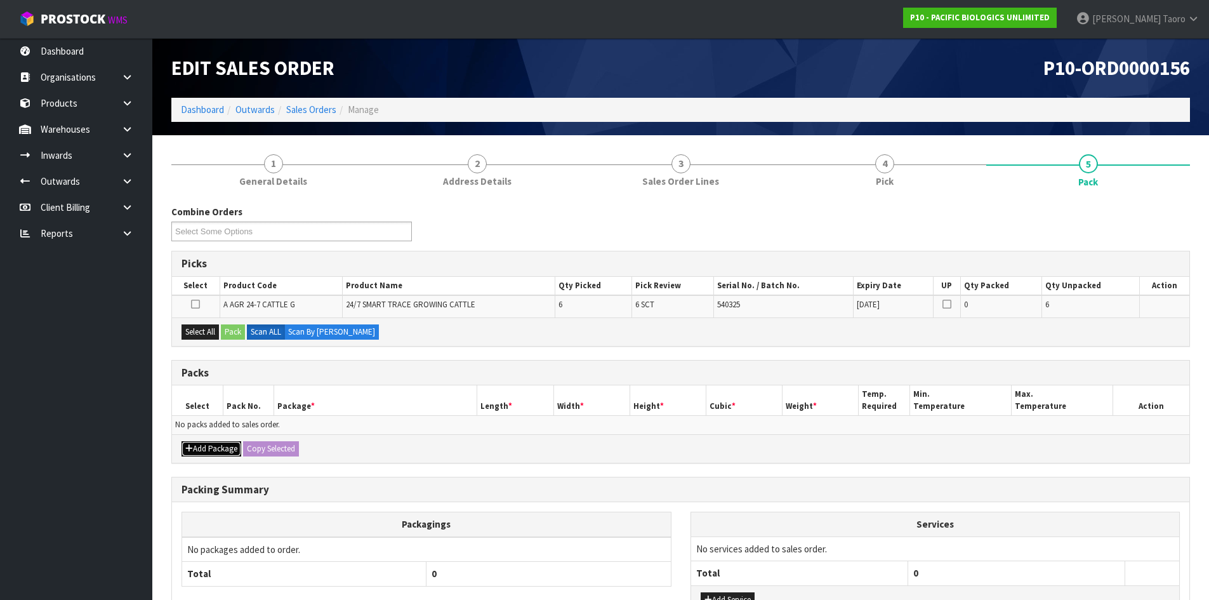
click at [222, 449] on button "Add Package" at bounding box center [211, 448] width 60 height 15
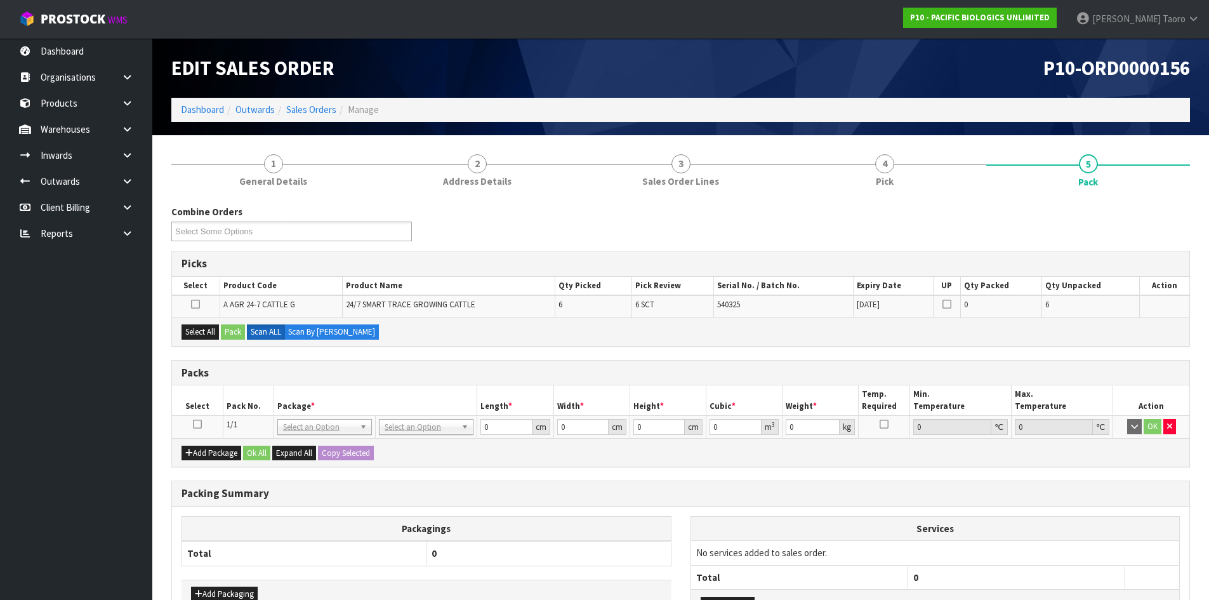
click at [195, 425] on icon at bounding box center [197, 424] width 9 height 1
click at [298, 378] on h3 "Packs" at bounding box center [680, 373] width 998 height 12
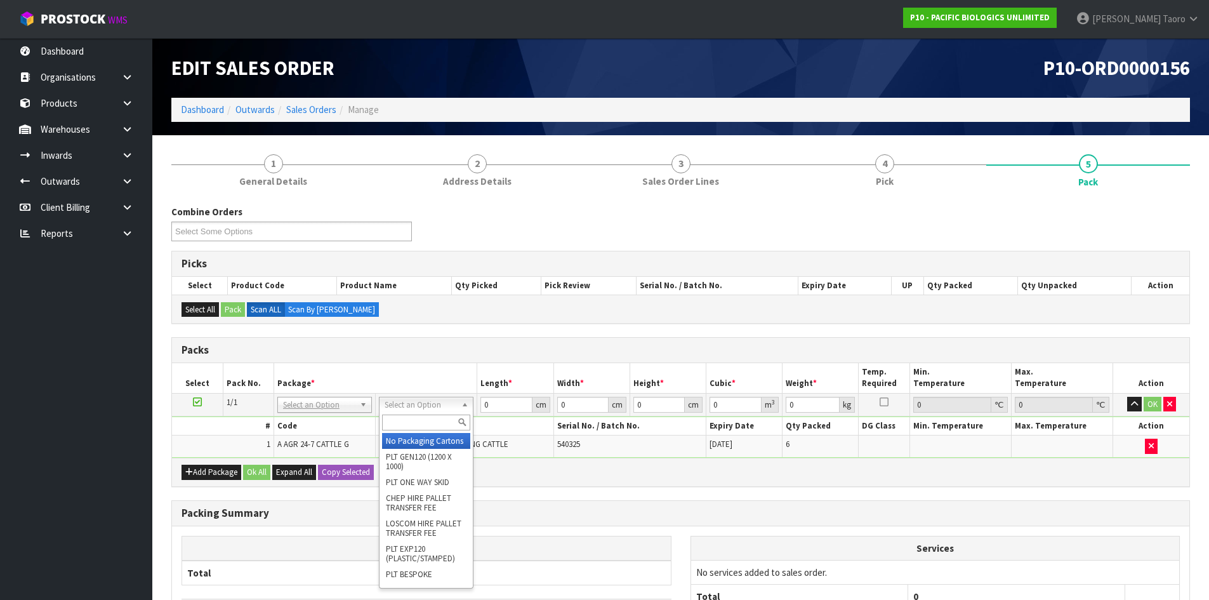
drag, startPoint x: 451, startPoint y: 404, endPoint x: 445, endPoint y: 421, distance: 17.9
click at [445, 421] on input "text" at bounding box center [426, 422] width 88 height 16
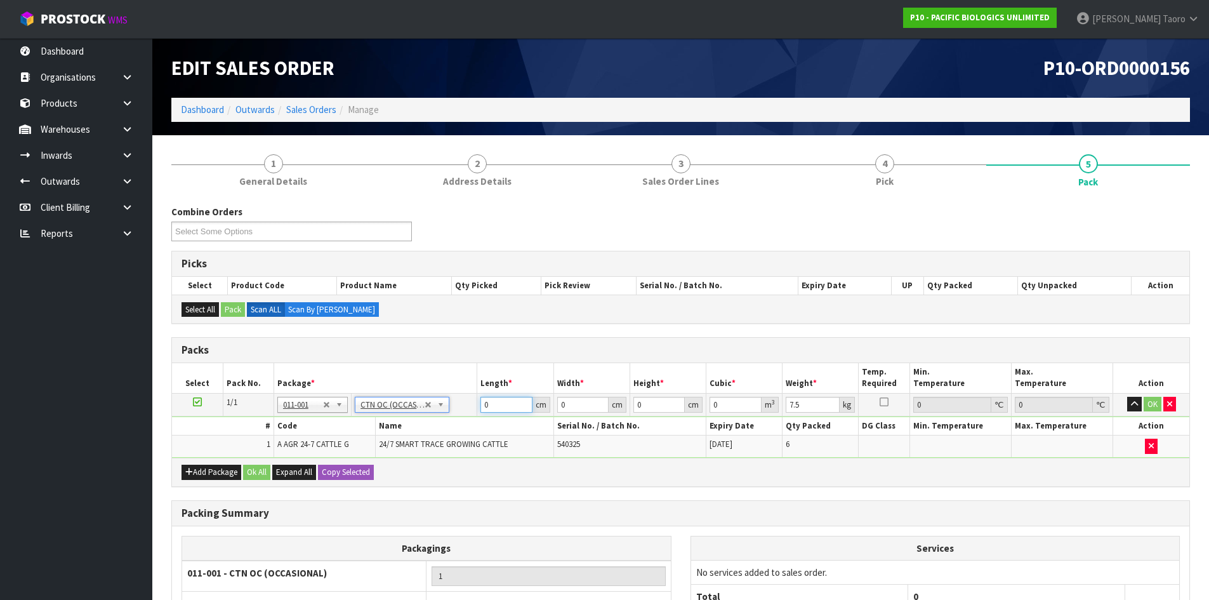
click at [487, 402] on input "0" at bounding box center [505, 405] width 51 height 16
click at [791, 412] on input "7.5" at bounding box center [813, 405] width 54 height 16
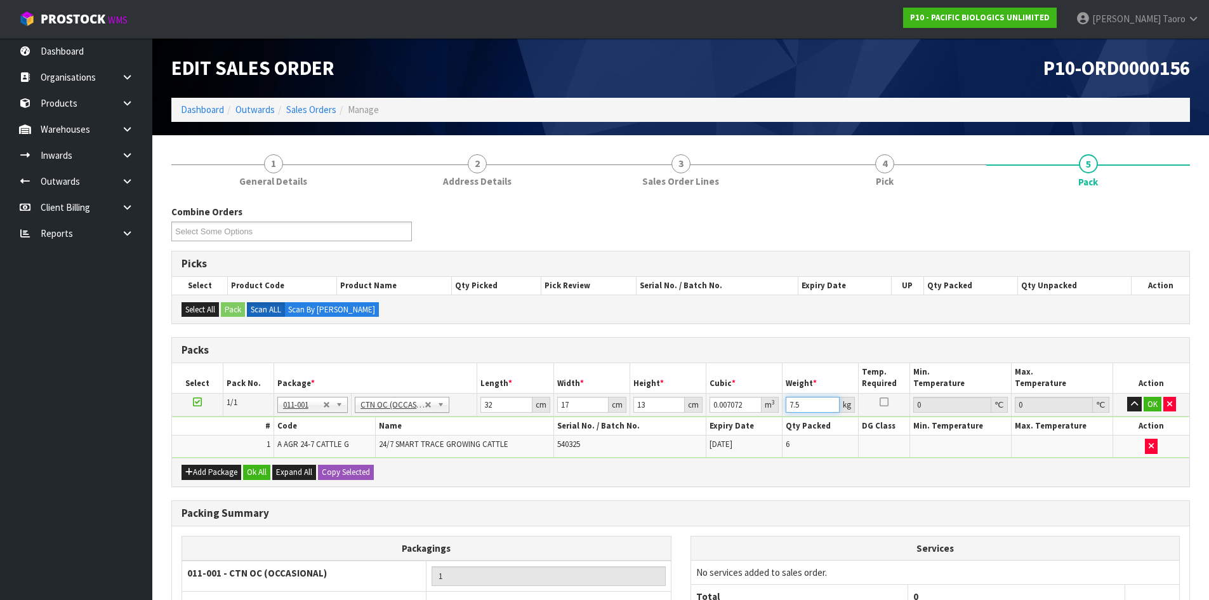
click at [791, 412] on input "7.5" at bounding box center [813, 405] width 54 height 16
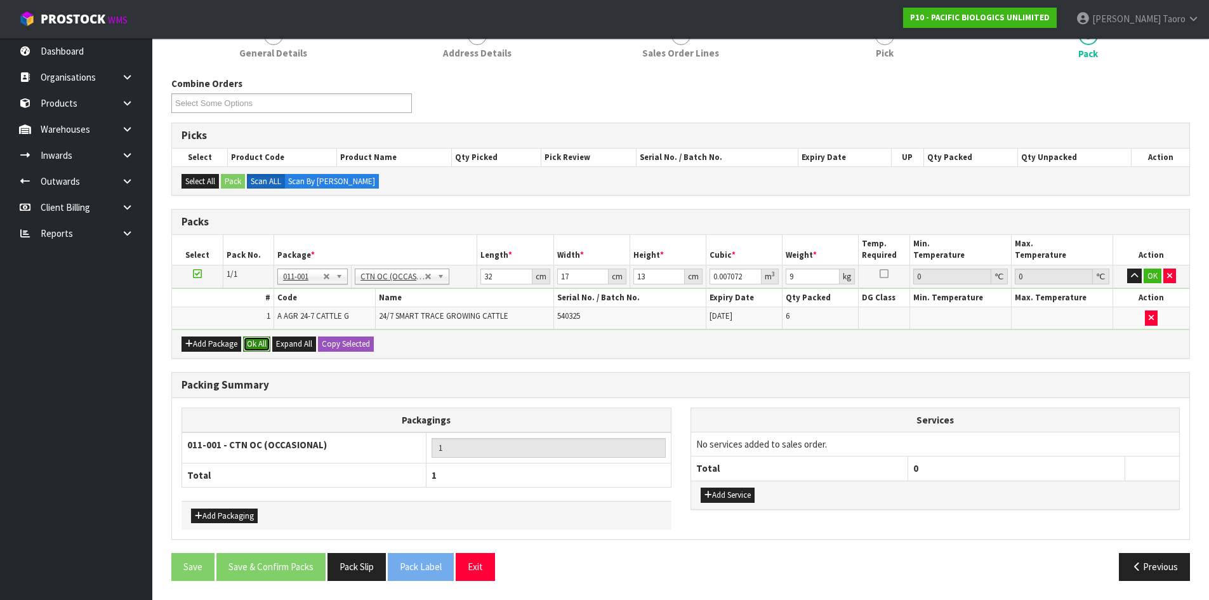
click at [256, 341] on button "Ok All" at bounding box center [256, 343] width 27 height 15
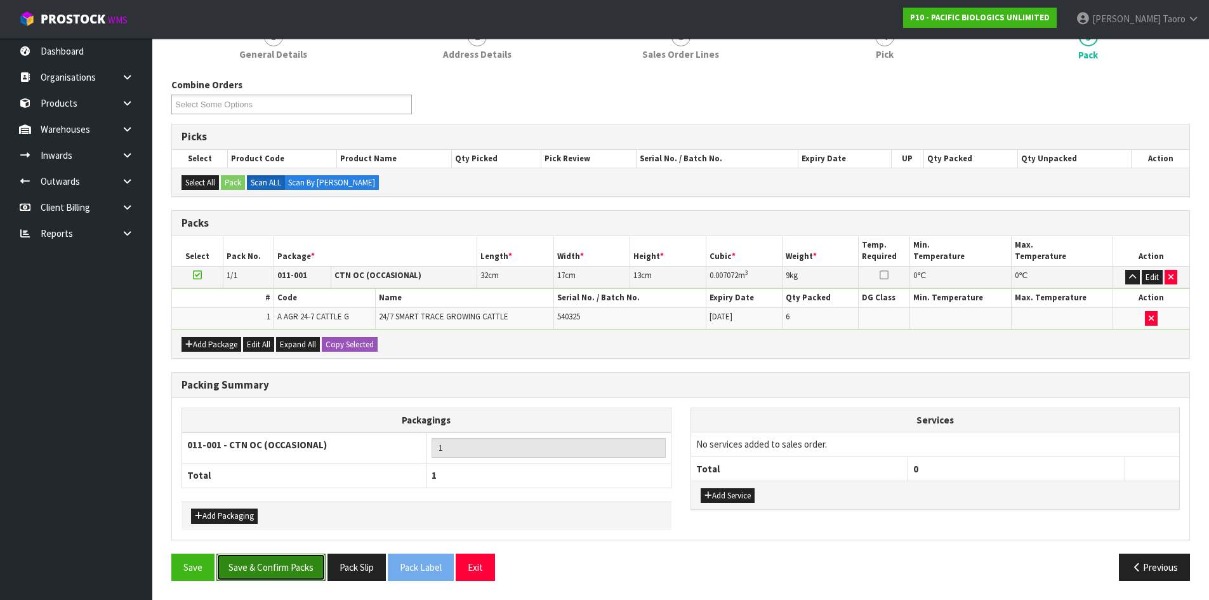
click at [289, 570] on button "Save & Confirm Packs" at bounding box center [270, 566] width 109 height 27
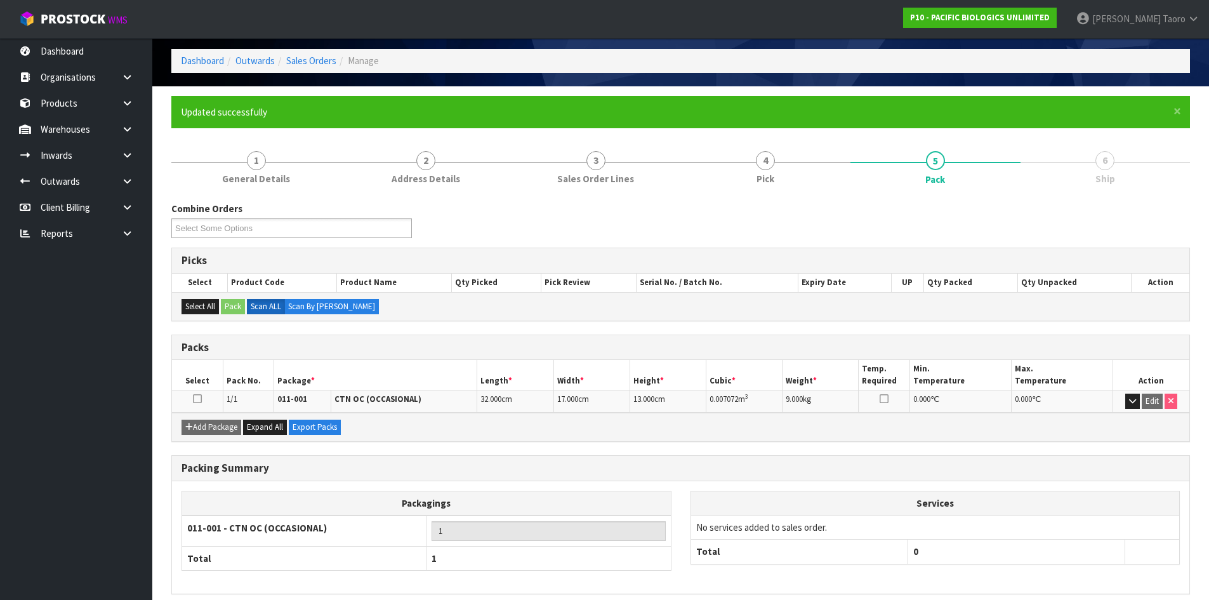
scroll to position [103, 0]
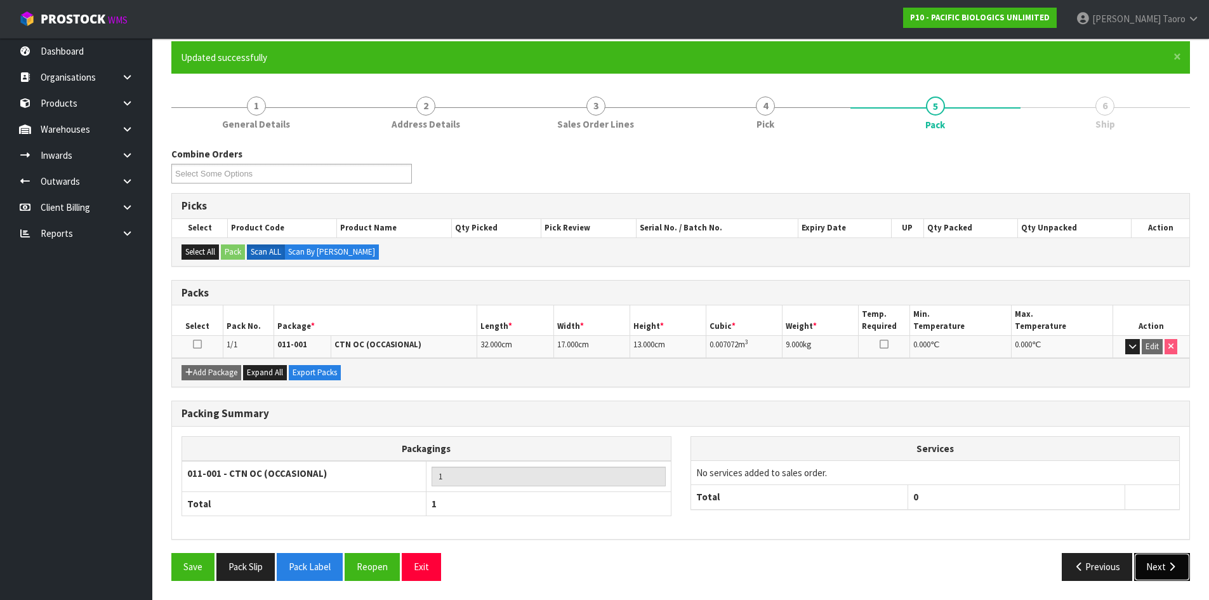
click at [1169, 571] on icon "button" at bounding box center [1172, 567] width 12 height 10
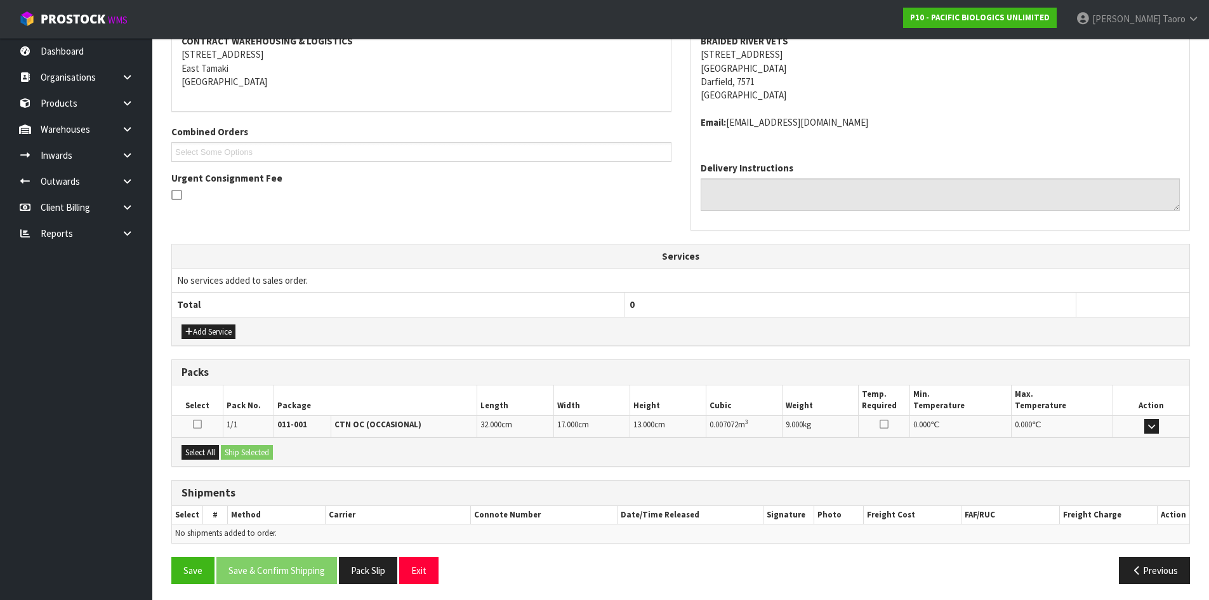
scroll to position [255, 0]
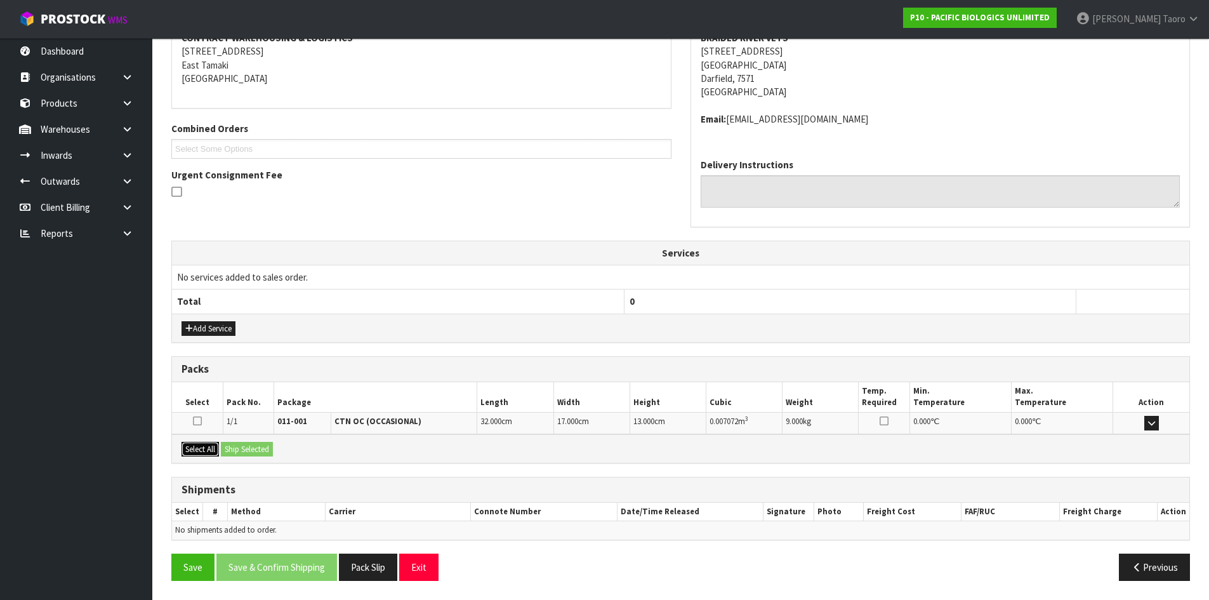
drag, startPoint x: 195, startPoint y: 446, endPoint x: 234, endPoint y: 445, distance: 38.1
click at [196, 445] on button "Select All" at bounding box center [199, 449] width 37 height 15
click at [242, 443] on button "Ship Selected" at bounding box center [247, 449] width 52 height 15
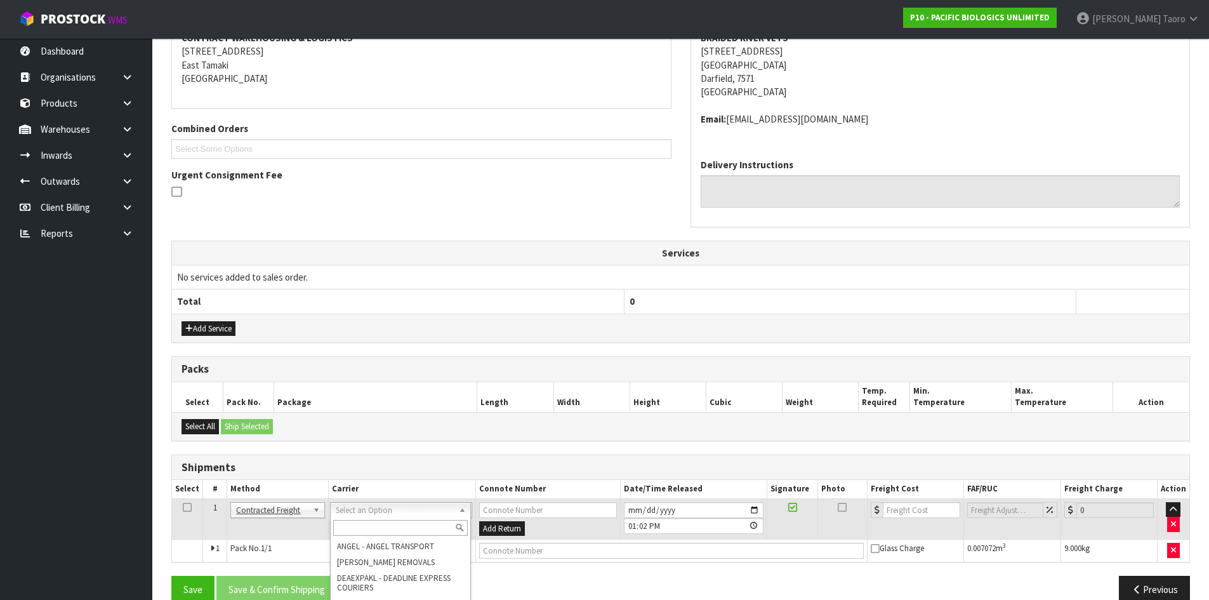
click at [390, 524] on input "text" at bounding box center [400, 528] width 135 height 16
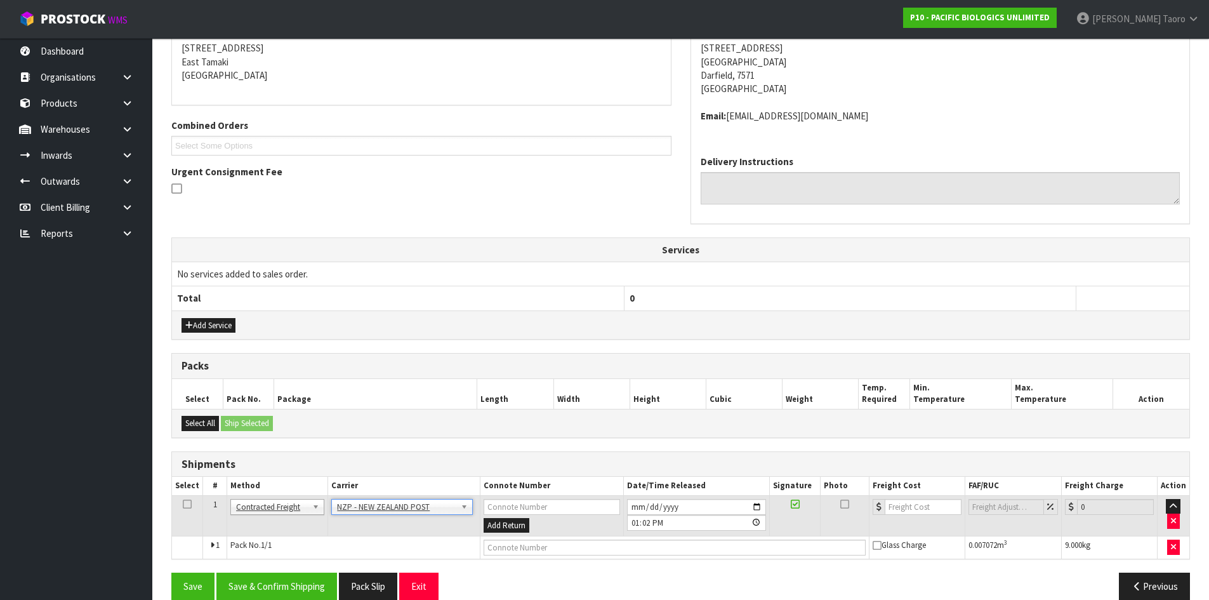
scroll to position [278, 0]
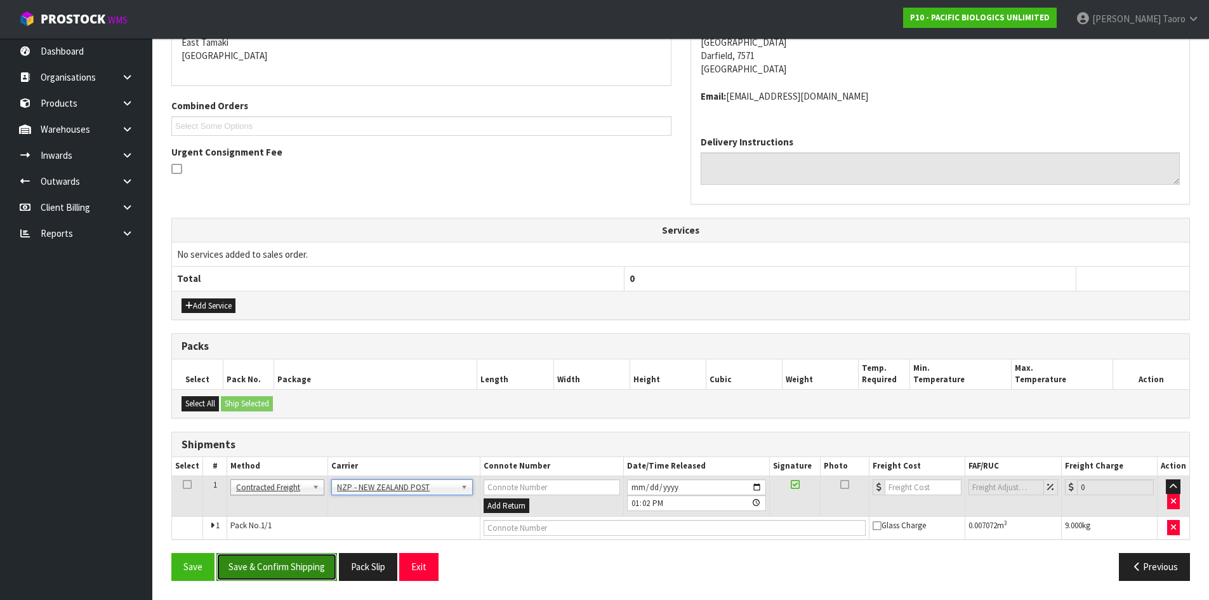
click at [304, 569] on button "Save & Confirm Shipping" at bounding box center [276, 566] width 121 height 27
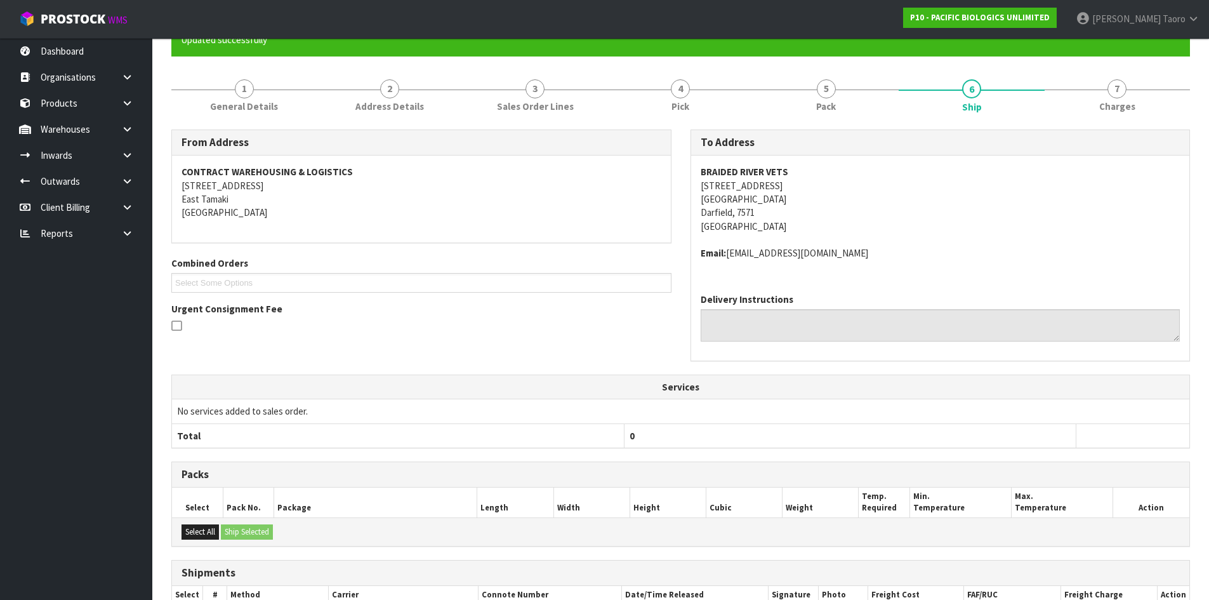
scroll to position [260, 0]
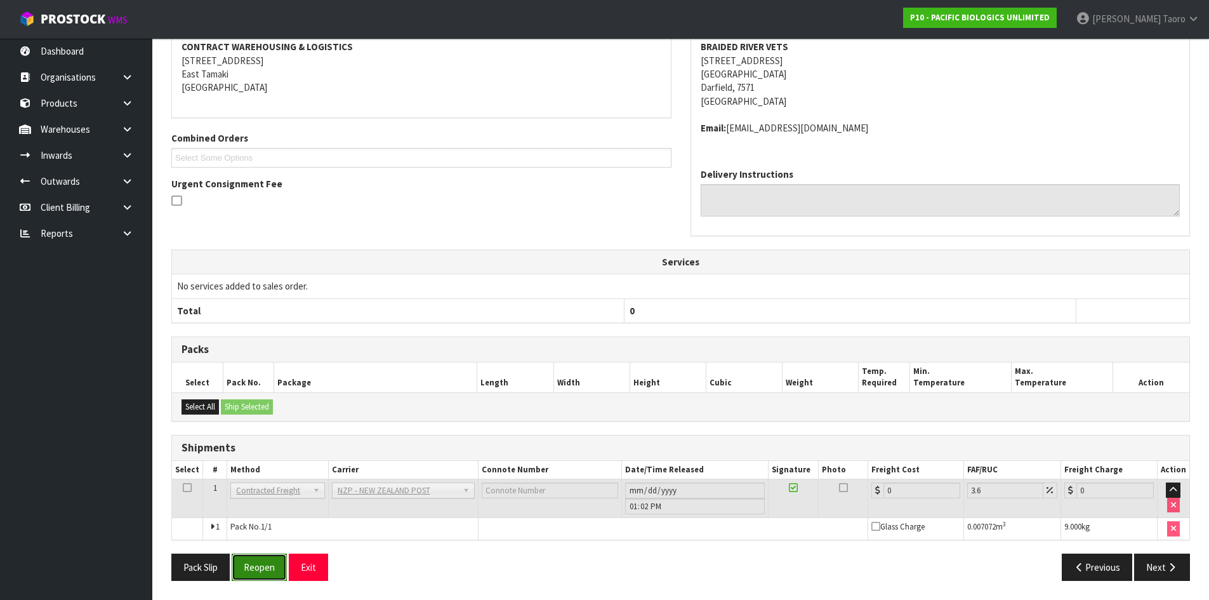
click at [263, 560] on button "Reopen" at bounding box center [259, 566] width 55 height 27
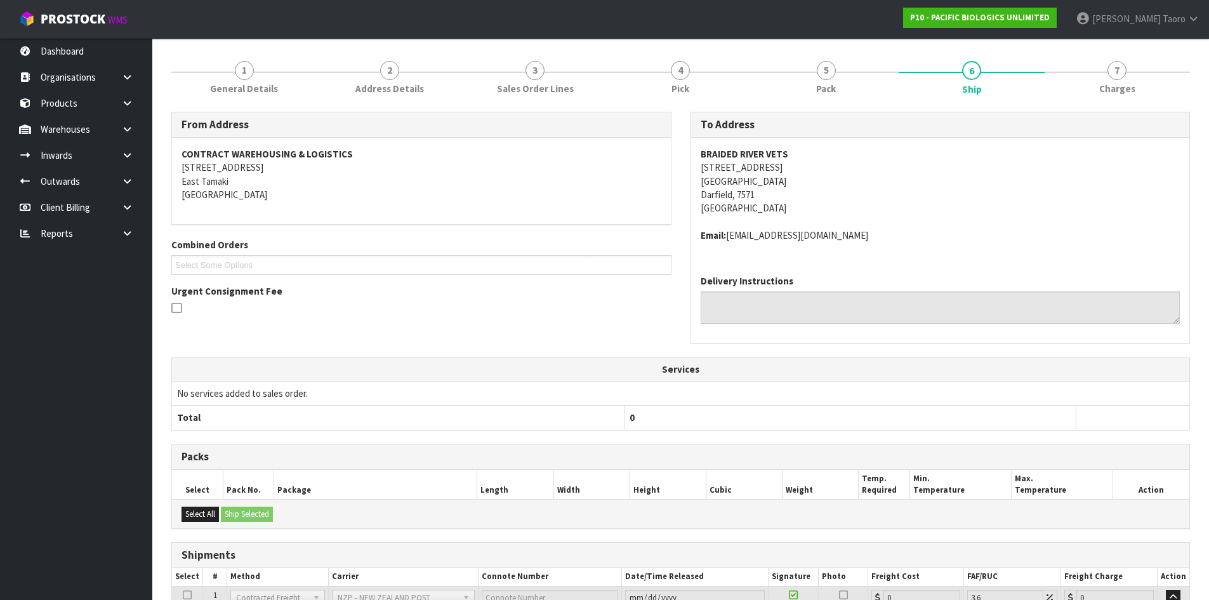
scroll to position [246, 0]
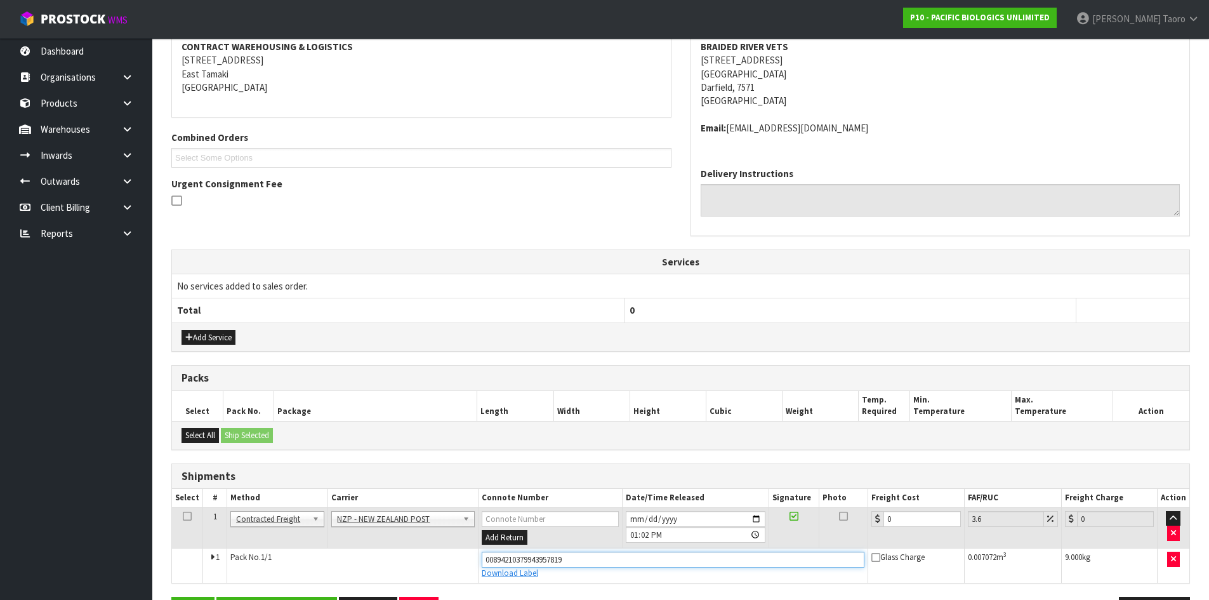
drag, startPoint x: 593, startPoint y: 557, endPoint x: 274, endPoint y: 576, distance: 319.1
click at [274, 576] on tr "1 Pack No. 1/1 00894210379943957819 Download Label Glass Charge 0.007072 m 3 9.…" at bounding box center [680, 565] width 1017 height 34
click at [171, 596] on button "Save" at bounding box center [192, 609] width 43 height 27
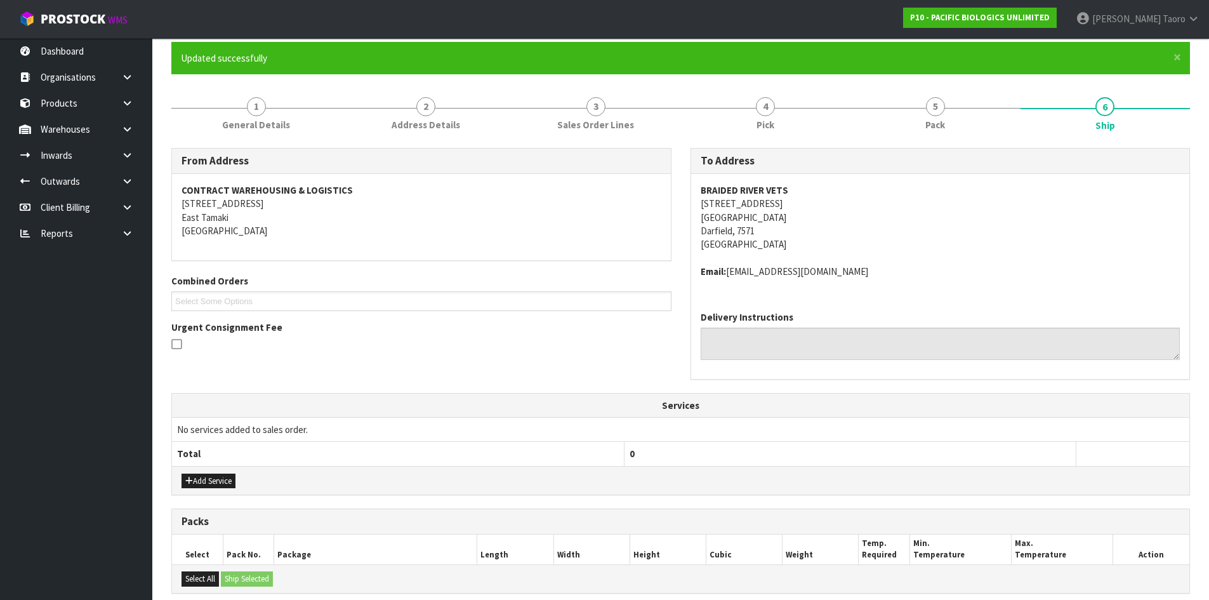
scroll to position [289, 0]
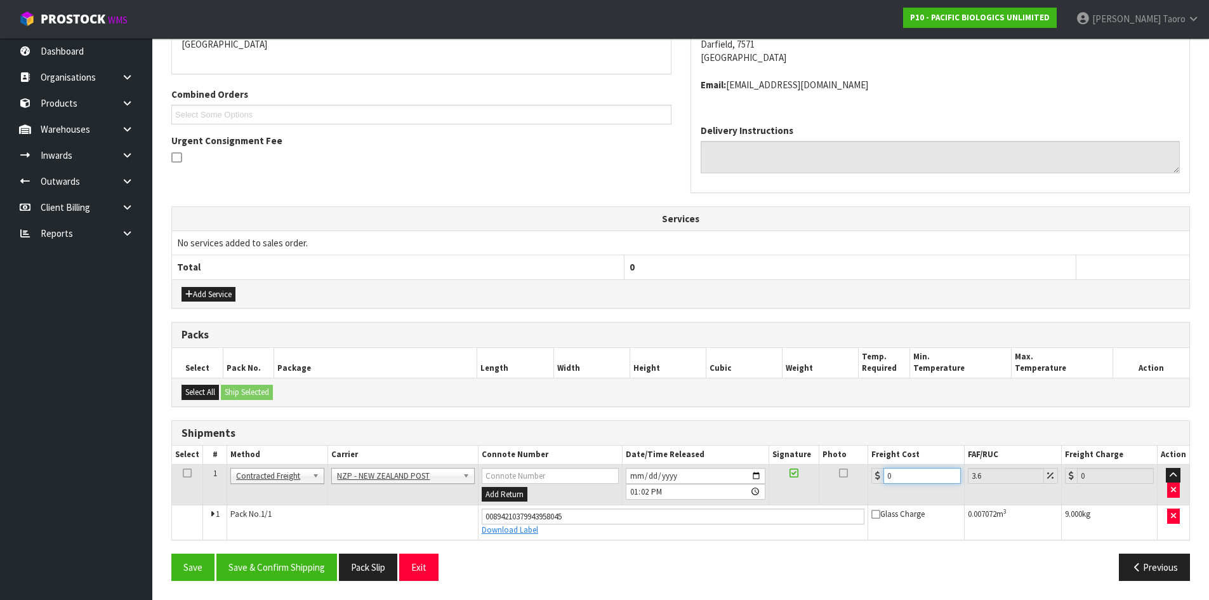
click at [910, 471] on input "0" at bounding box center [921, 476] width 77 height 16
click at [288, 567] on button "Save & Confirm Shipping" at bounding box center [276, 566] width 121 height 27
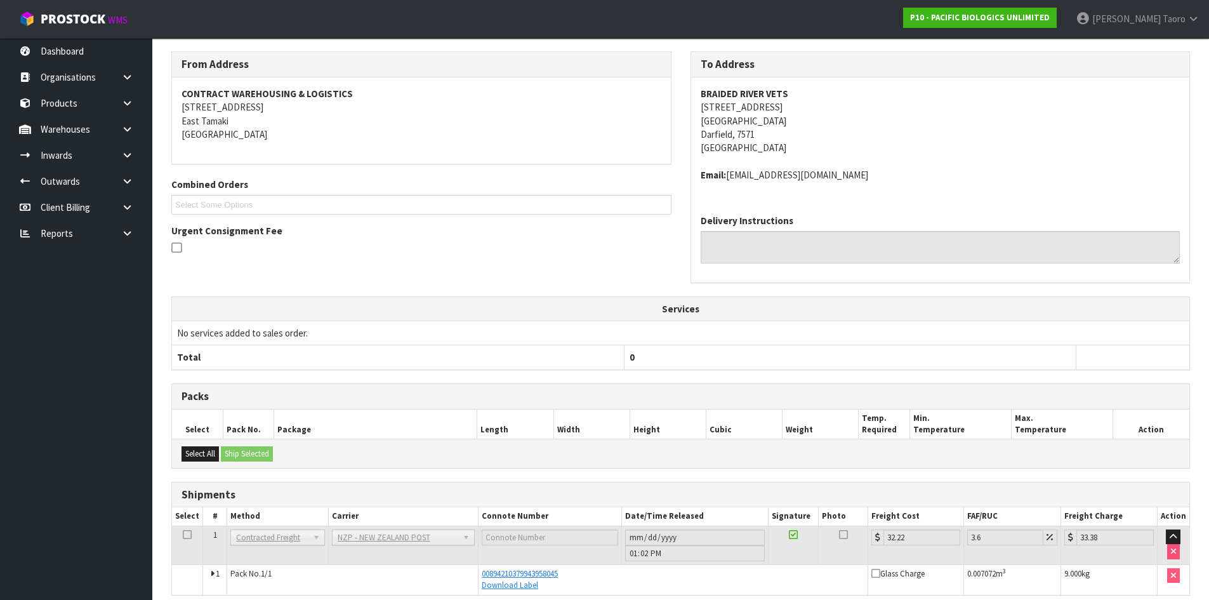
scroll to position [254, 0]
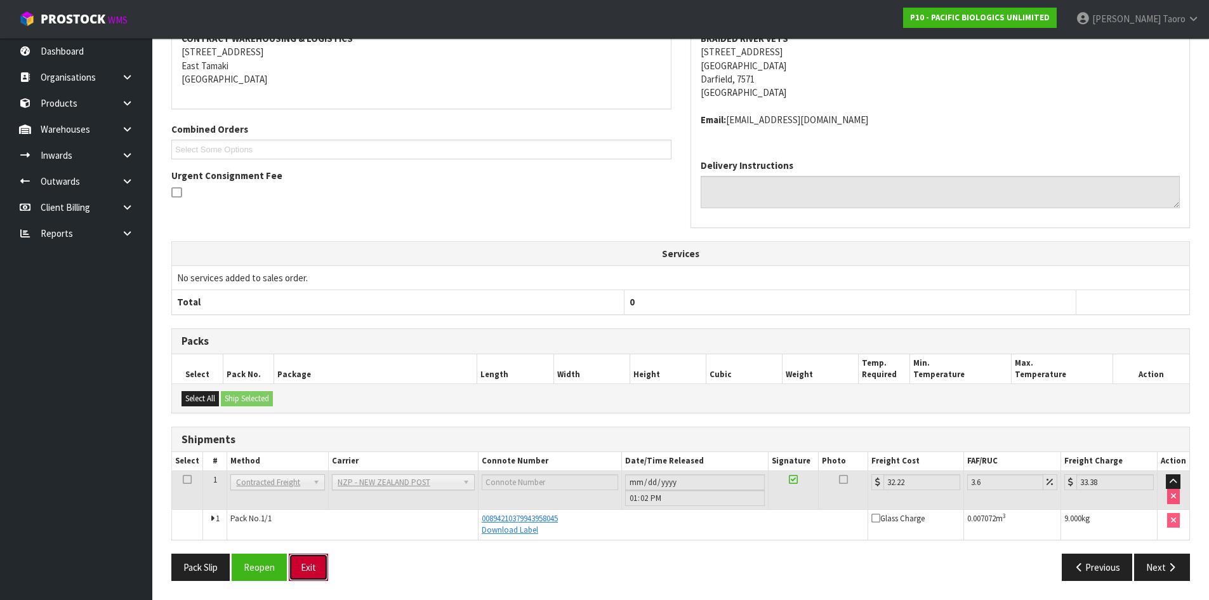
click at [315, 561] on button "Exit" at bounding box center [308, 566] width 39 height 27
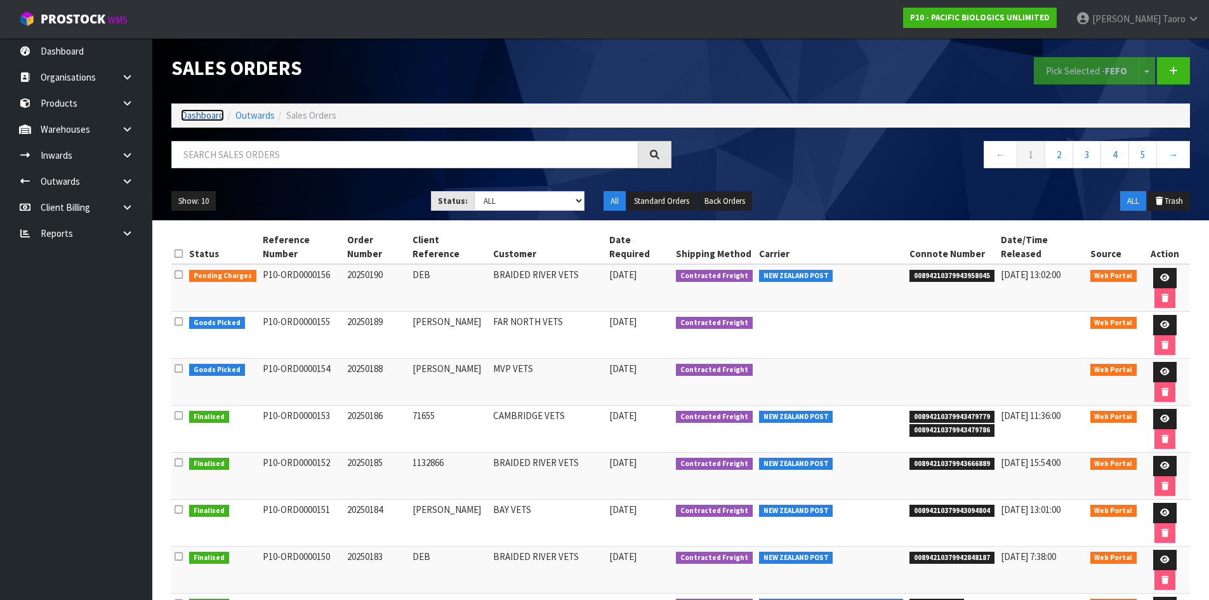
click at [208, 117] on link "Dashboard" at bounding box center [202, 115] width 43 height 12
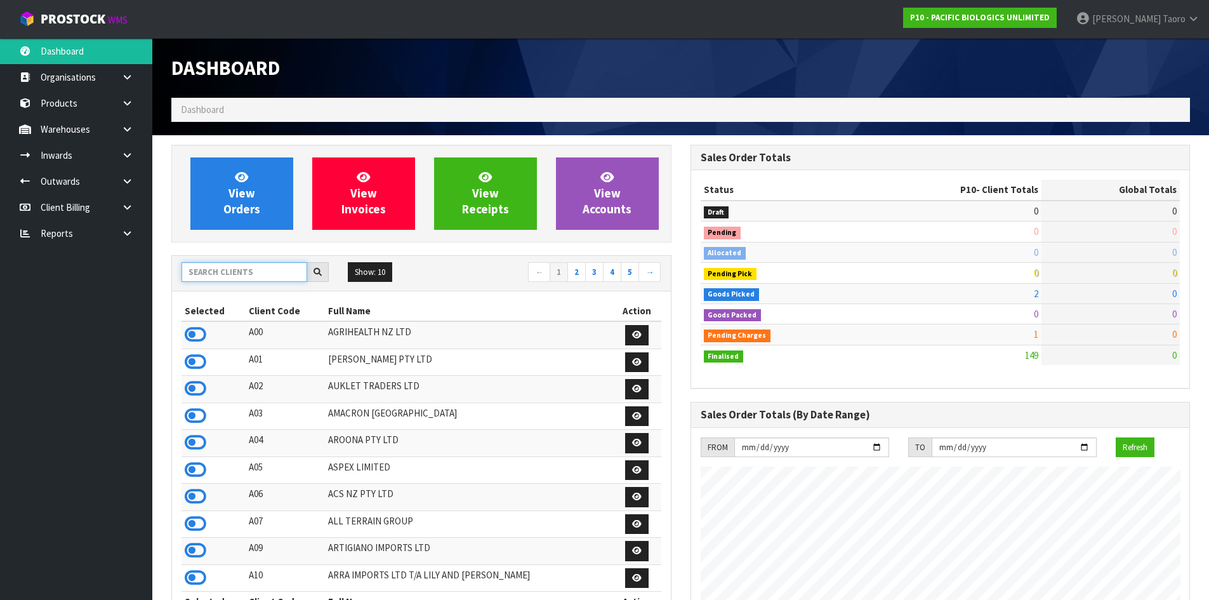
drag, startPoint x: 248, startPoint y: 274, endPoint x: 251, endPoint y: 266, distance: 8.8
click at [249, 273] on input "text" at bounding box center [244, 272] width 126 height 20
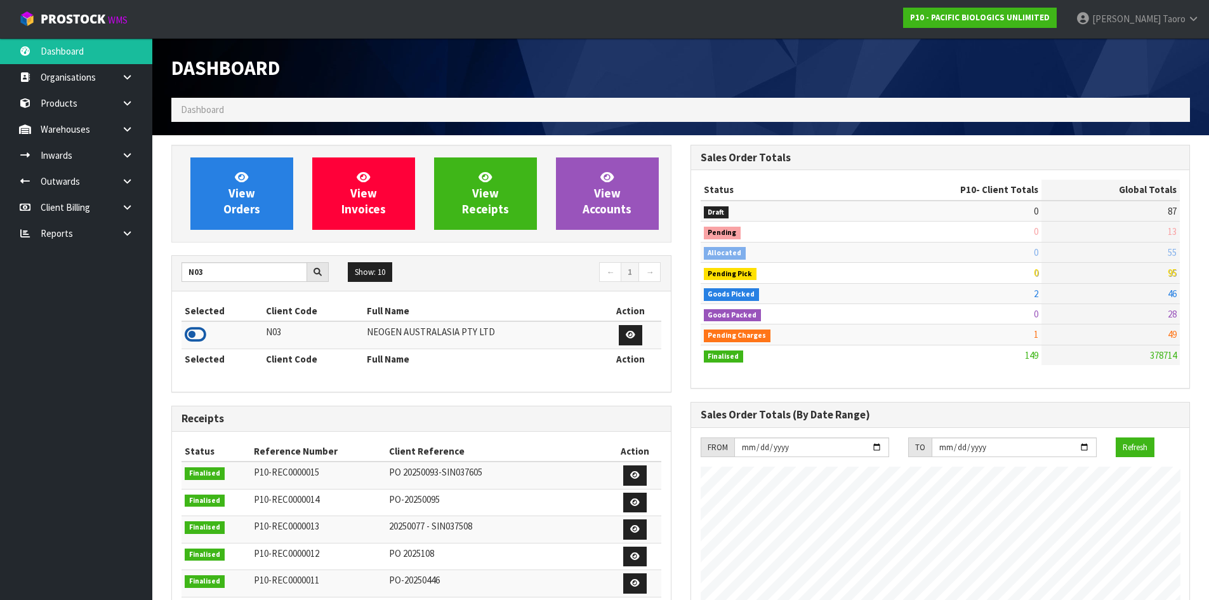
click at [192, 335] on icon at bounding box center [196, 334] width 22 height 19
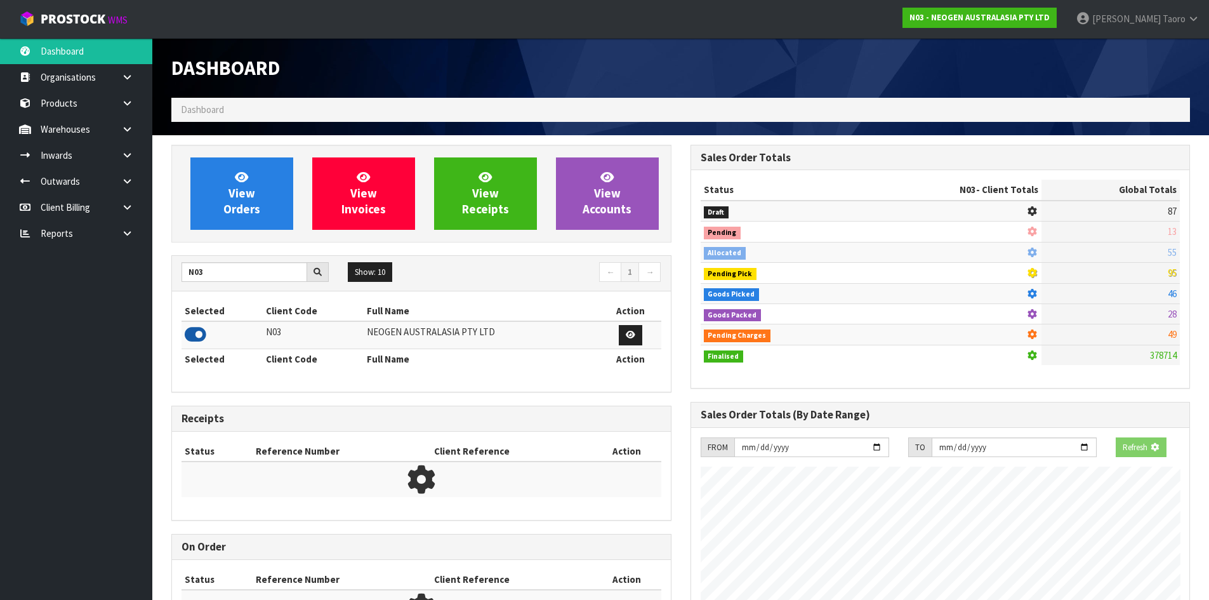
scroll to position [961, 518]
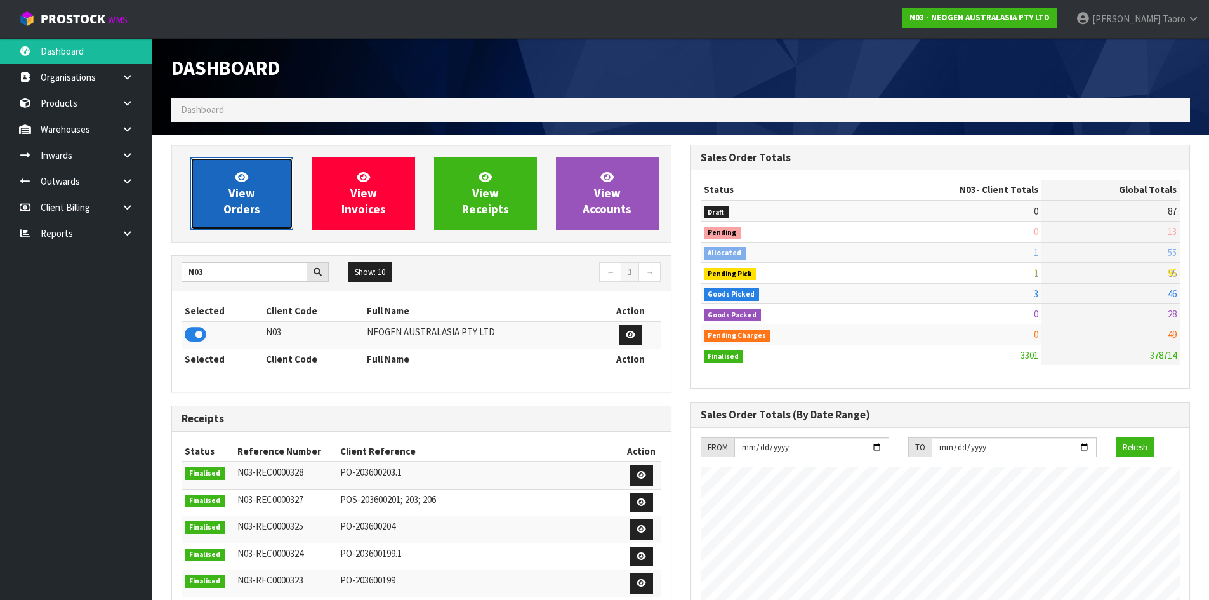
click at [242, 185] on span "View Orders" at bounding box center [241, 193] width 37 height 48
